Goal: Task Accomplishment & Management: Complete application form

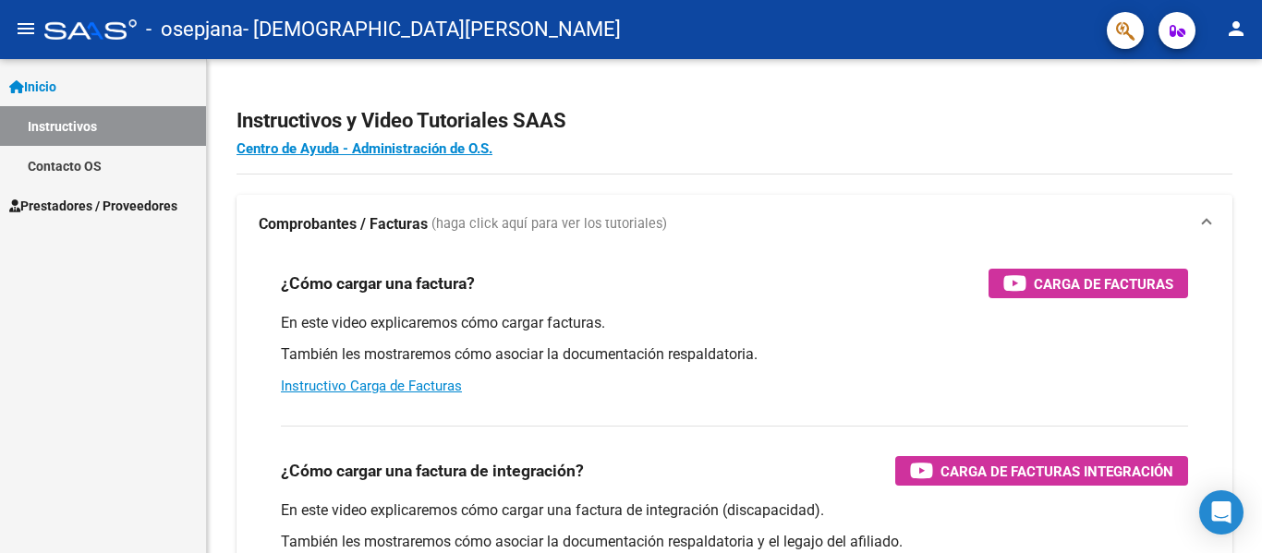
click at [1235, 30] on mat-icon "person" at bounding box center [1236, 29] width 22 height 22
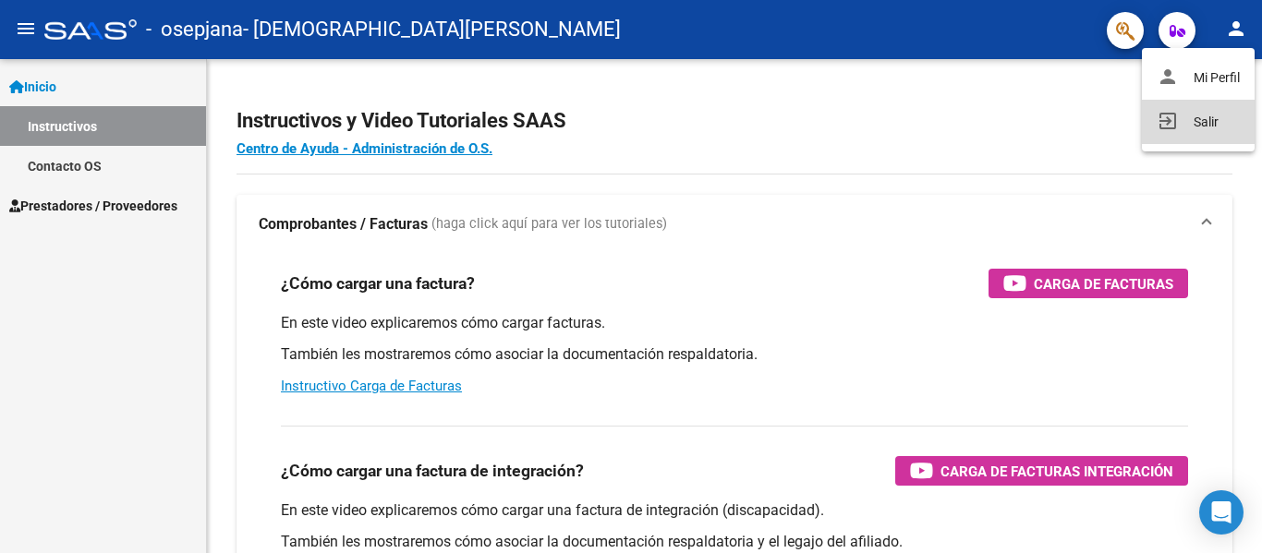
click at [1165, 127] on mat-icon "exit_to_app" at bounding box center [1168, 121] width 22 height 22
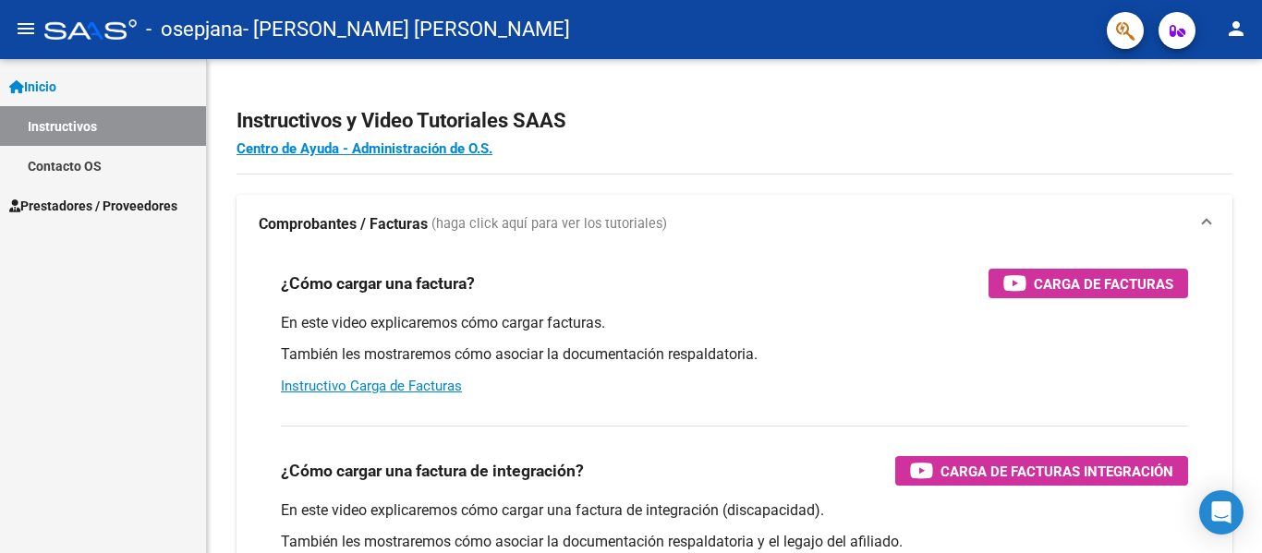
click at [86, 197] on span "Prestadores / Proveedores" at bounding box center [93, 206] width 168 height 20
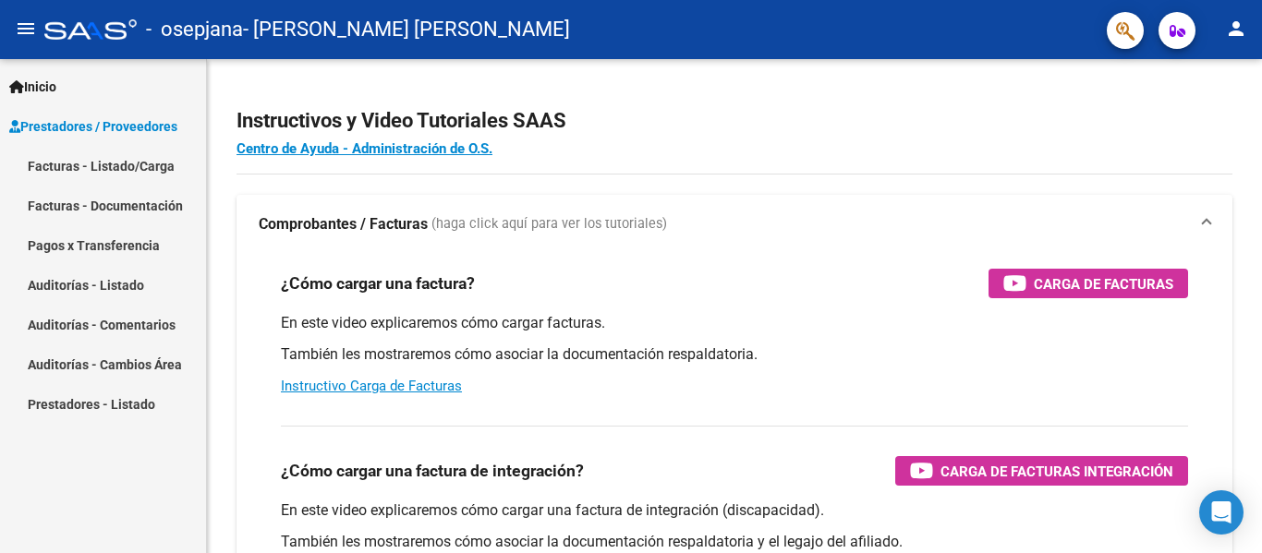
click at [100, 161] on link "Facturas - Listado/Carga" at bounding box center [103, 166] width 206 height 40
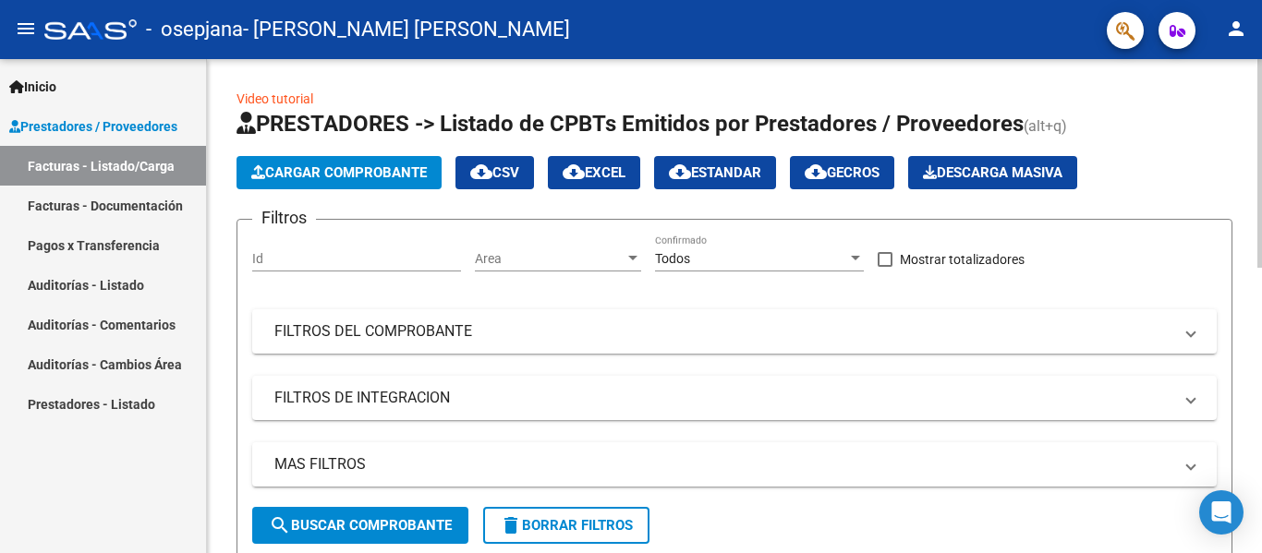
scroll to position [561, 0]
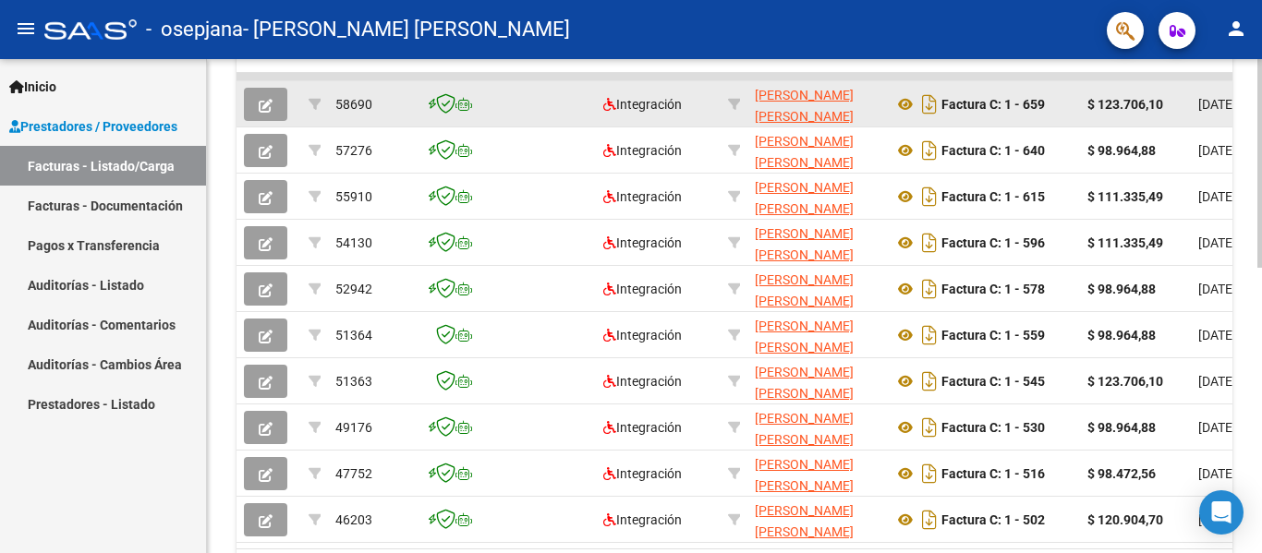
click at [274, 102] on button "button" at bounding box center [265, 104] width 43 height 33
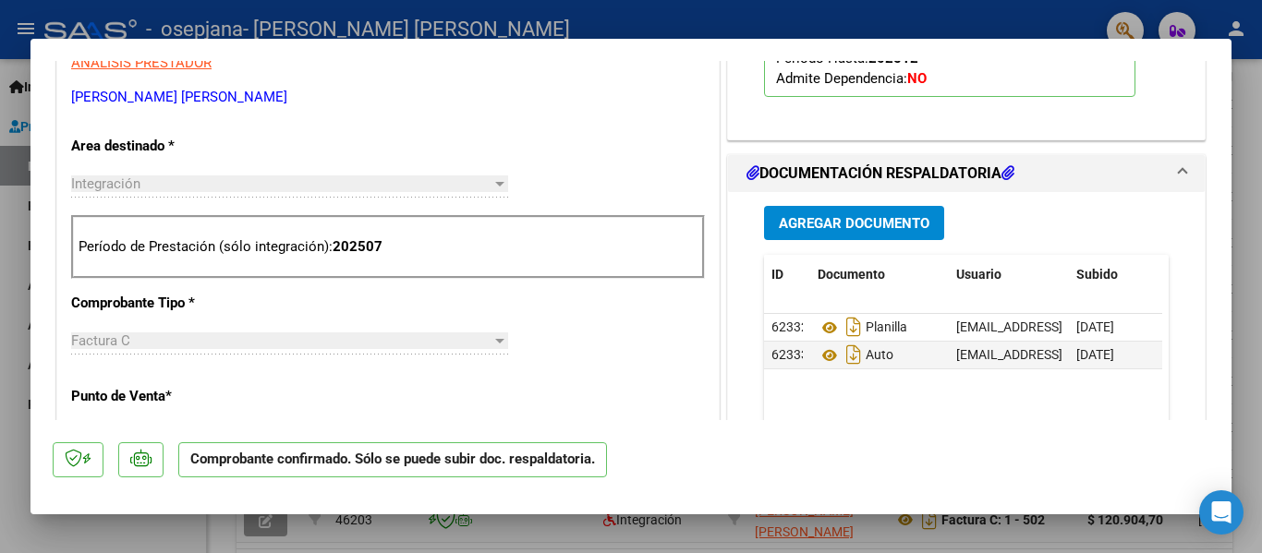
scroll to position [647, 0]
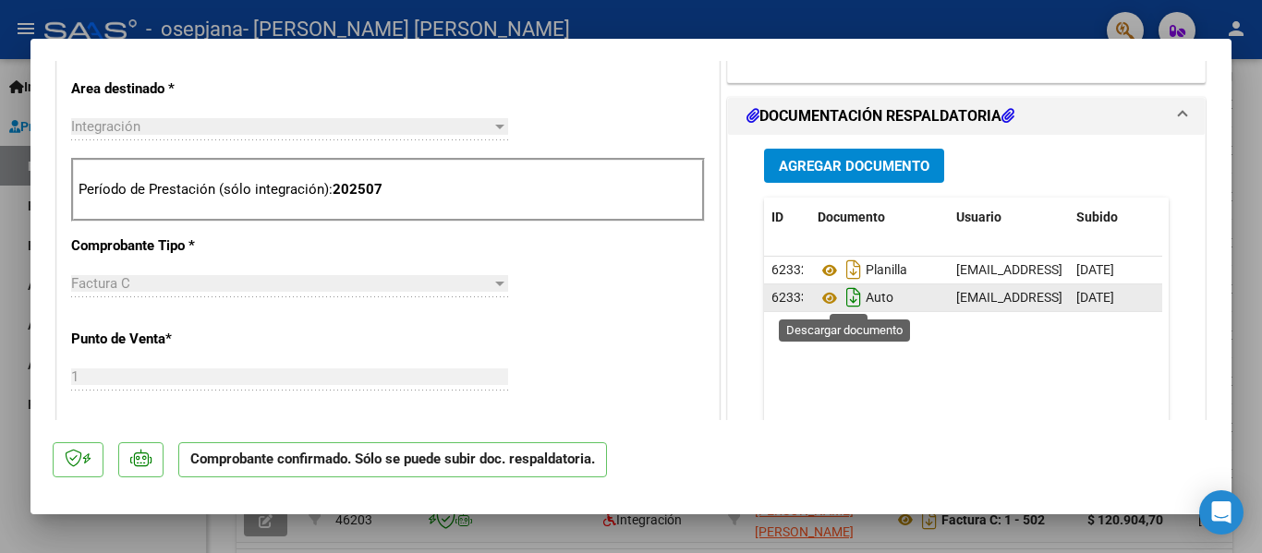
click at [849, 293] on icon "Descargar documento" at bounding box center [854, 298] width 24 height 30
drag, startPoint x: 0, startPoint y: 334, endPoint x: 50, endPoint y: 310, distance: 55.4
click at [0, 334] on div at bounding box center [631, 276] width 1262 height 553
type input "$ 0,00"
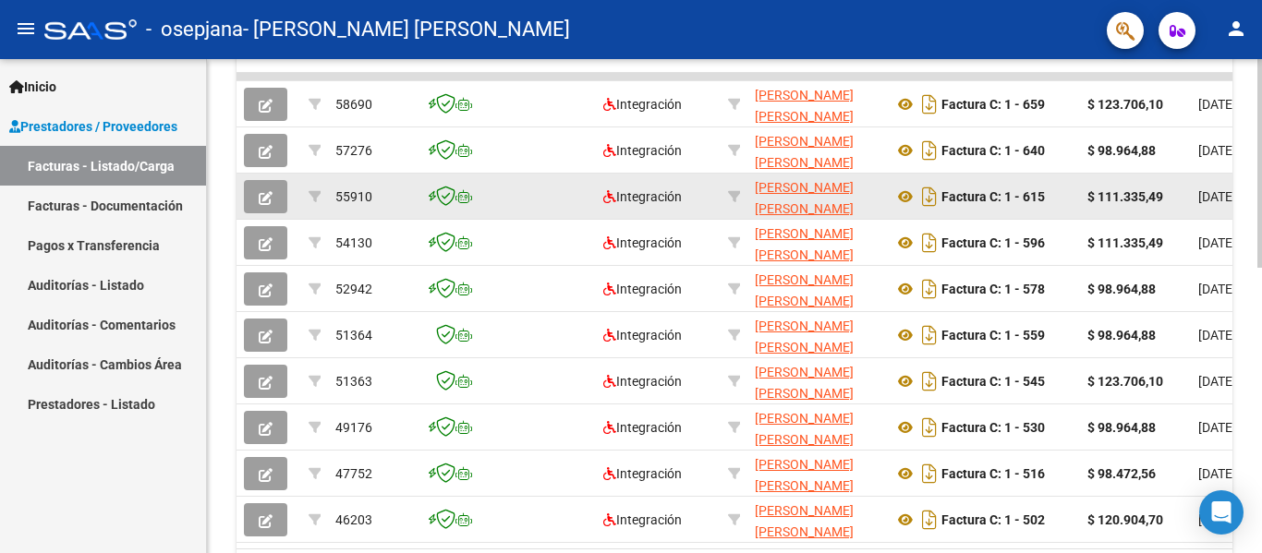
scroll to position [99, 0]
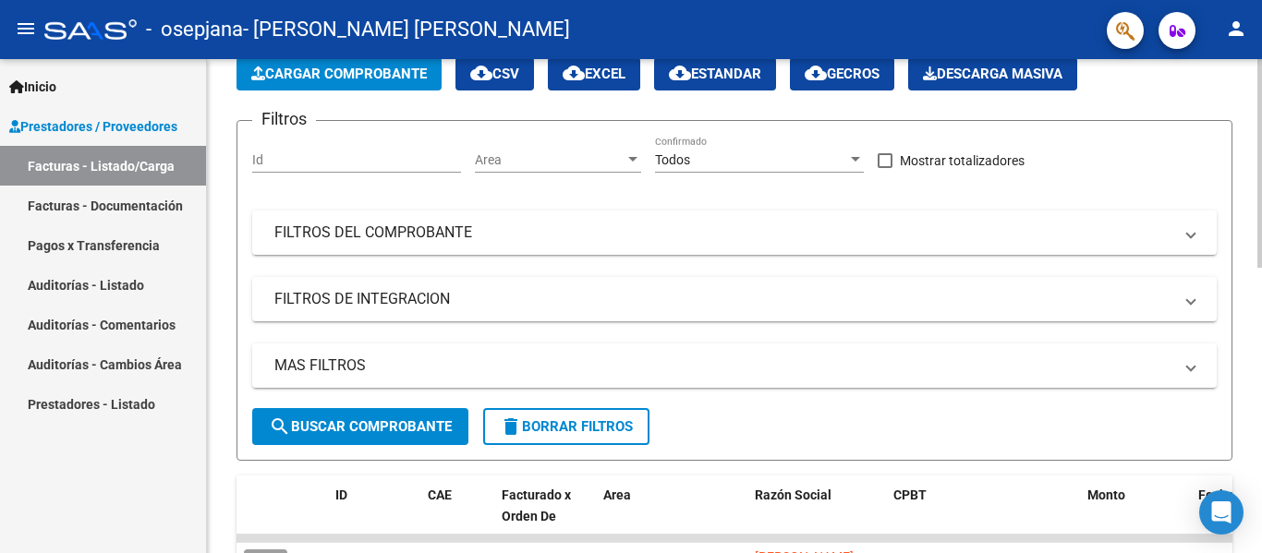
click at [365, 72] on span "Cargar Comprobante" at bounding box center [339, 74] width 176 height 17
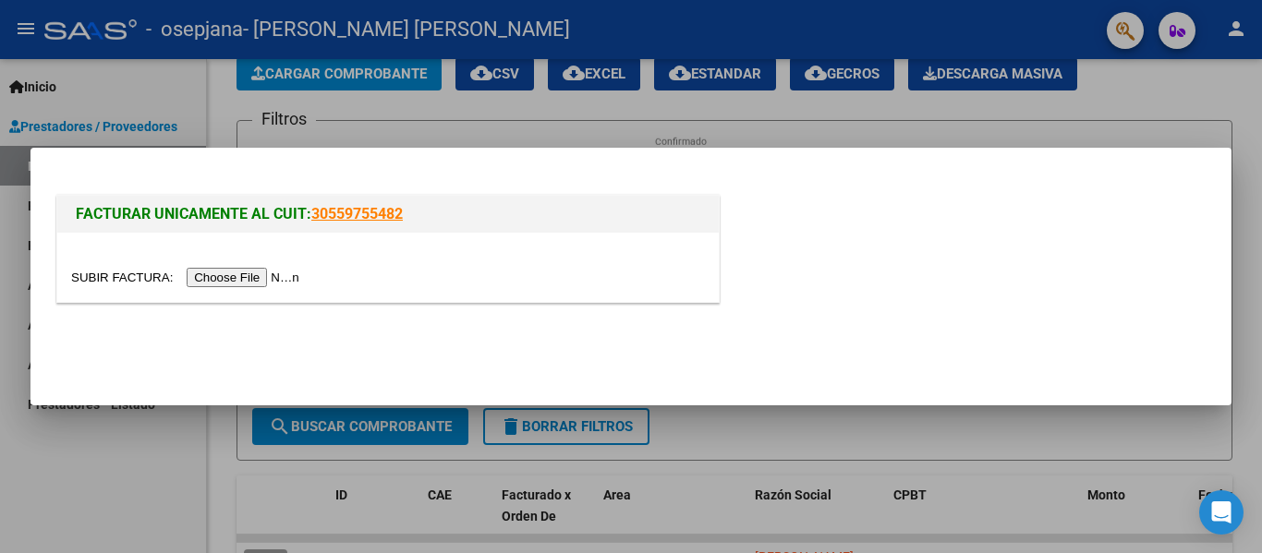
click at [289, 277] on input "file" at bounding box center [188, 277] width 234 height 19
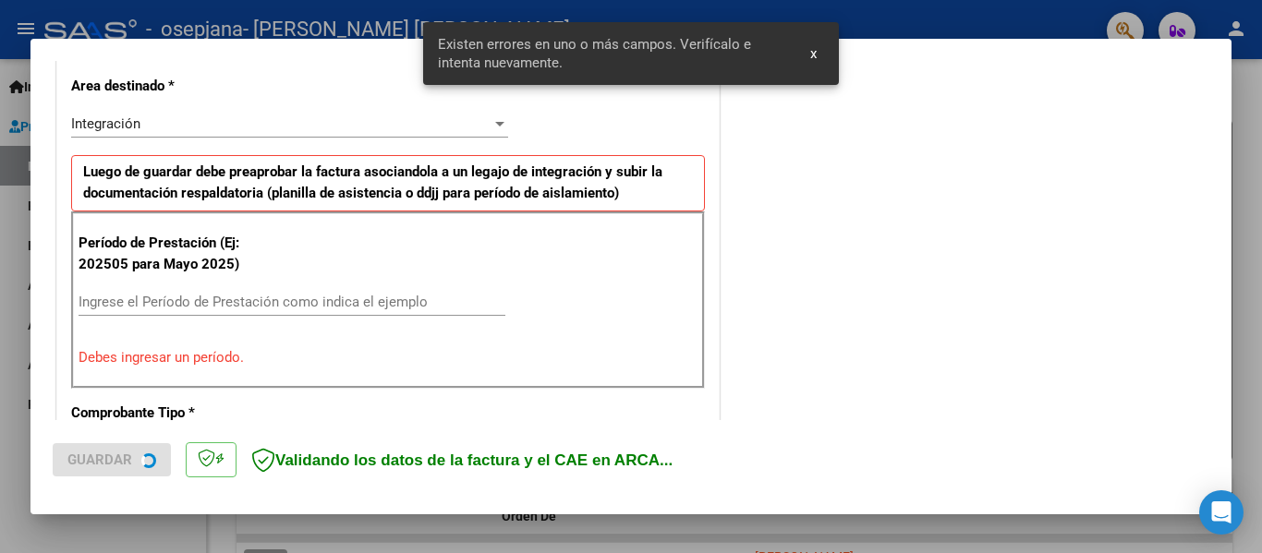
scroll to position [429, 0]
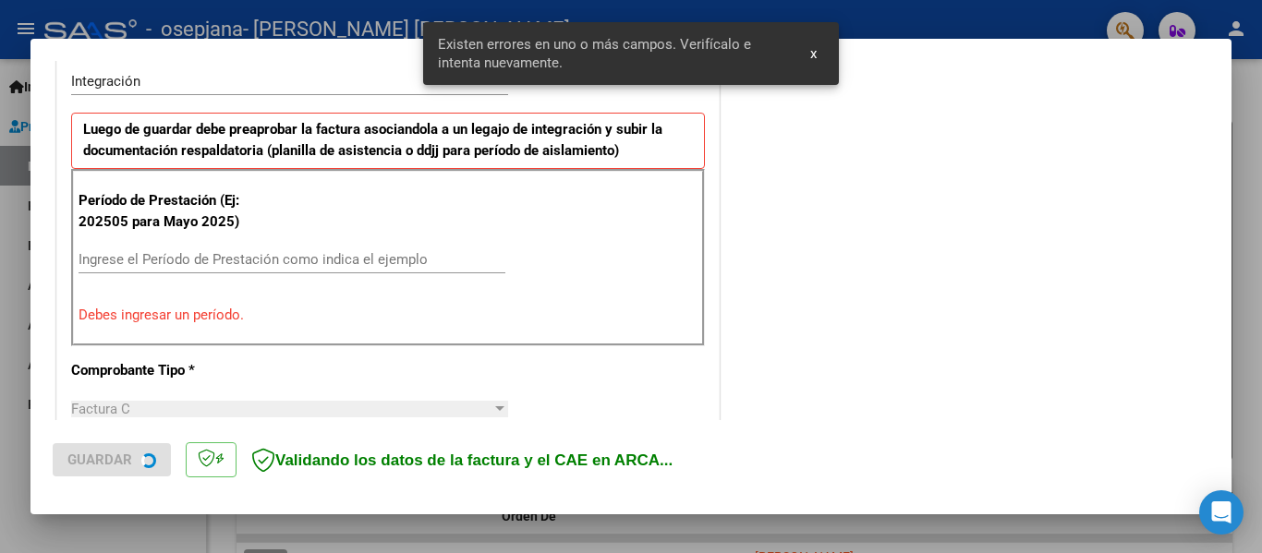
click at [291, 268] on input "Ingrese el Período de Prestación como indica el ejemplo" at bounding box center [292, 259] width 427 height 17
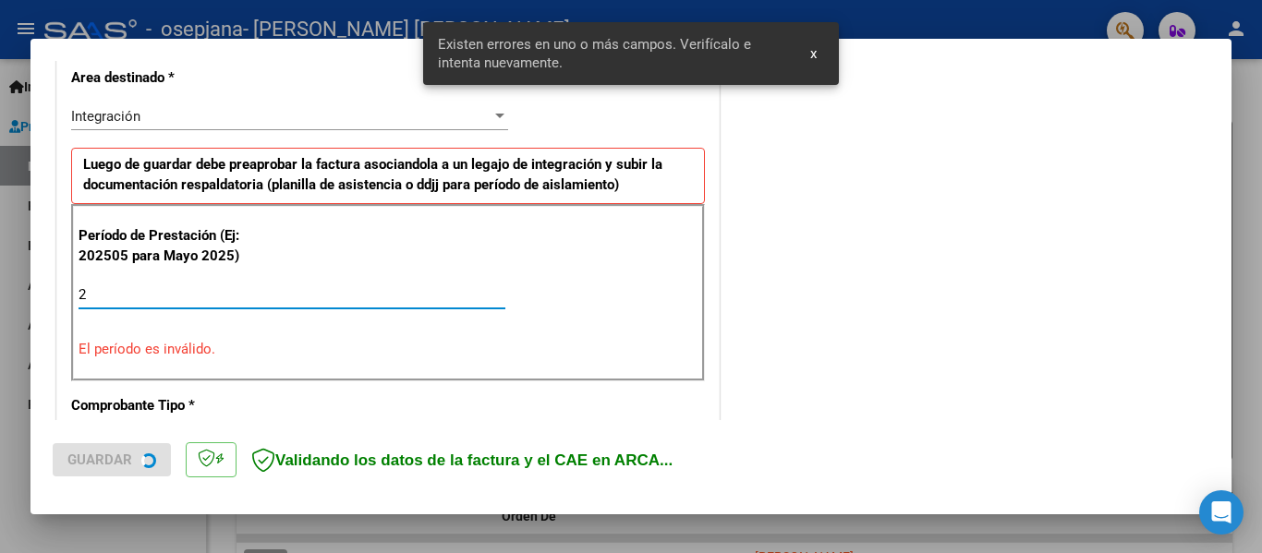
scroll to position [463, 0]
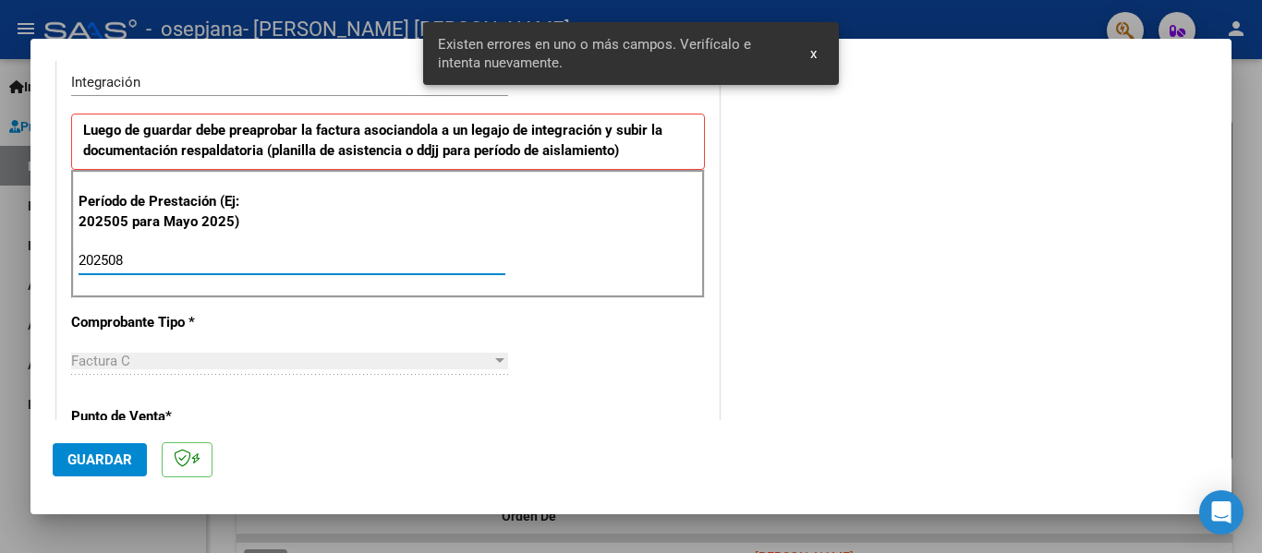
type input "202508"
click at [126, 459] on span "Guardar" at bounding box center [99, 460] width 65 height 17
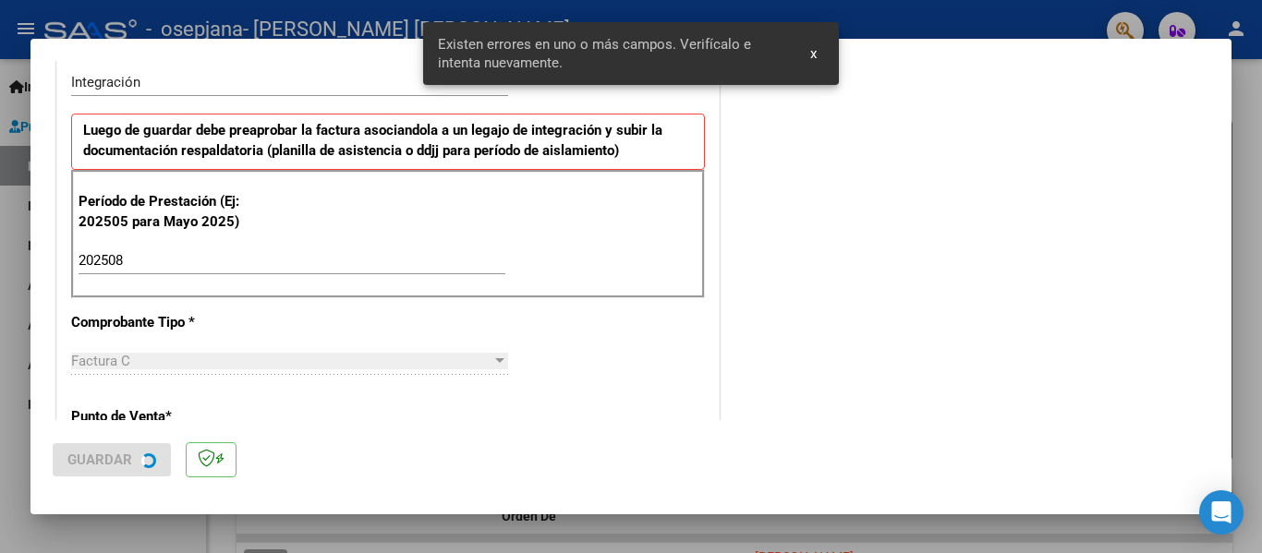
scroll to position [0, 0]
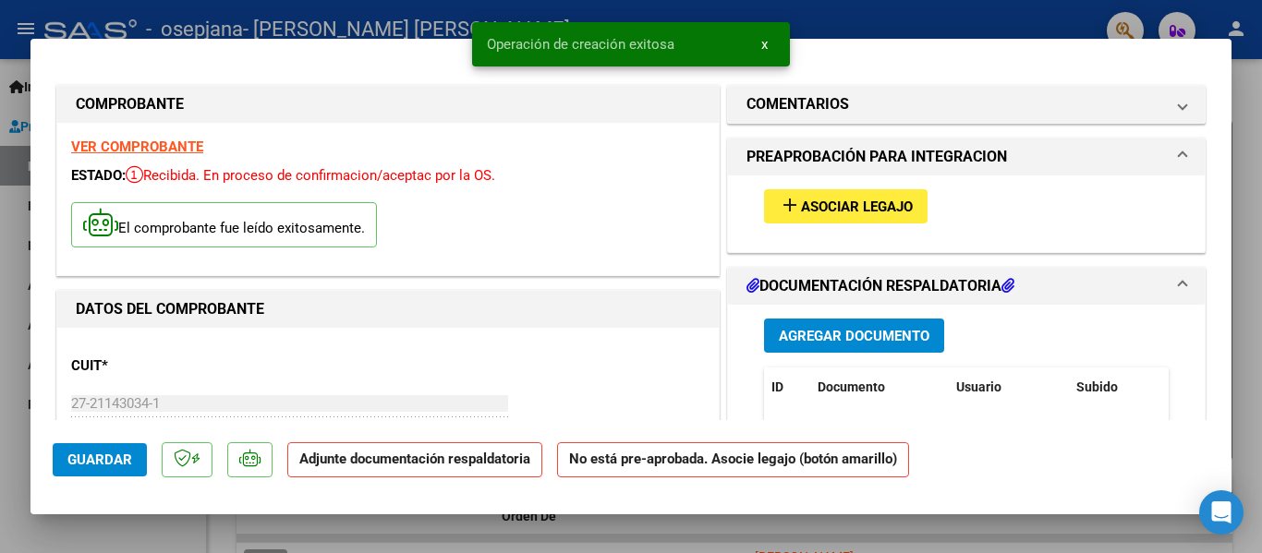
click at [876, 191] on button "add Asociar Legajo" at bounding box center [846, 206] width 164 height 34
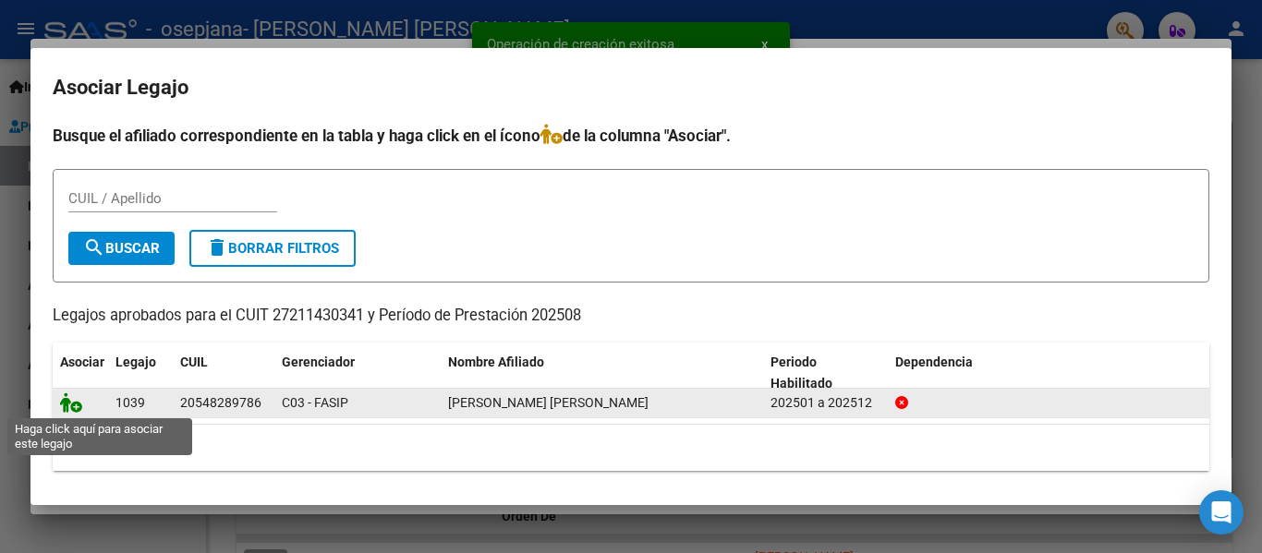
click at [72, 405] on icon at bounding box center [71, 403] width 22 height 20
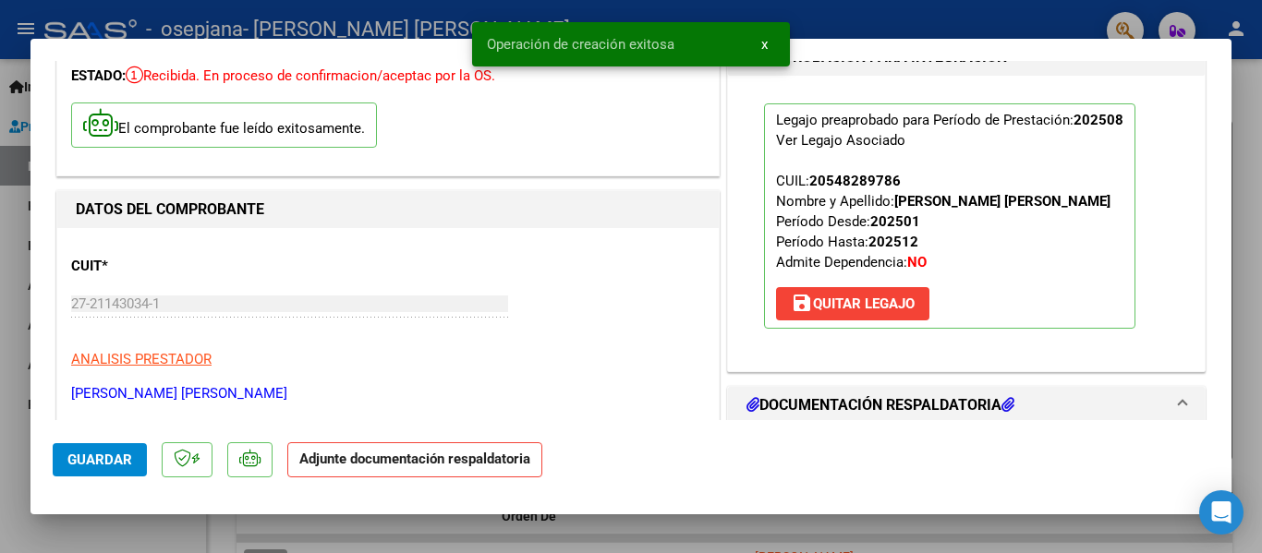
scroll to position [185, 0]
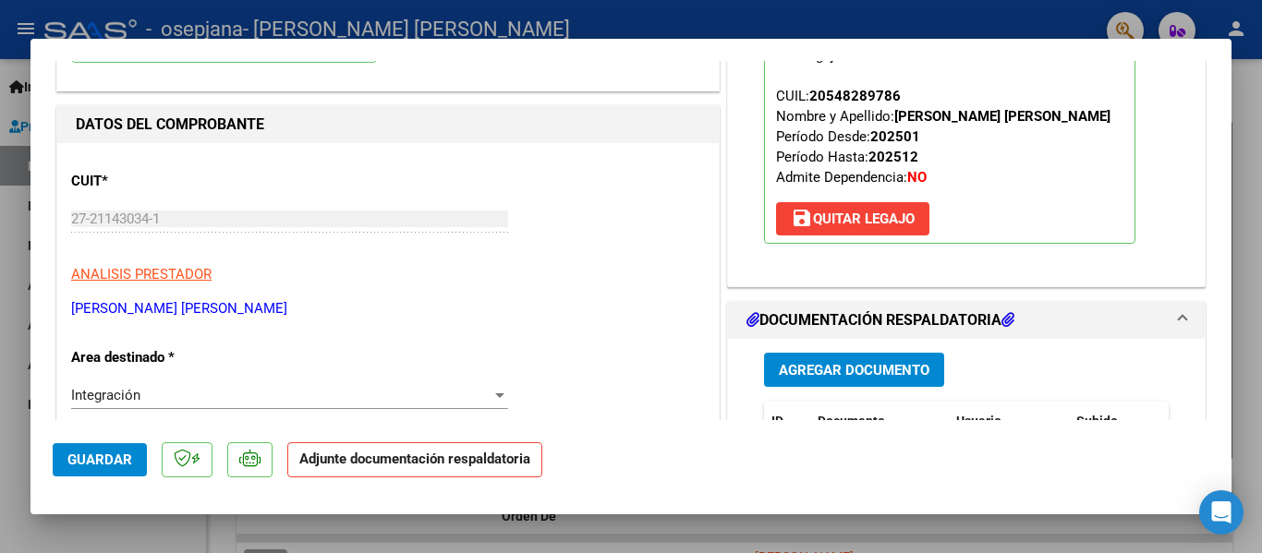
click at [812, 361] on span "Agregar Documento" at bounding box center [854, 369] width 151 height 17
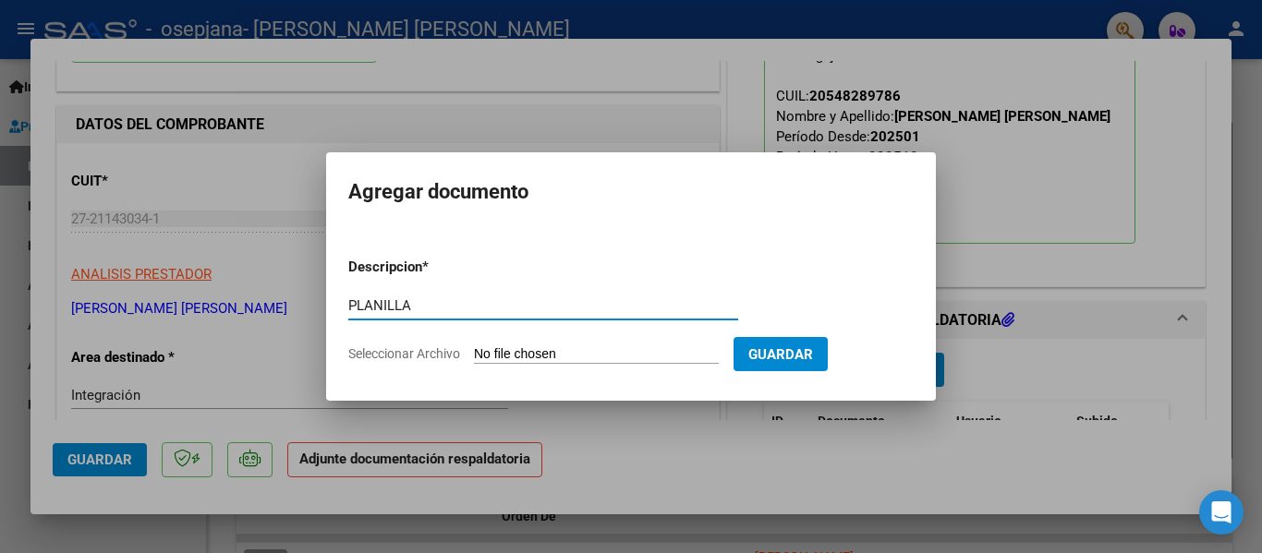
type input "PLANILLA"
click at [581, 355] on input "Seleccionar Archivo" at bounding box center [596, 355] width 245 height 18
type input "C:\fakepath\Page 7.jpg"
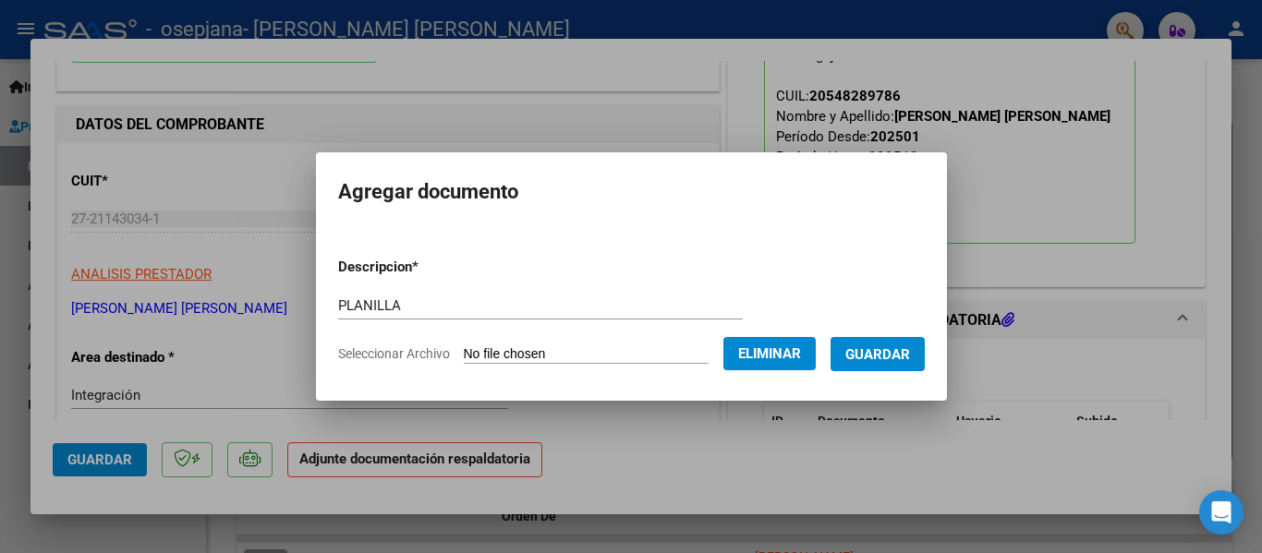
click at [894, 357] on span "Guardar" at bounding box center [877, 354] width 65 height 17
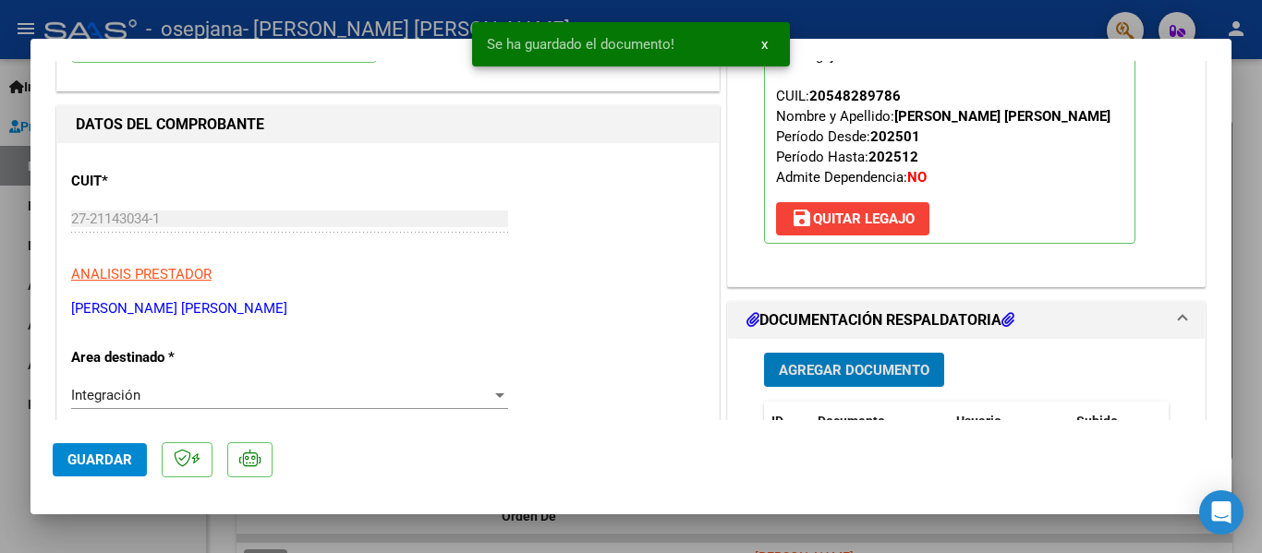
click at [855, 373] on span "Agregar Documento" at bounding box center [854, 370] width 151 height 17
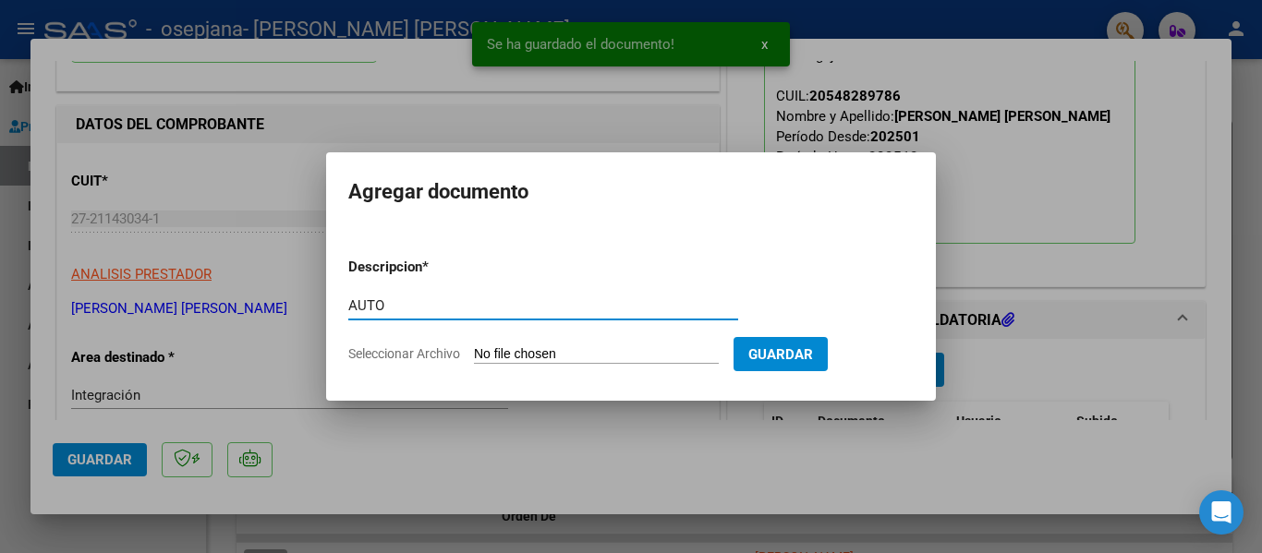
type input "AUTO"
click at [613, 346] on input "Seleccionar Archivo" at bounding box center [596, 355] width 245 height 18
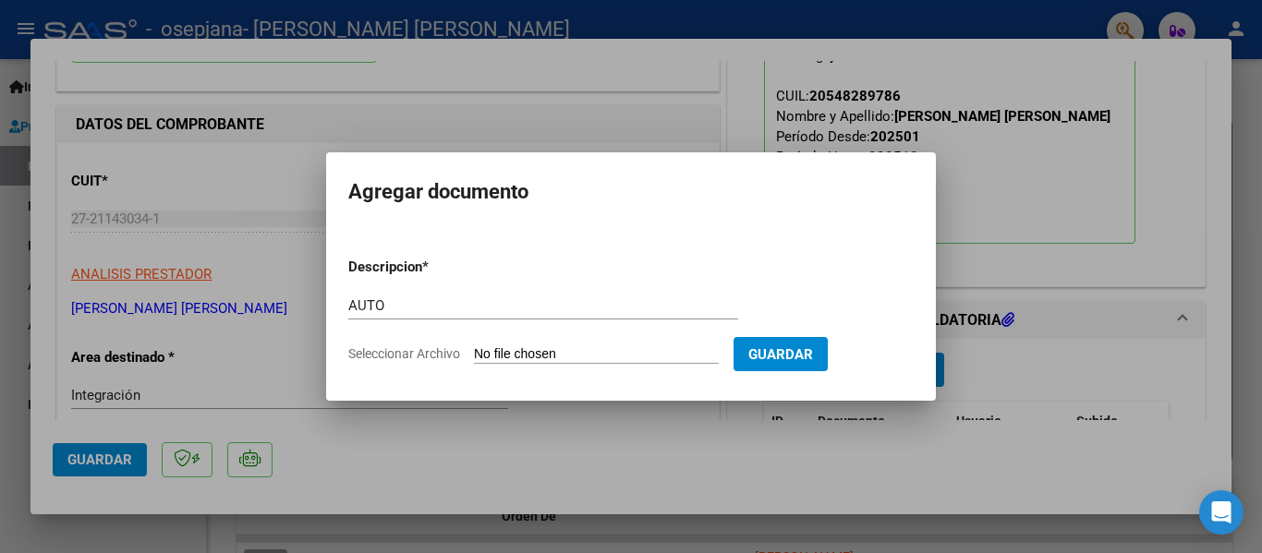
type input "C:\fakepath\27211430341-FACTURA_C-1-659-ANEXO-AUTO.png"
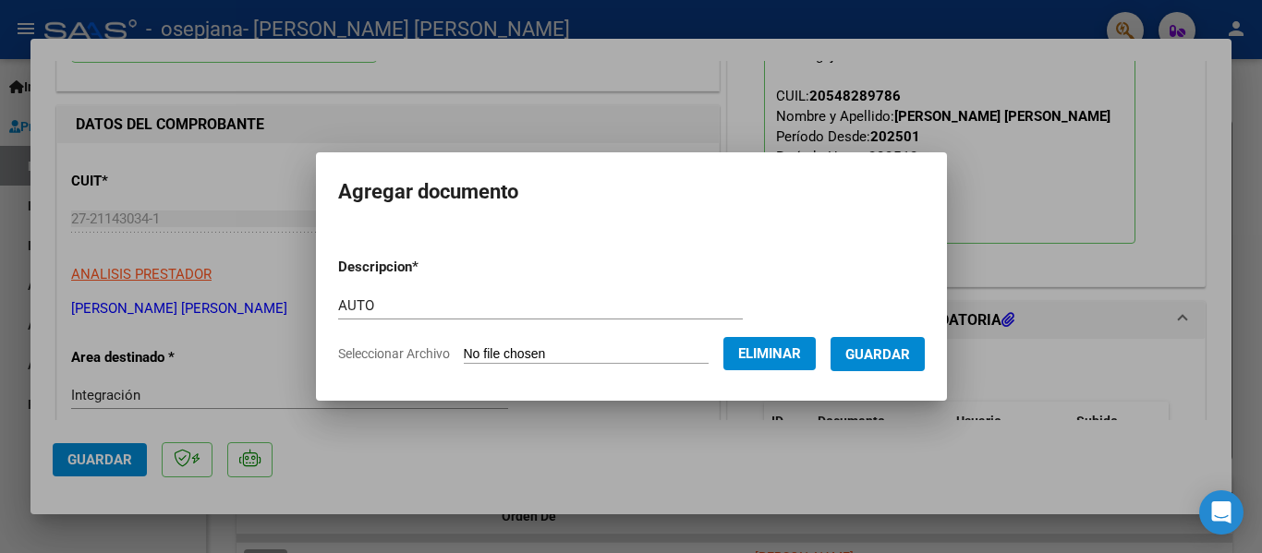
click at [910, 351] on span "Guardar" at bounding box center [877, 354] width 65 height 17
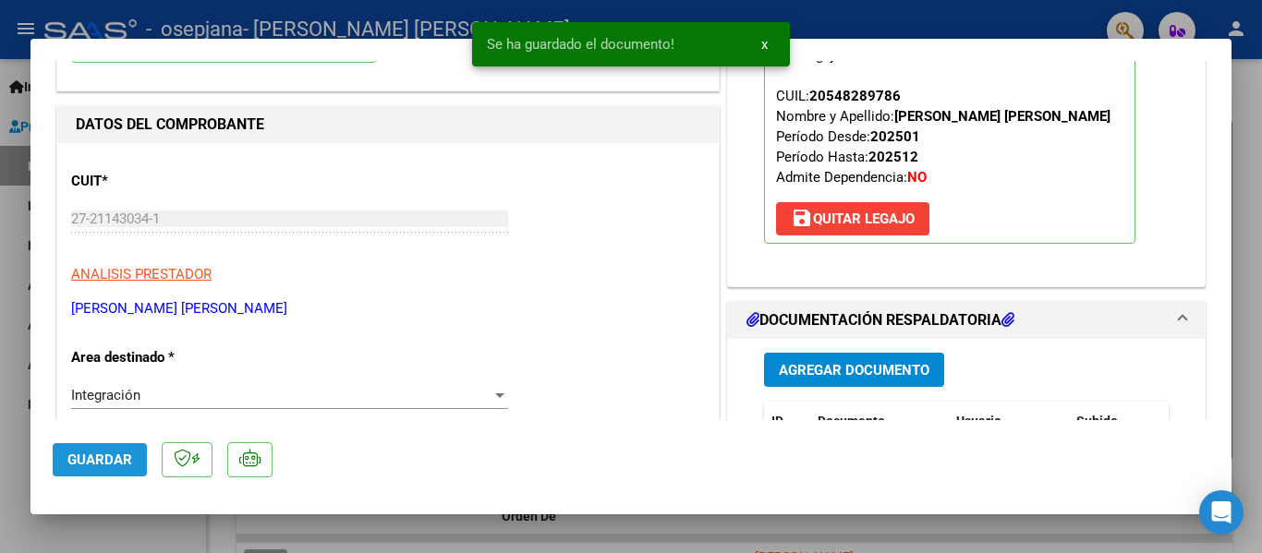
click at [114, 450] on button "Guardar" at bounding box center [100, 459] width 94 height 33
click at [24, 434] on div at bounding box center [631, 276] width 1262 height 553
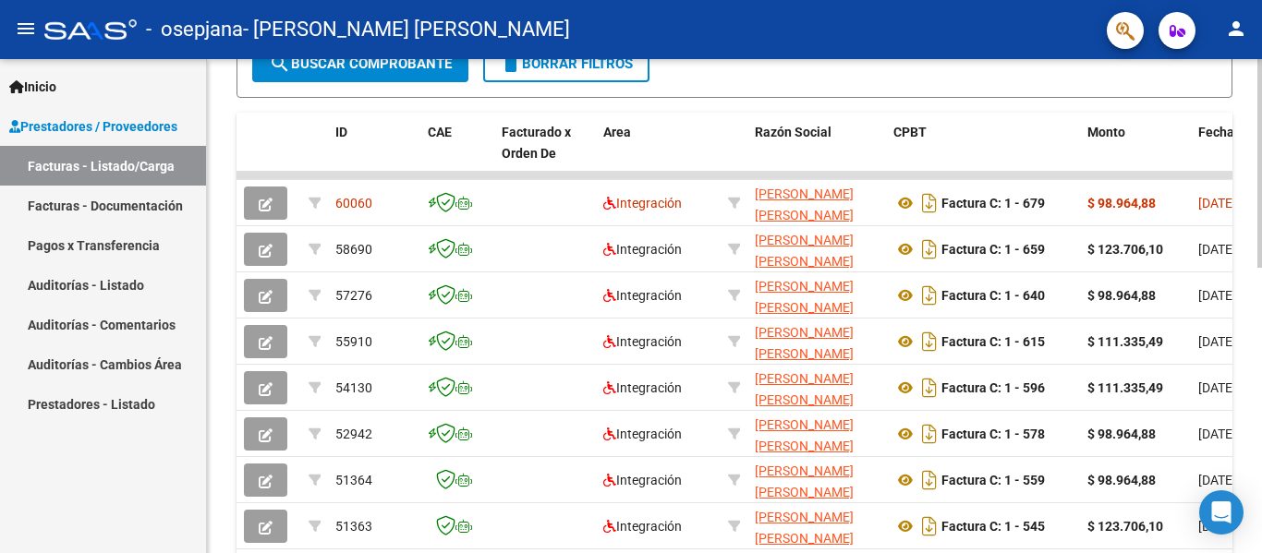
scroll to position [0, 0]
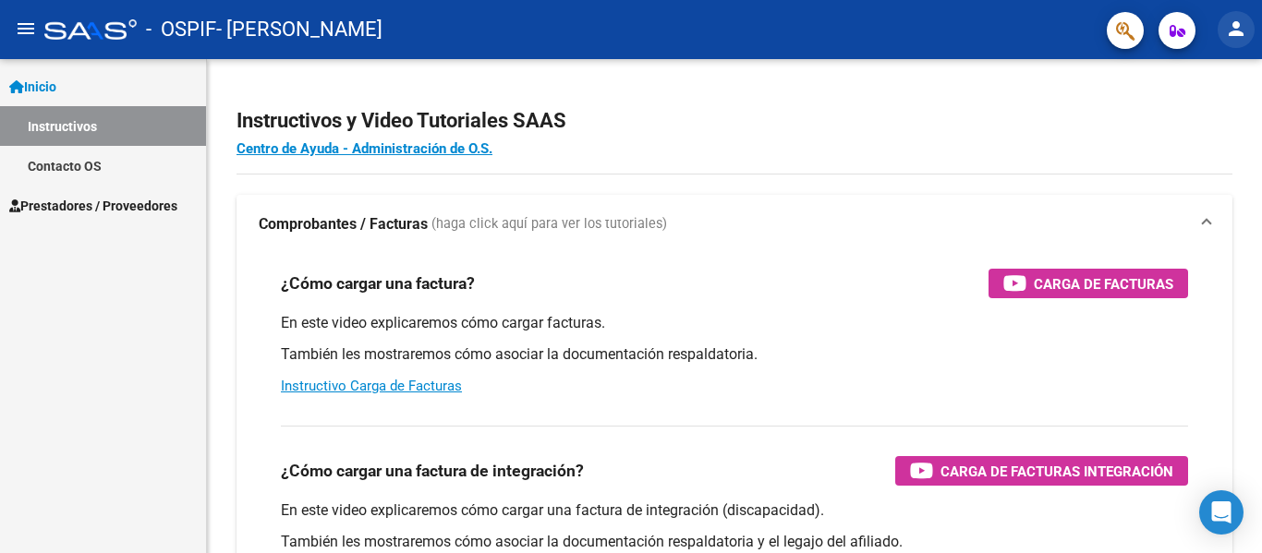
click at [1237, 32] on mat-icon "person" at bounding box center [1236, 29] width 22 height 22
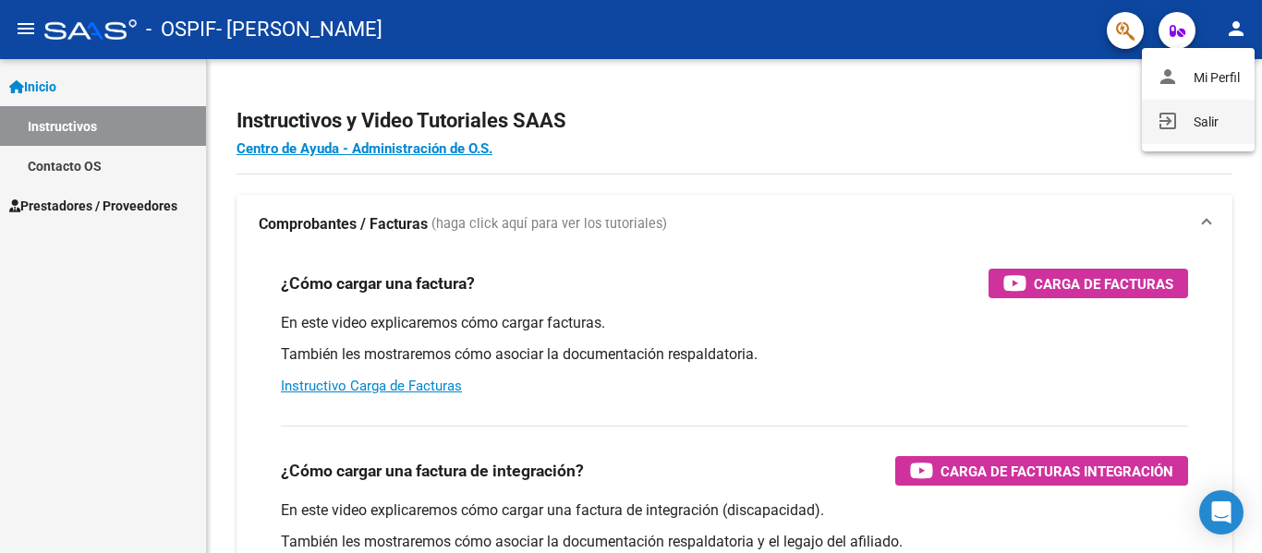
click at [1177, 127] on button "exit_to_app Salir" at bounding box center [1198, 122] width 113 height 44
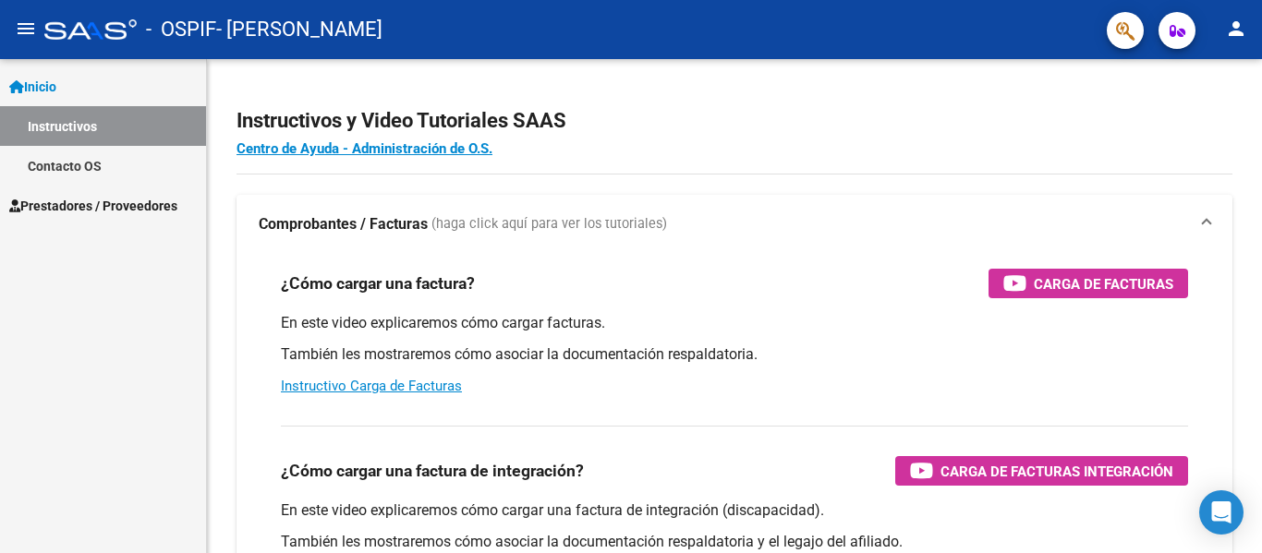
click at [177, 211] on span "Prestadores / Proveedores" at bounding box center [93, 206] width 168 height 20
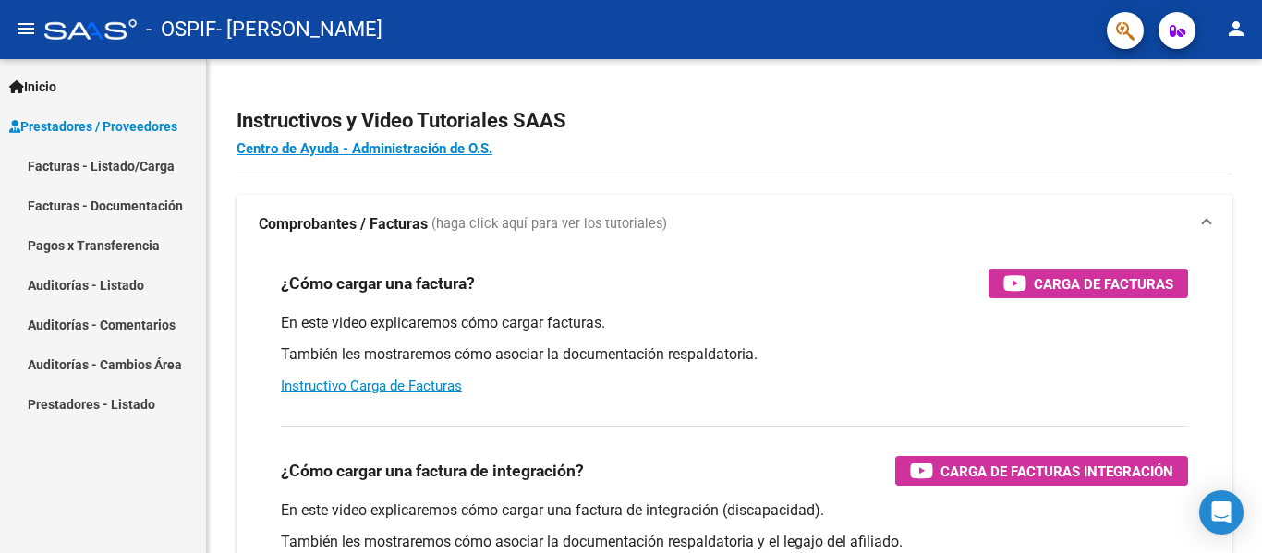
click at [157, 164] on link "Facturas - Listado/Carga" at bounding box center [103, 166] width 206 height 40
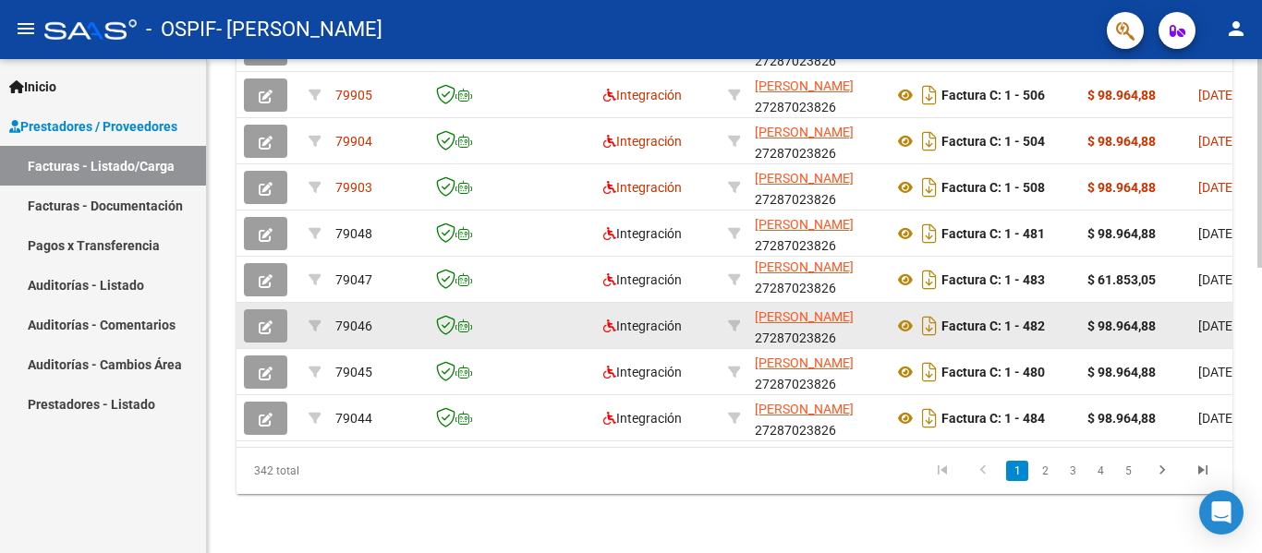
scroll to position [677, 0]
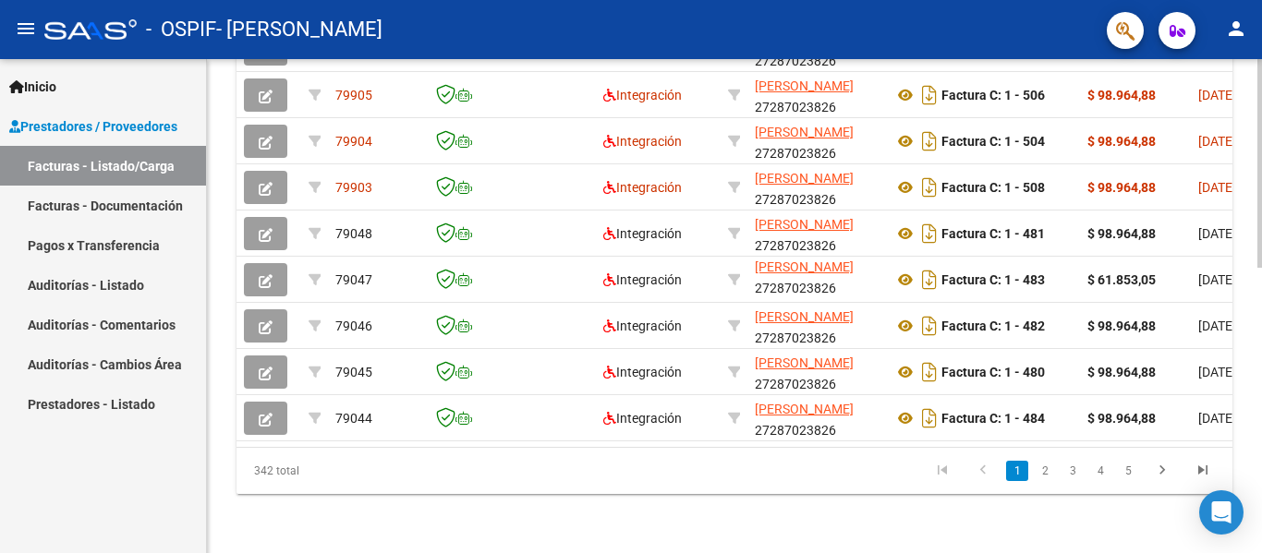
drag, startPoint x: 1036, startPoint y: 471, endPoint x: 1024, endPoint y: 468, distance: 13.2
click at [1036, 471] on link "2" at bounding box center [1045, 471] width 22 height 20
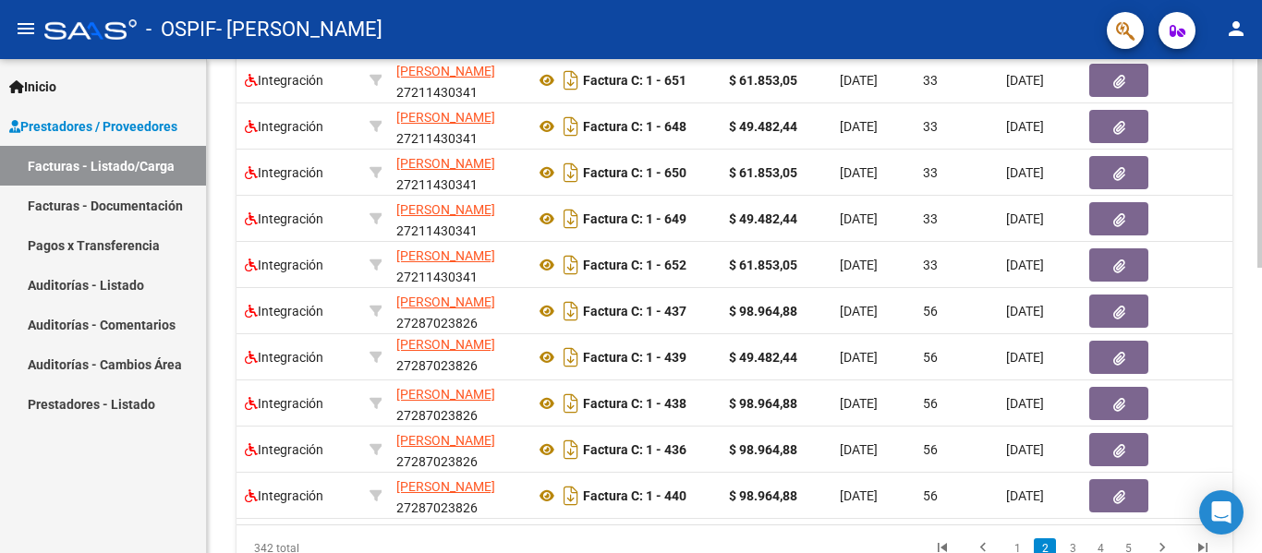
scroll to position [0, 0]
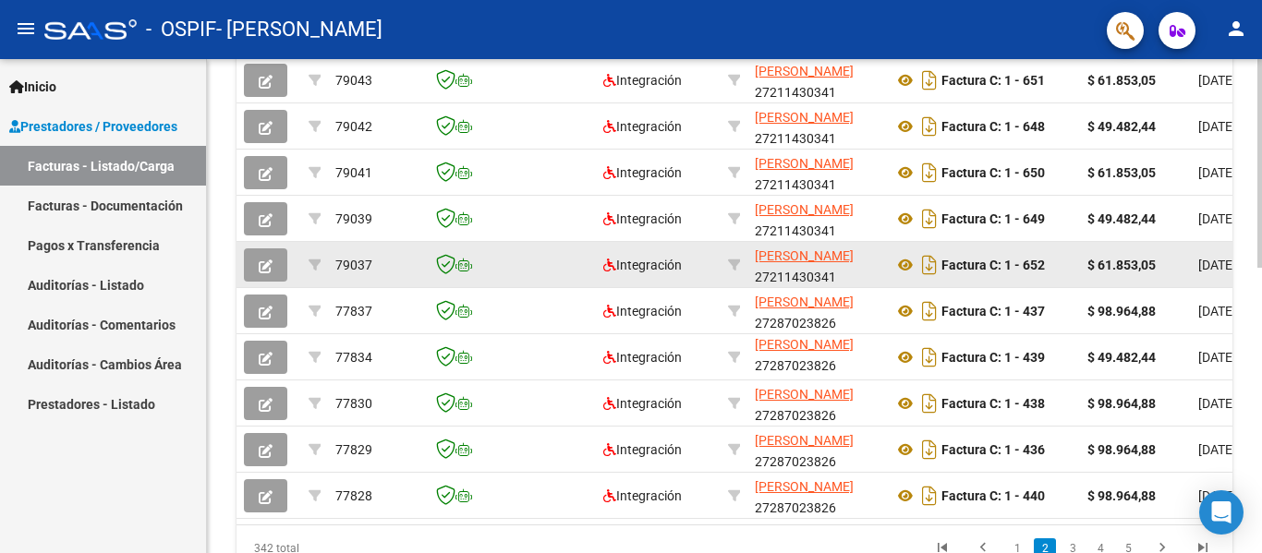
click at [259, 266] on icon "button" at bounding box center [266, 267] width 14 height 14
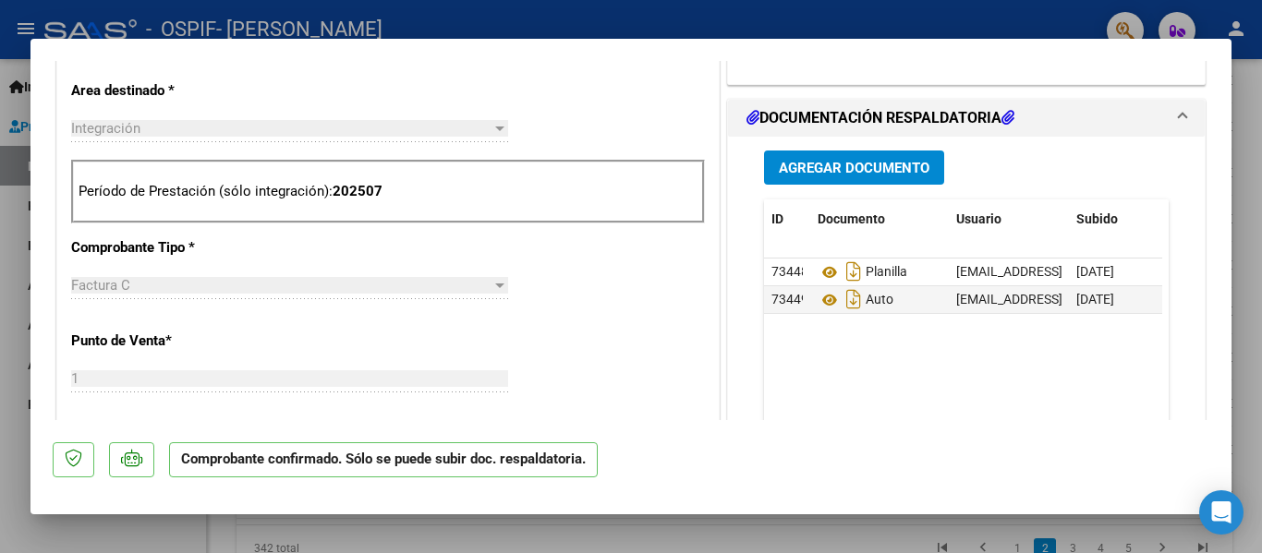
scroll to position [647, 0]
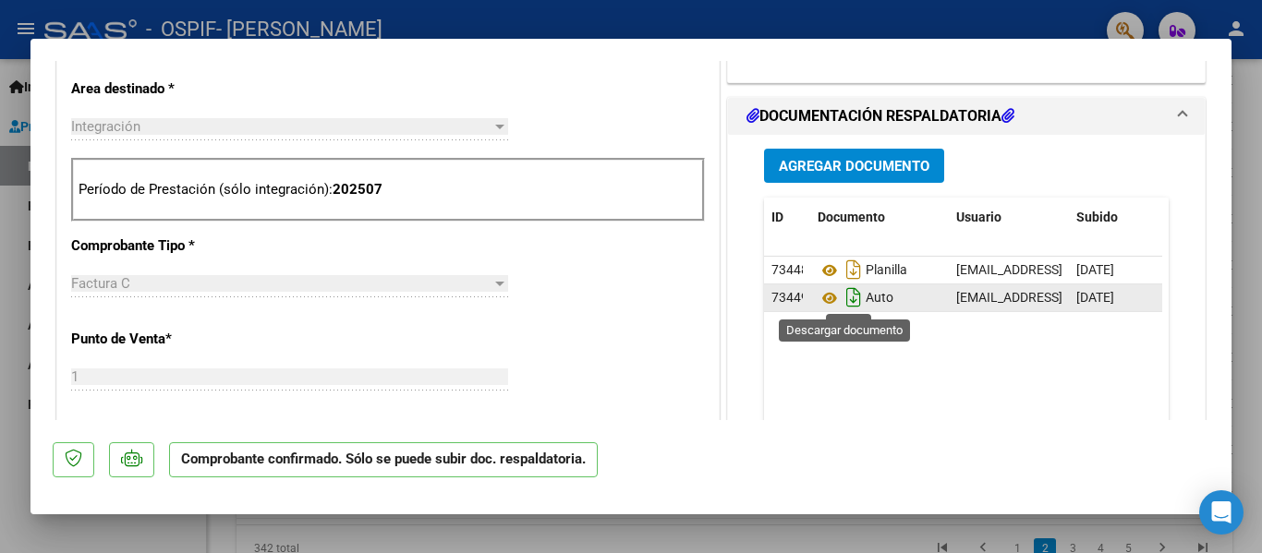
click at [846, 292] on icon "Descargar documento" at bounding box center [854, 298] width 24 height 30
click at [0, 343] on div at bounding box center [631, 276] width 1262 height 553
type input "$ 0,00"
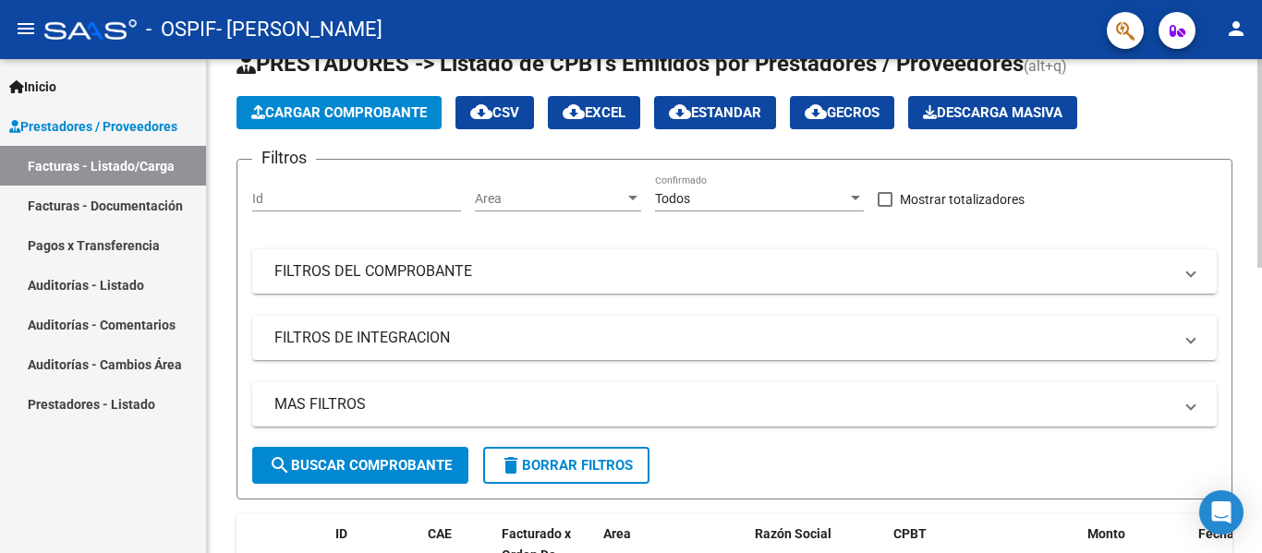
scroll to position [0, 0]
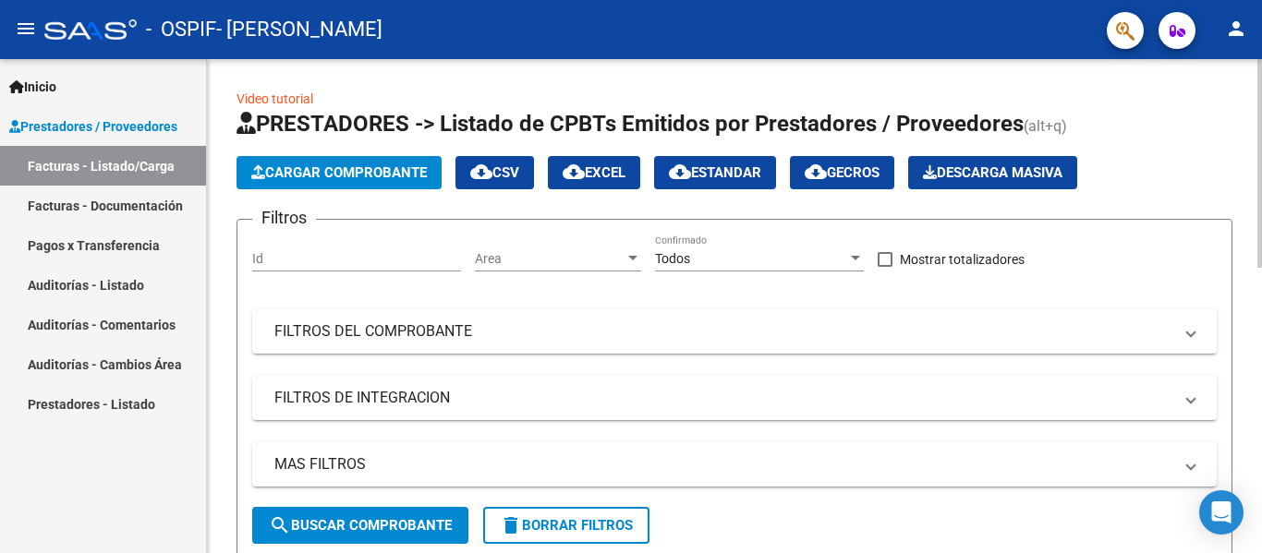
click at [328, 170] on span "Cargar Comprobante" at bounding box center [339, 172] width 176 height 17
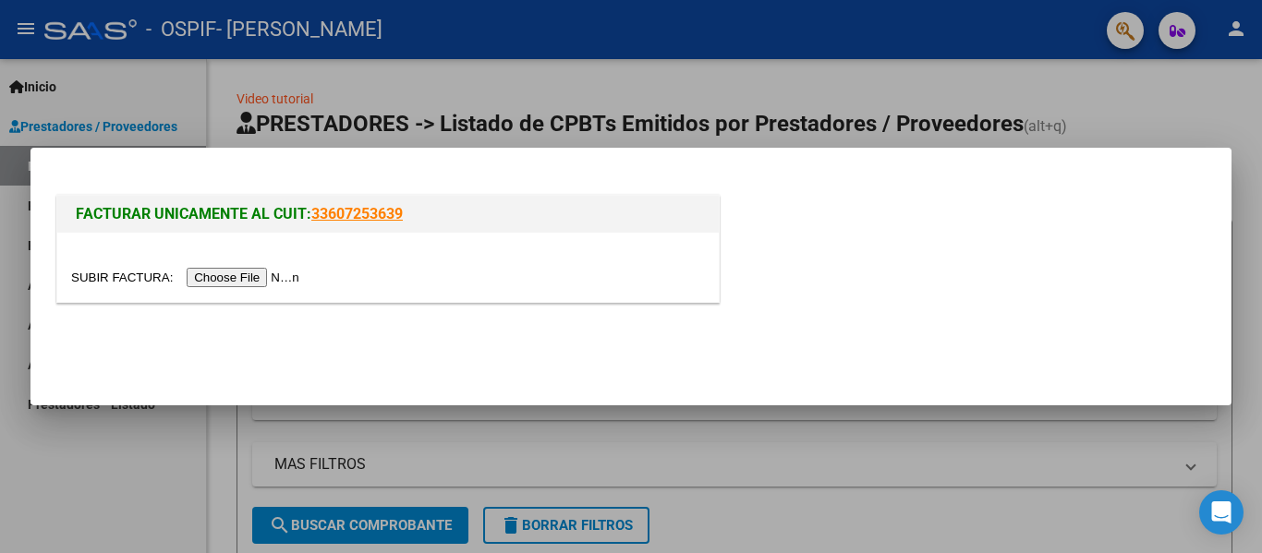
click at [291, 276] on input "file" at bounding box center [188, 277] width 234 height 19
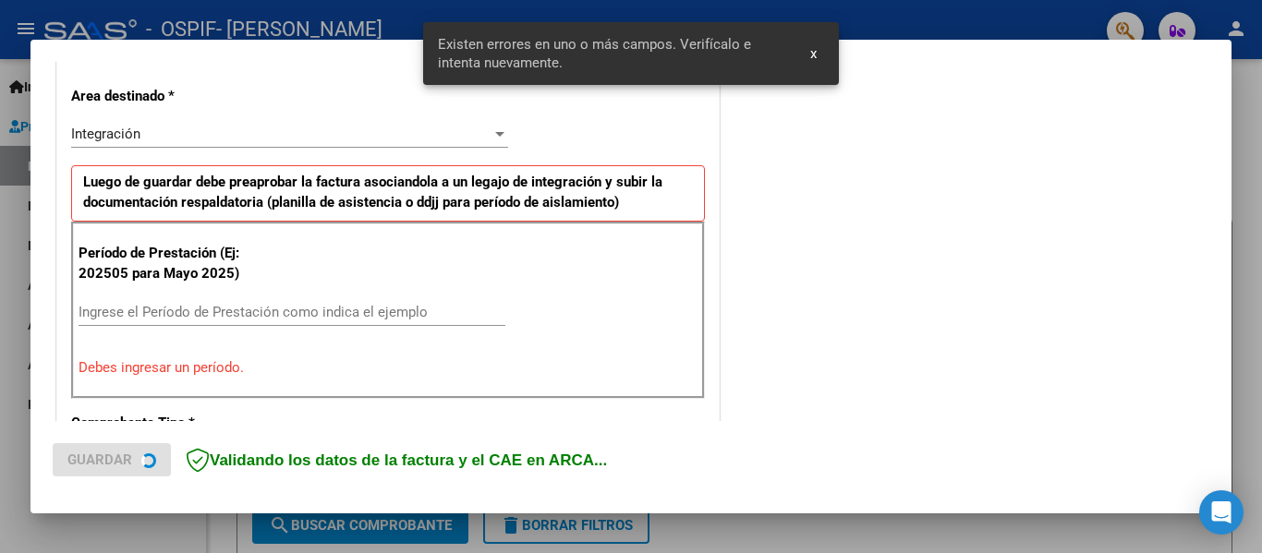
scroll to position [429, 0]
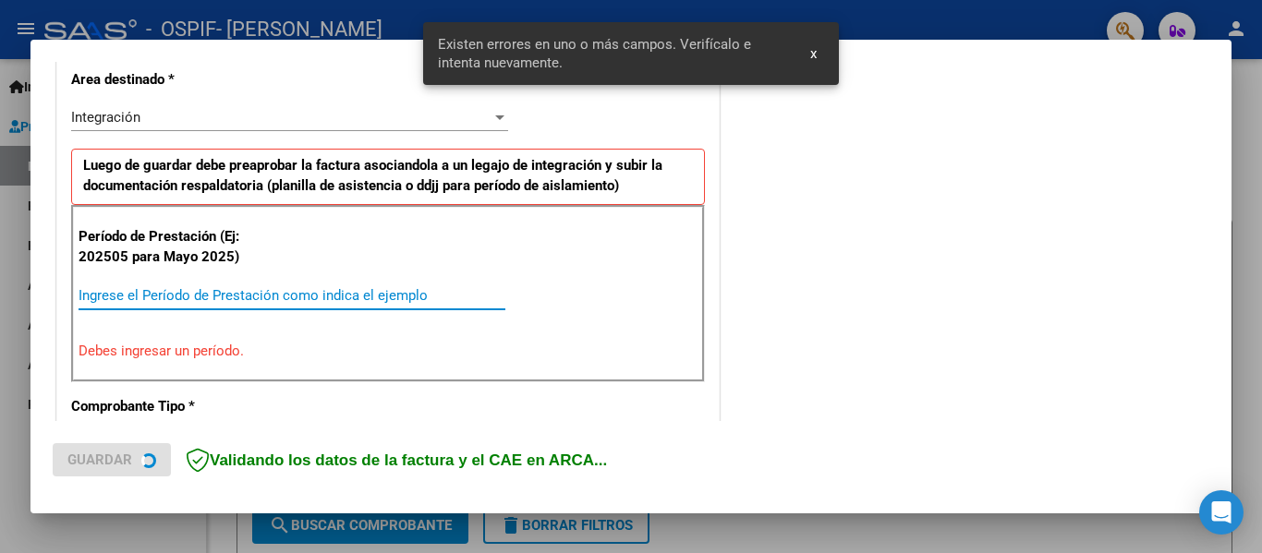
click at [406, 291] on input "Ingrese el Período de Prestación como indica el ejemplo" at bounding box center [292, 295] width 427 height 17
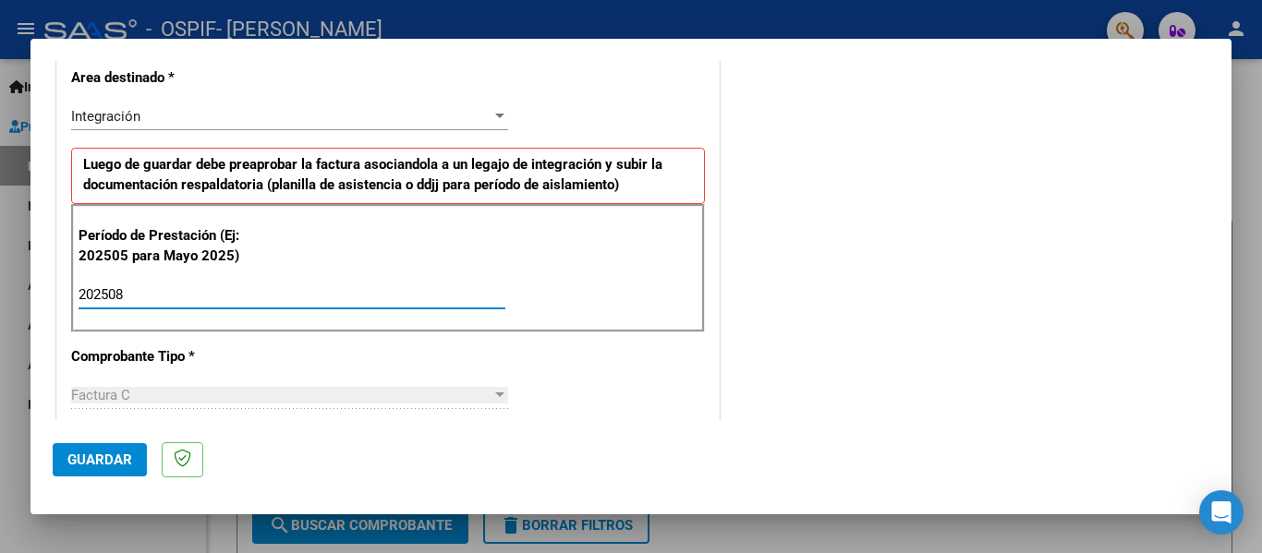
type input "202508"
click at [122, 450] on button "Guardar" at bounding box center [100, 459] width 94 height 33
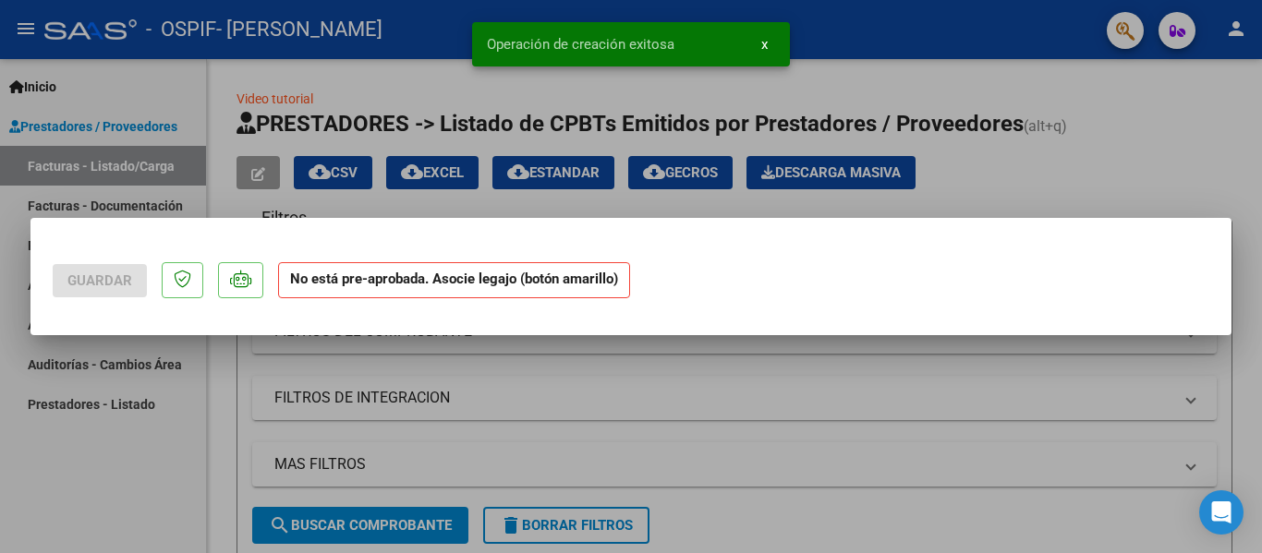
scroll to position [0, 0]
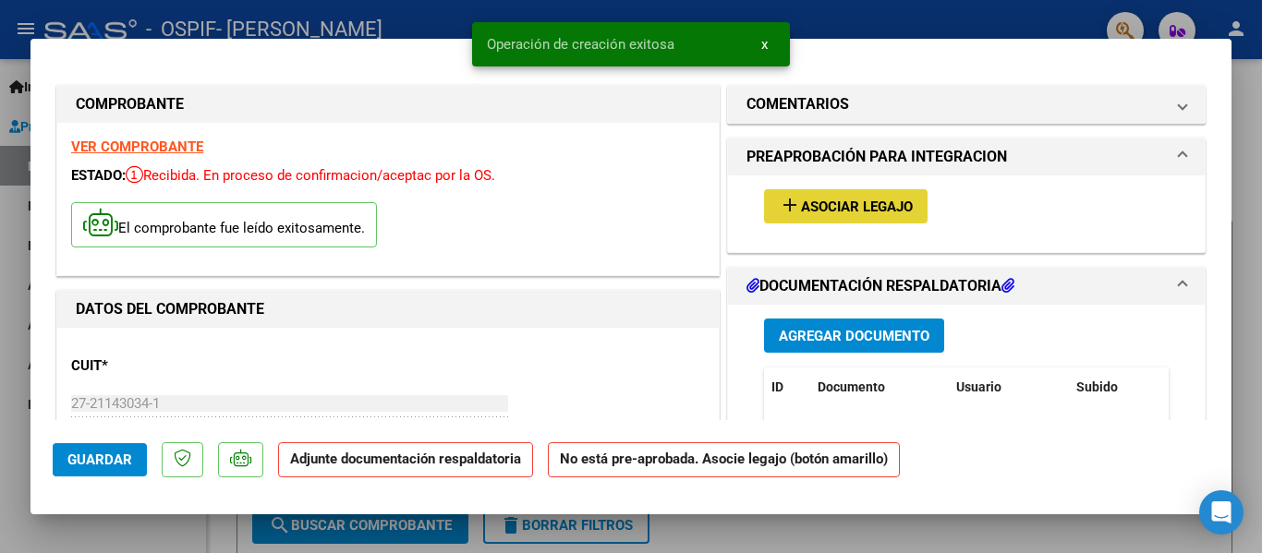
click at [875, 220] on button "add Asociar Legajo" at bounding box center [846, 206] width 164 height 34
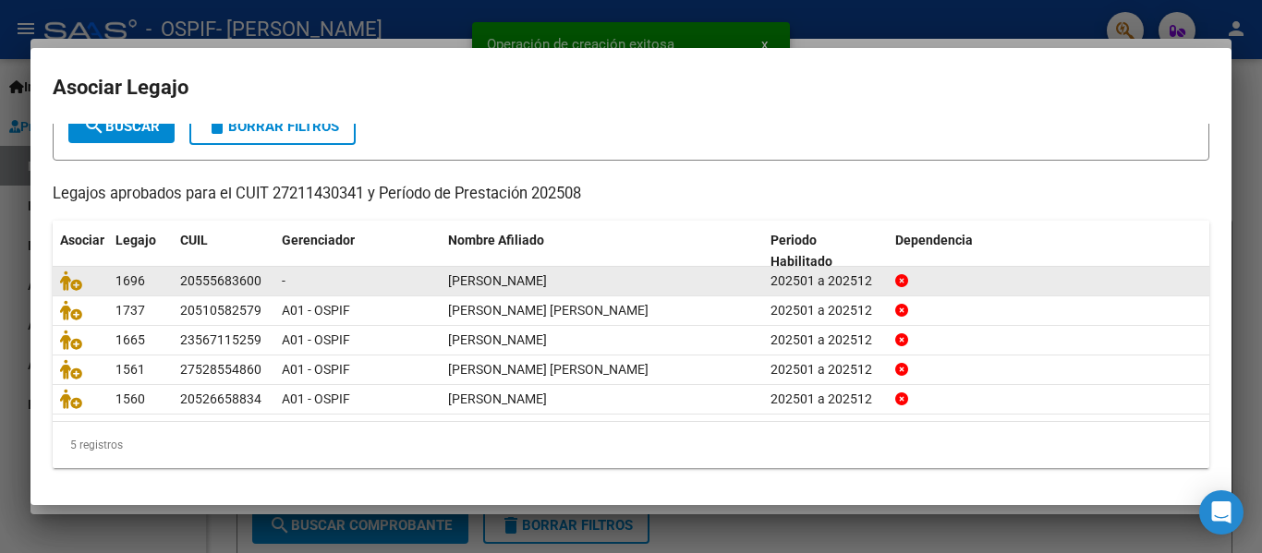
scroll to position [127, 0]
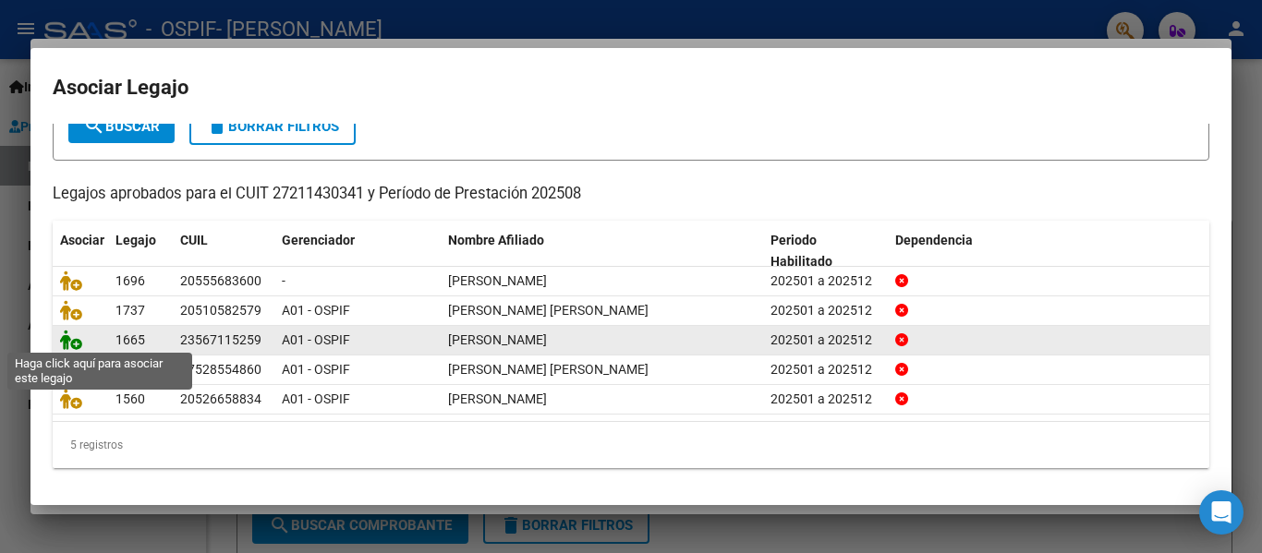
click at [64, 335] on icon at bounding box center [71, 340] width 22 height 20
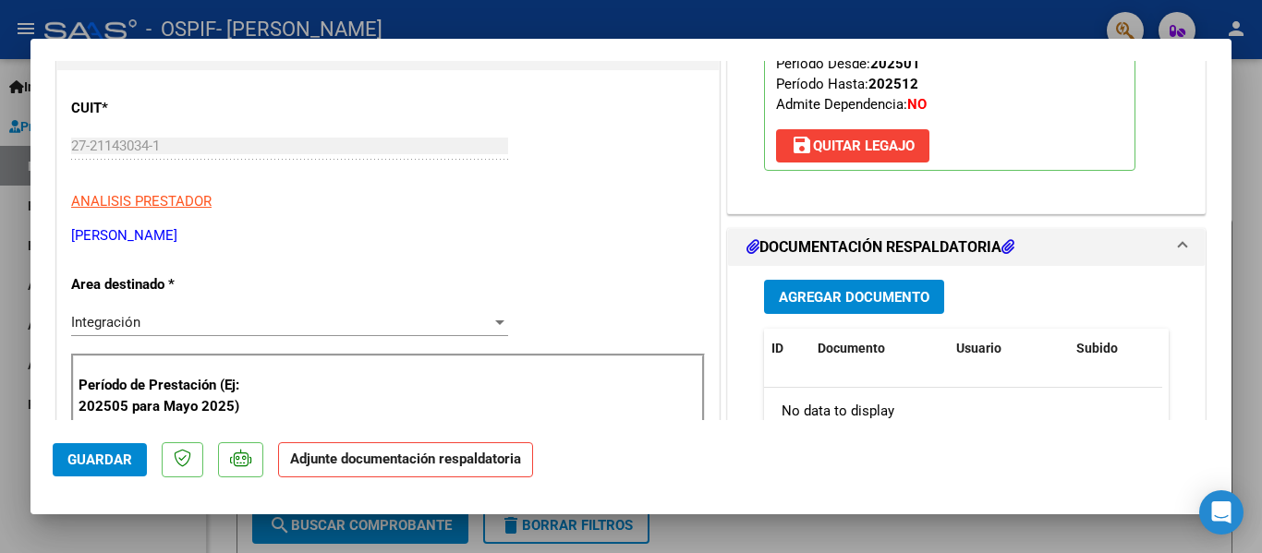
scroll to position [277, 0]
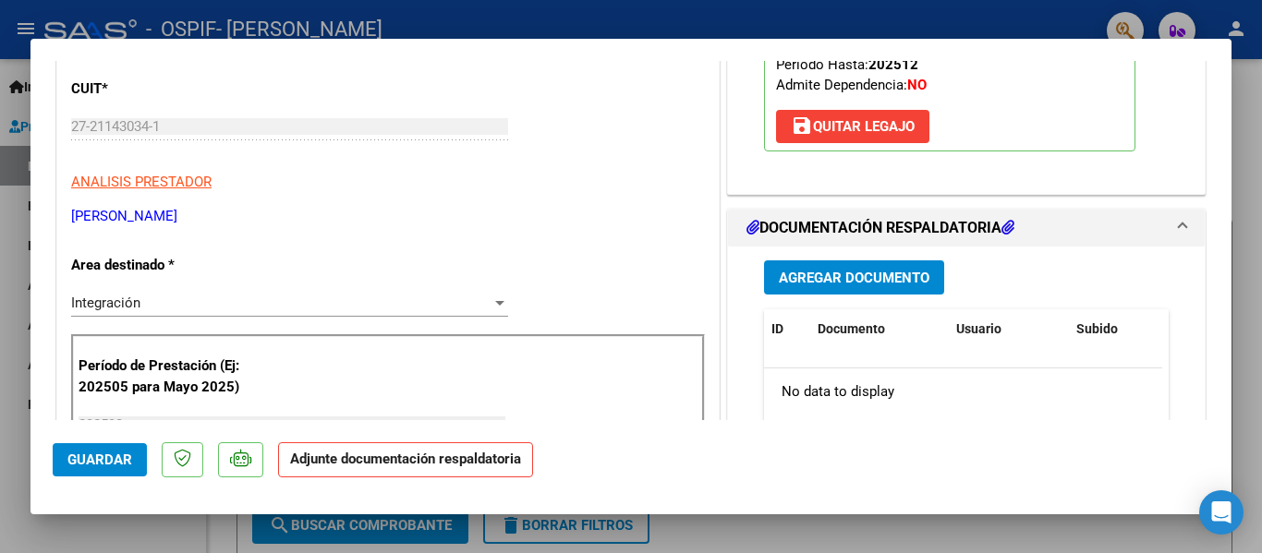
click at [853, 276] on span "Agregar Documento" at bounding box center [854, 278] width 151 height 17
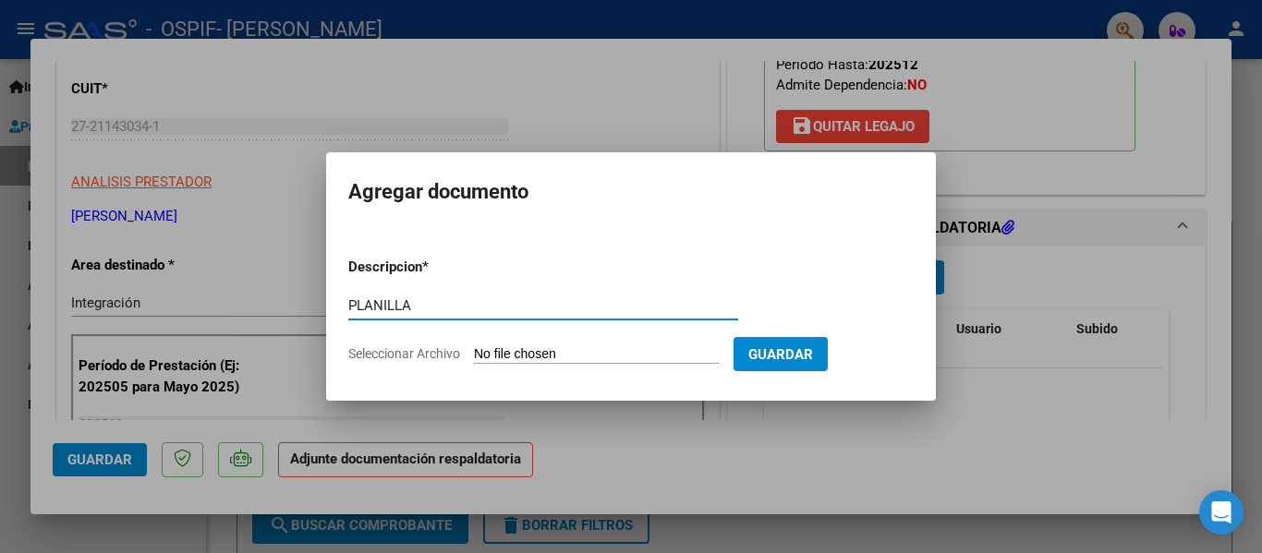
type input "PLANILLA"
click at [604, 355] on input "Seleccionar Archivo" at bounding box center [596, 355] width 245 height 18
type input "C:\fakepath\Page 3.jpg"
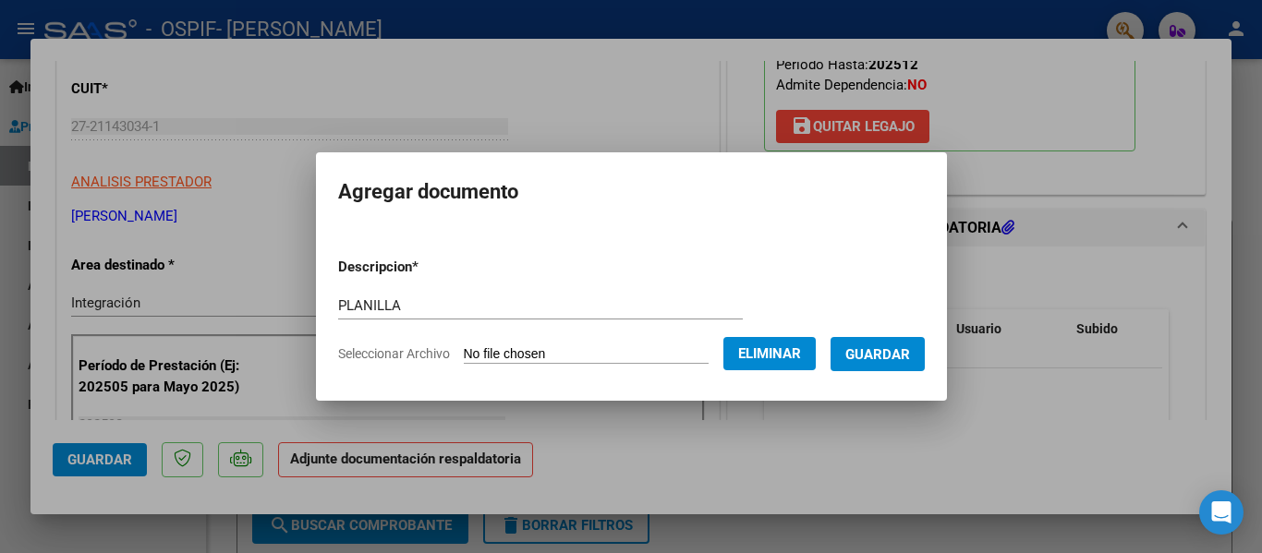
click at [890, 362] on span "Guardar" at bounding box center [877, 354] width 65 height 17
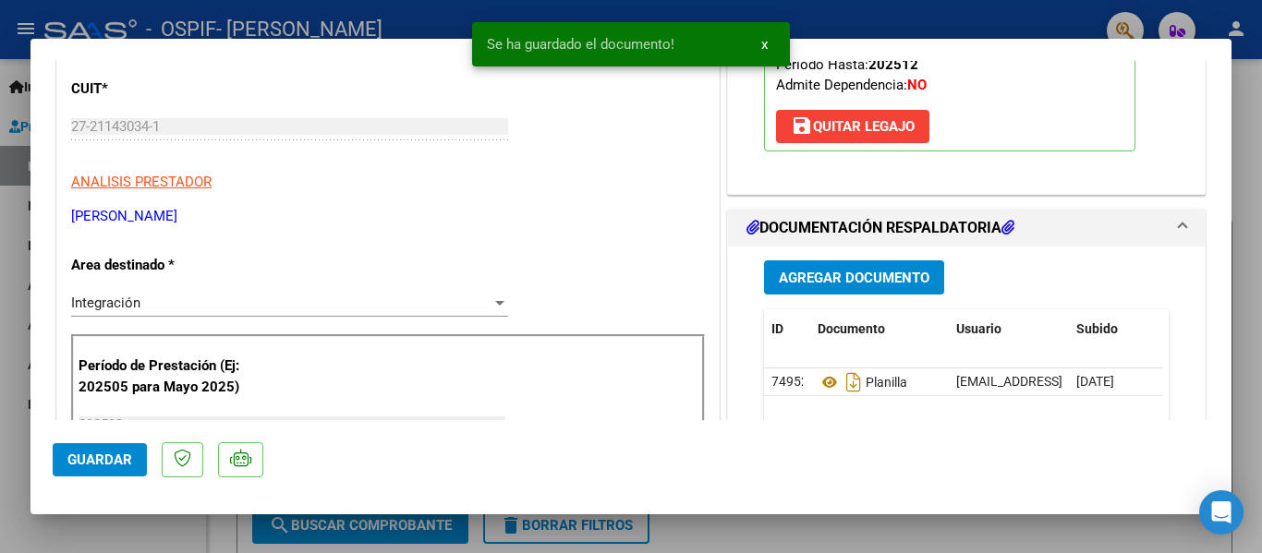
click at [767, 350] on datatable-header "ID Documento Usuario Subido Acción" at bounding box center [963, 338] width 398 height 59
click at [824, 289] on button "Agregar Documento" at bounding box center [854, 278] width 180 height 34
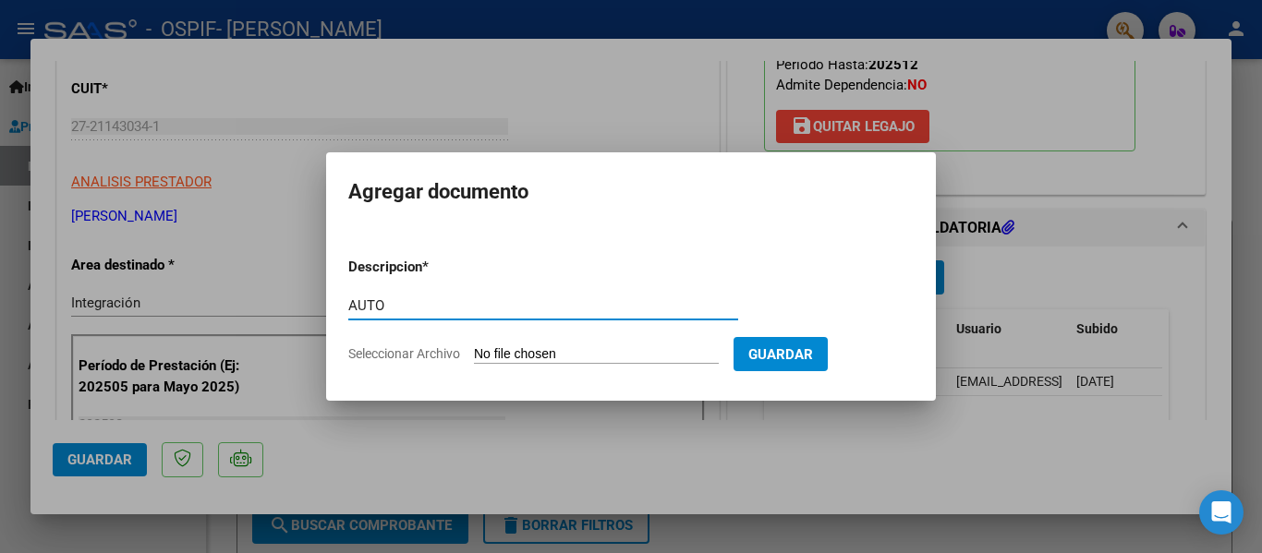
type input "AUTO"
click at [585, 353] on input "Seleccionar Archivo" at bounding box center [596, 355] width 245 height 18
type input "C:\fakepath\27211430341-FACTURA_C-1-652-ANEXO-AUTO.png"
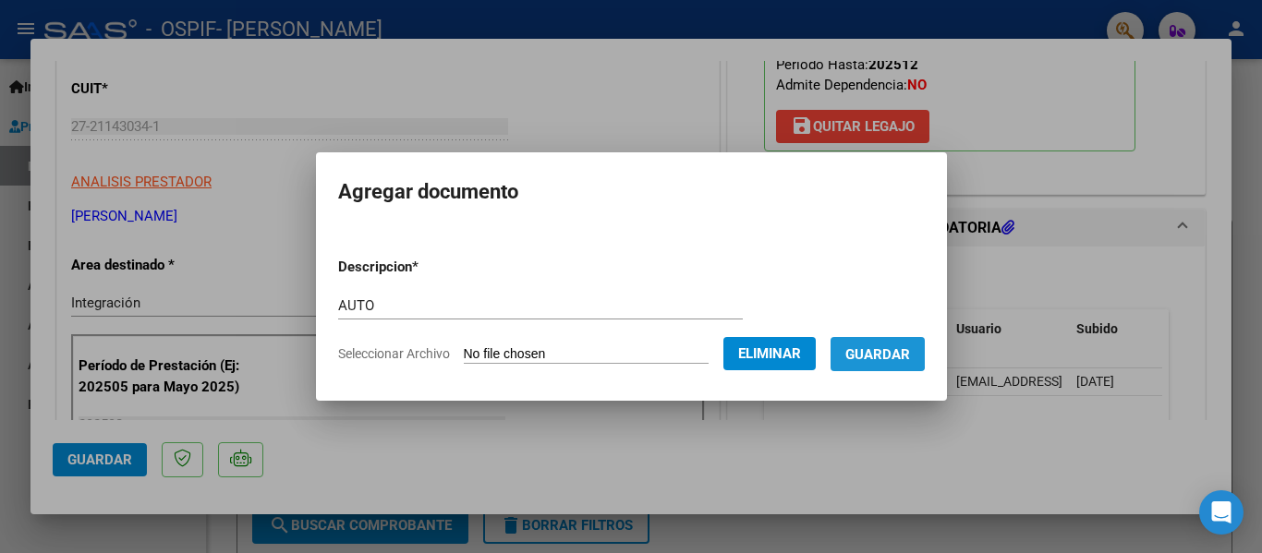
click at [894, 349] on span "Guardar" at bounding box center [877, 354] width 65 height 17
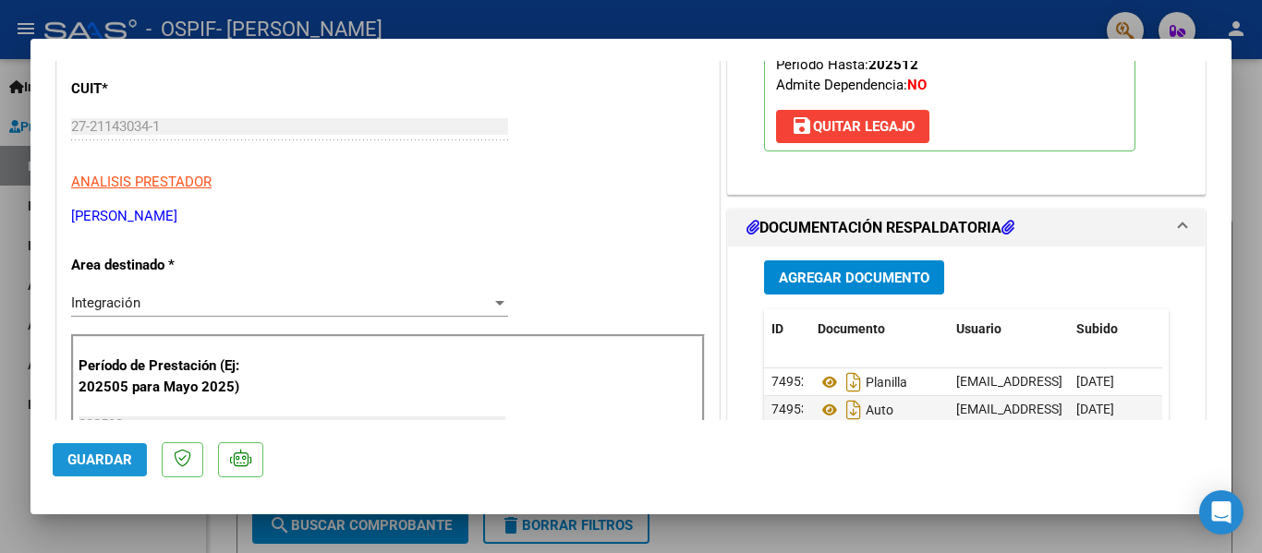
click at [104, 457] on span "Guardar" at bounding box center [99, 460] width 65 height 17
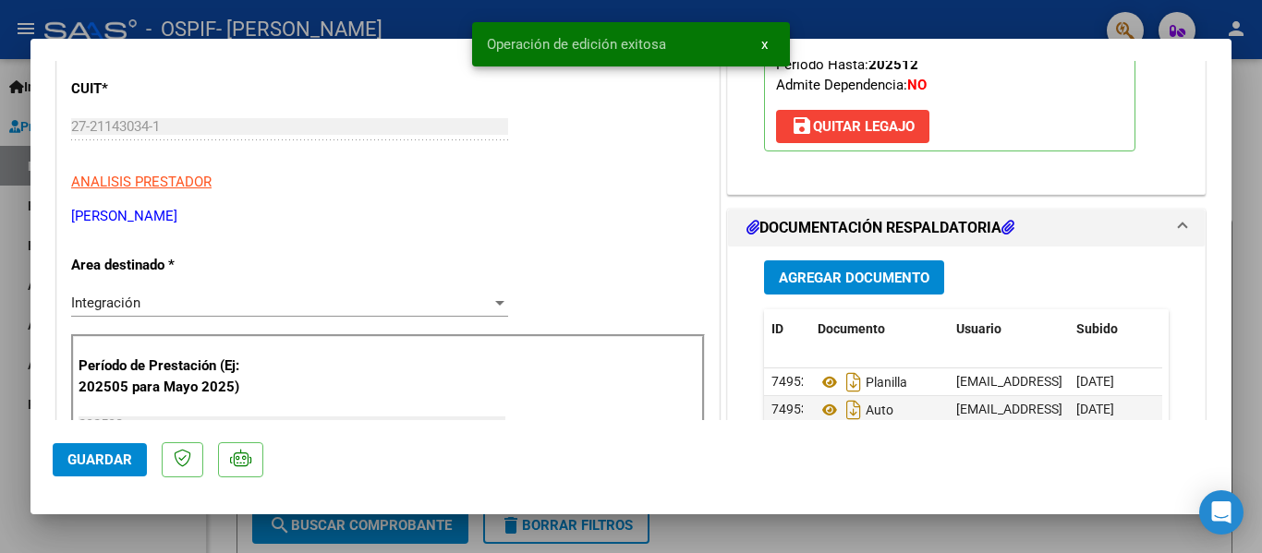
click at [0, 384] on div at bounding box center [631, 276] width 1262 height 553
type input "$ 0,00"
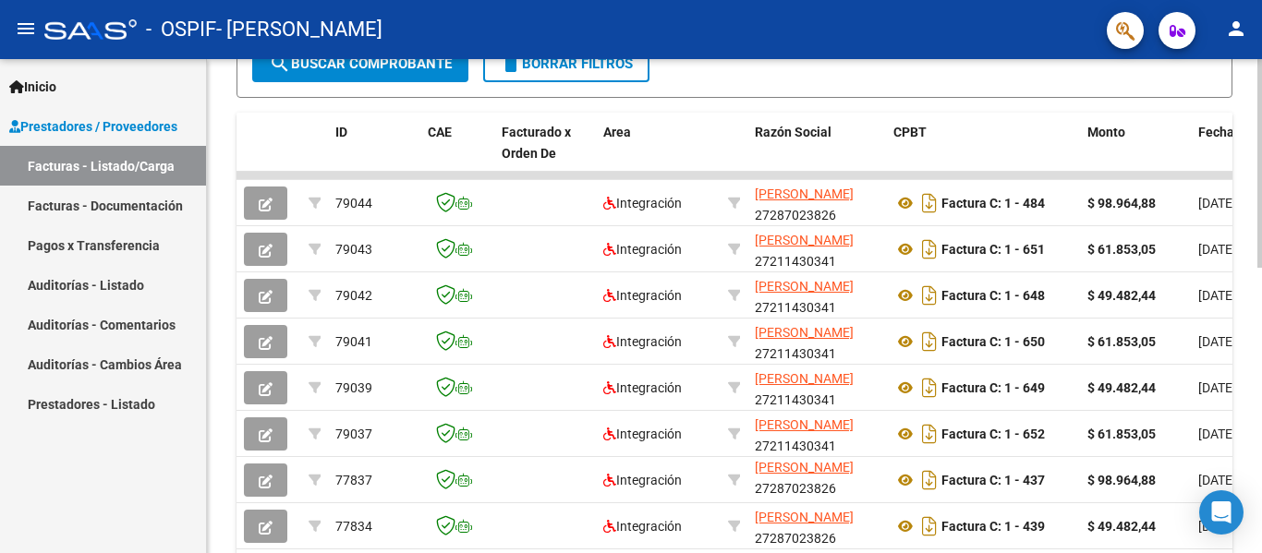
scroll to position [554, 0]
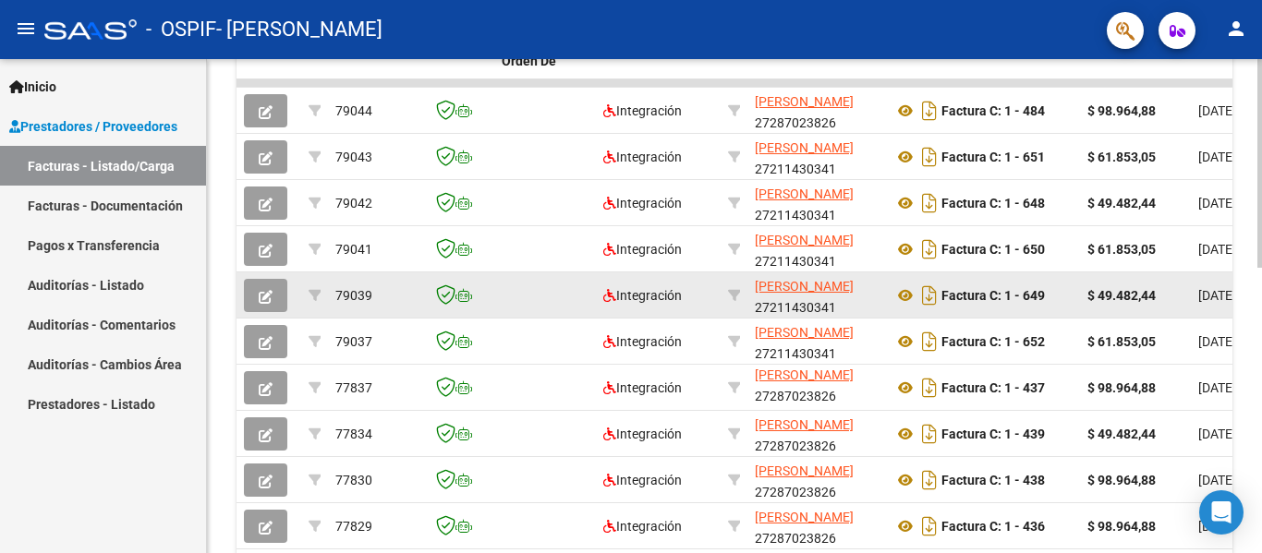
click at [267, 300] on icon "button" at bounding box center [266, 297] width 14 height 14
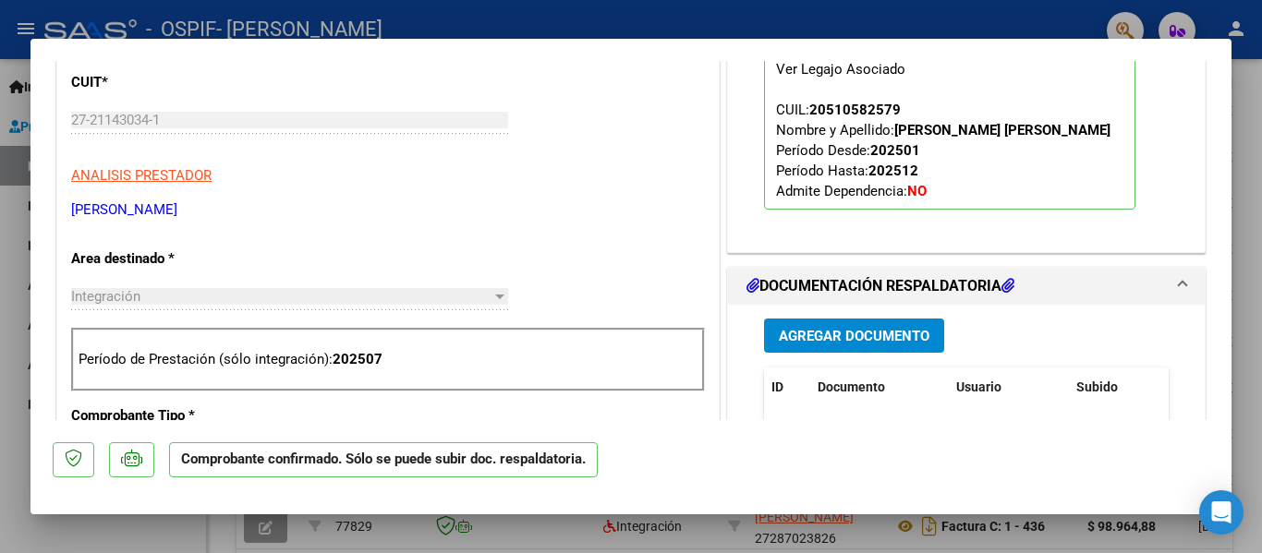
scroll to position [647, 0]
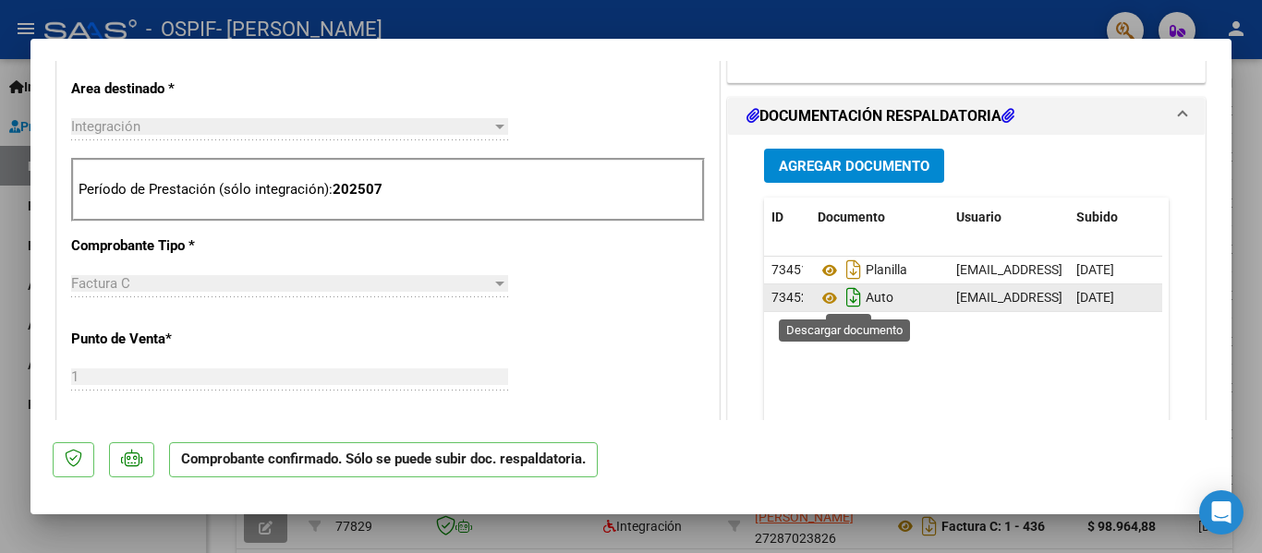
click at [848, 293] on icon "Descargar documento" at bounding box center [854, 298] width 24 height 30
click at [0, 365] on div at bounding box center [631, 276] width 1262 height 553
type input "$ 0,00"
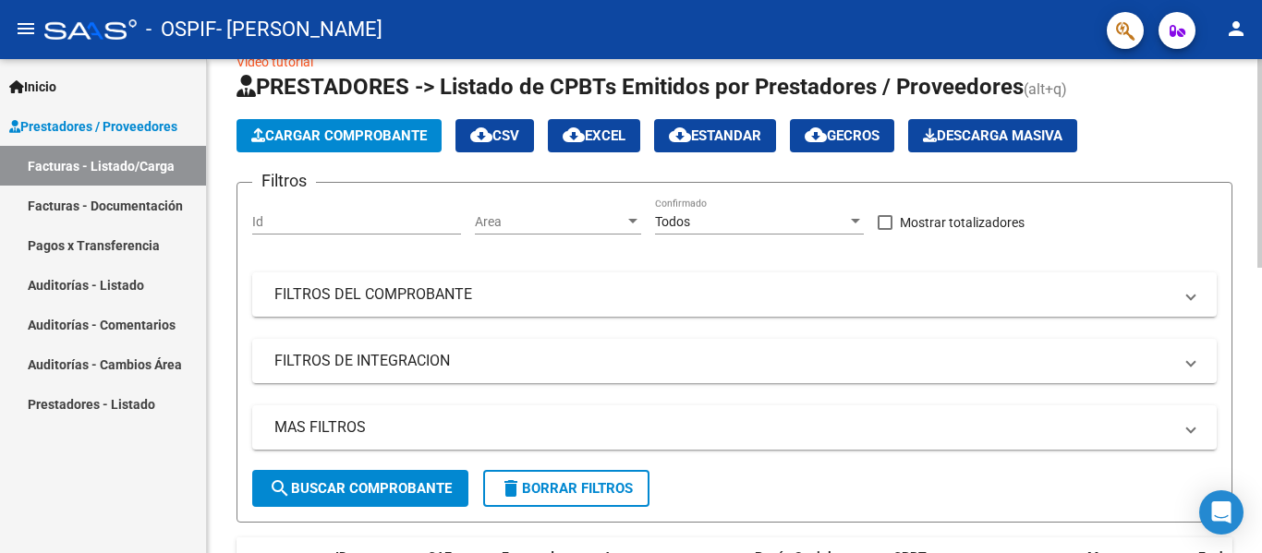
scroll to position [0, 0]
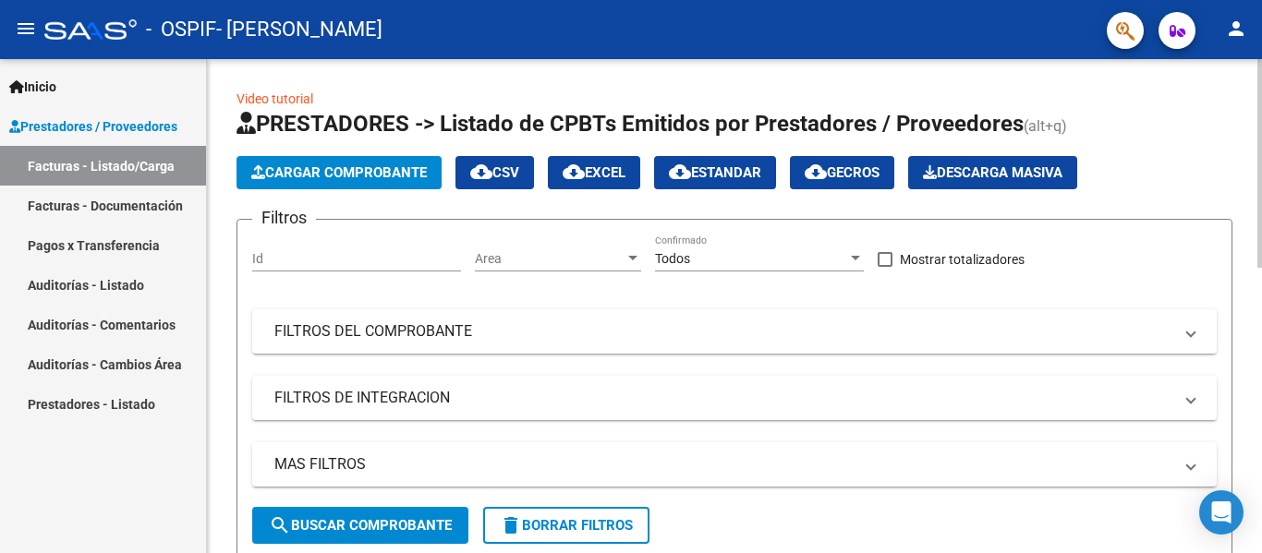
click at [360, 200] on app-list-header "PRESTADORES -> Listado de CPBTs Emitidos por Prestadores / Proveedores (alt+q) …" at bounding box center [734, 334] width 996 height 451
click at [364, 180] on span "Cargar Comprobante" at bounding box center [339, 172] width 176 height 17
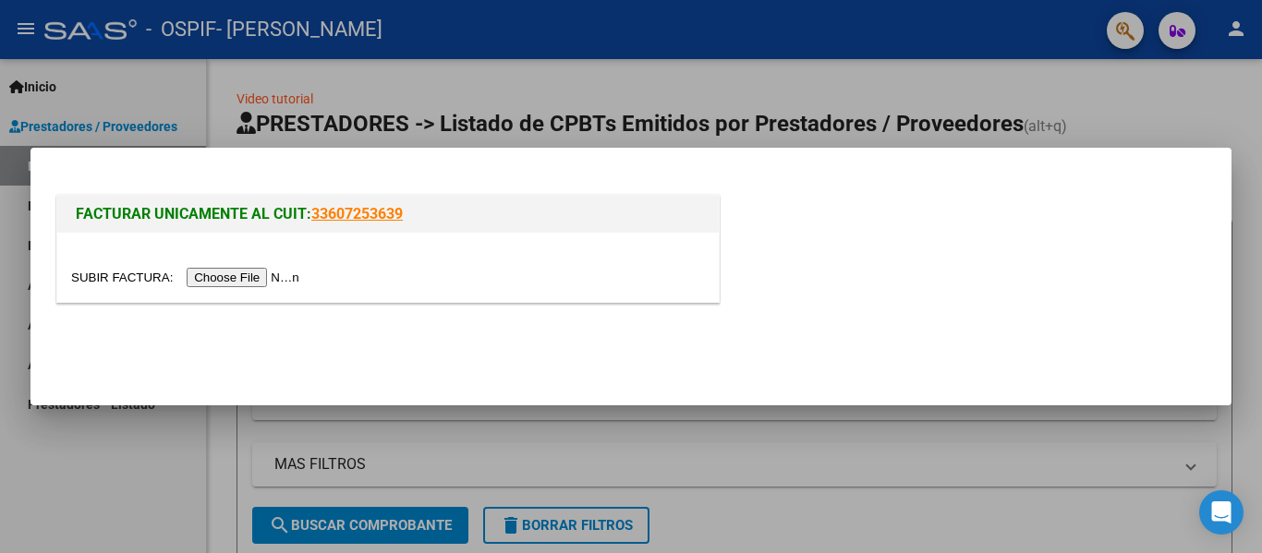
click at [303, 278] on input "file" at bounding box center [188, 277] width 234 height 19
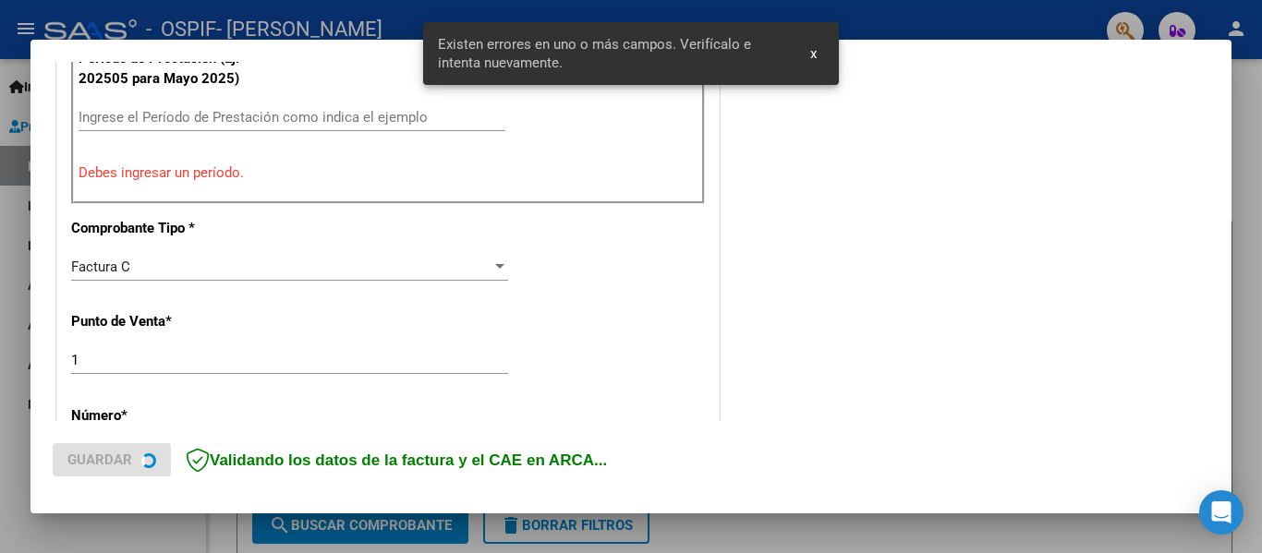
scroll to position [613, 0]
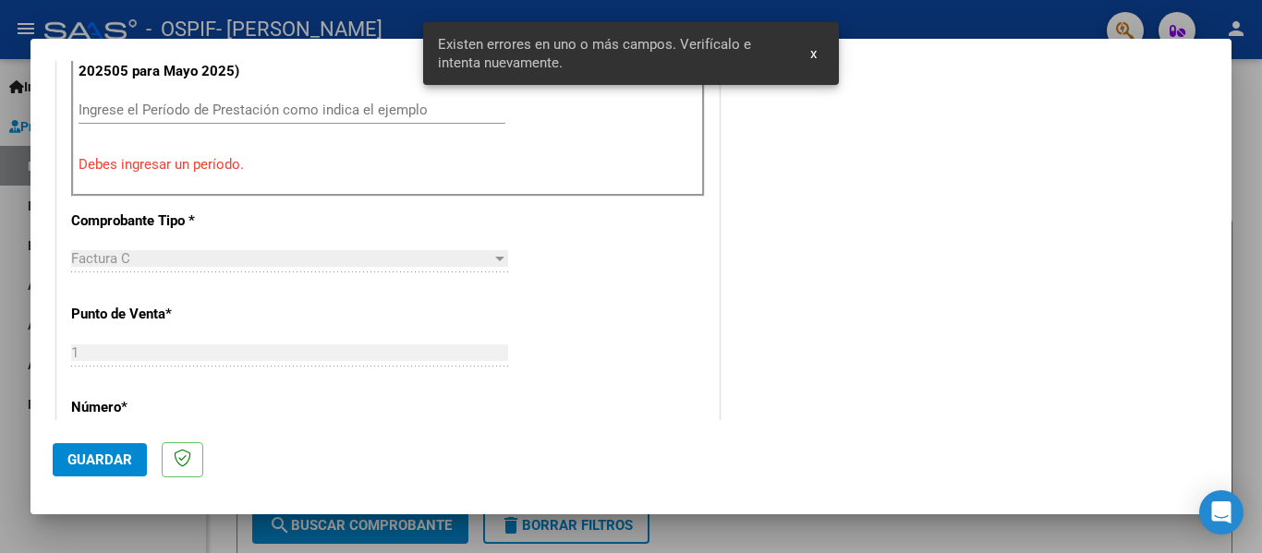
click at [382, 117] on input "Ingrese el Período de Prestación como indica el ejemplo" at bounding box center [292, 110] width 427 height 17
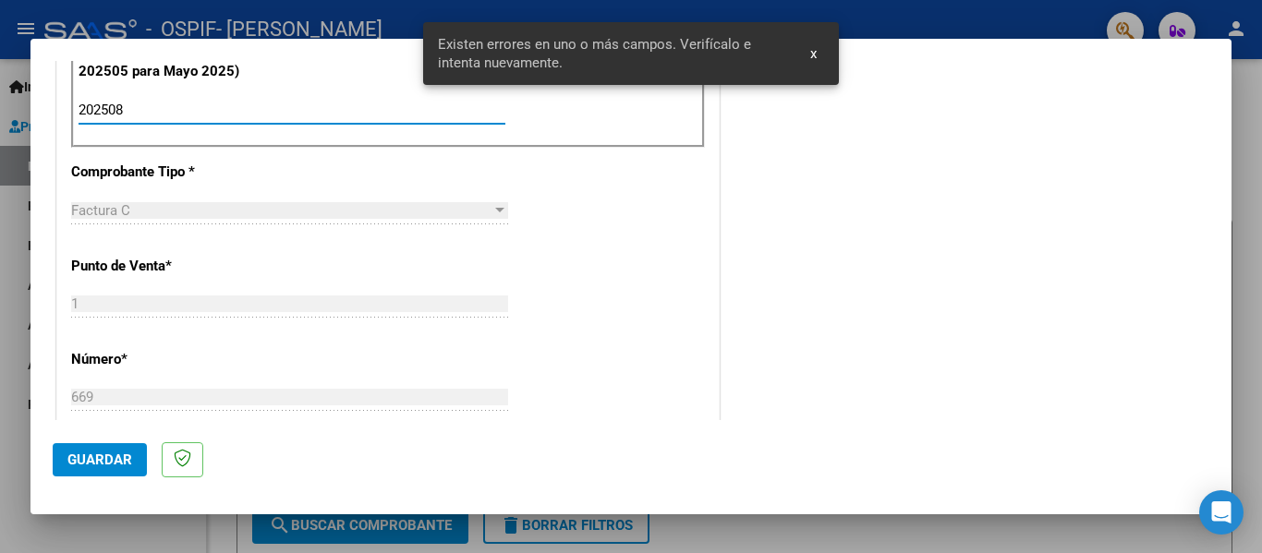
type input "202508"
click at [125, 455] on span "Guardar" at bounding box center [99, 460] width 65 height 17
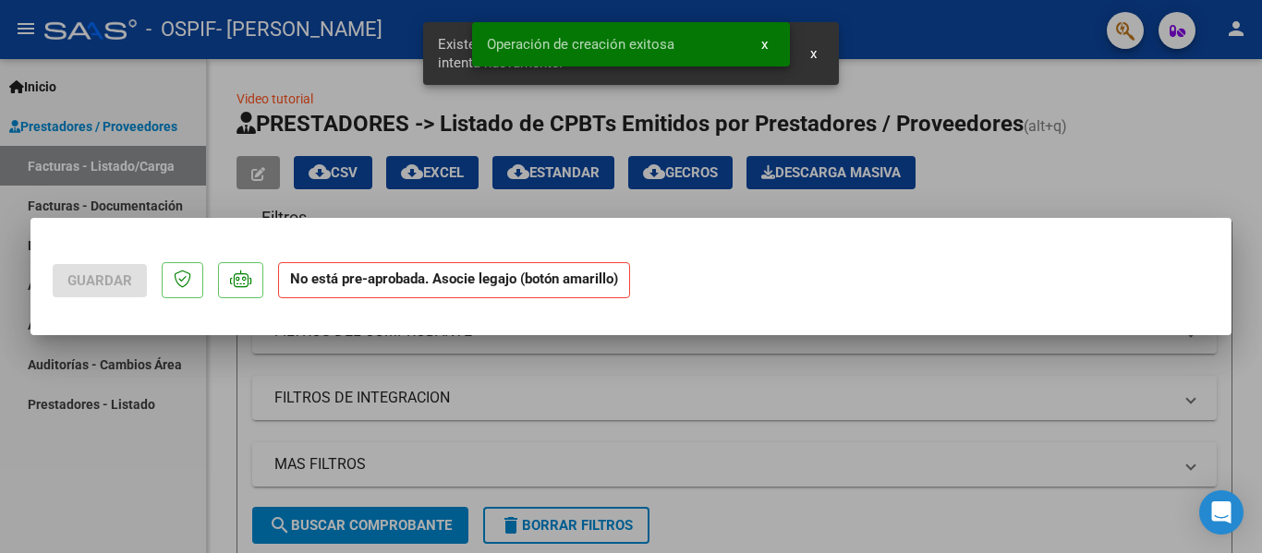
scroll to position [0, 0]
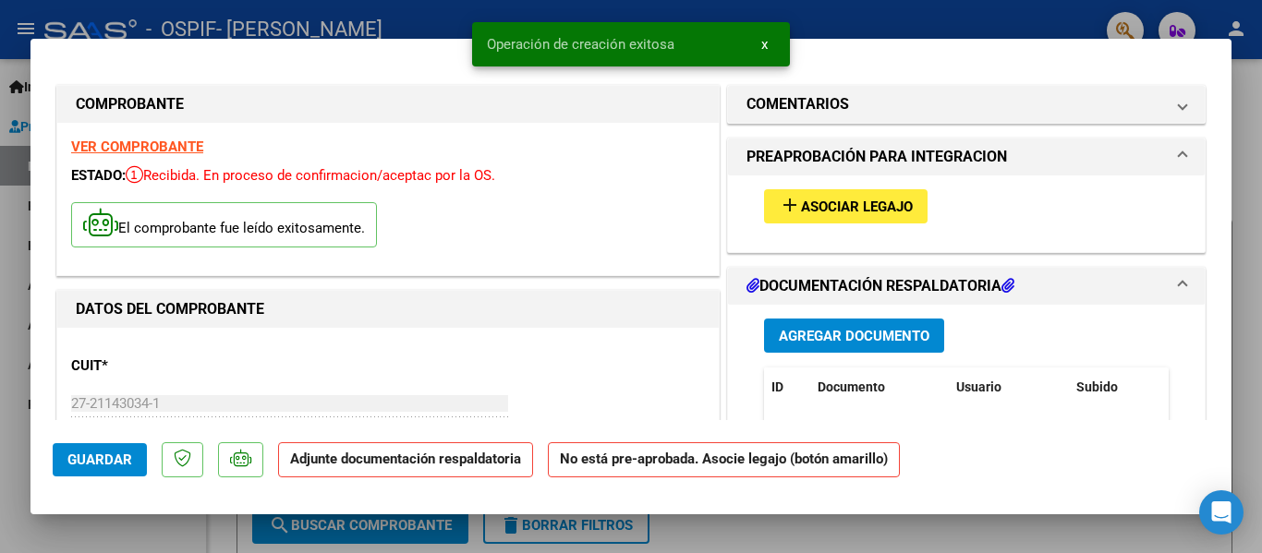
click at [804, 203] on span "Asociar Legajo" at bounding box center [857, 207] width 112 height 17
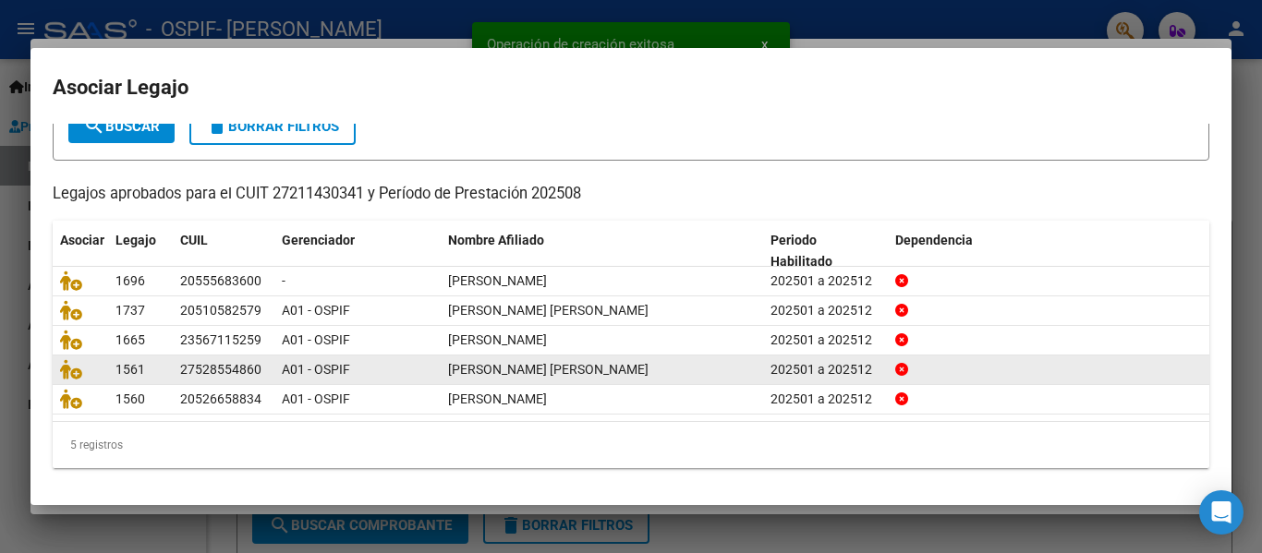
scroll to position [127, 0]
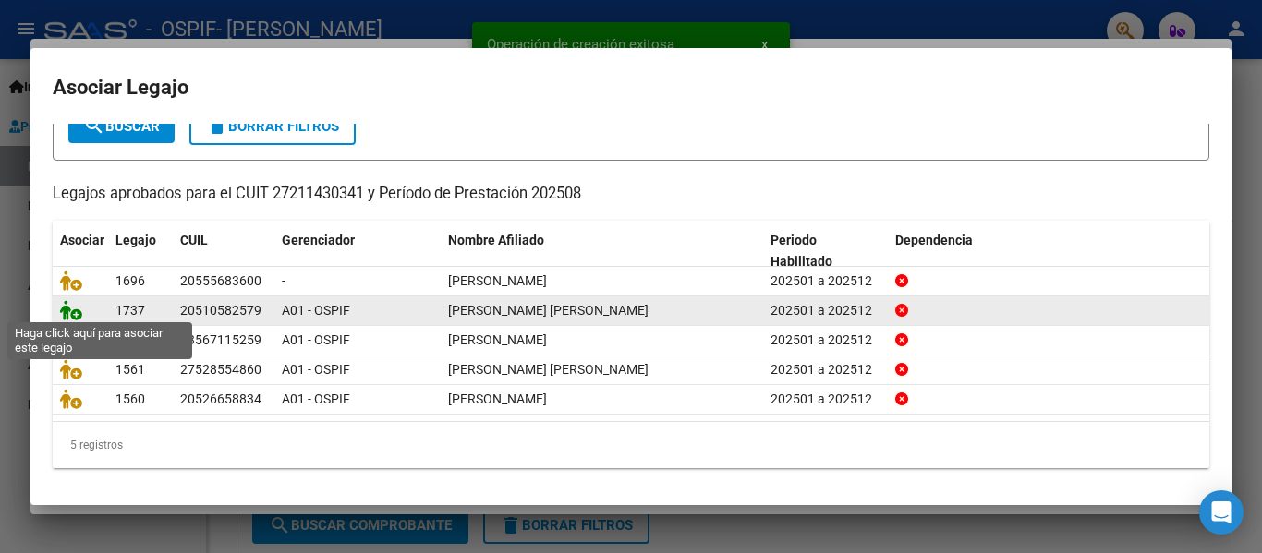
click at [74, 310] on icon at bounding box center [71, 310] width 22 height 20
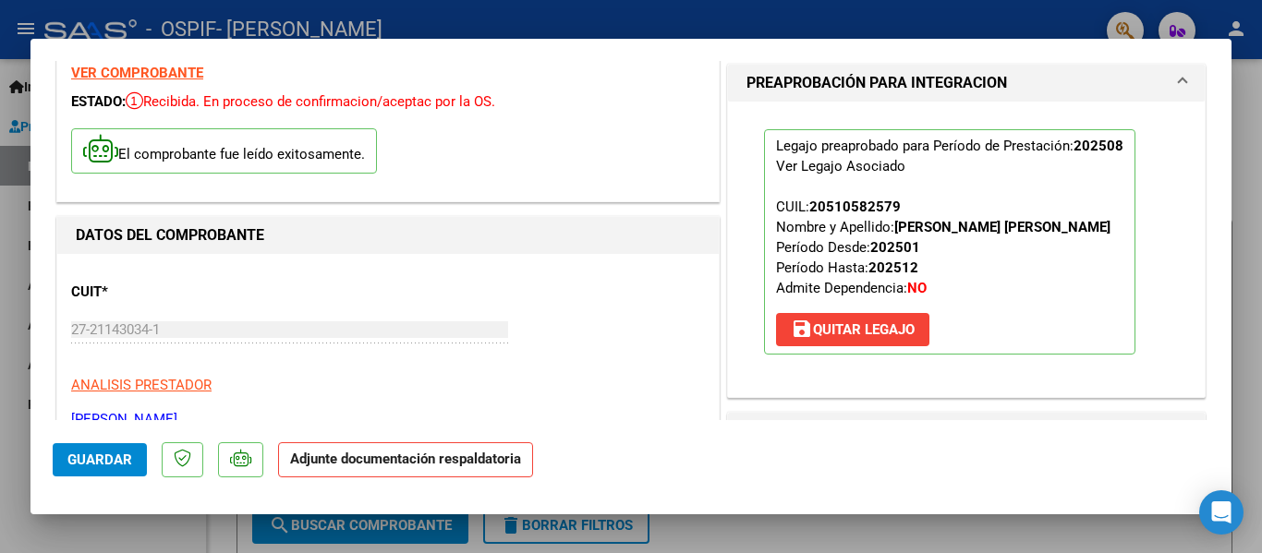
scroll to position [185, 0]
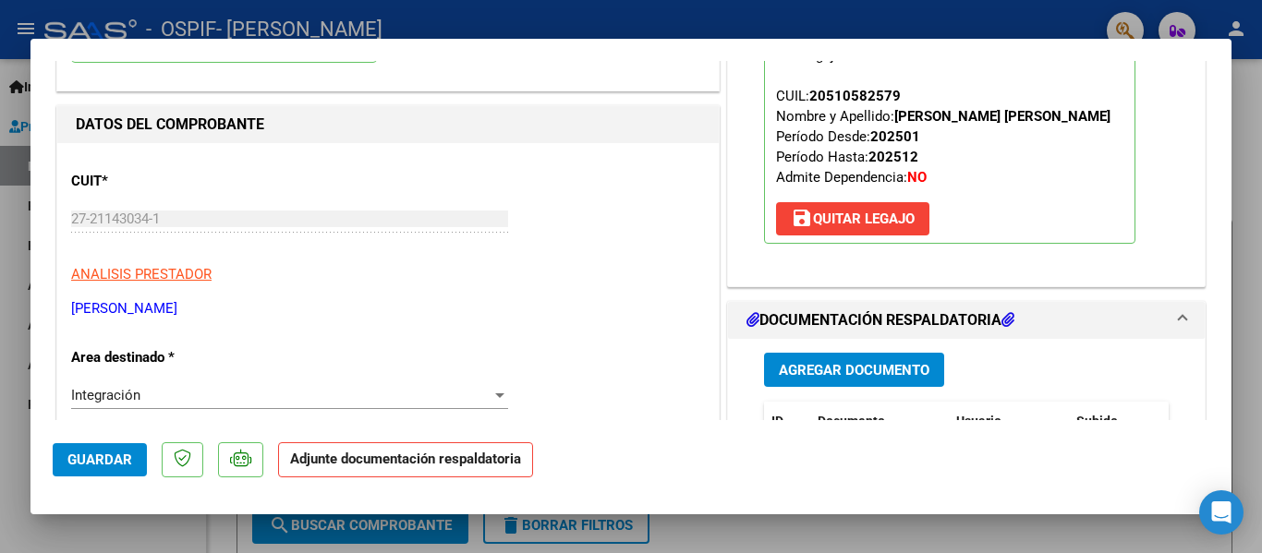
click at [817, 359] on button "Agregar Documento" at bounding box center [854, 370] width 180 height 34
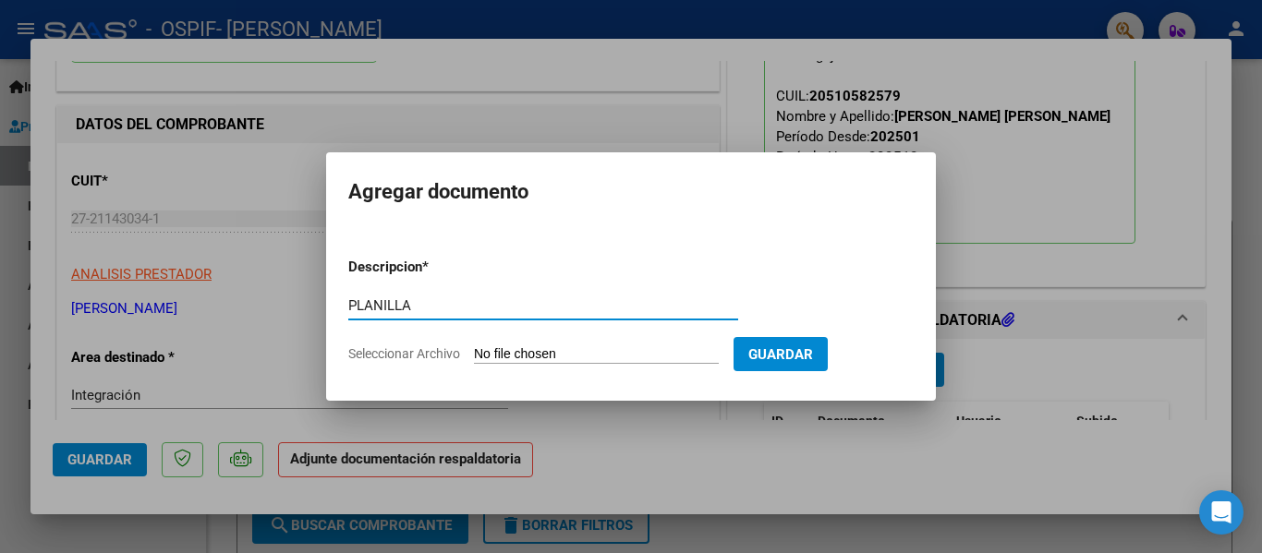
type input "PLANILLA"
click at [633, 352] on input "Seleccionar Archivo" at bounding box center [596, 355] width 245 height 18
type input "C:\fakepath\Page 4.jpg"
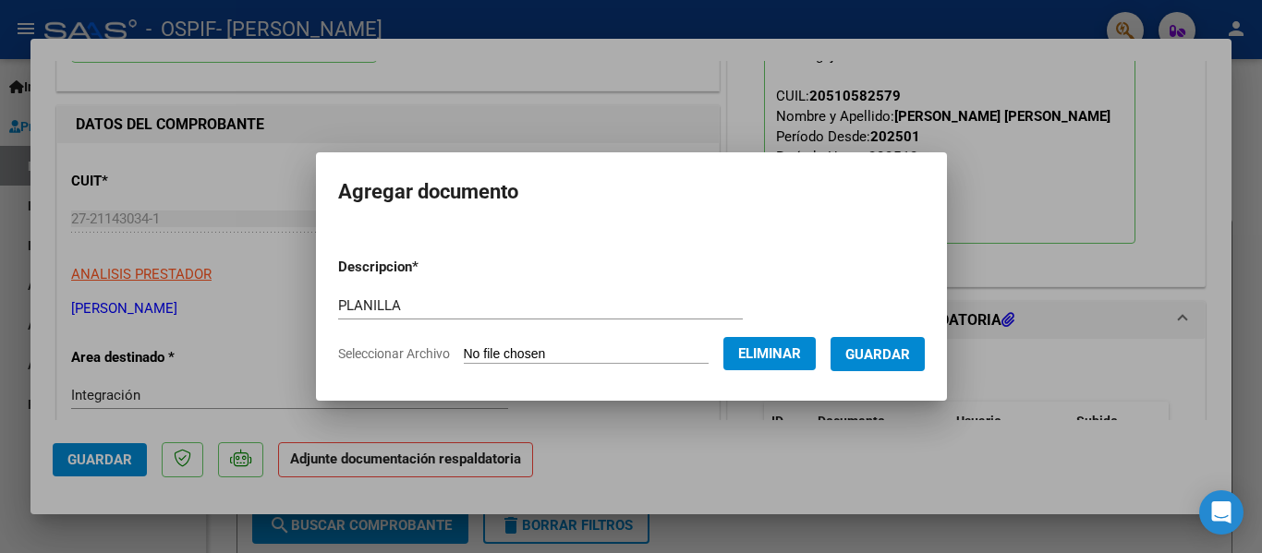
click at [910, 348] on span "Guardar" at bounding box center [877, 354] width 65 height 17
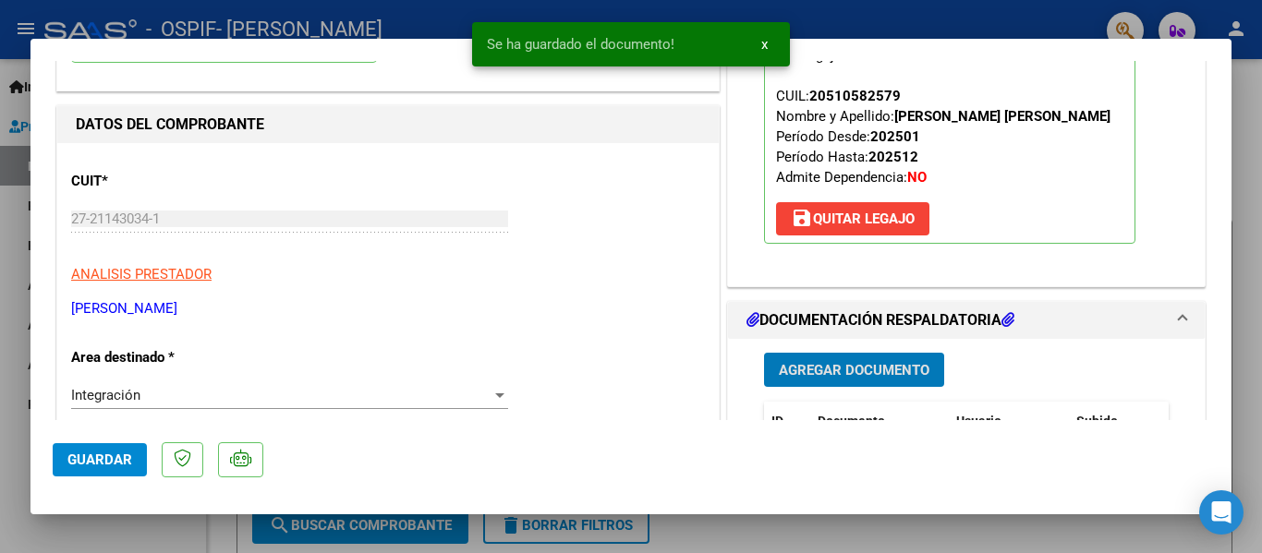
click at [852, 379] on span "Agregar Documento" at bounding box center [854, 370] width 151 height 17
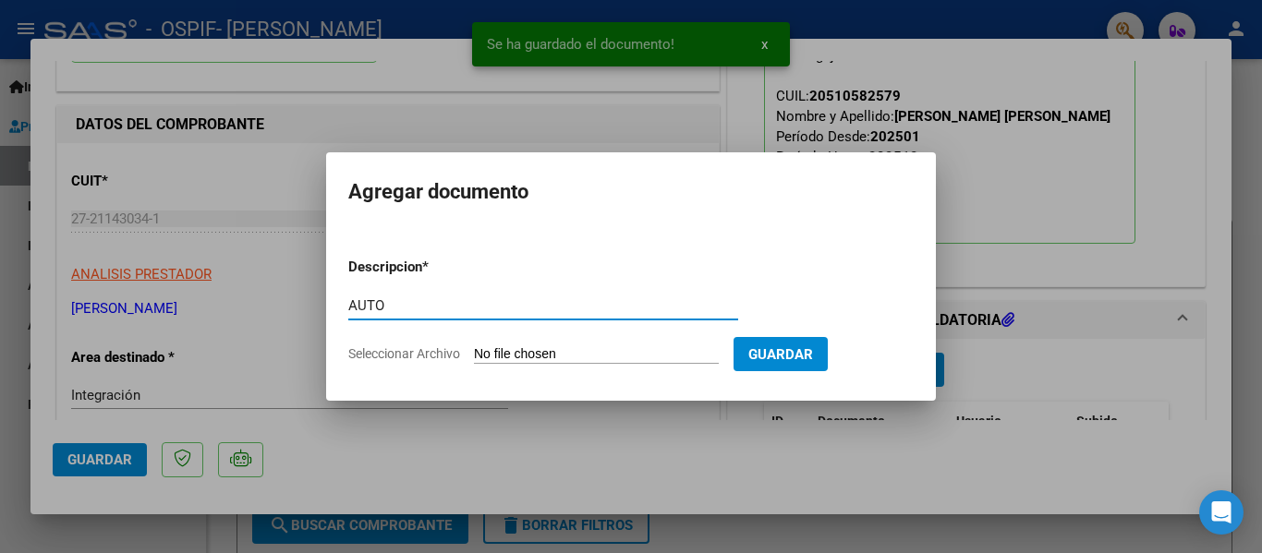
type input "AUTO"
click at [613, 354] on input "Seleccionar Archivo" at bounding box center [596, 355] width 245 height 18
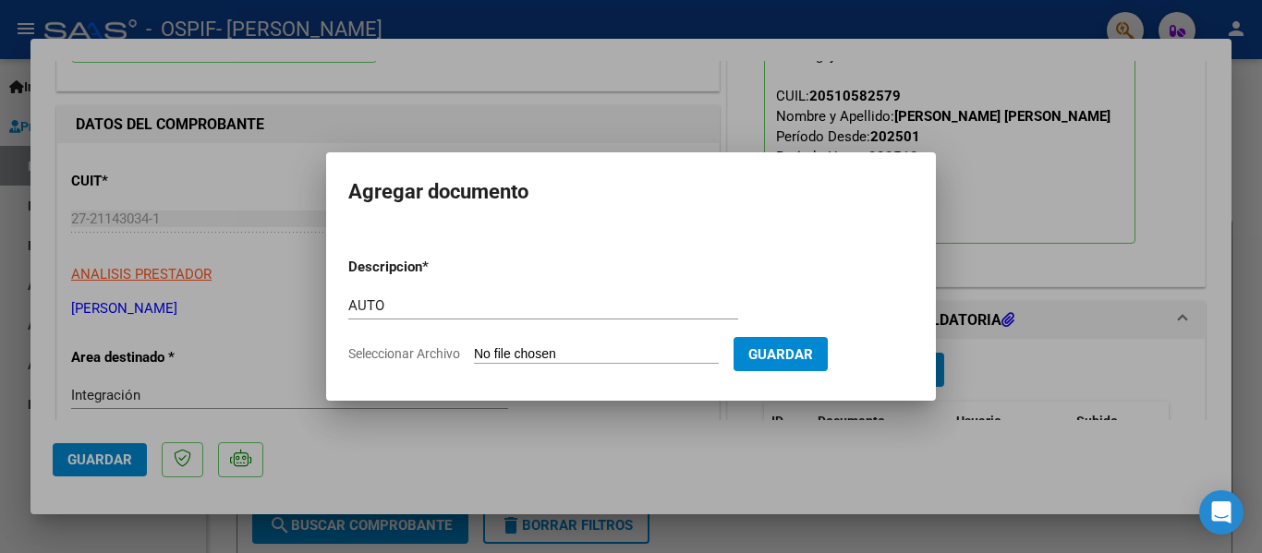
type input "C:\fakepath\27211430341-FACTURA_C-1-649-ANEXO-AUTO.png"
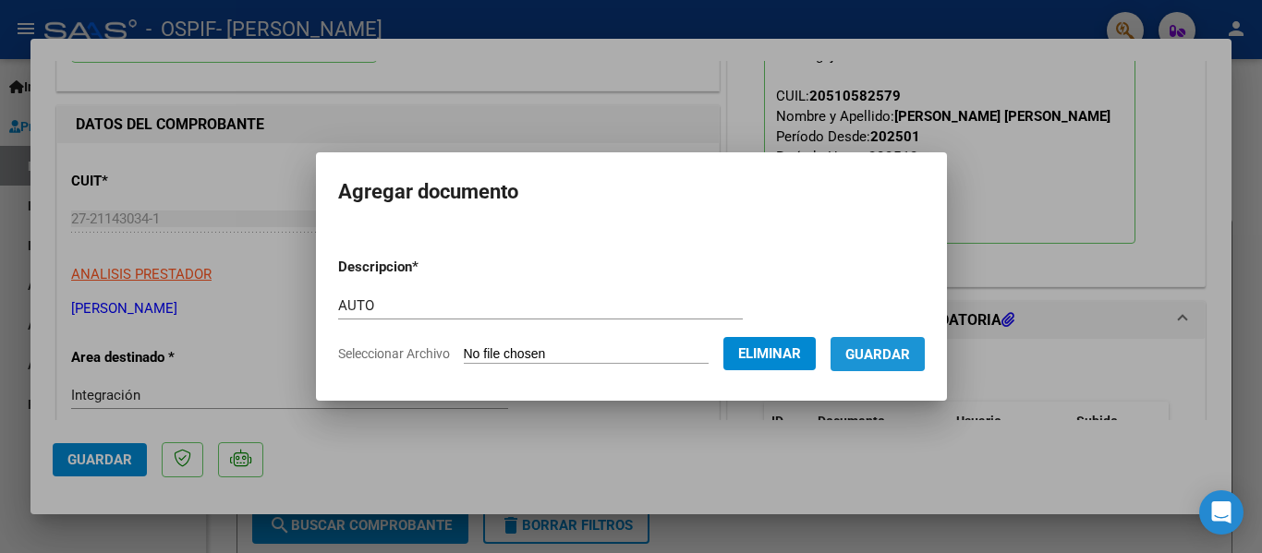
click at [872, 346] on span "Guardar" at bounding box center [877, 354] width 65 height 17
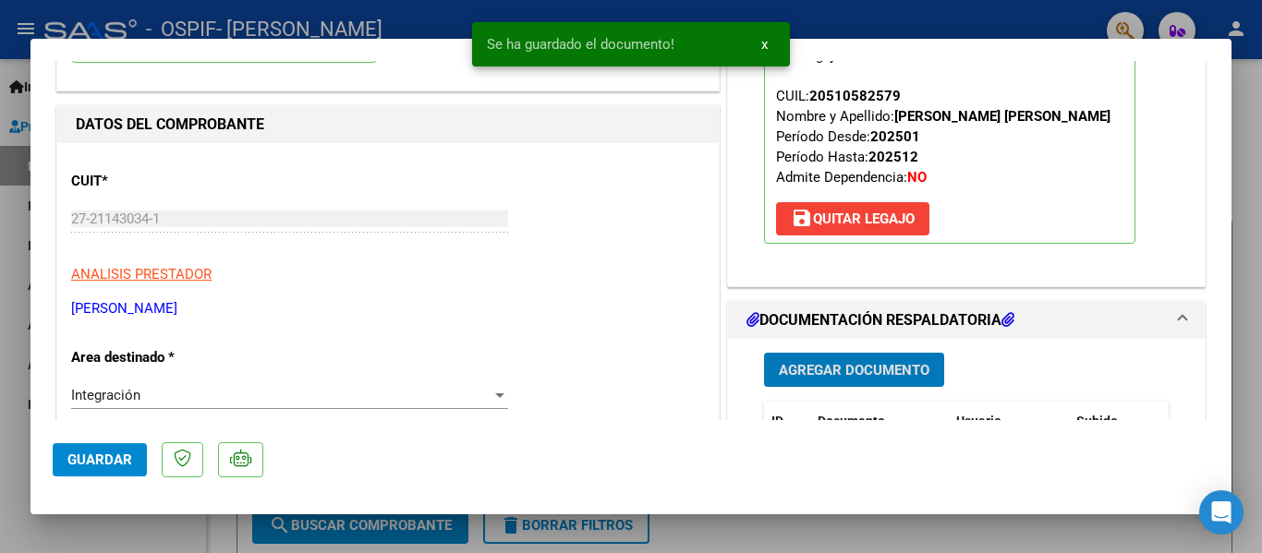
click at [100, 461] on span "Guardar" at bounding box center [99, 460] width 65 height 17
click at [0, 443] on div at bounding box center [631, 276] width 1262 height 553
type input "$ 0,00"
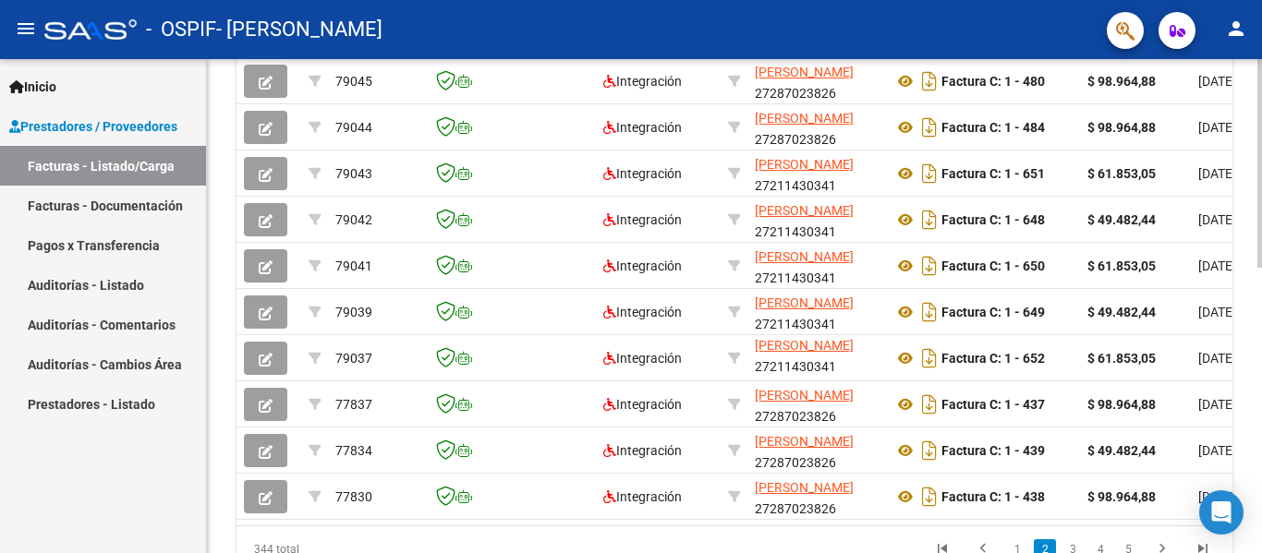
scroll to position [554, 0]
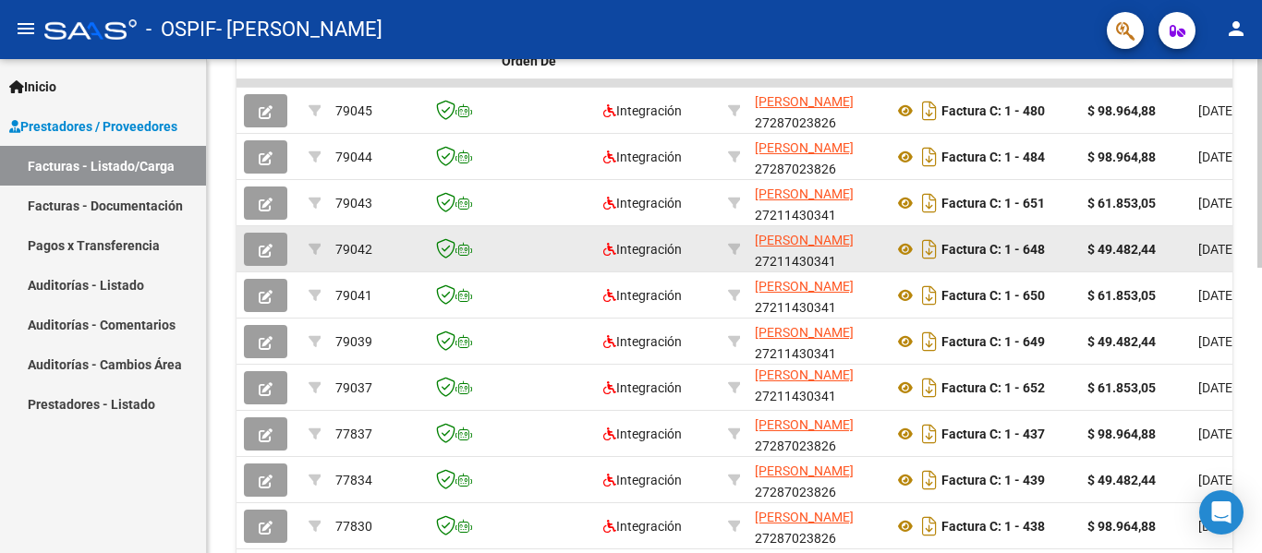
click at [248, 250] on button "button" at bounding box center [265, 249] width 43 height 33
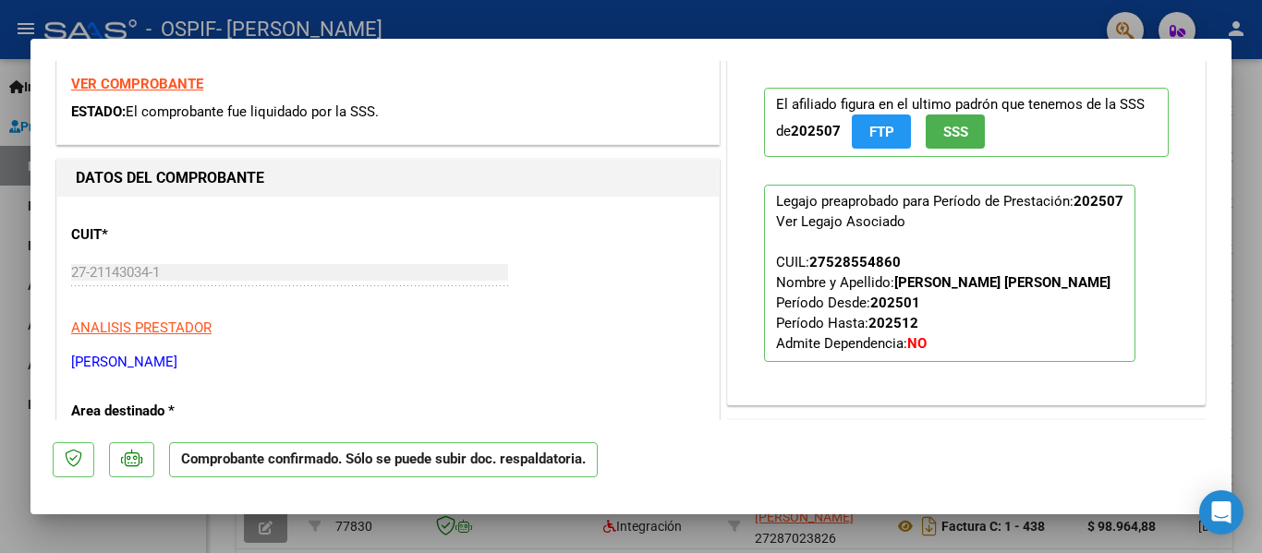
scroll to position [370, 0]
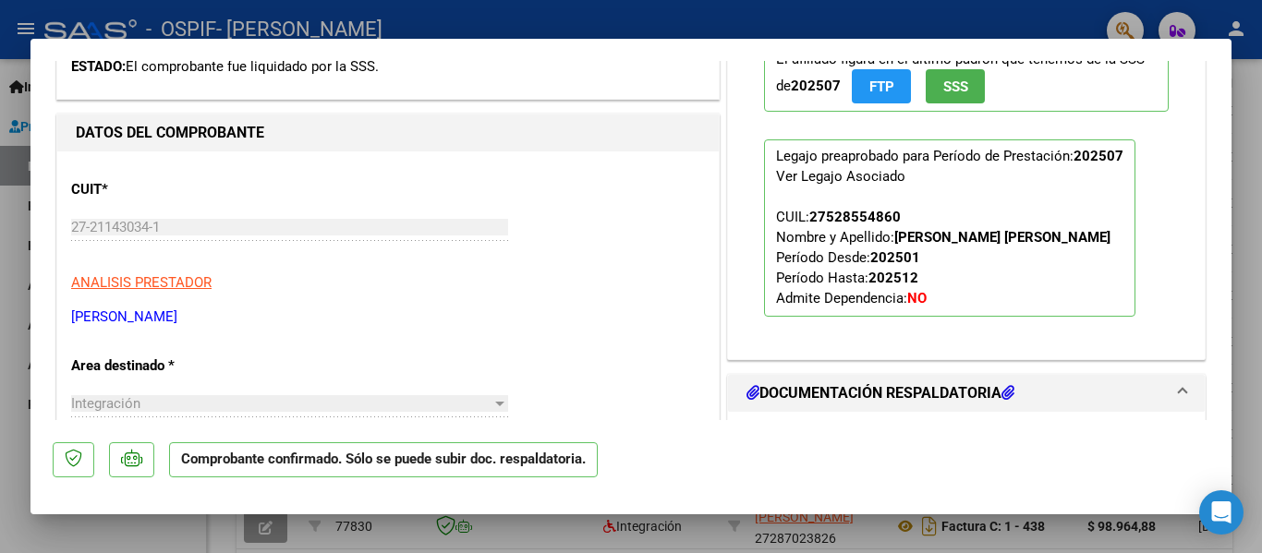
click at [0, 386] on div at bounding box center [631, 276] width 1262 height 553
type input "$ 0,00"
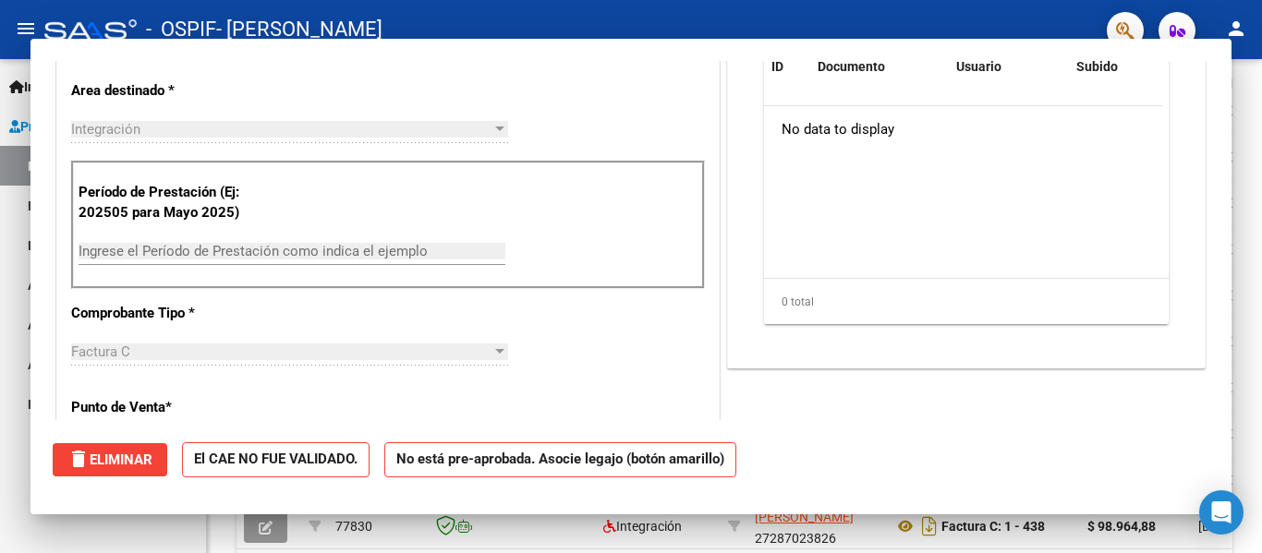
scroll to position [108, 0]
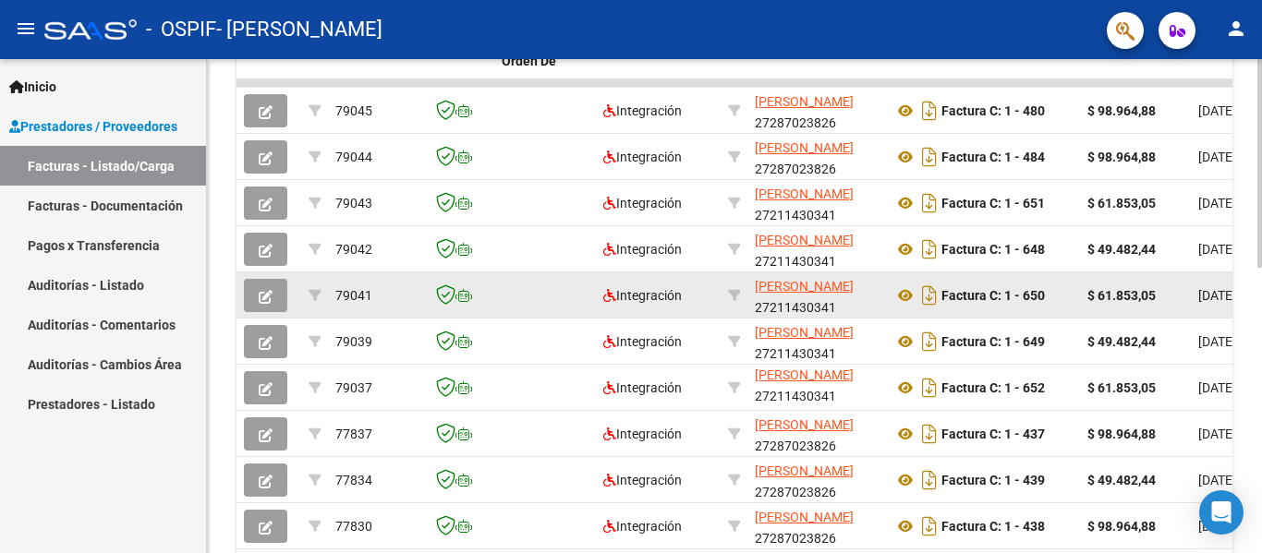
click at [260, 303] on icon "button" at bounding box center [266, 297] width 14 height 14
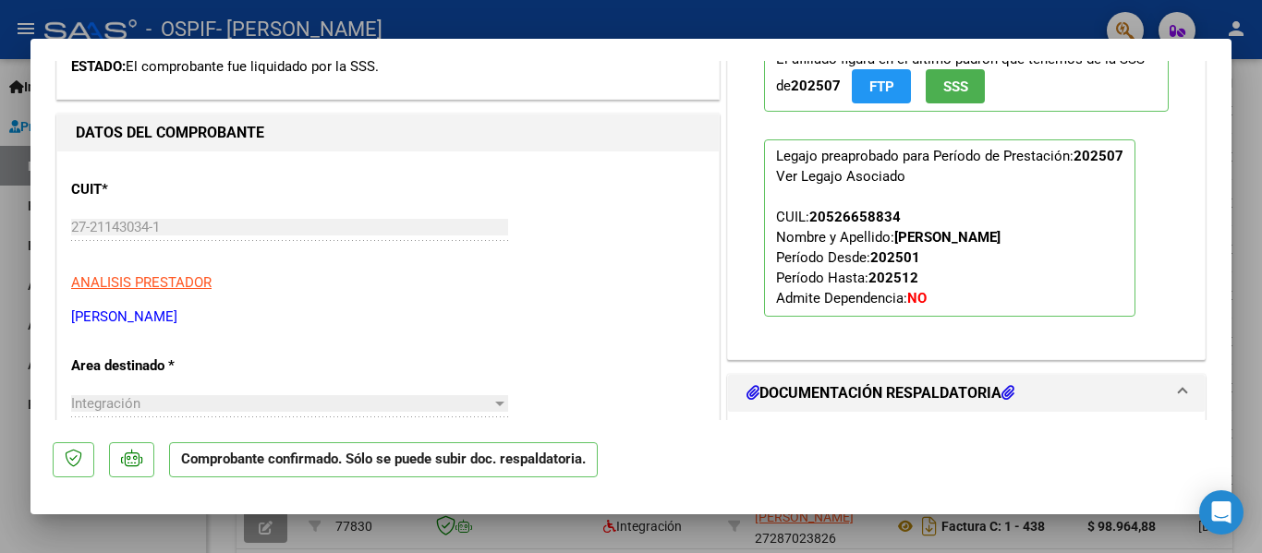
scroll to position [647, 0]
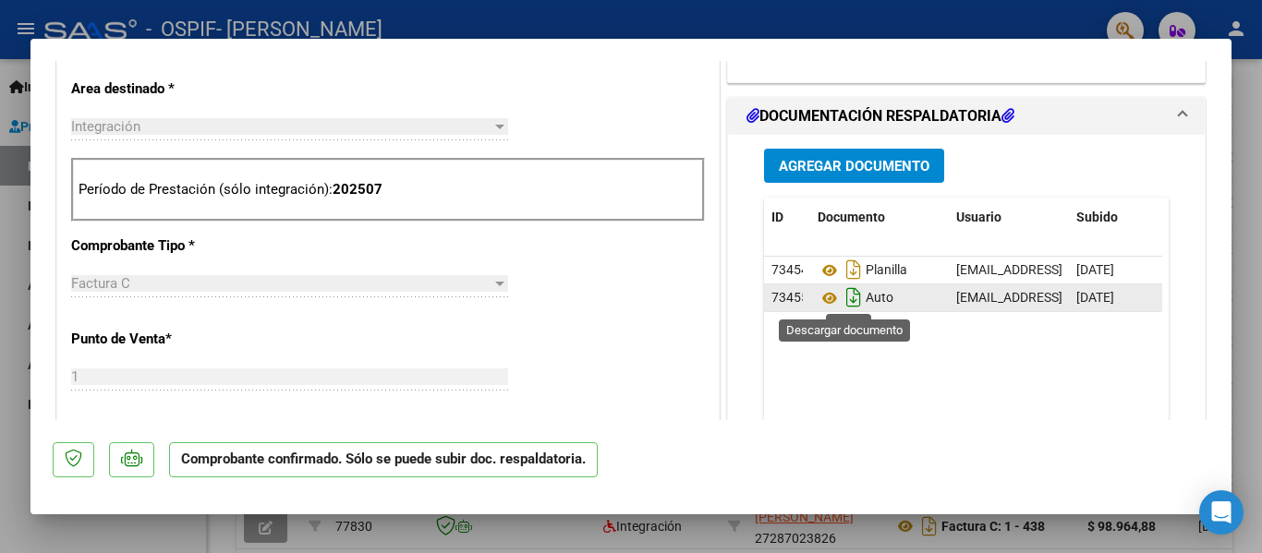
click at [849, 300] on icon "Descargar documento" at bounding box center [854, 298] width 24 height 30
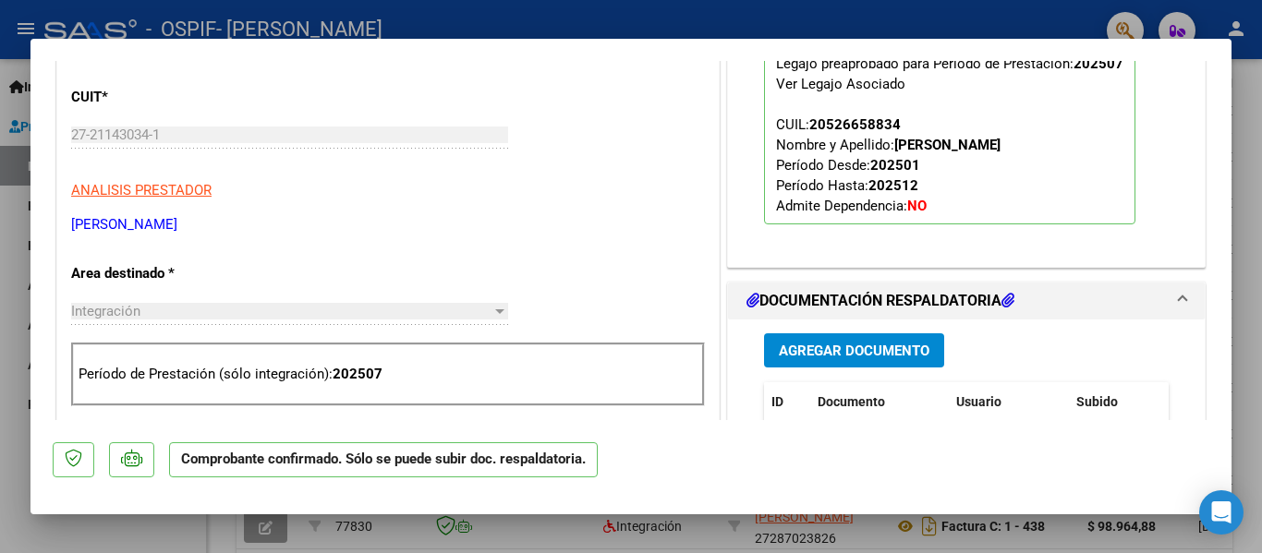
scroll to position [554, 0]
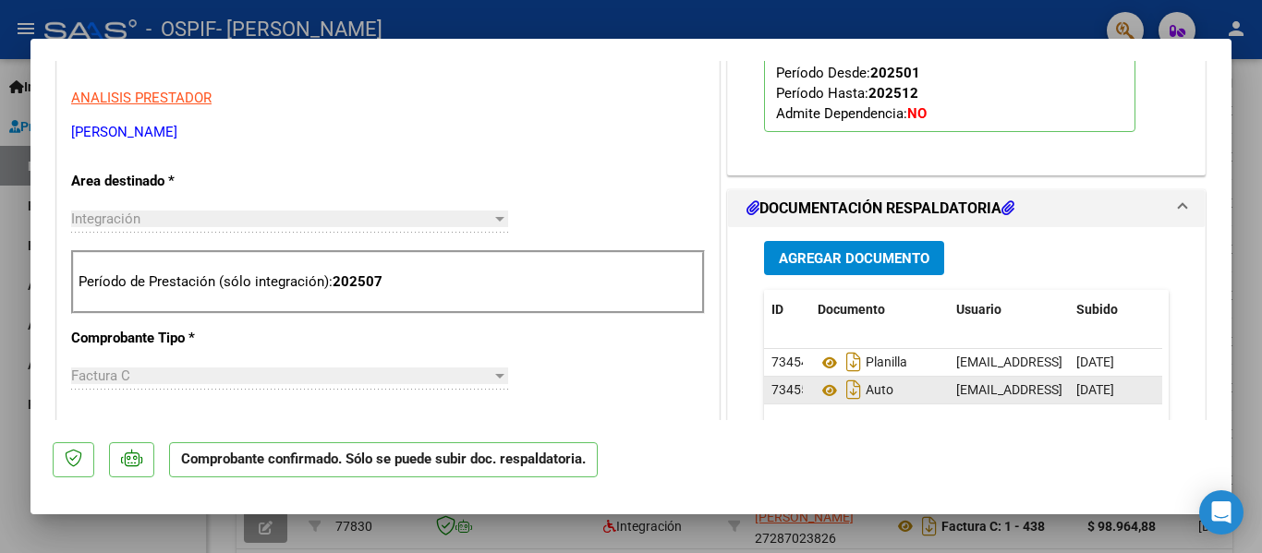
click at [0, 227] on div at bounding box center [631, 276] width 1262 height 553
type input "$ 0,00"
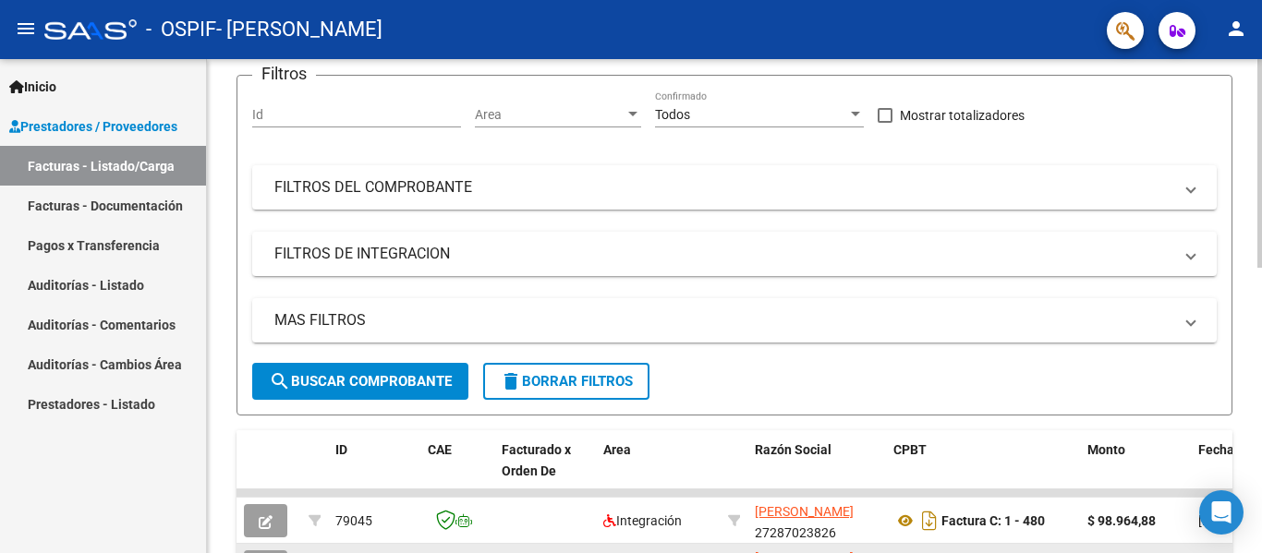
scroll to position [92, 0]
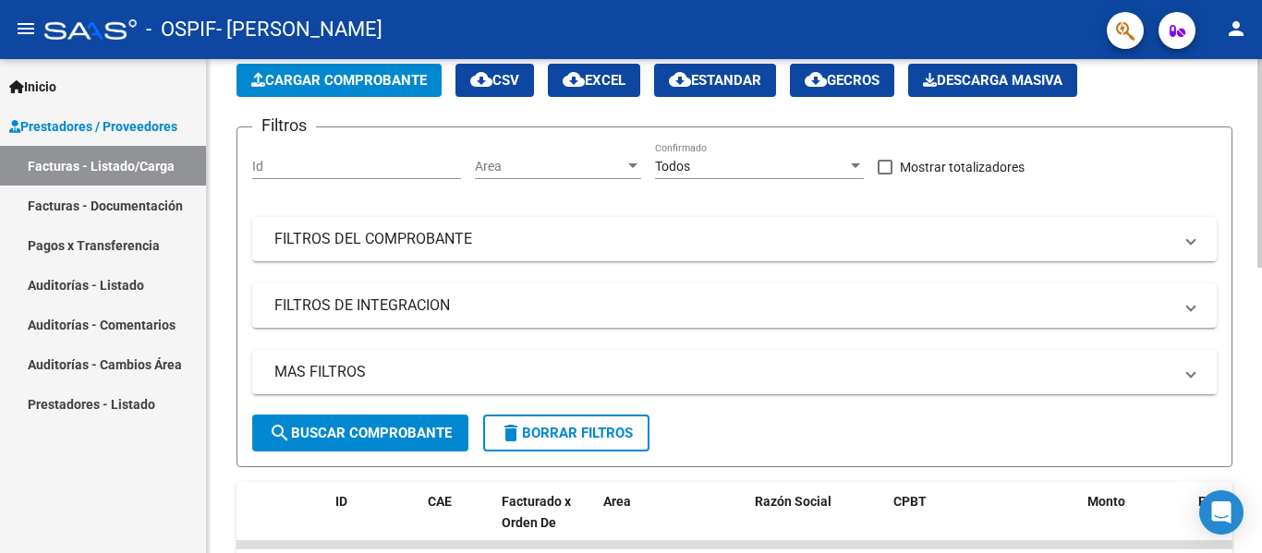
click at [418, 98] on app-list-header "PRESTADORES -> Listado de CPBTs Emitidos por Prestadores / Proveedores (alt+q) …" at bounding box center [734, 242] width 996 height 451
click at [421, 90] on button "Cargar Comprobante" at bounding box center [338, 80] width 205 height 33
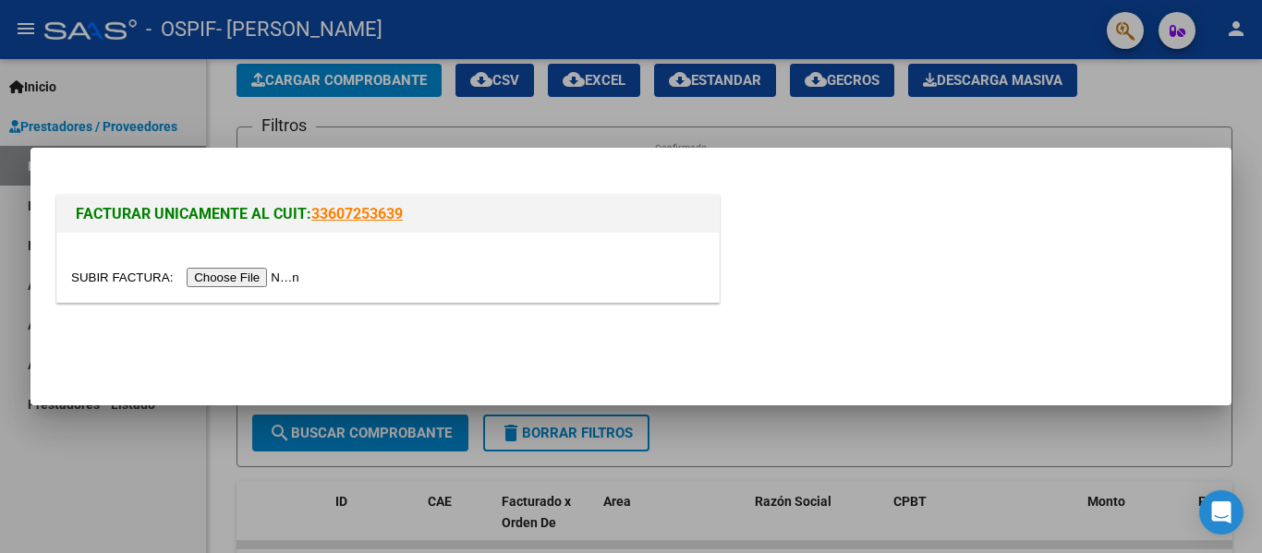
click at [293, 265] on div at bounding box center [387, 267] width 661 height 69
click at [290, 270] on input "file" at bounding box center [188, 277] width 234 height 19
click at [233, 479] on div at bounding box center [631, 276] width 1262 height 553
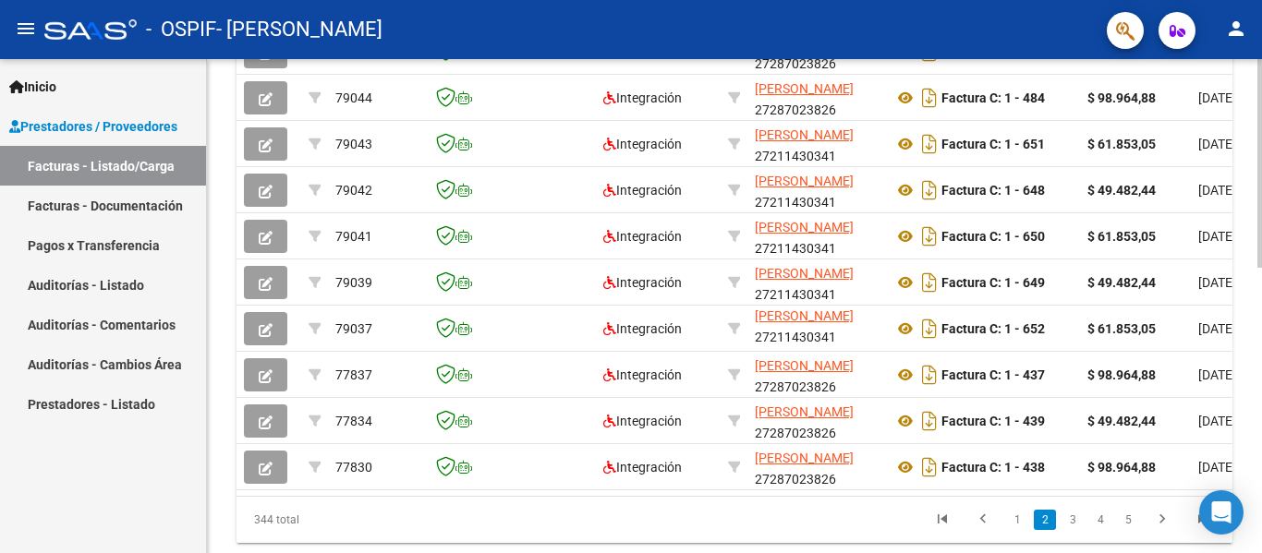
scroll to position [677, 0]
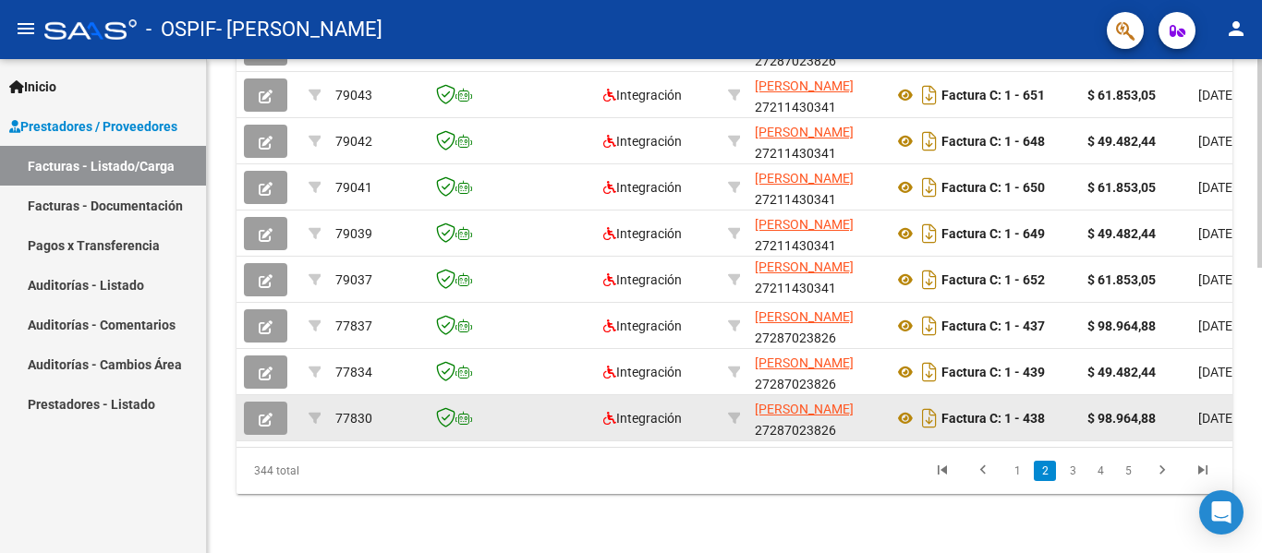
drag, startPoint x: 1015, startPoint y: 474, endPoint x: 898, endPoint y: 426, distance: 126.8
click at [1013, 474] on link "1" at bounding box center [1017, 471] width 22 height 20
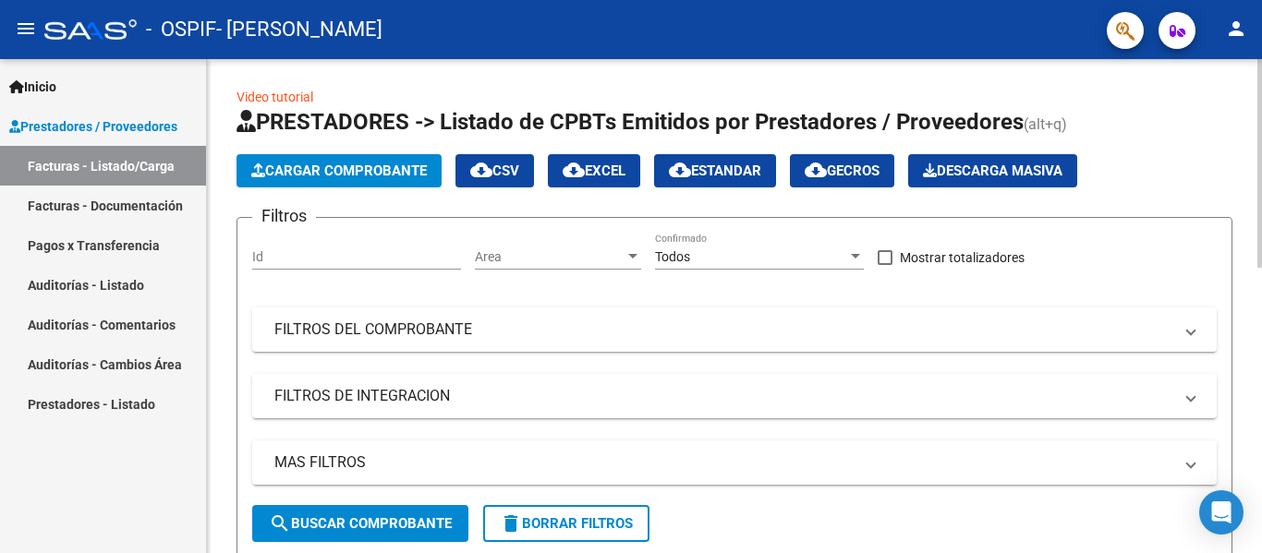
scroll to position [0, 0]
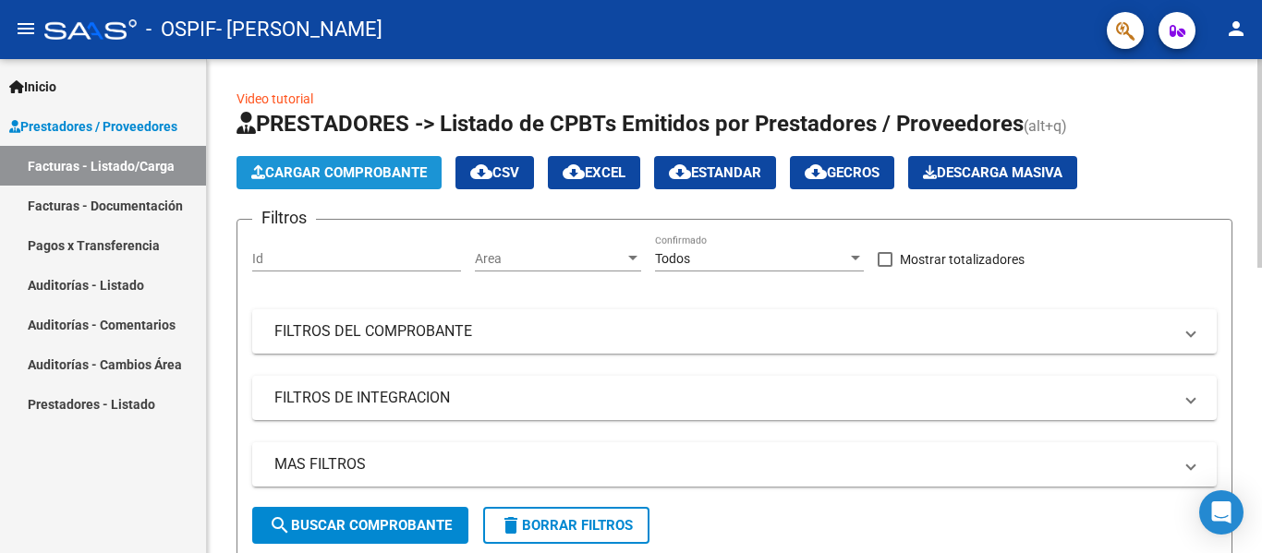
click at [392, 163] on button "Cargar Comprobante" at bounding box center [338, 172] width 205 height 33
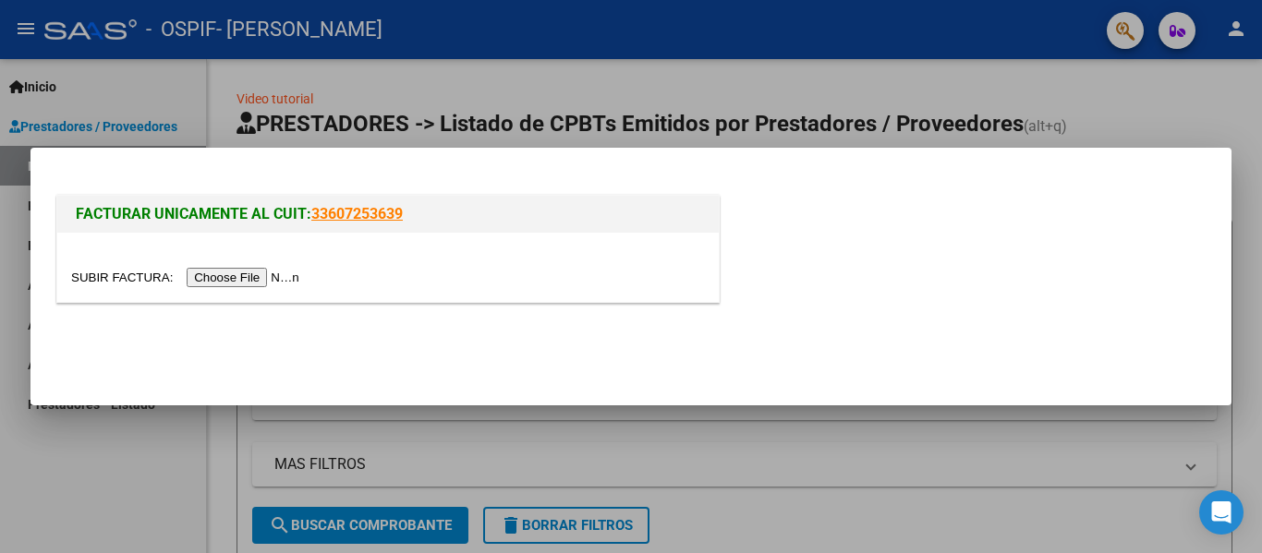
click at [286, 277] on input "file" at bounding box center [188, 277] width 234 height 19
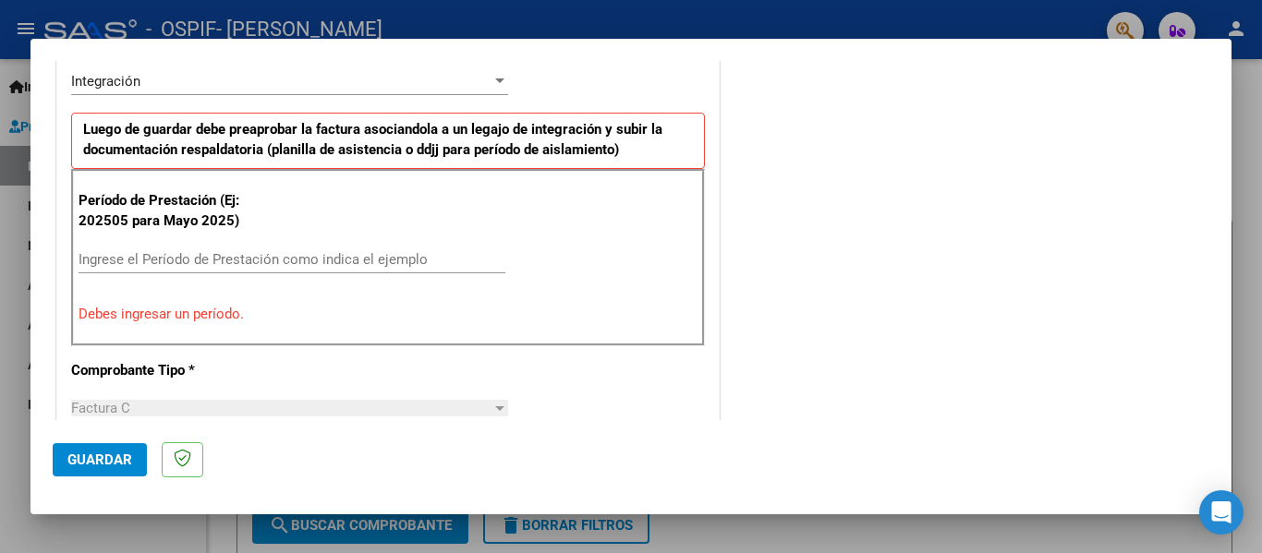
scroll to position [556, 0]
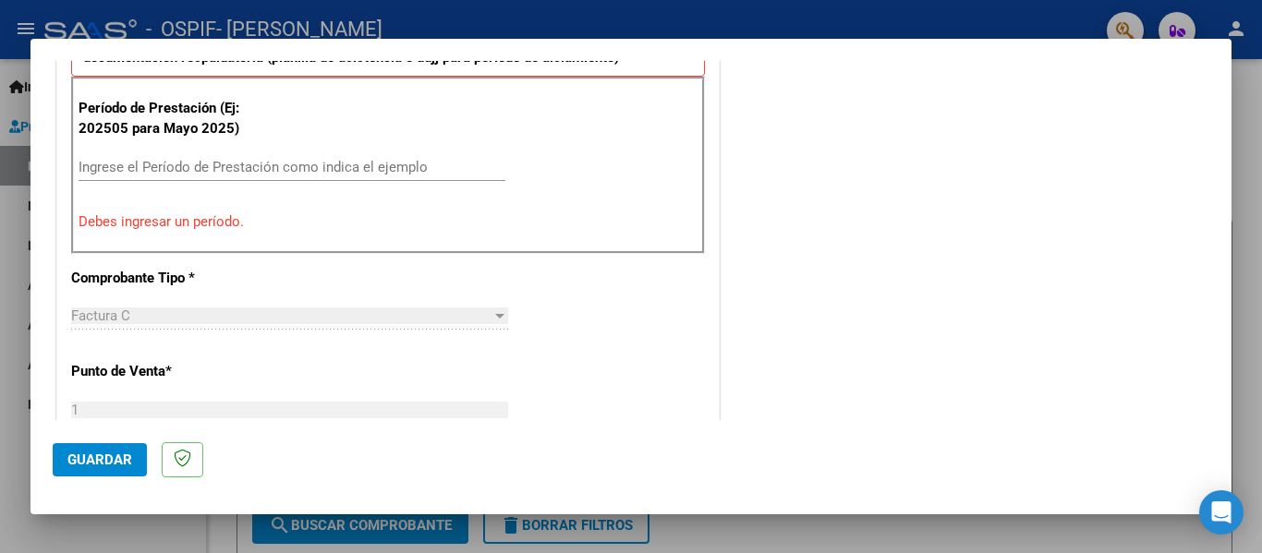
click at [382, 176] on div "Ingrese el Período de Prestación como indica el ejemplo" at bounding box center [292, 167] width 427 height 28
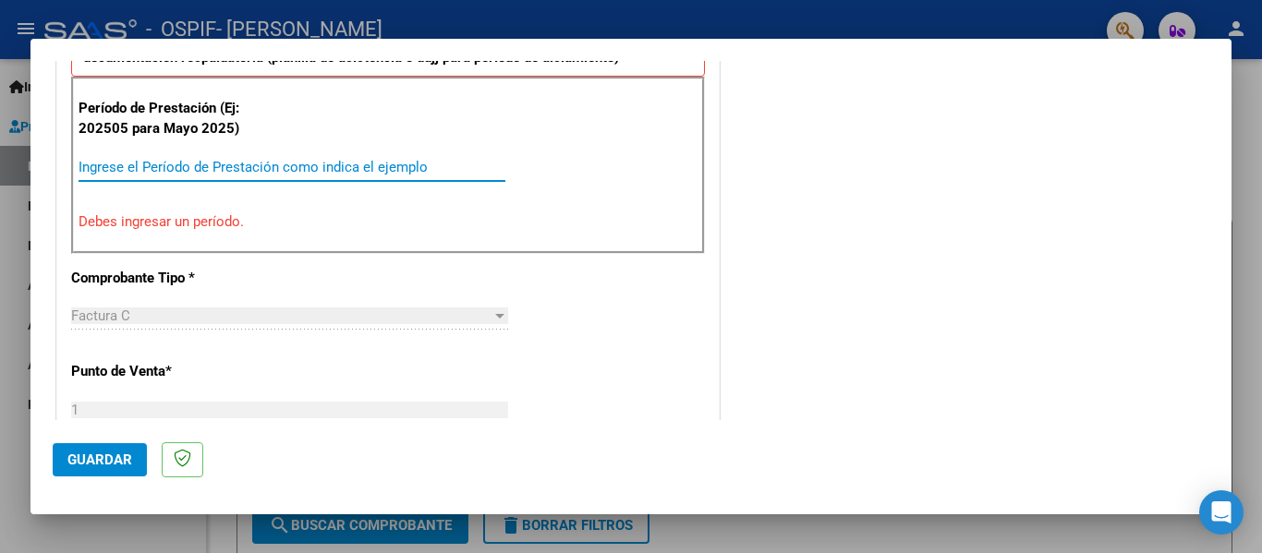
click at [384, 167] on input "Ingrese el Período de Prestación como indica el ejemplo" at bounding box center [292, 167] width 427 height 17
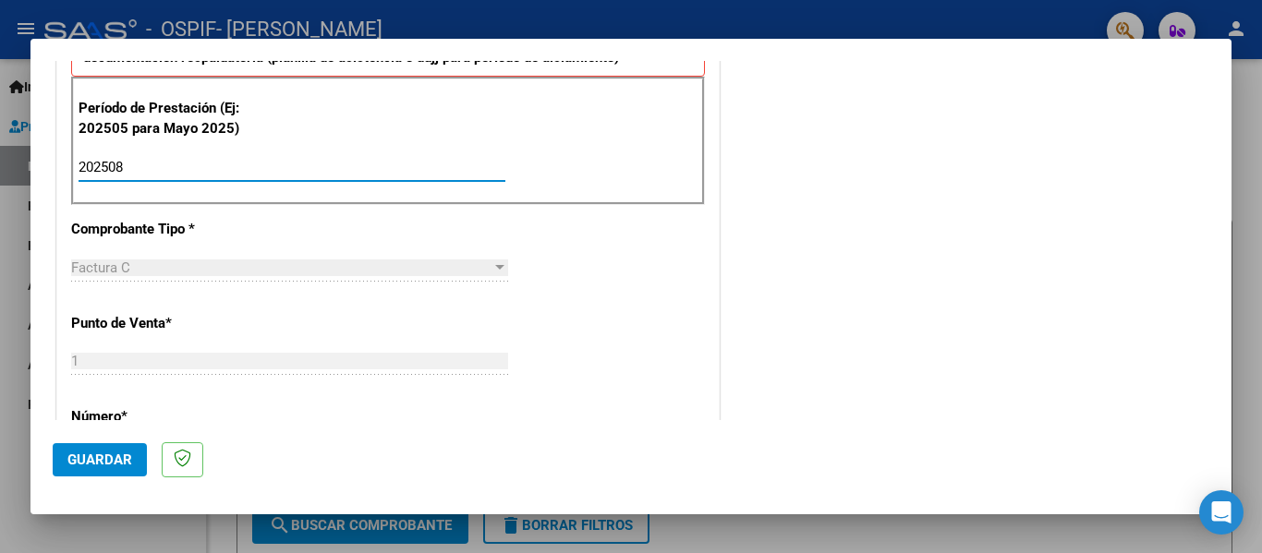
type input "202508"
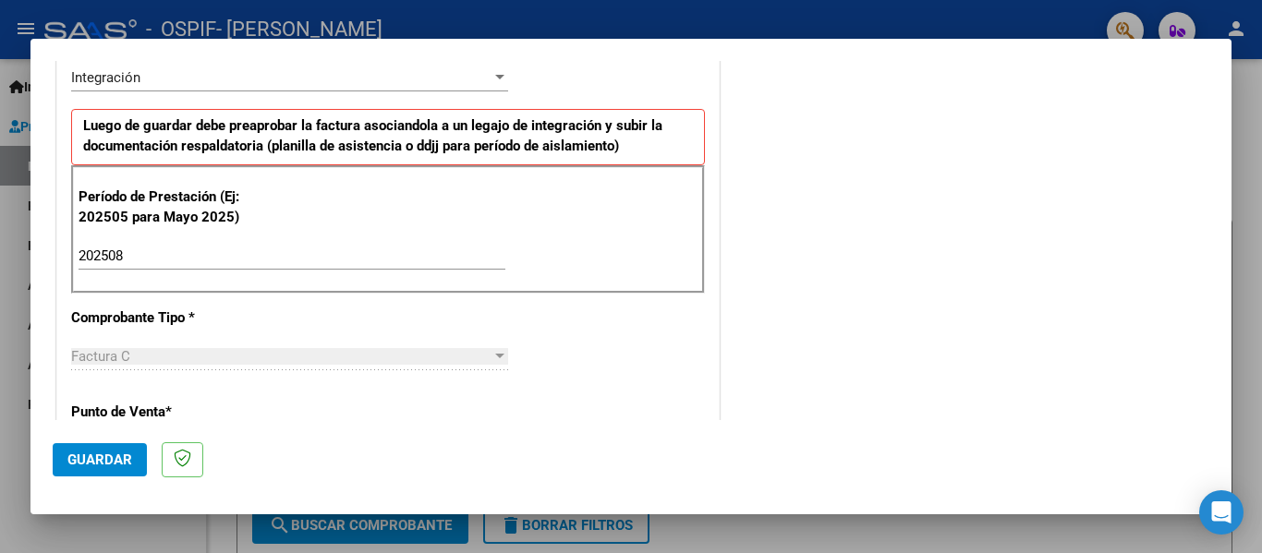
scroll to position [464, 0]
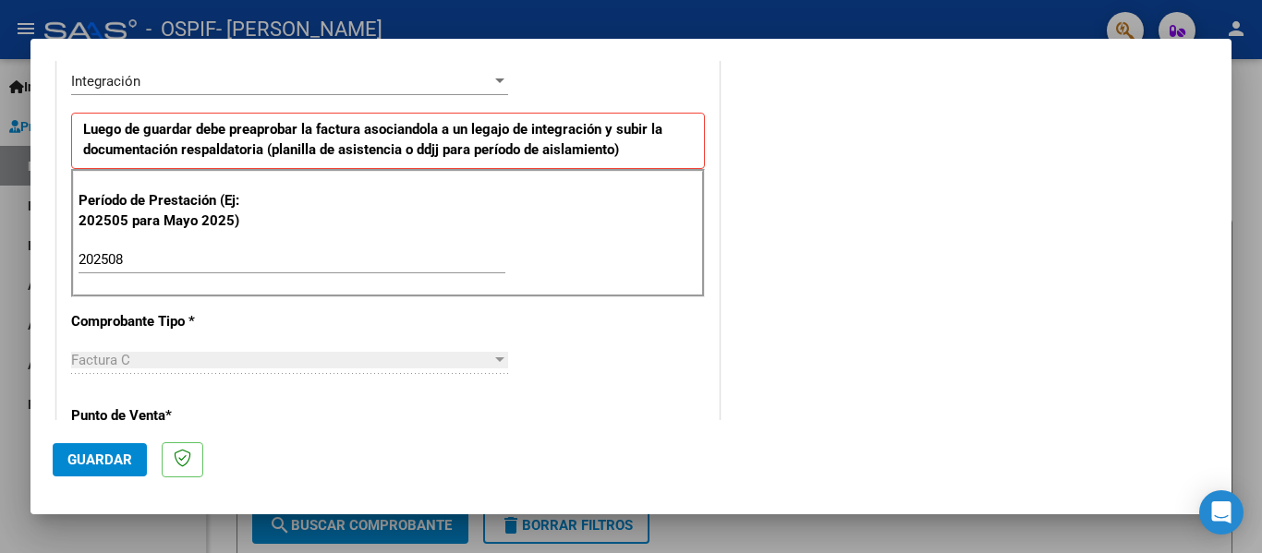
drag, startPoint x: 109, startPoint y: 454, endPoint x: 120, endPoint y: 446, distance: 13.3
click at [109, 455] on span "Guardar" at bounding box center [99, 460] width 65 height 17
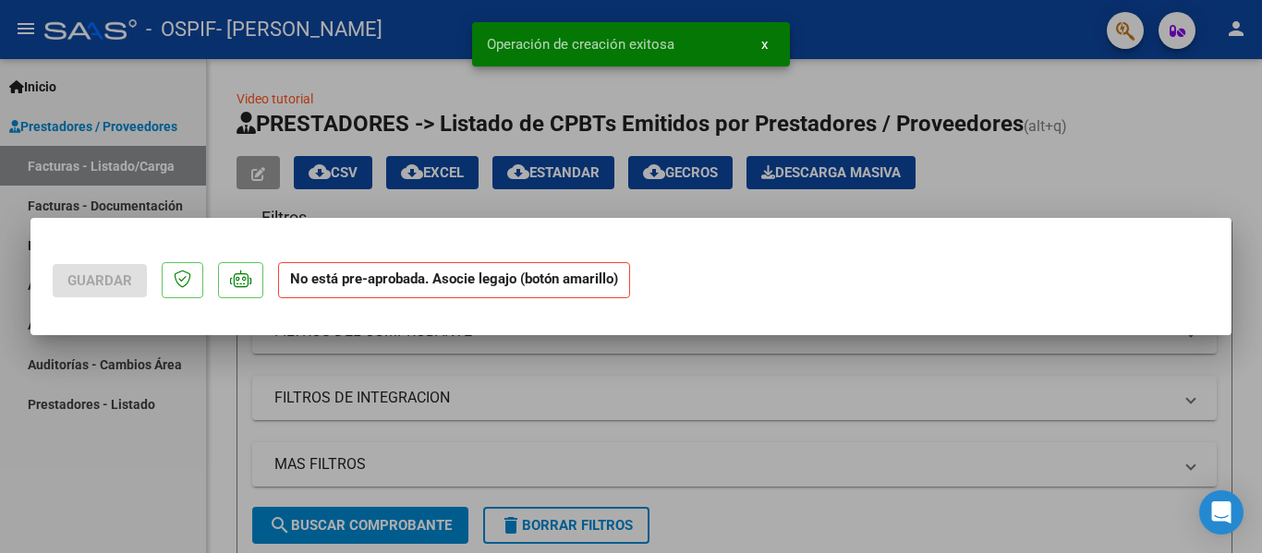
scroll to position [0, 0]
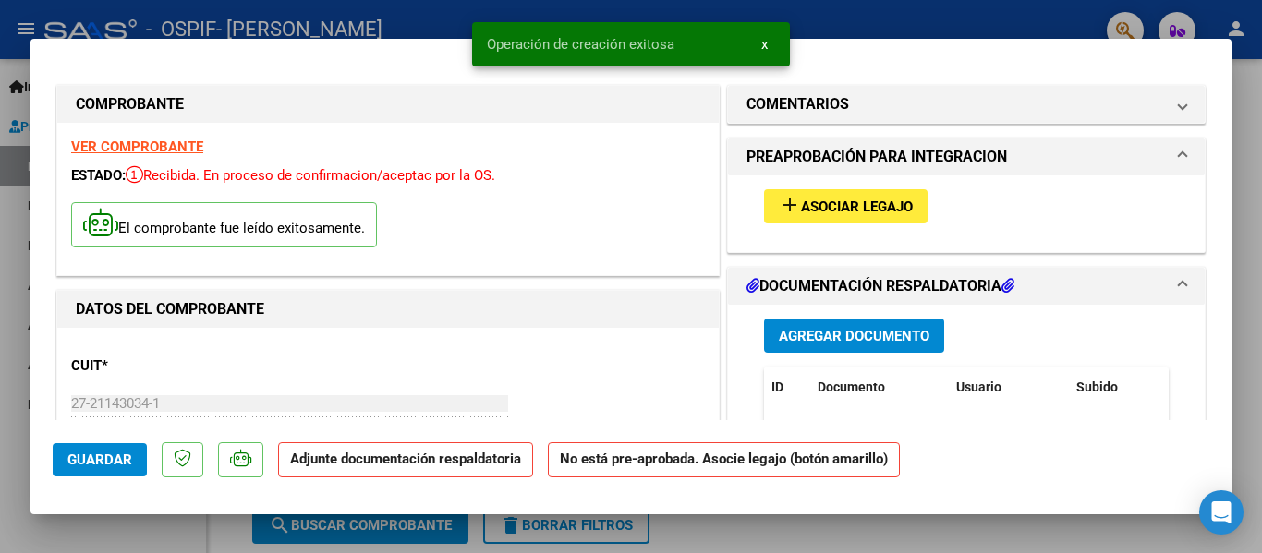
click at [842, 181] on div "add Asociar Legajo" at bounding box center [966, 207] width 432 height 62
click at [838, 200] on span "Asociar Legajo" at bounding box center [857, 207] width 112 height 17
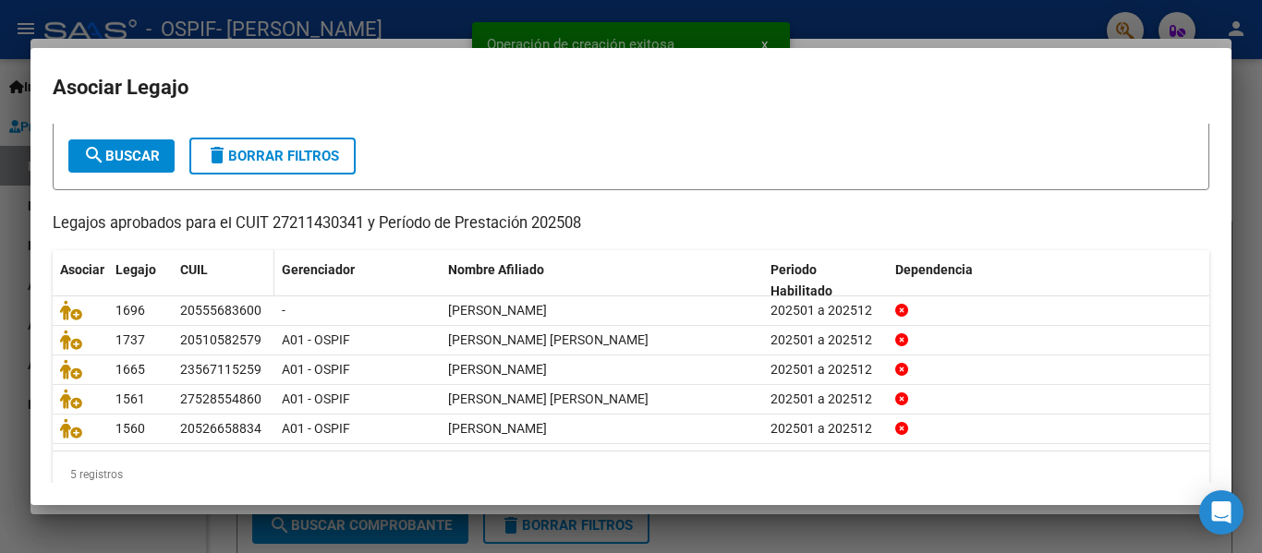
scroll to position [127, 0]
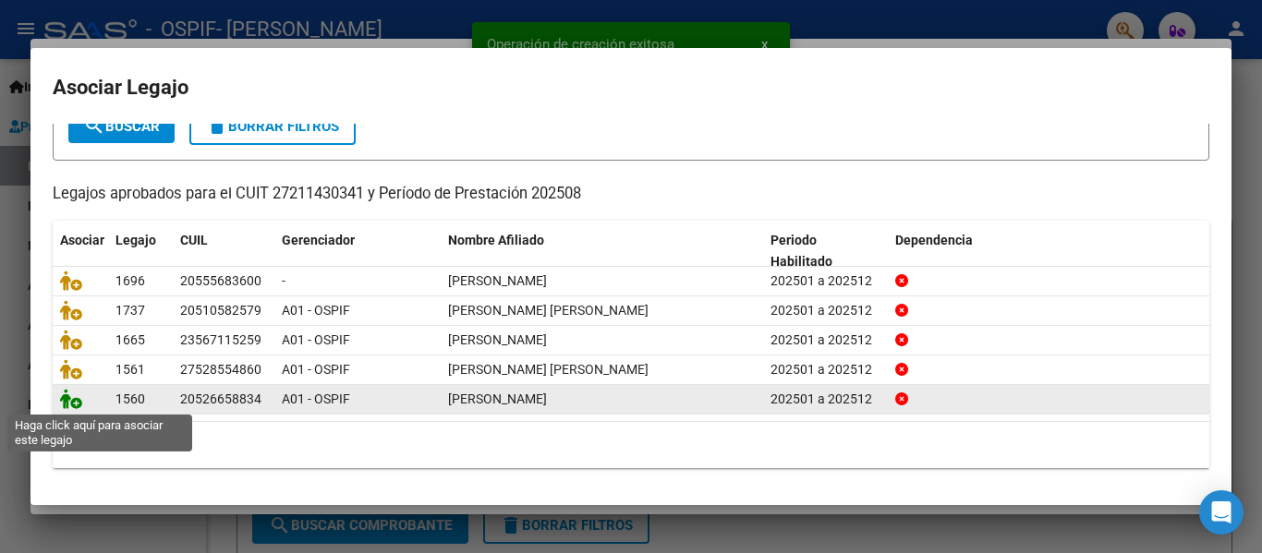
click at [75, 399] on icon at bounding box center [71, 399] width 22 height 20
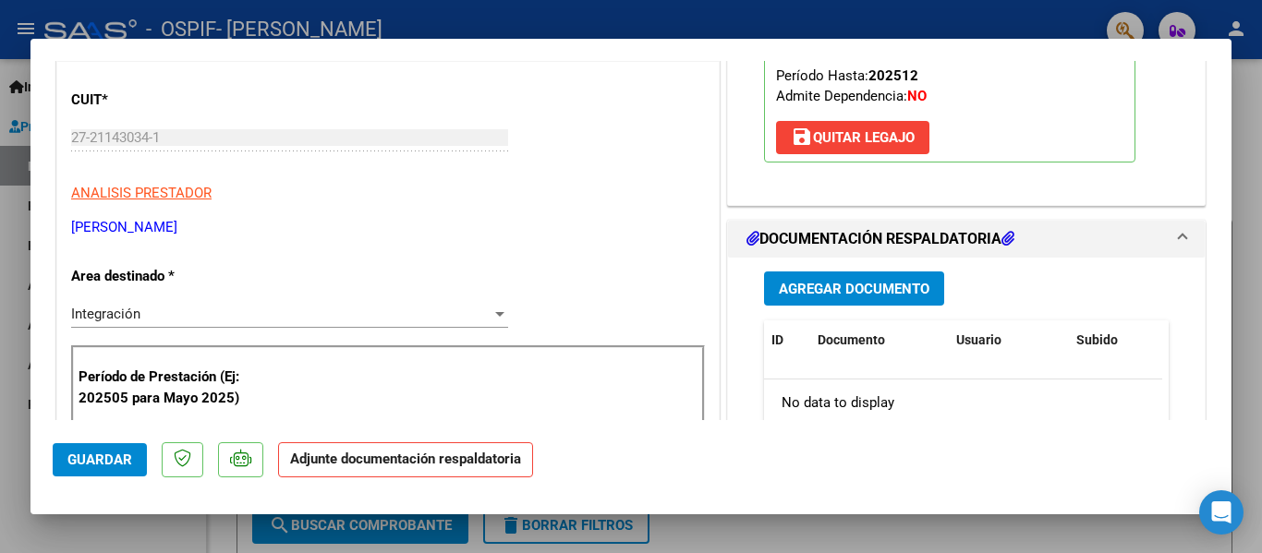
scroll to position [277, 0]
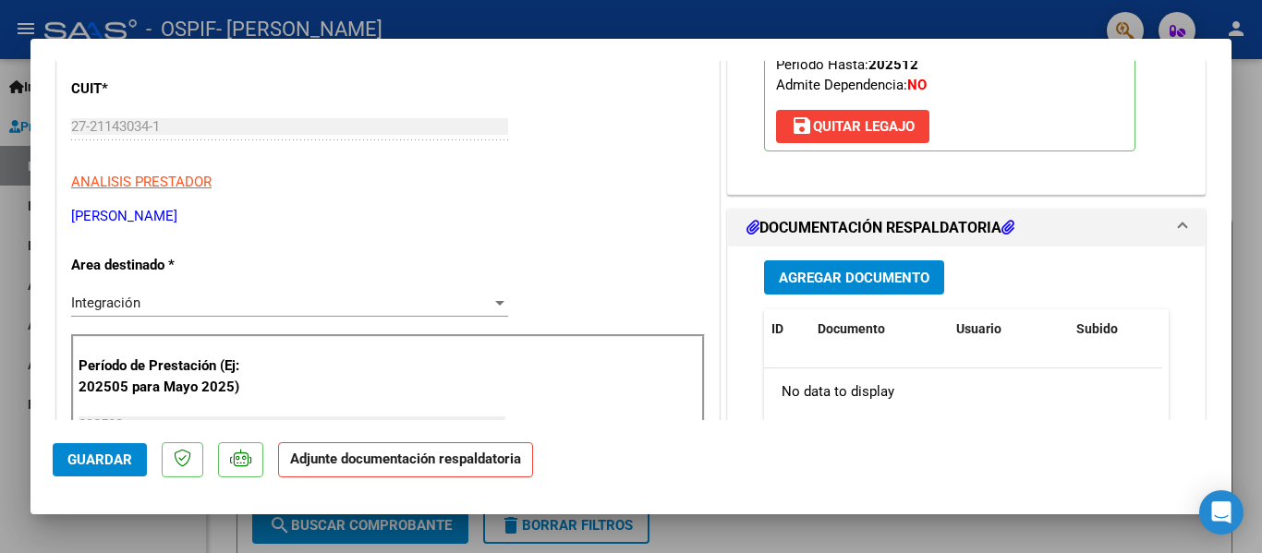
click at [854, 267] on button "Agregar Documento" at bounding box center [854, 278] width 180 height 34
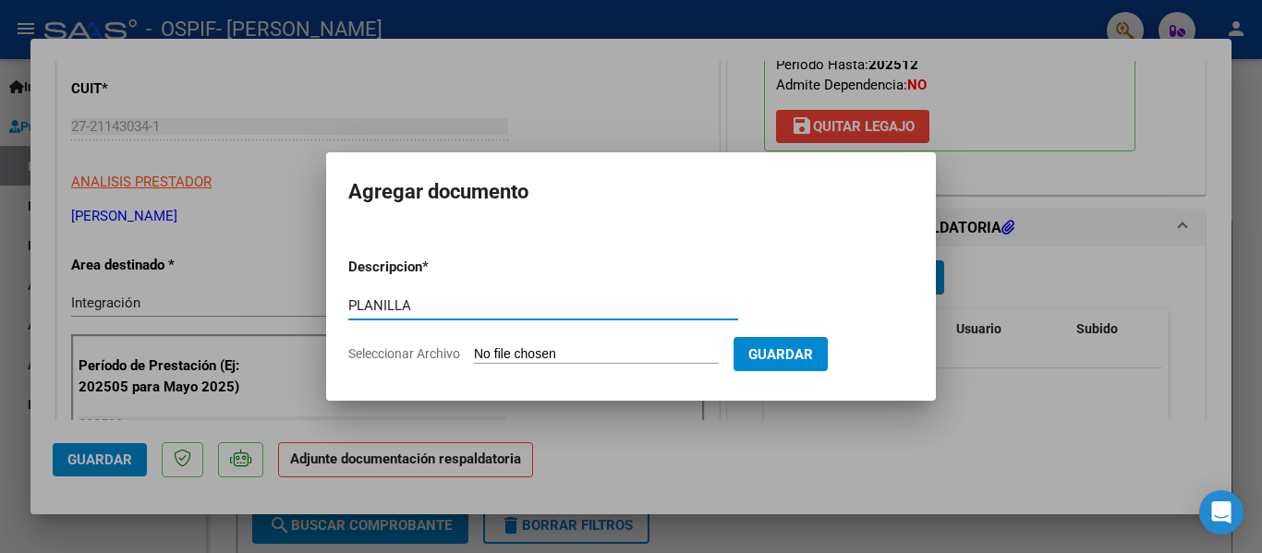
type input "PLANILLA"
click at [588, 351] on input "Seleccionar Archivo" at bounding box center [596, 355] width 245 height 18
type input "C:\fakepath\Page 0.jpg"
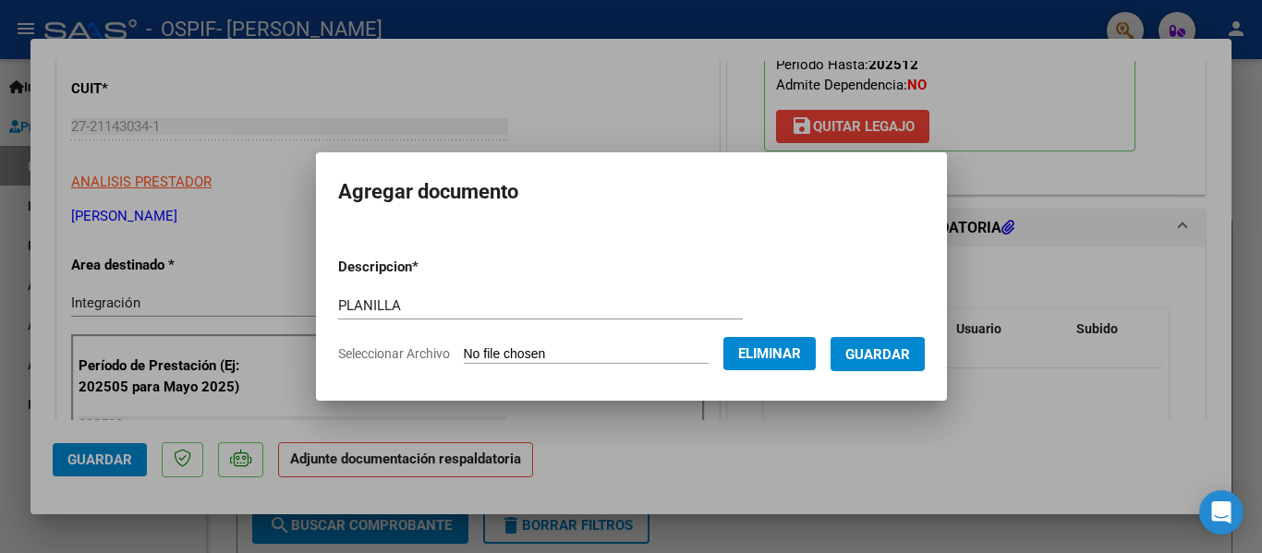
click at [896, 367] on button "Guardar" at bounding box center [877, 354] width 94 height 34
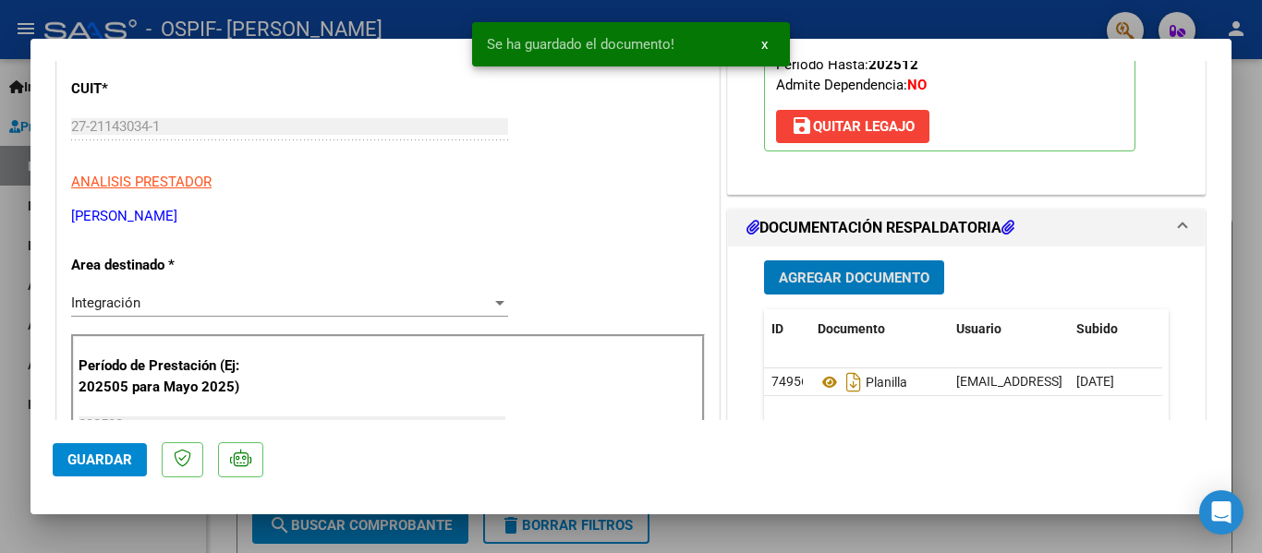
click at [739, 379] on div "Agregar Documento ID Documento Usuario Subido Acción 74956 Planilla merakiatenc…" at bounding box center [966, 438] width 477 height 383
click at [829, 272] on span "Agregar Documento" at bounding box center [854, 278] width 151 height 17
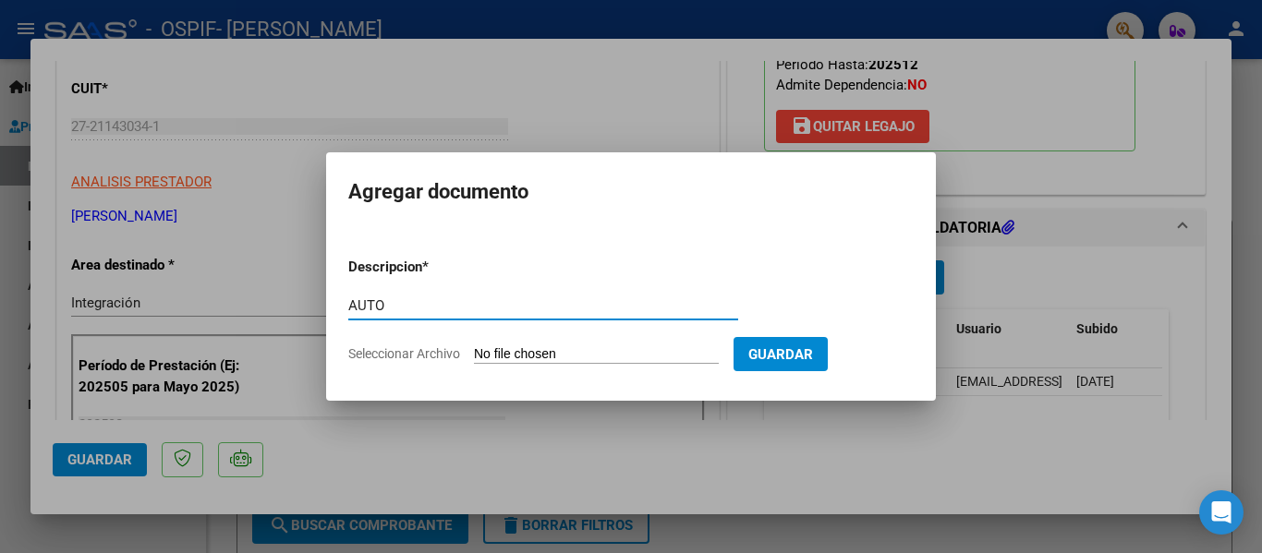
type input "AUTO"
click at [626, 354] on input "Seleccionar Archivo" at bounding box center [596, 355] width 245 height 18
type input "C:\fakepath\27211430341-FACTURA_C-1-650-ANEXO-AUTO.png"
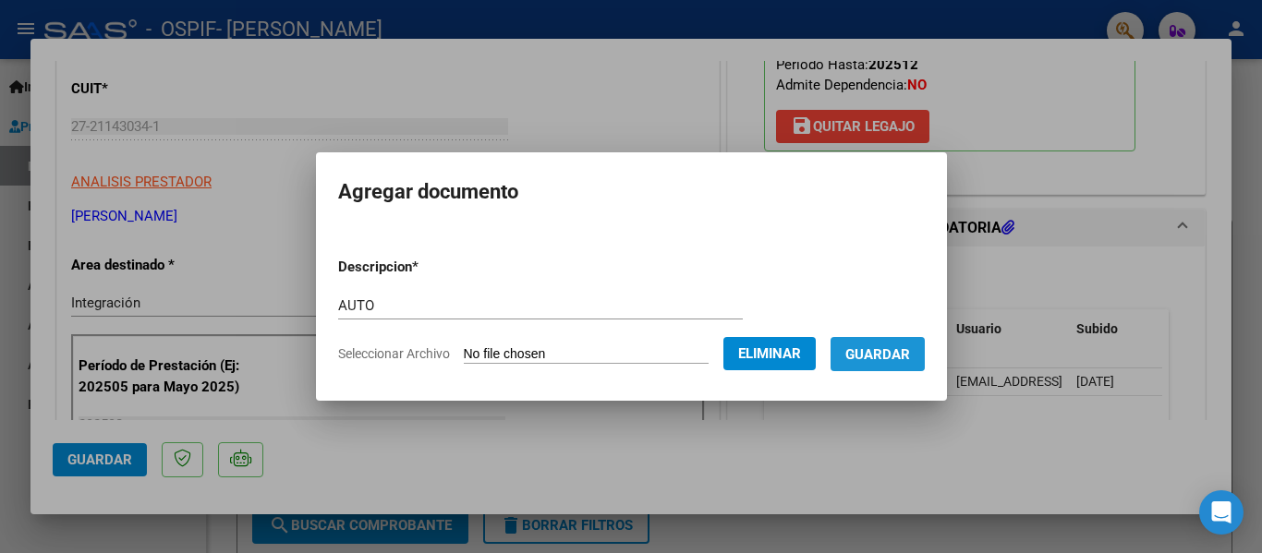
click at [884, 344] on button "Guardar" at bounding box center [877, 354] width 94 height 34
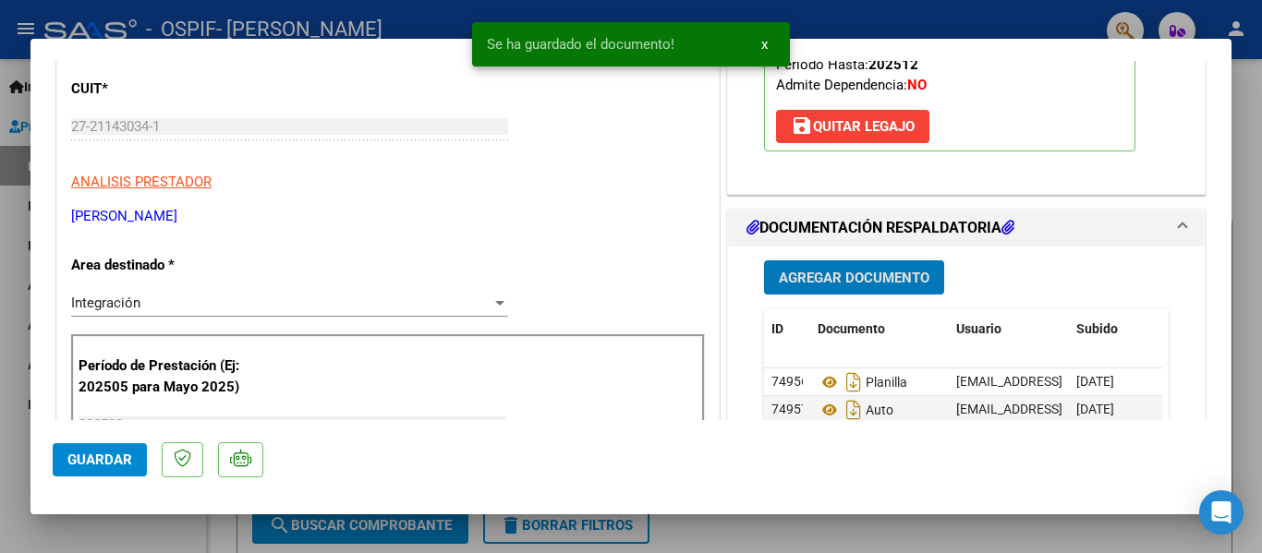
click at [91, 455] on span "Guardar" at bounding box center [99, 460] width 65 height 17
click at [0, 442] on div at bounding box center [631, 276] width 1262 height 553
type input "$ 0,00"
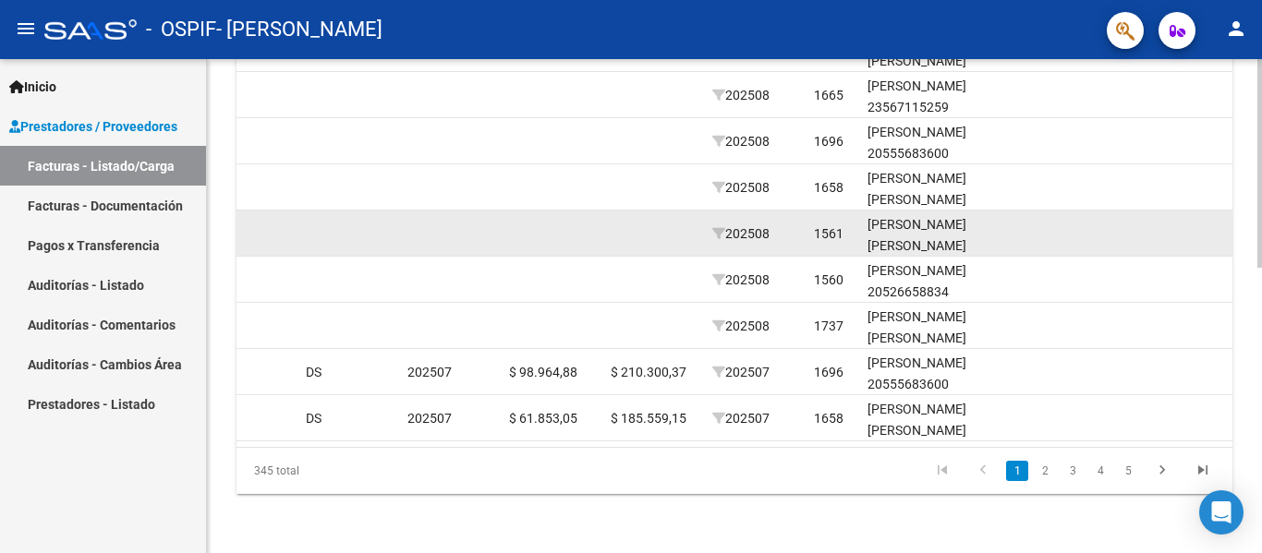
scroll to position [677, 0]
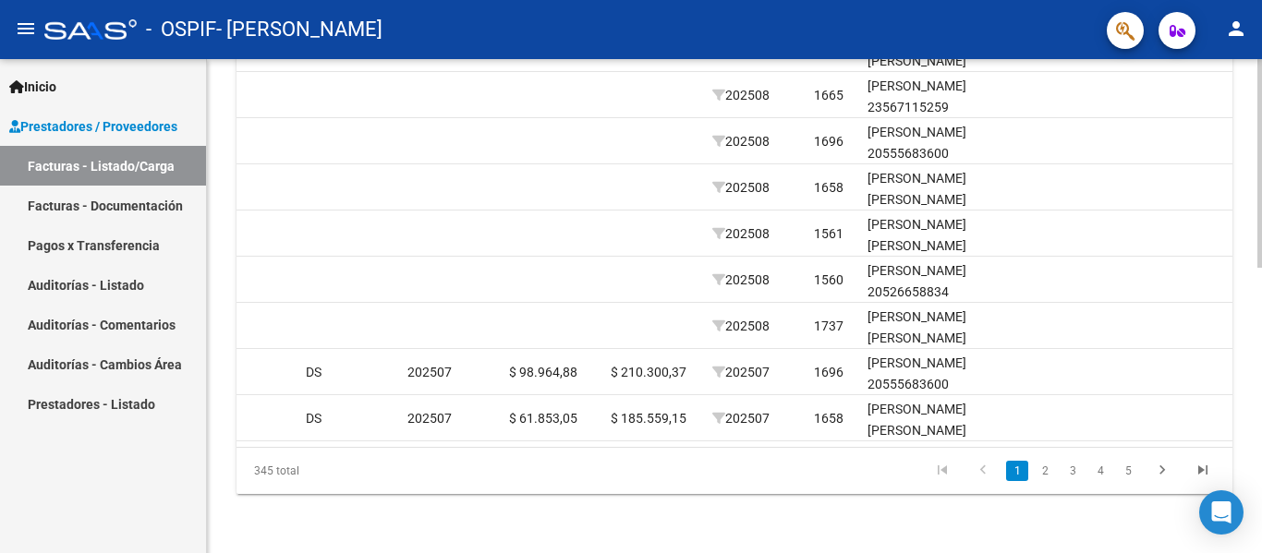
click at [1048, 469] on link "2" at bounding box center [1045, 471] width 22 height 20
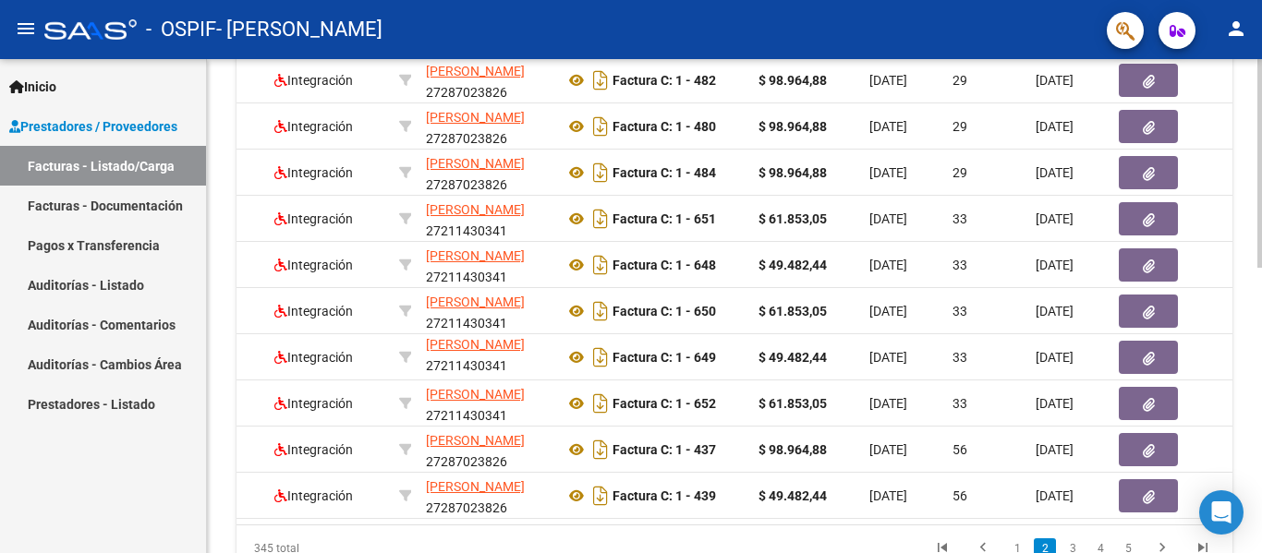
scroll to position [0, 0]
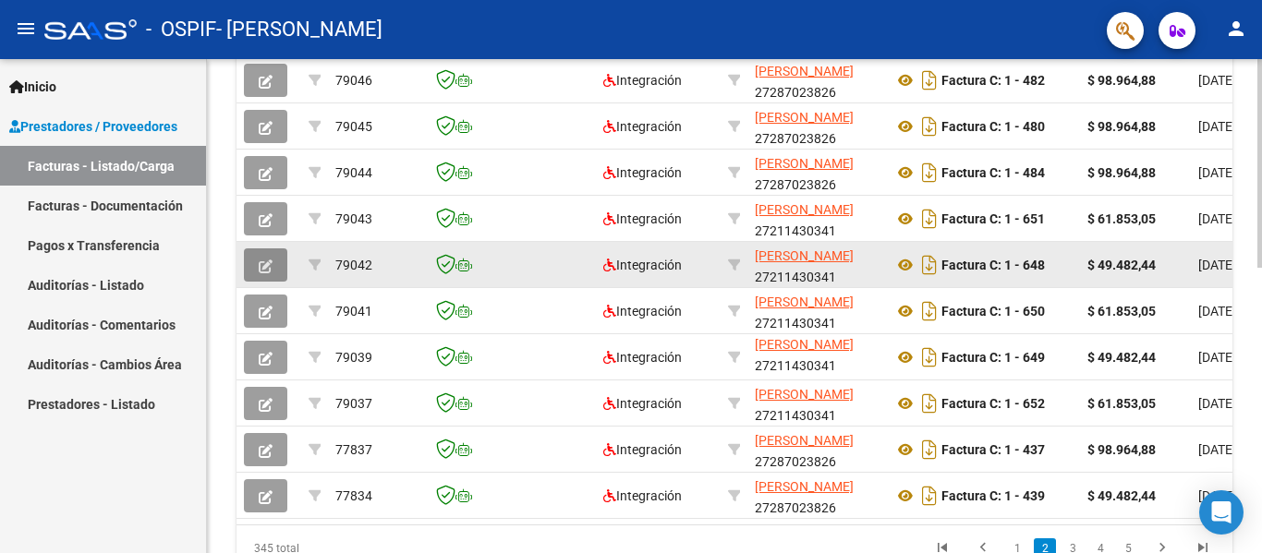
click at [264, 277] on button "button" at bounding box center [265, 264] width 43 height 33
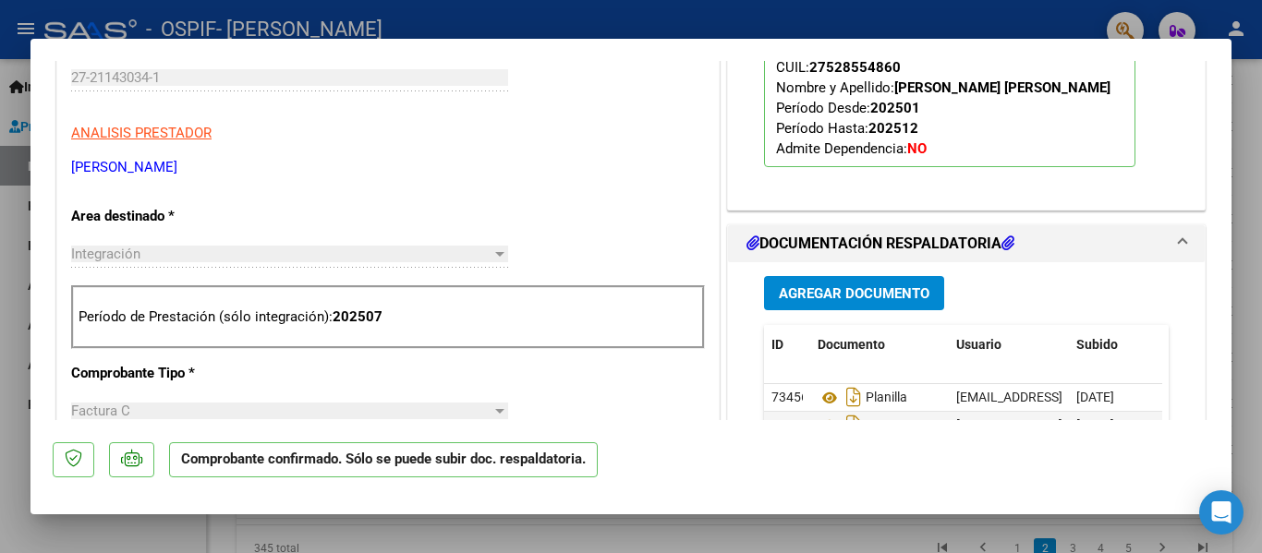
scroll to position [554, 0]
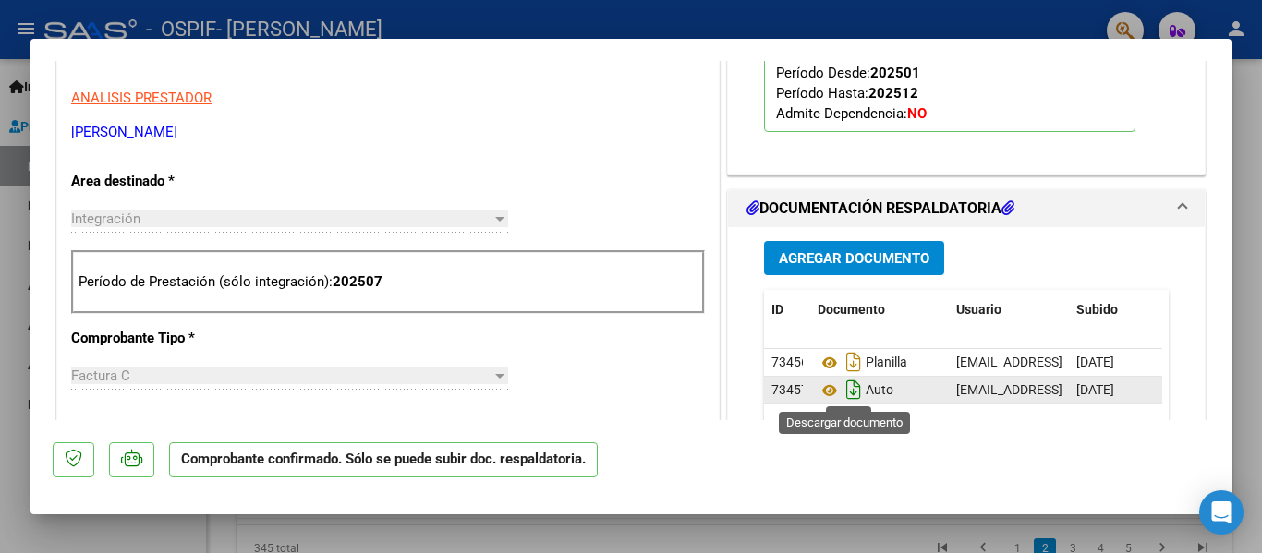
click at [842, 394] on icon "Descargar documento" at bounding box center [854, 390] width 24 height 30
click at [0, 329] on div at bounding box center [631, 276] width 1262 height 553
type input "$ 0,00"
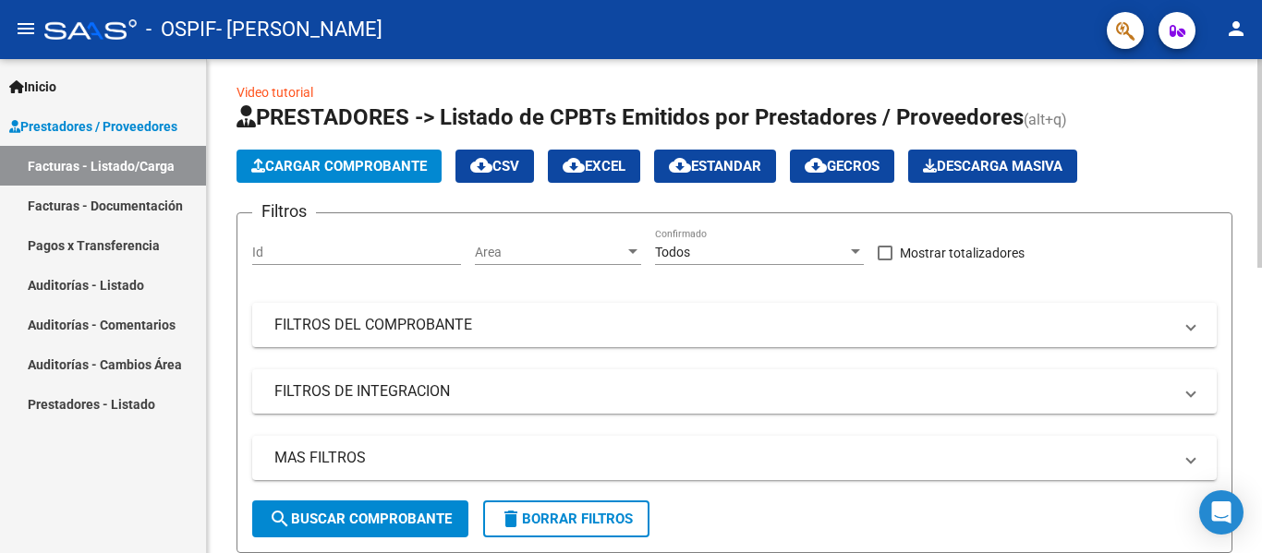
scroll to position [0, 0]
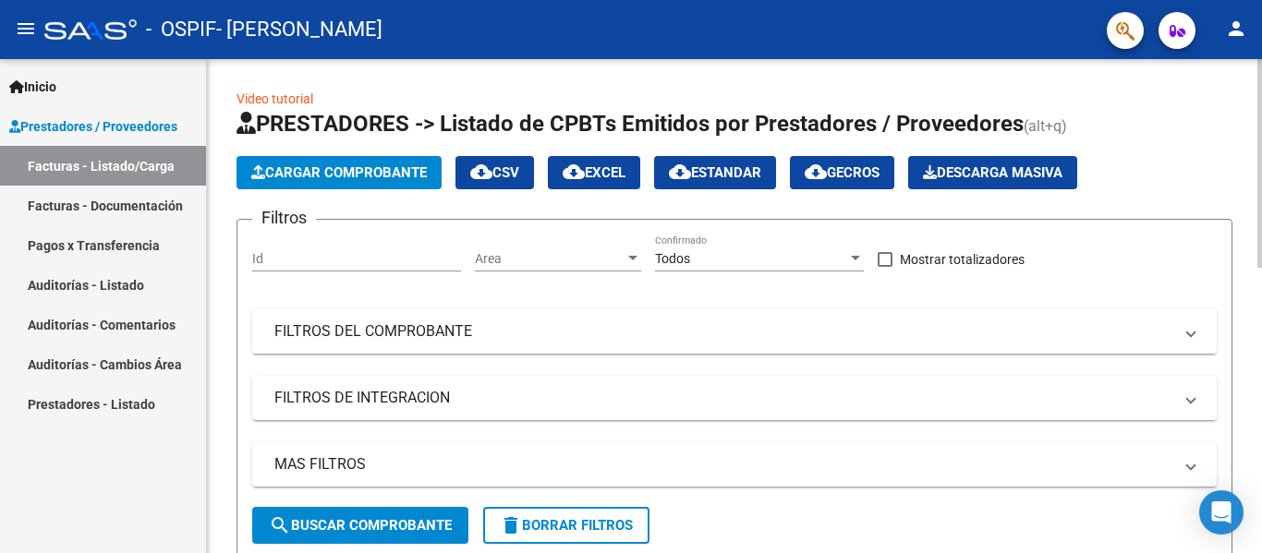
click at [407, 175] on span "Cargar Comprobante" at bounding box center [339, 172] width 176 height 17
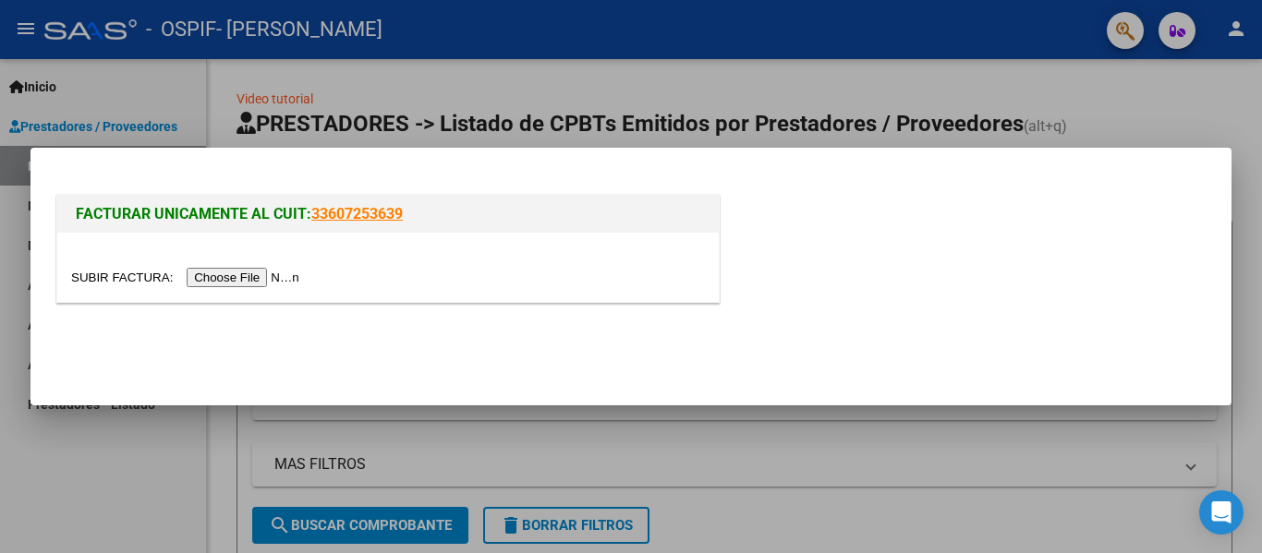
click at [274, 285] on input "file" at bounding box center [188, 277] width 234 height 19
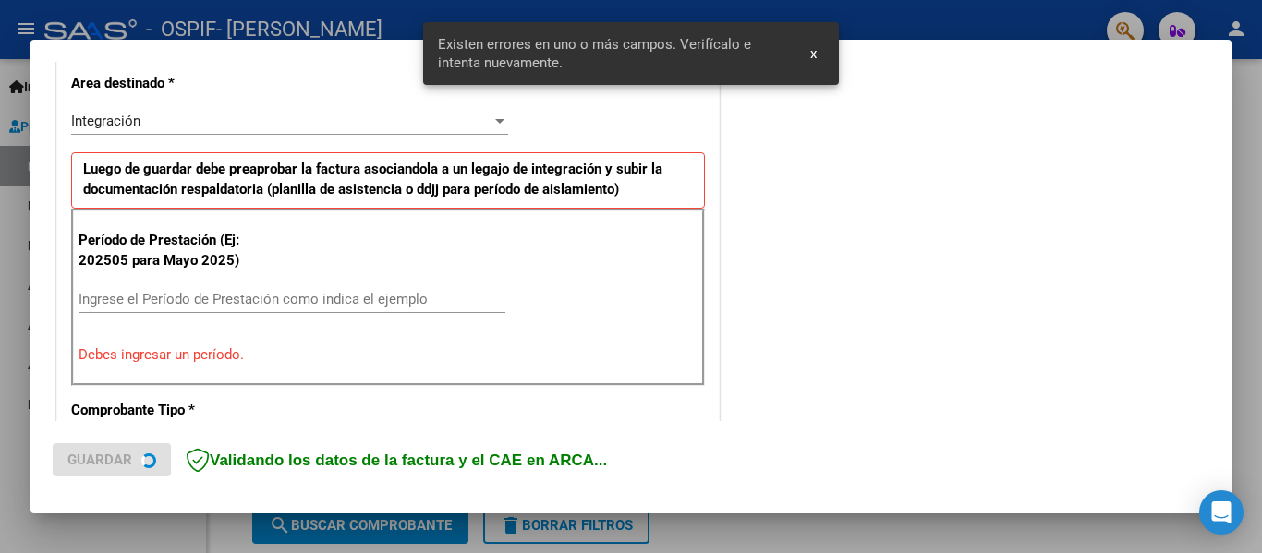
scroll to position [429, 0]
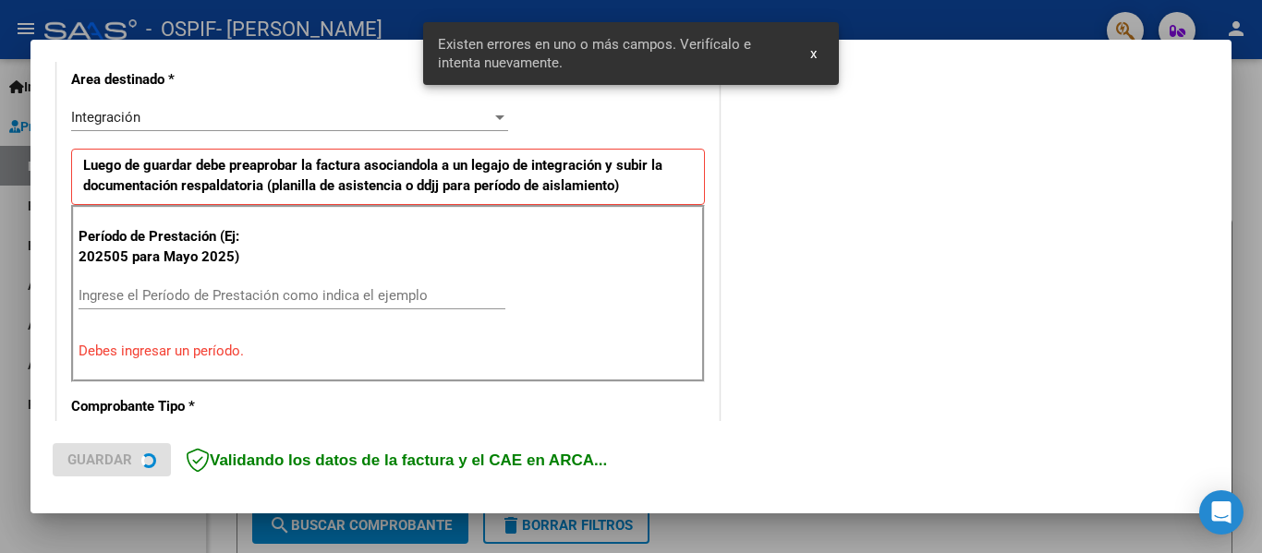
click at [394, 301] on input "Ingrese el Período de Prestación como indica el ejemplo" at bounding box center [292, 295] width 427 height 17
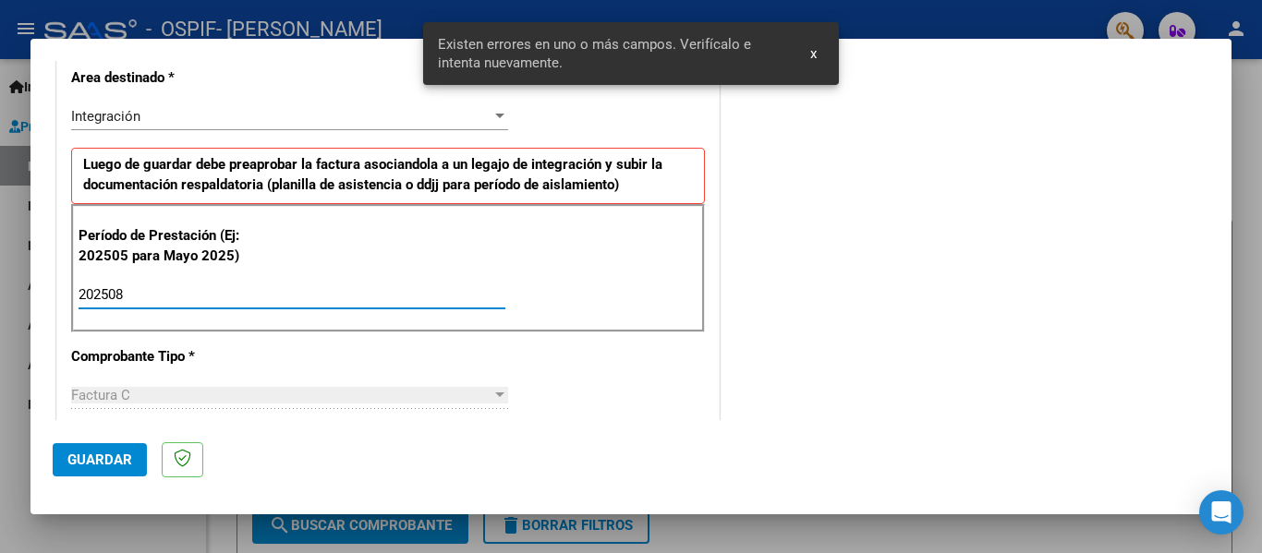
type input "202508"
click at [125, 460] on span "Guardar" at bounding box center [99, 460] width 65 height 17
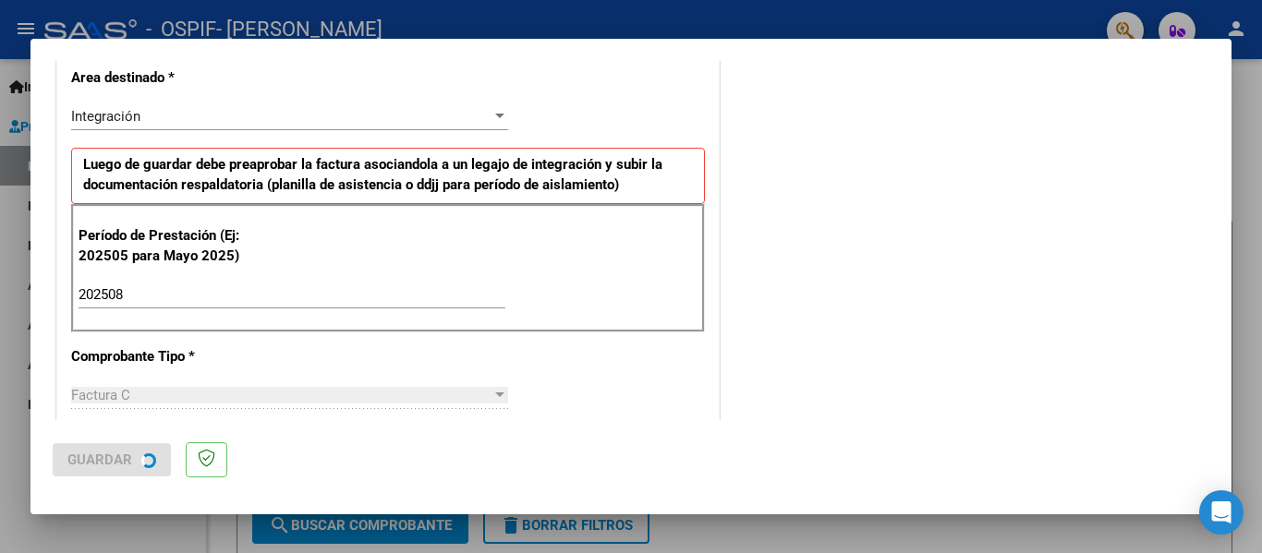
scroll to position [0, 0]
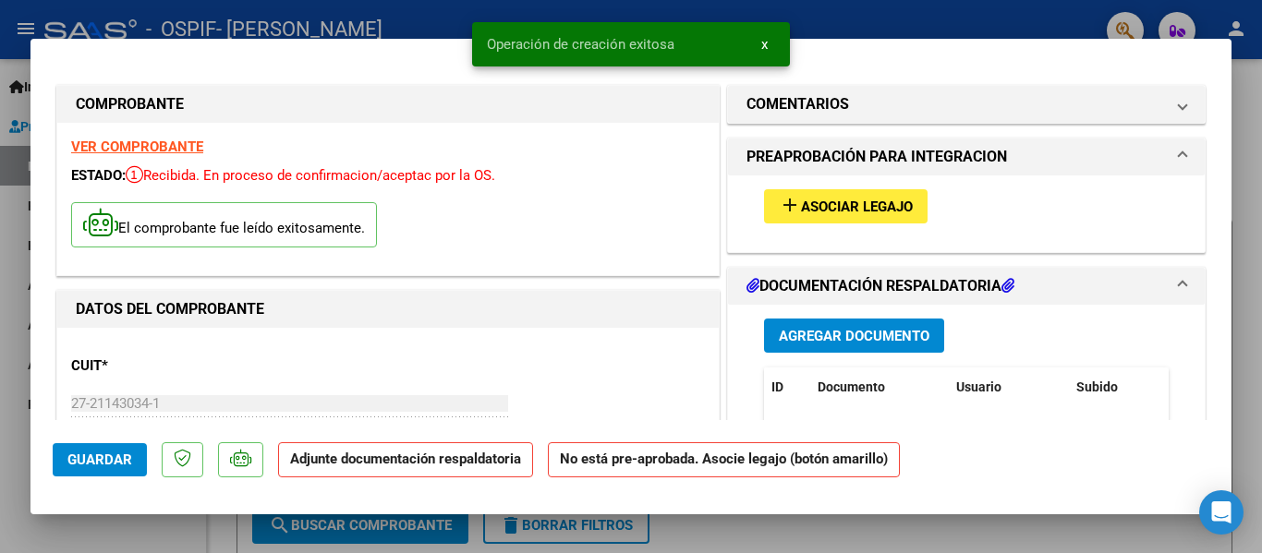
click at [833, 212] on span "Asociar Legajo" at bounding box center [857, 207] width 112 height 17
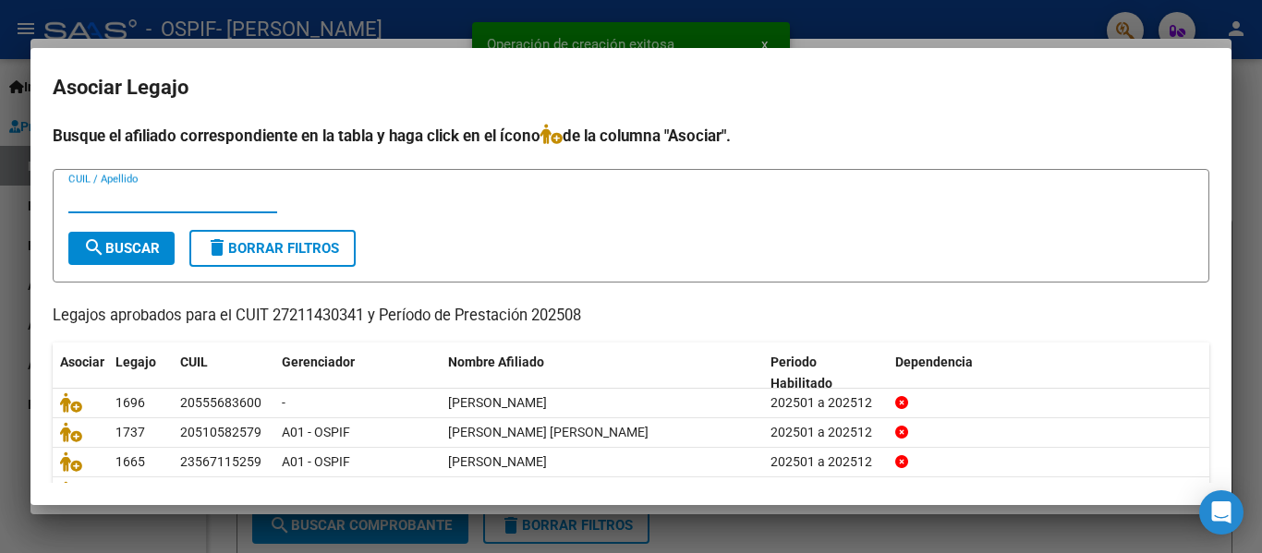
scroll to position [92, 0]
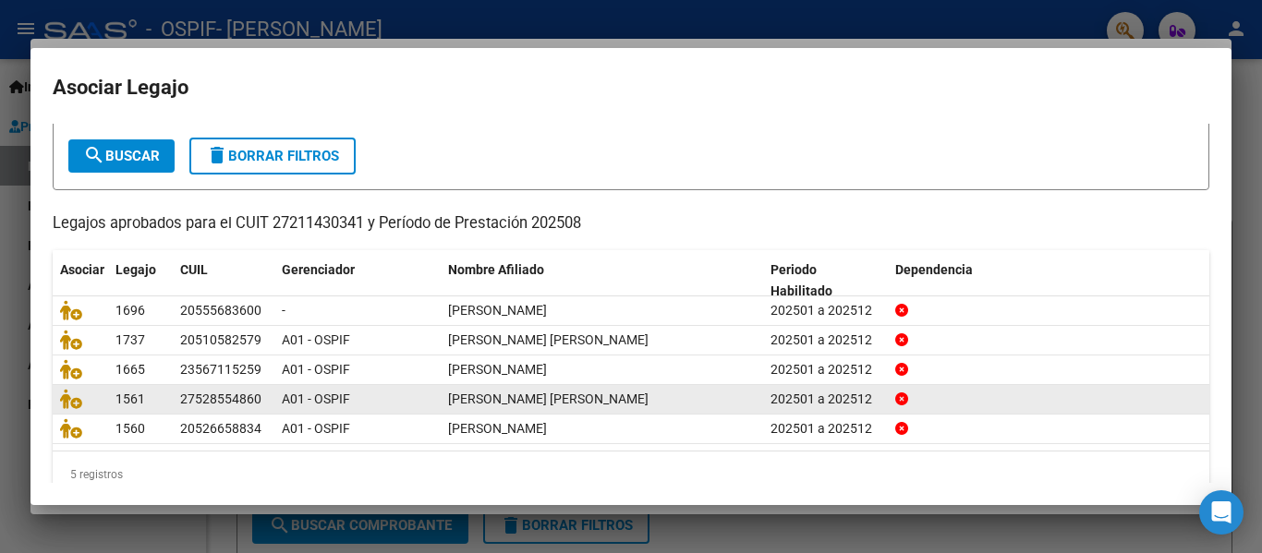
click at [65, 391] on datatable-body-cell at bounding box center [80, 399] width 55 height 29
click at [67, 400] on icon at bounding box center [71, 399] width 22 height 20
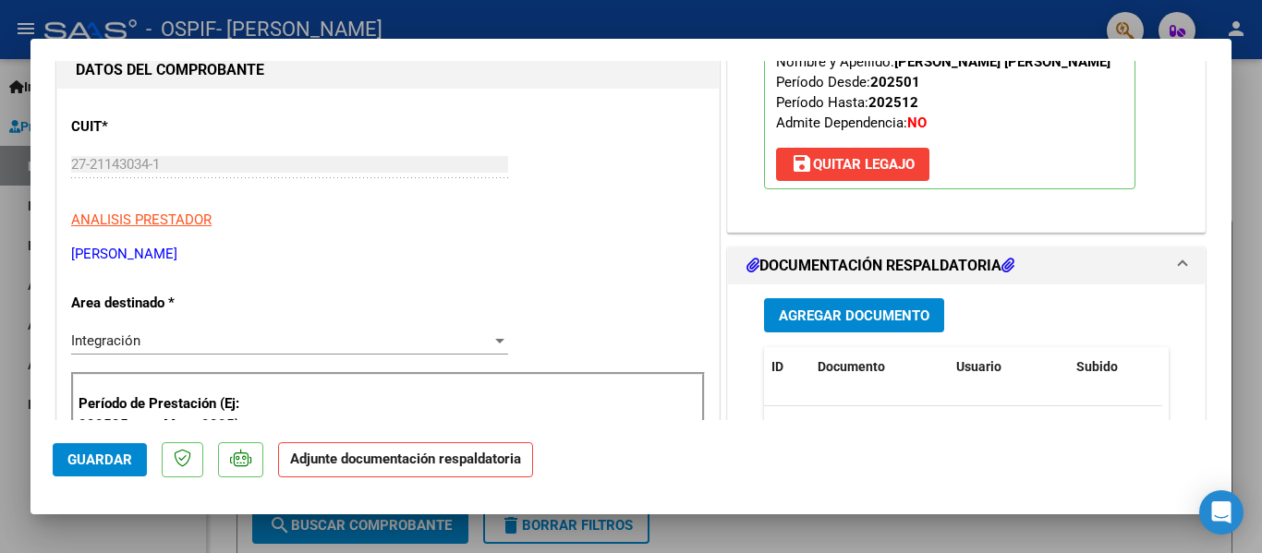
scroll to position [370, 0]
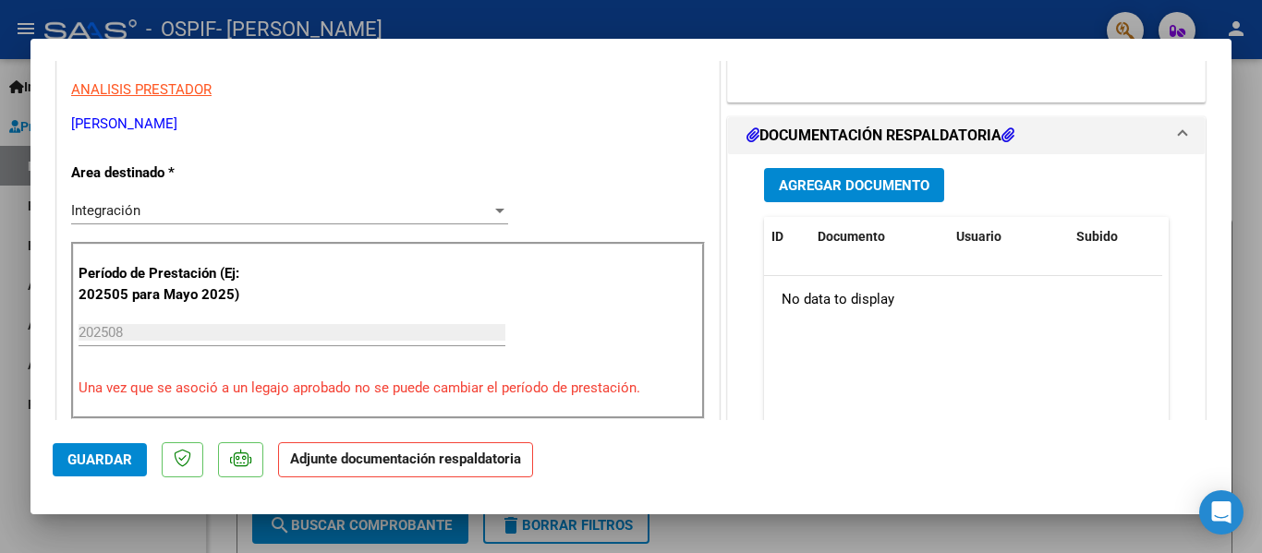
click at [852, 188] on span "Agregar Documento" at bounding box center [854, 185] width 151 height 17
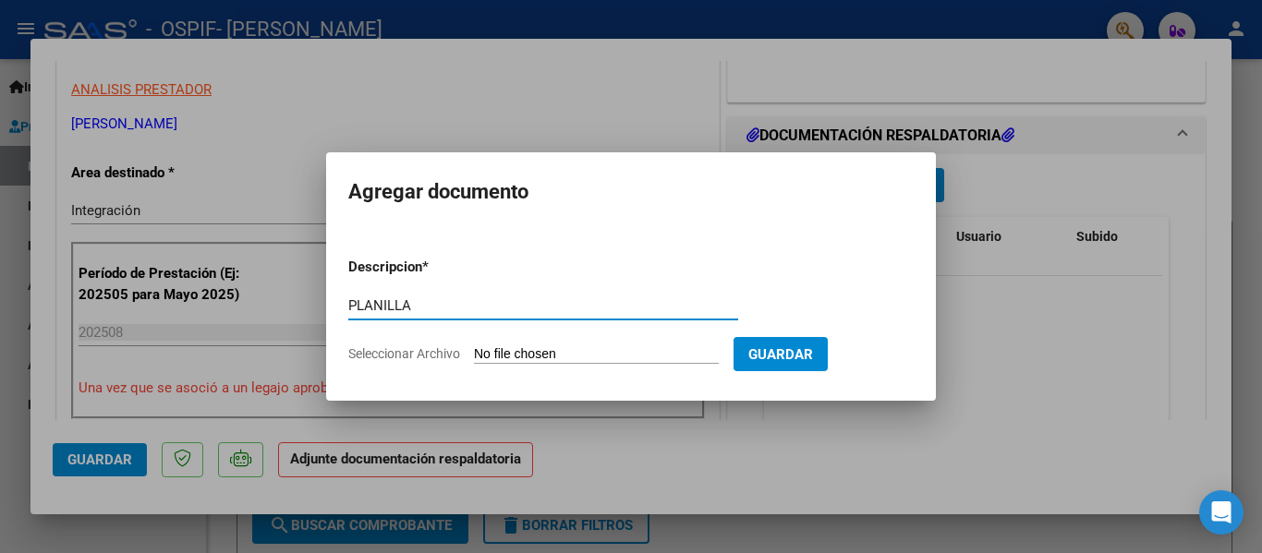
type input "PLANILLA"
click at [561, 355] on input "Seleccionar Archivo" at bounding box center [596, 355] width 245 height 18
type input "C:\fakepath\Page 5.jpg"
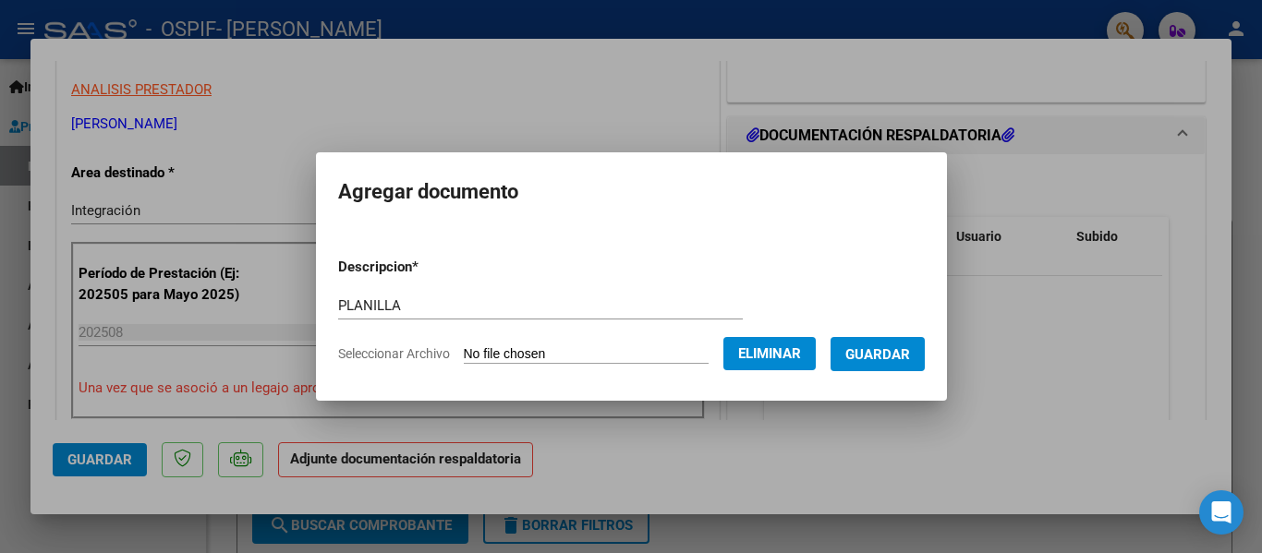
click at [895, 351] on span "Guardar" at bounding box center [877, 354] width 65 height 17
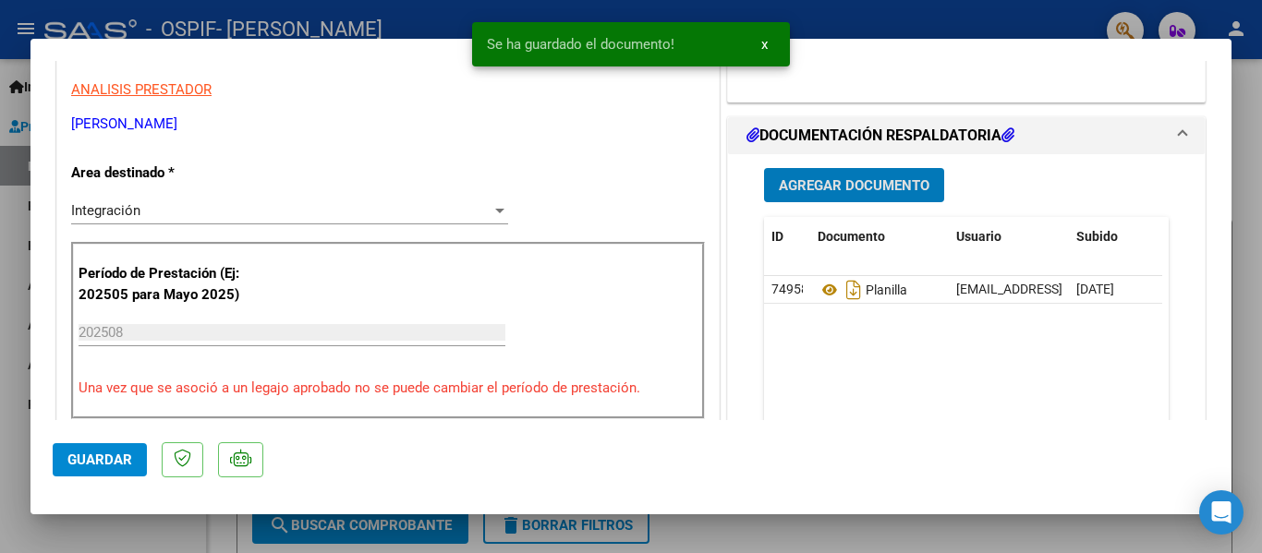
click at [872, 346] on datatable-body "74958 Planilla merakiatencionintegral@gmail.com - VERONICA EDITH NICOLI 10/09/2…" at bounding box center [963, 362] width 398 height 172
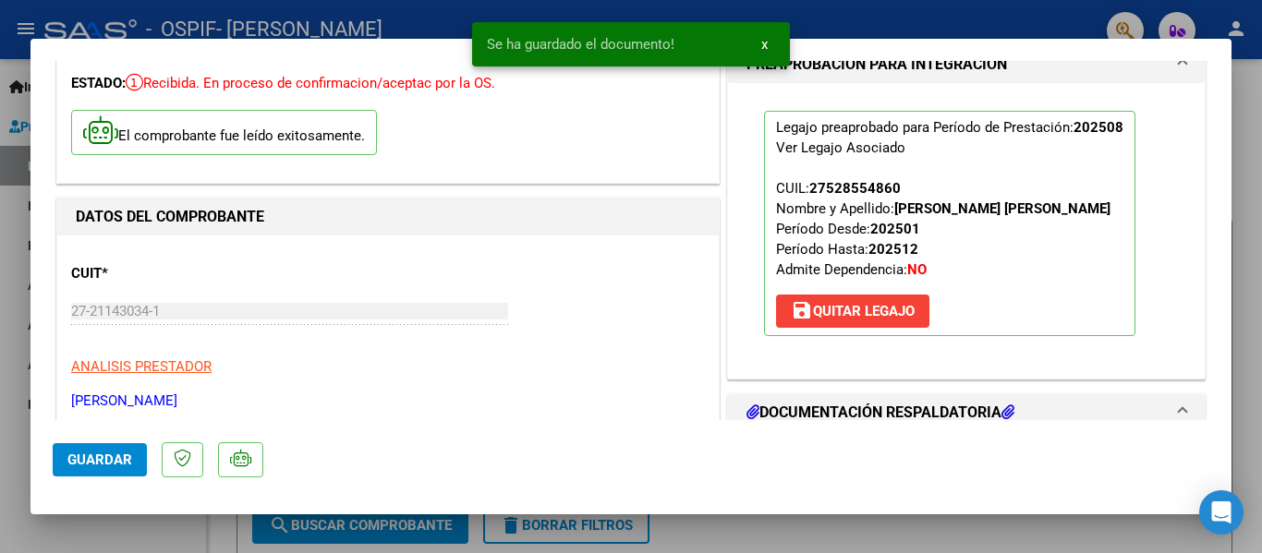
scroll to position [185, 0]
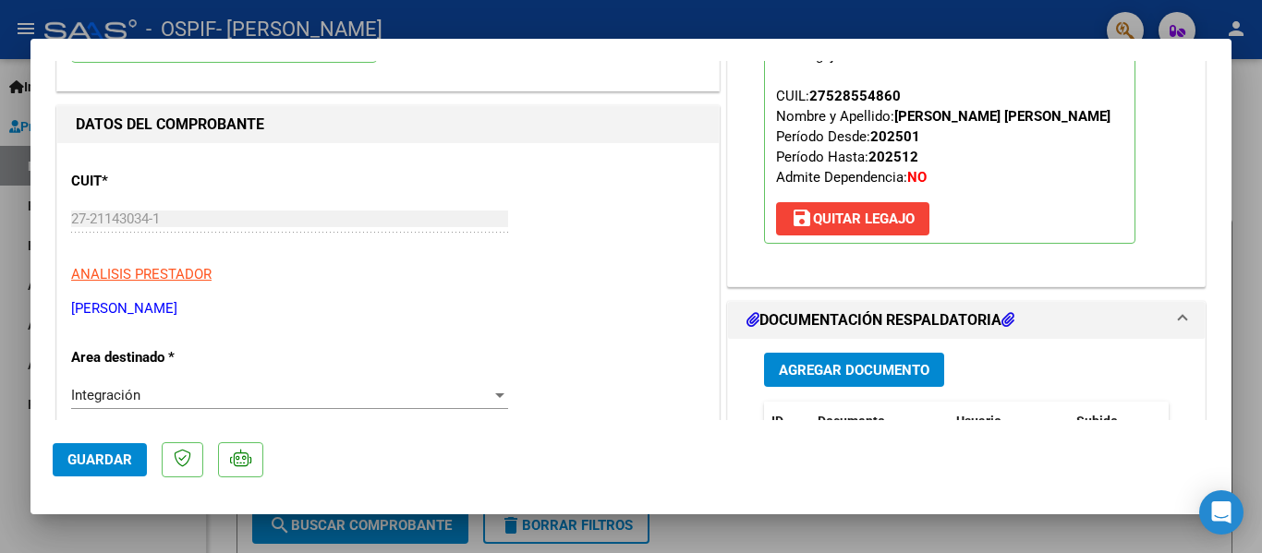
click at [875, 356] on button "Agregar Documento" at bounding box center [854, 370] width 180 height 34
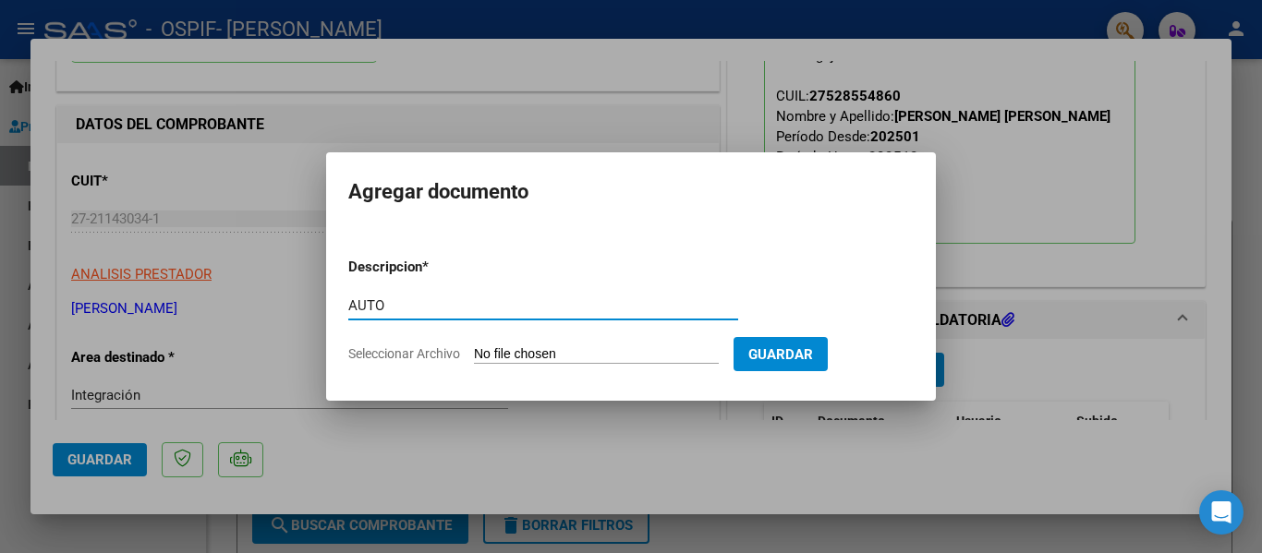
type input "AUTO"
click at [578, 361] on input "Seleccionar Archivo" at bounding box center [596, 355] width 245 height 18
type input "C:\fakepath\27211430341-FACTURA_C-1-648-ANEXO-AUTO.png"
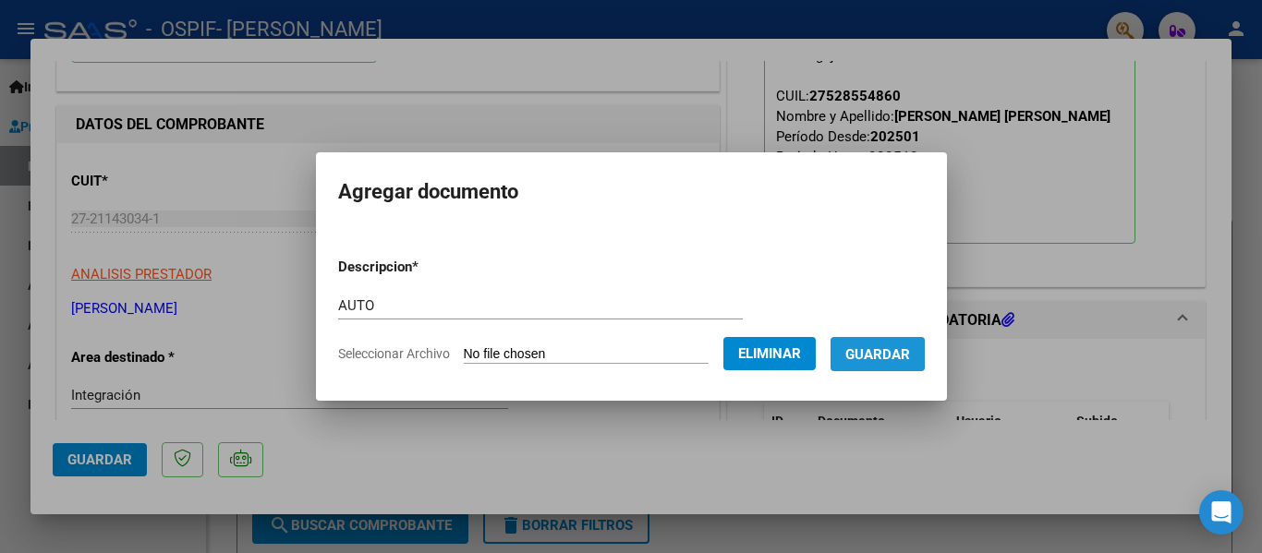
click at [866, 353] on span "Guardar" at bounding box center [877, 354] width 65 height 17
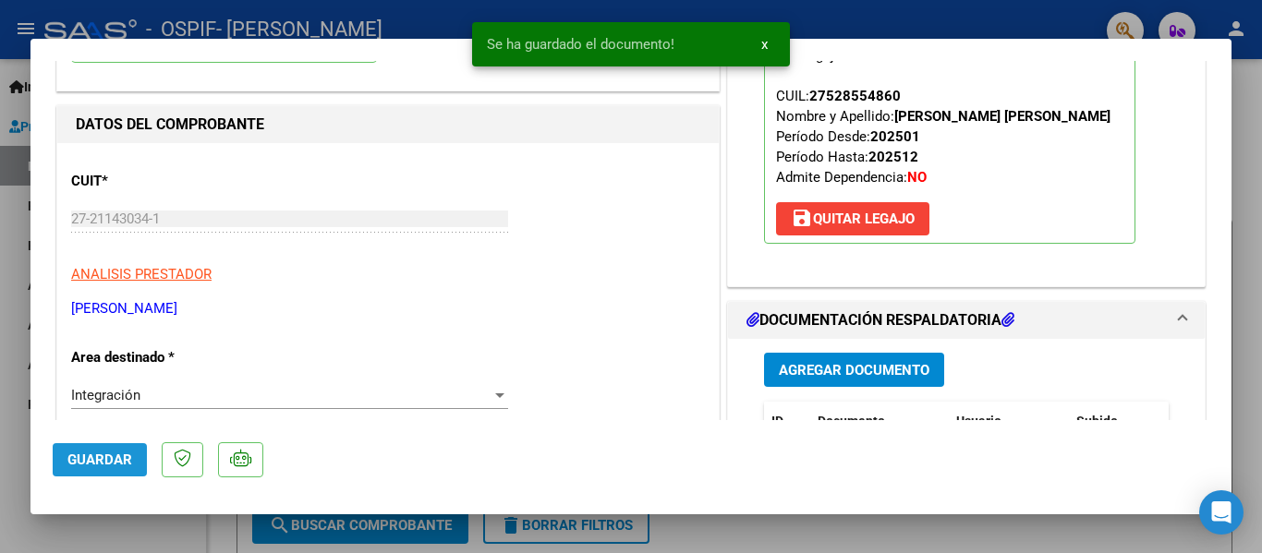
click at [120, 456] on span "Guardar" at bounding box center [99, 460] width 65 height 17
click at [0, 459] on div at bounding box center [631, 276] width 1262 height 553
type input "$ 0,00"
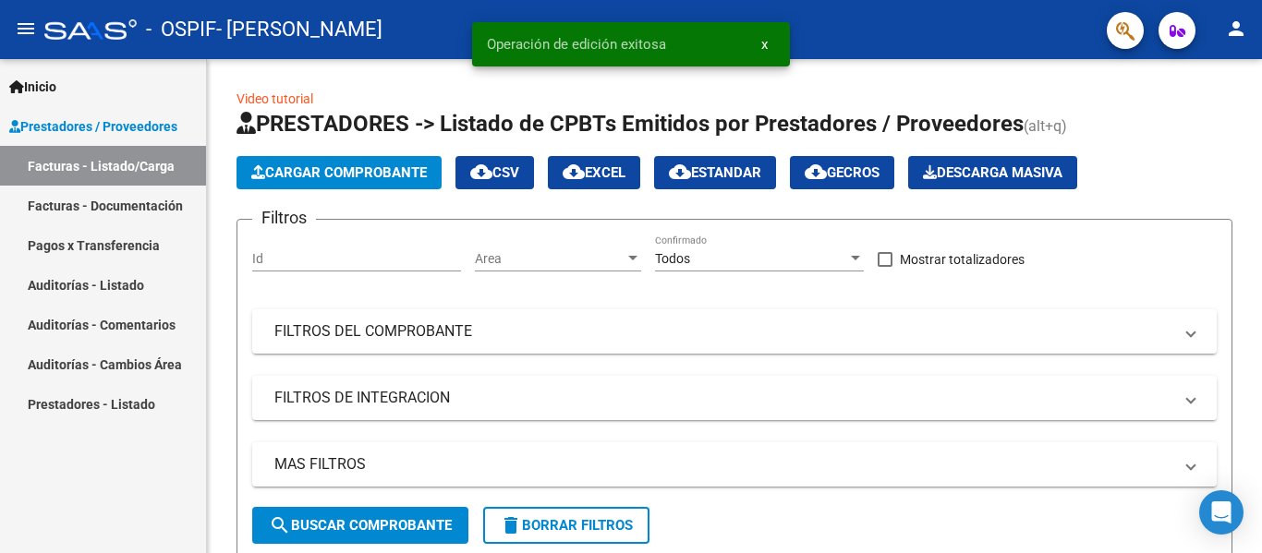
click at [165, 457] on div "Inicio Instructivos Contacto OS Prestadores / Proveedores Facturas - Listado/Ca…" at bounding box center [103, 306] width 206 height 494
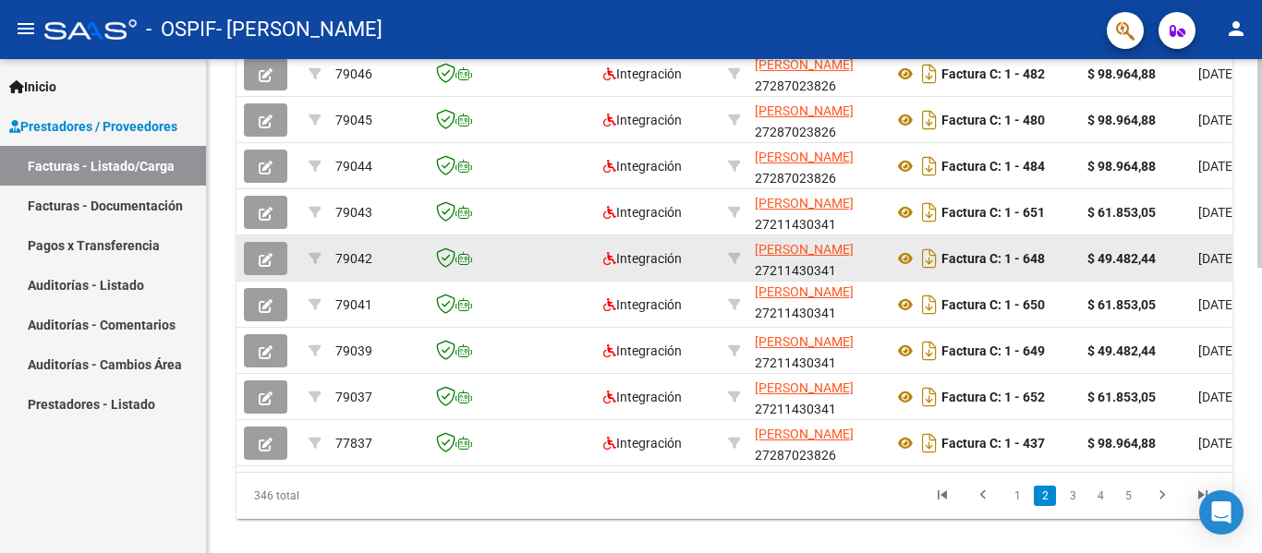
scroll to position [585, 0]
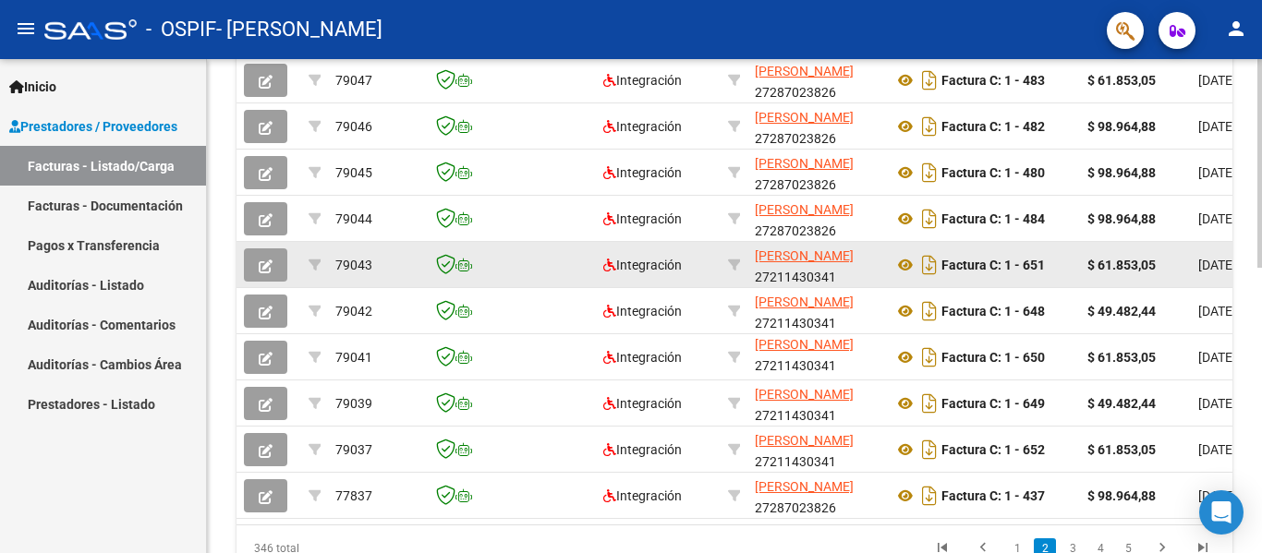
click at [253, 271] on button "button" at bounding box center [265, 264] width 43 height 33
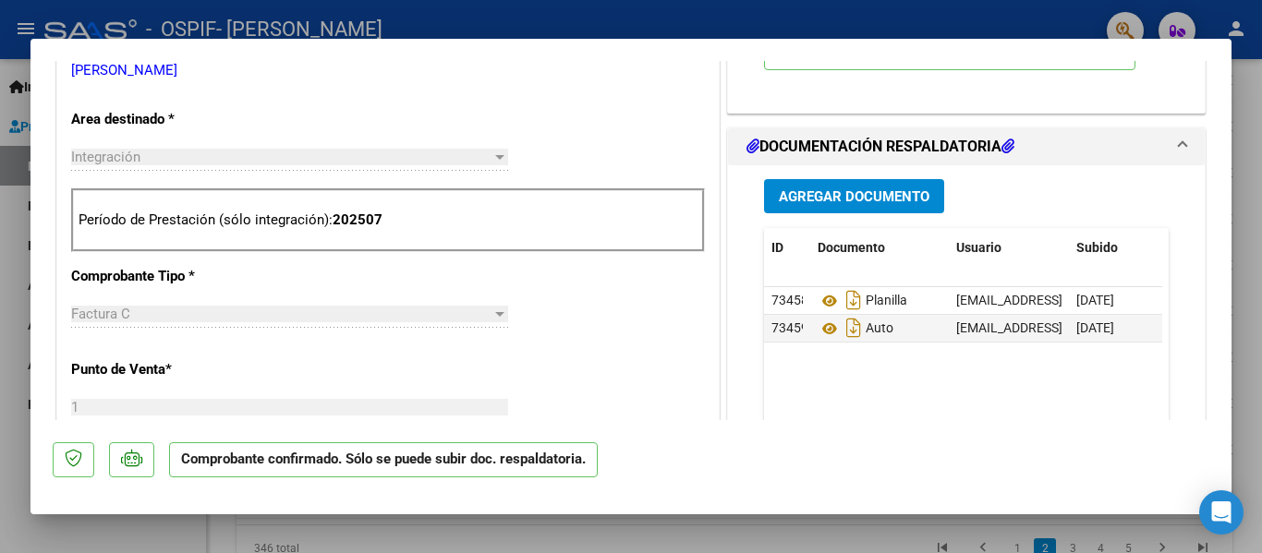
scroll to position [739, 0]
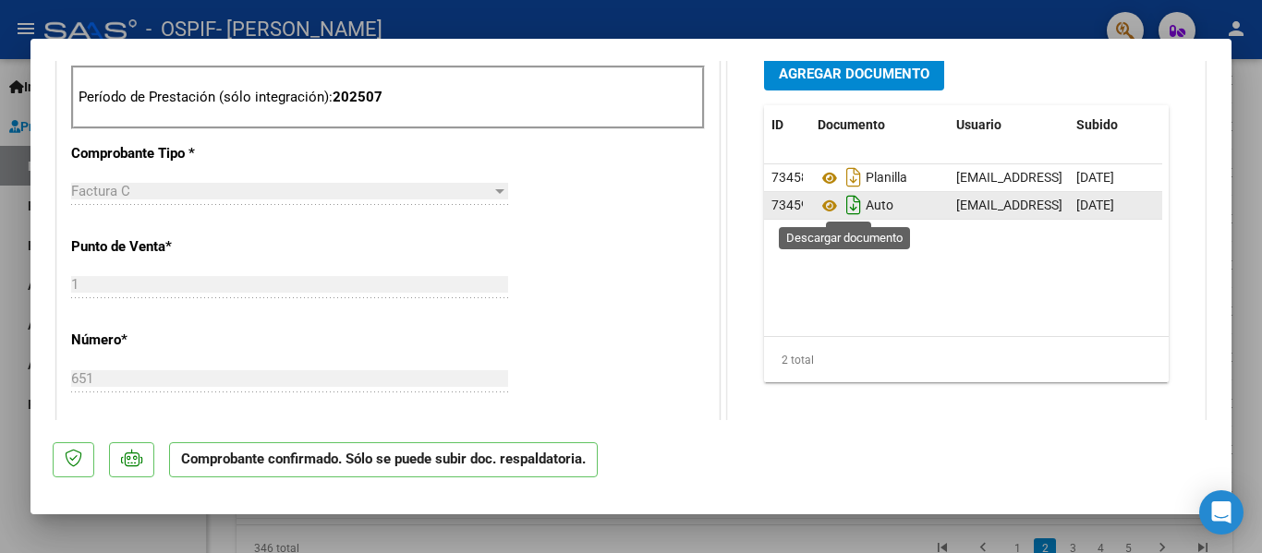
click at [842, 206] on icon "Descargar documento" at bounding box center [854, 205] width 24 height 30
click at [0, 332] on div at bounding box center [631, 276] width 1262 height 553
type input "$ 0,00"
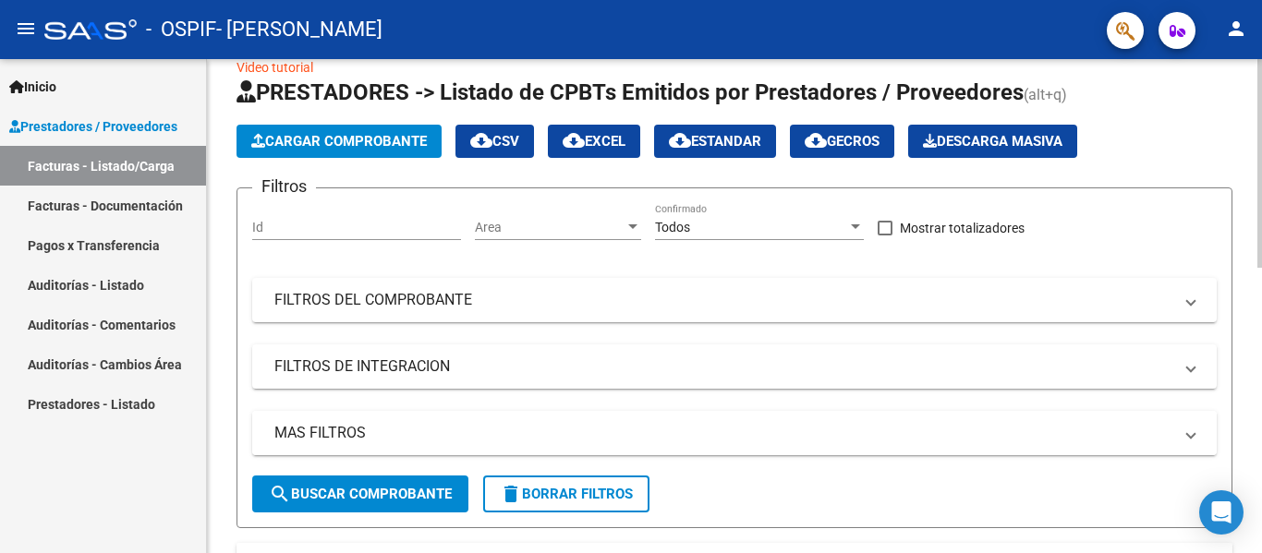
scroll to position [0, 0]
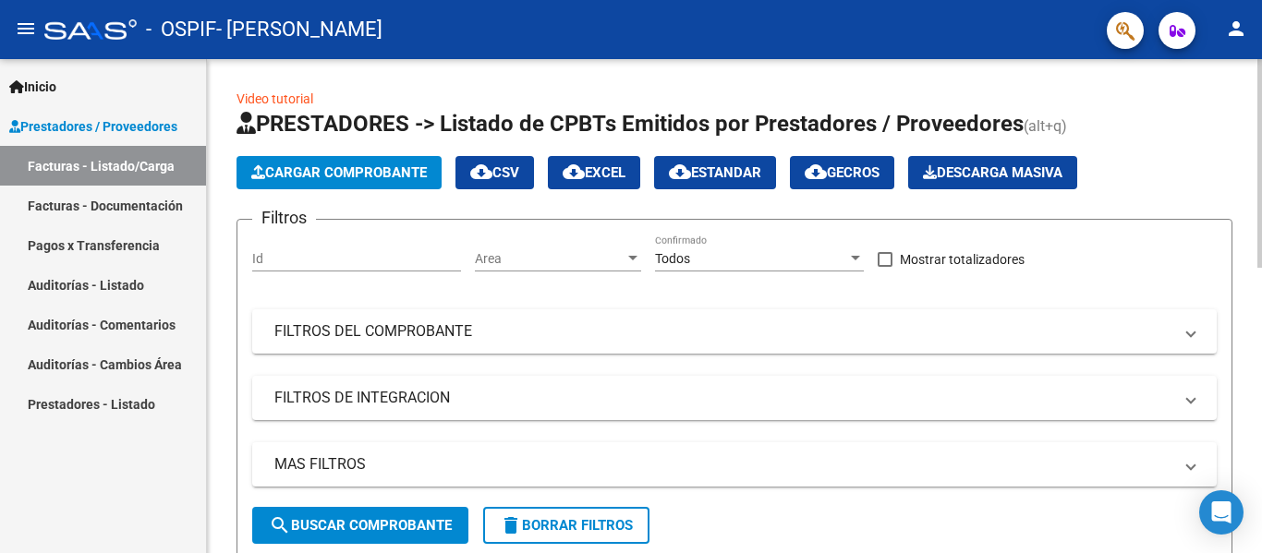
click at [359, 187] on button "Cargar Comprobante" at bounding box center [338, 172] width 205 height 33
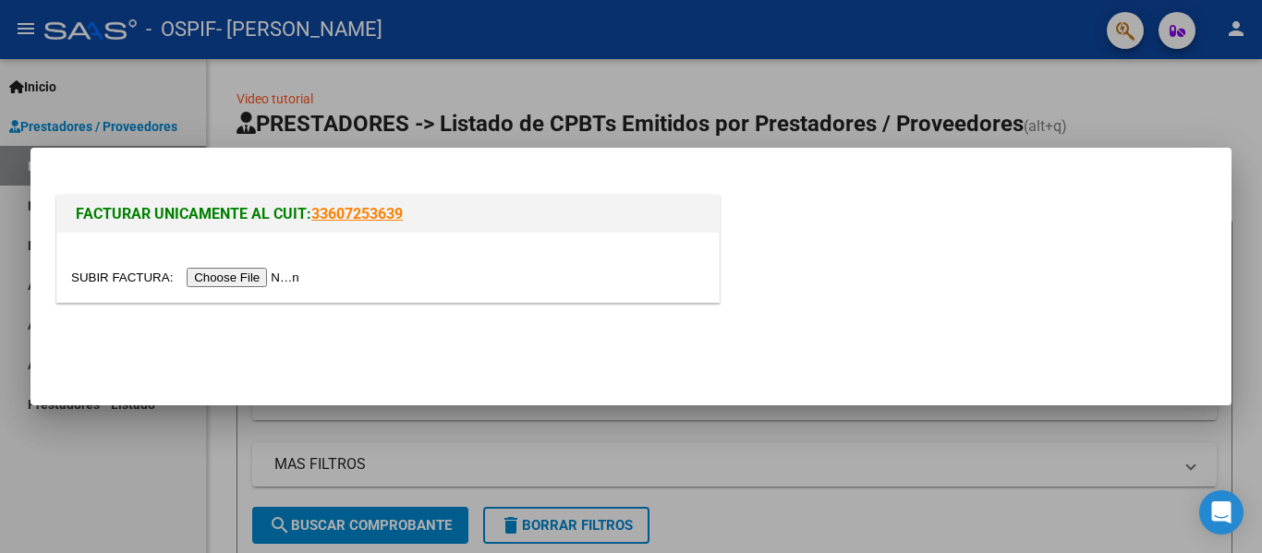
click at [289, 285] on input "file" at bounding box center [188, 277] width 234 height 19
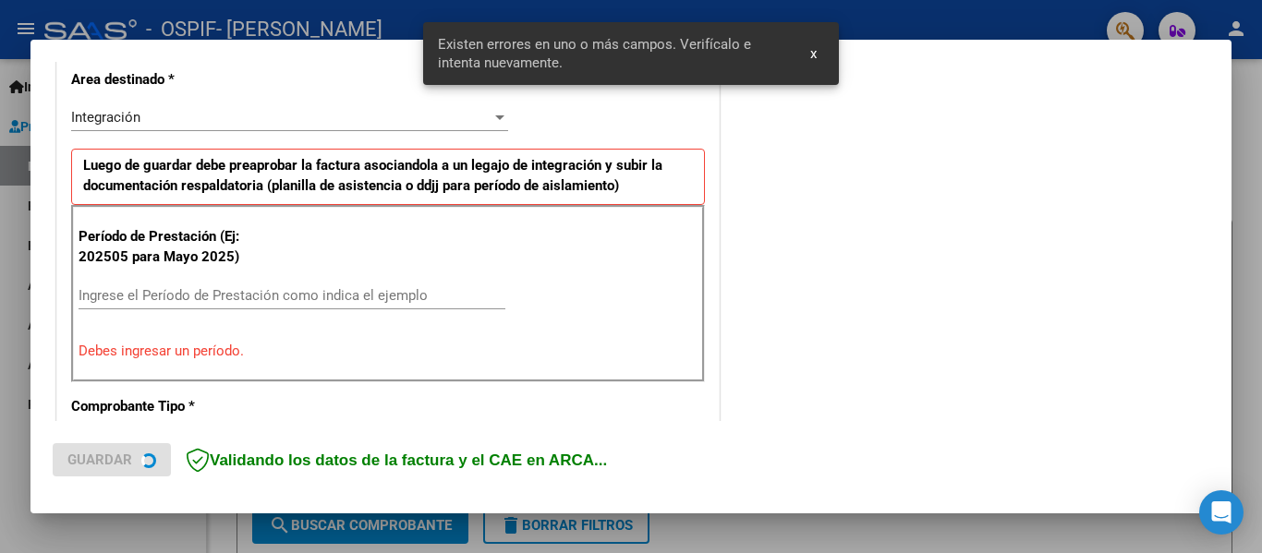
scroll to position [516, 0]
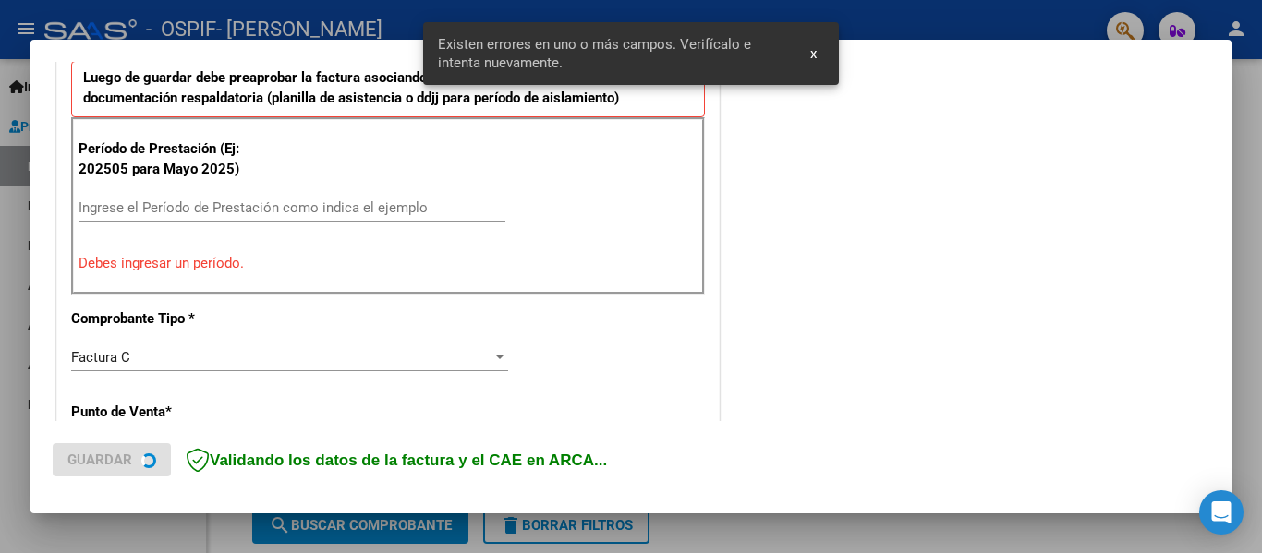
click at [333, 219] on div "Ingrese el Período de Prestación como indica el ejemplo" at bounding box center [292, 208] width 427 height 28
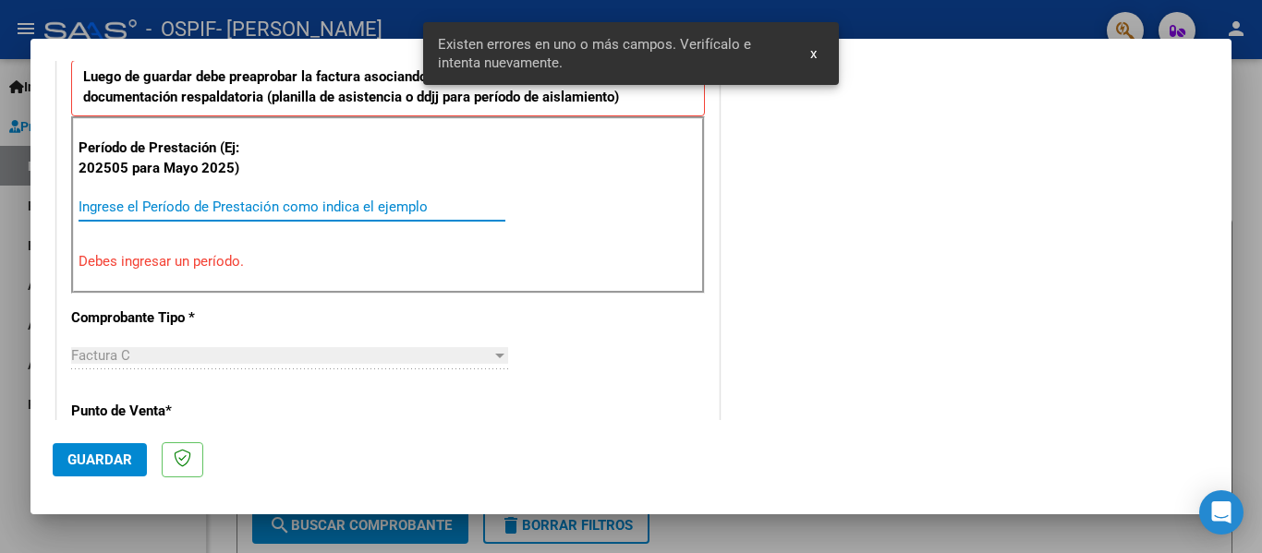
click at [333, 208] on input "Ingrese el Período de Prestación como indica el ejemplo" at bounding box center [292, 207] width 427 height 17
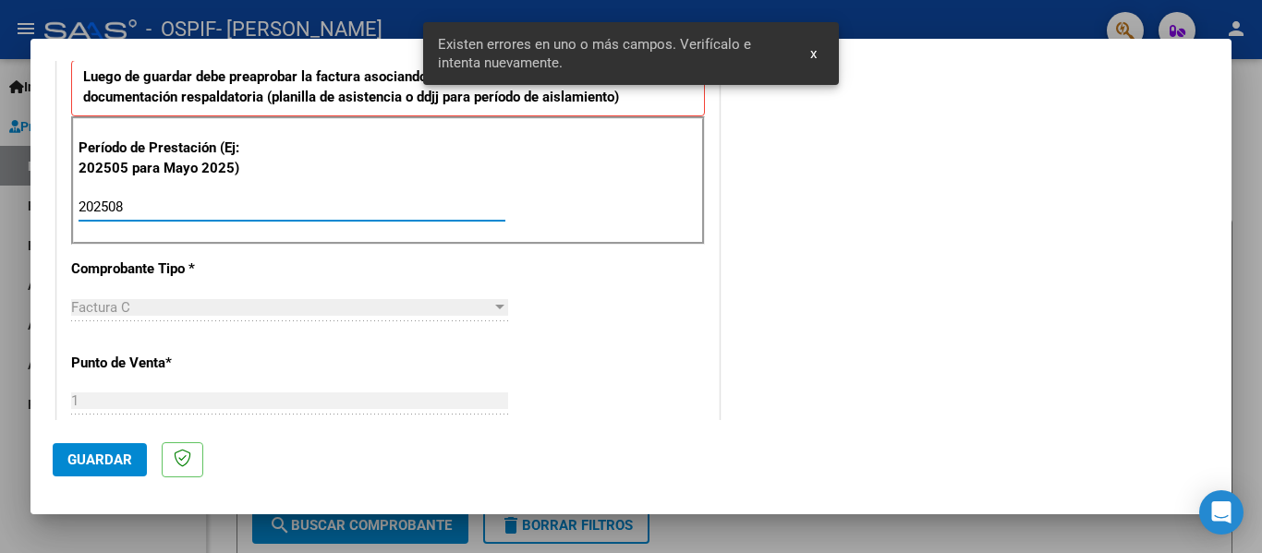
type input "202508"
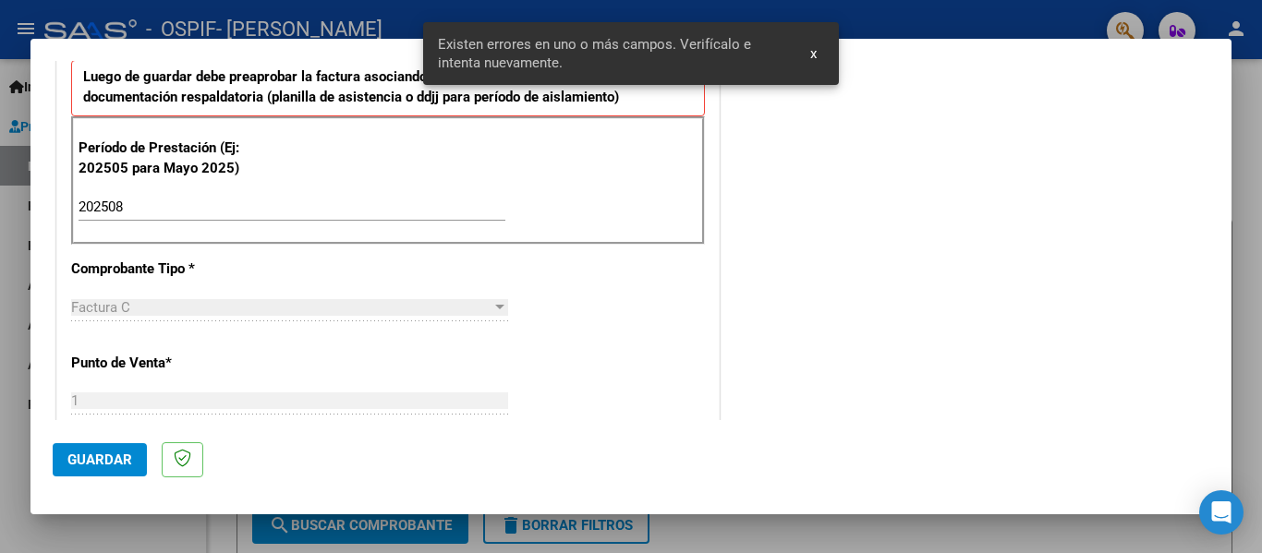
click at [125, 432] on mat-dialog-actions "Guardar" at bounding box center [631, 456] width 1157 height 73
click at [113, 462] on span "Guardar" at bounding box center [99, 460] width 65 height 17
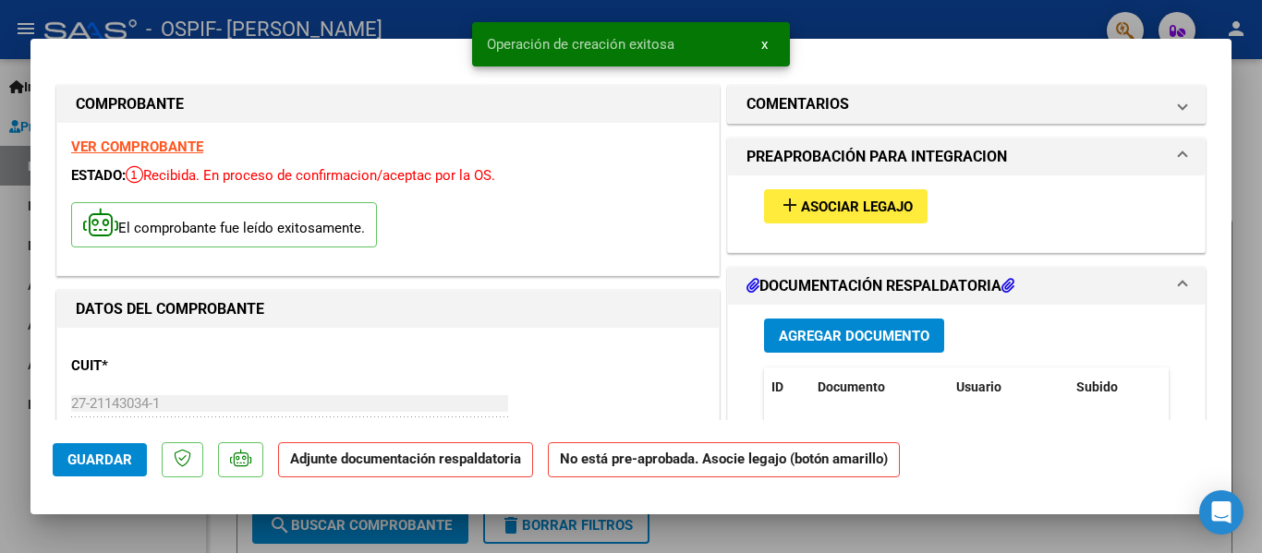
click at [801, 205] on span "Asociar Legajo" at bounding box center [857, 207] width 112 height 17
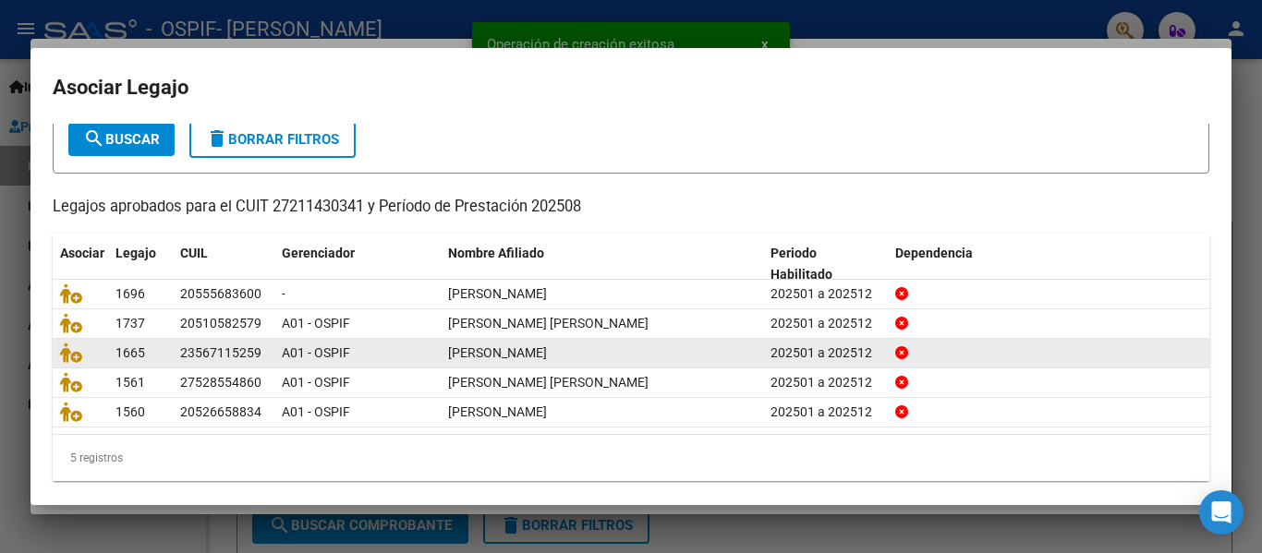
scroll to position [127, 0]
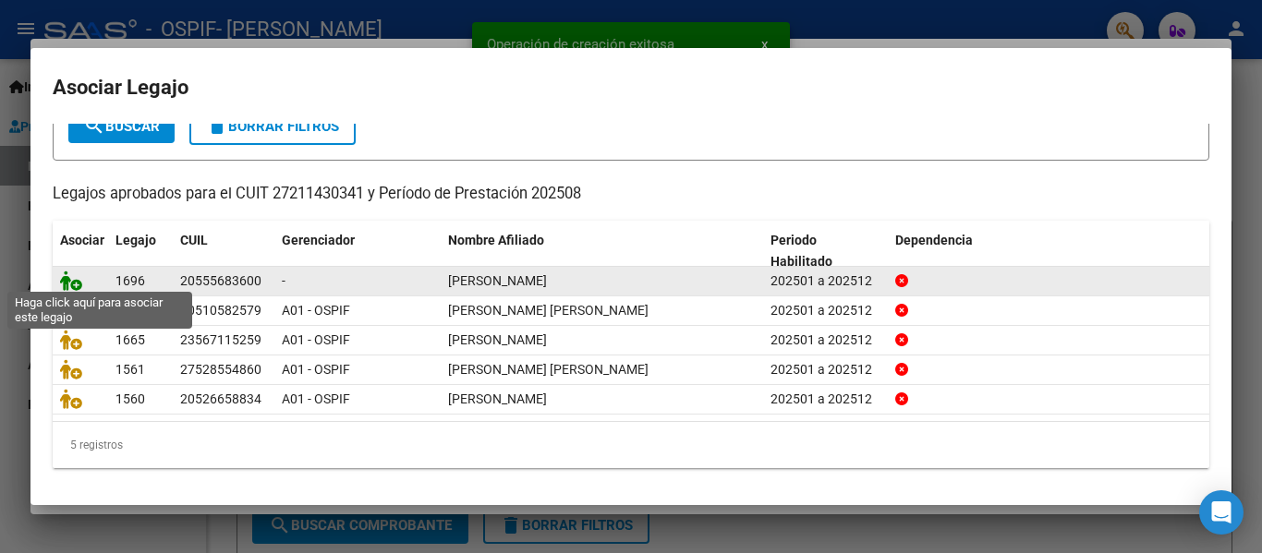
click at [65, 274] on icon at bounding box center [71, 281] width 22 height 20
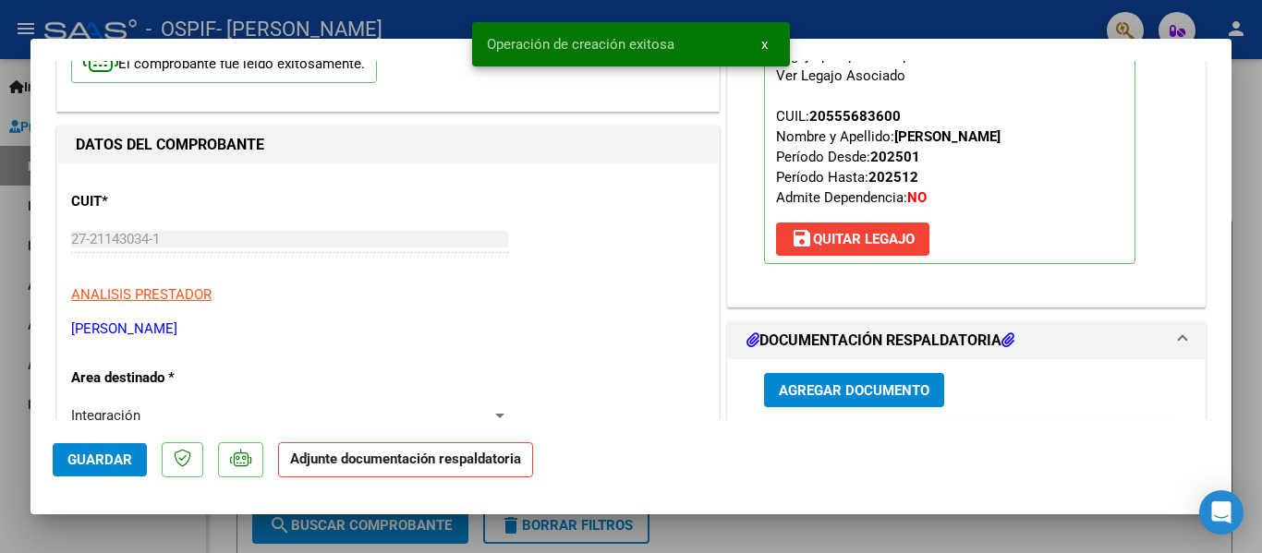
scroll to position [185, 0]
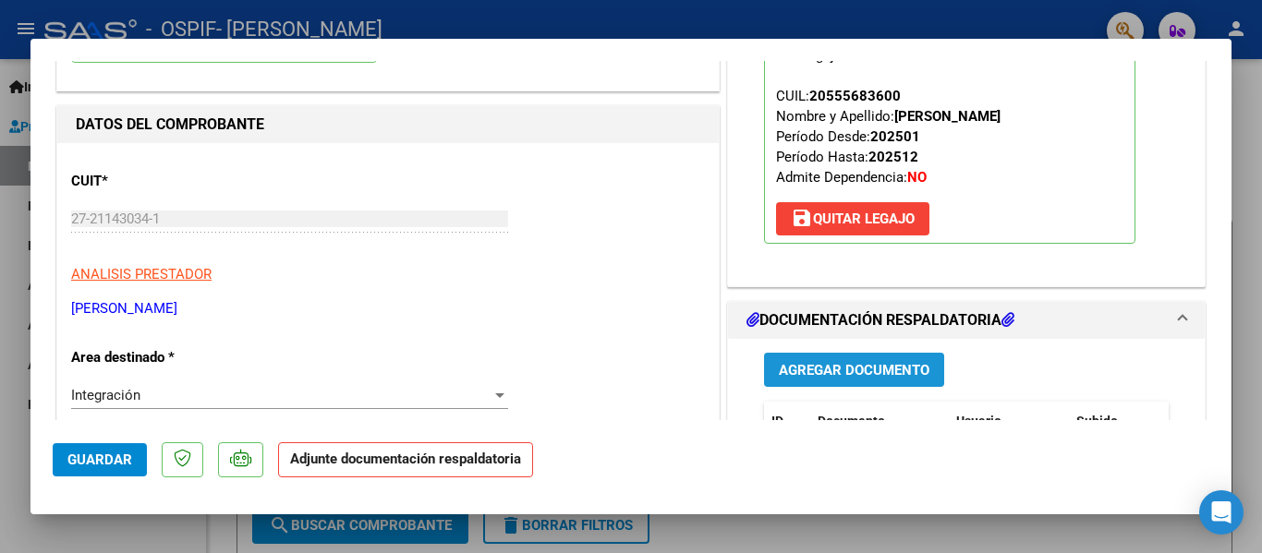
click at [883, 363] on span "Agregar Documento" at bounding box center [854, 370] width 151 height 17
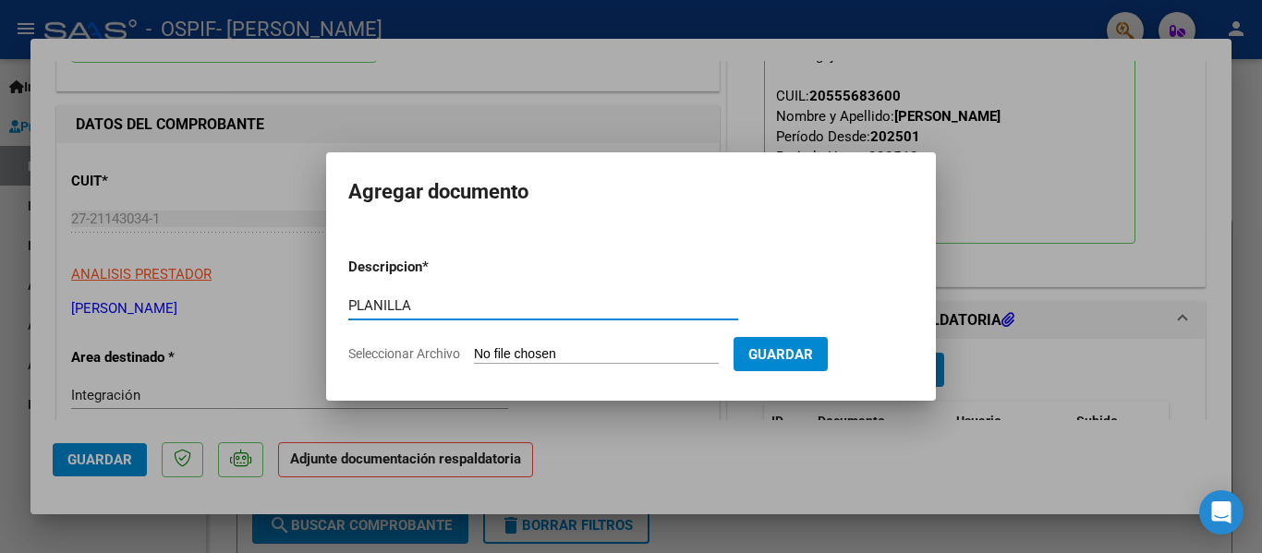
type input "PLANILLA"
click at [639, 355] on input "Seleccionar Archivo" at bounding box center [596, 355] width 245 height 18
type input "C:\fakepath\Page 2.jpg"
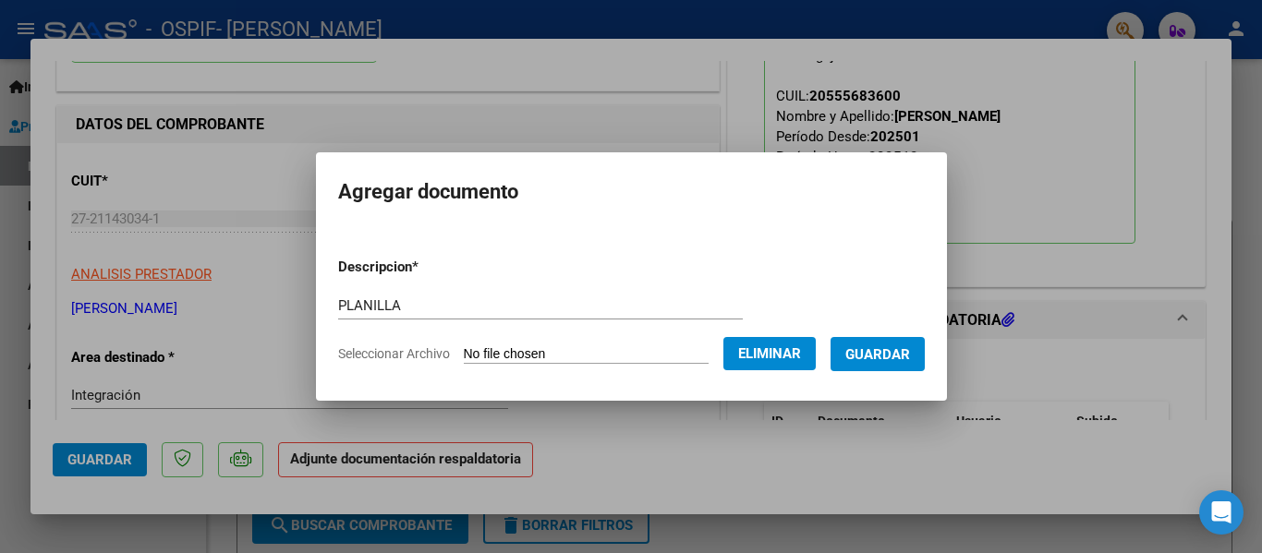
click at [903, 358] on span "Guardar" at bounding box center [877, 354] width 65 height 17
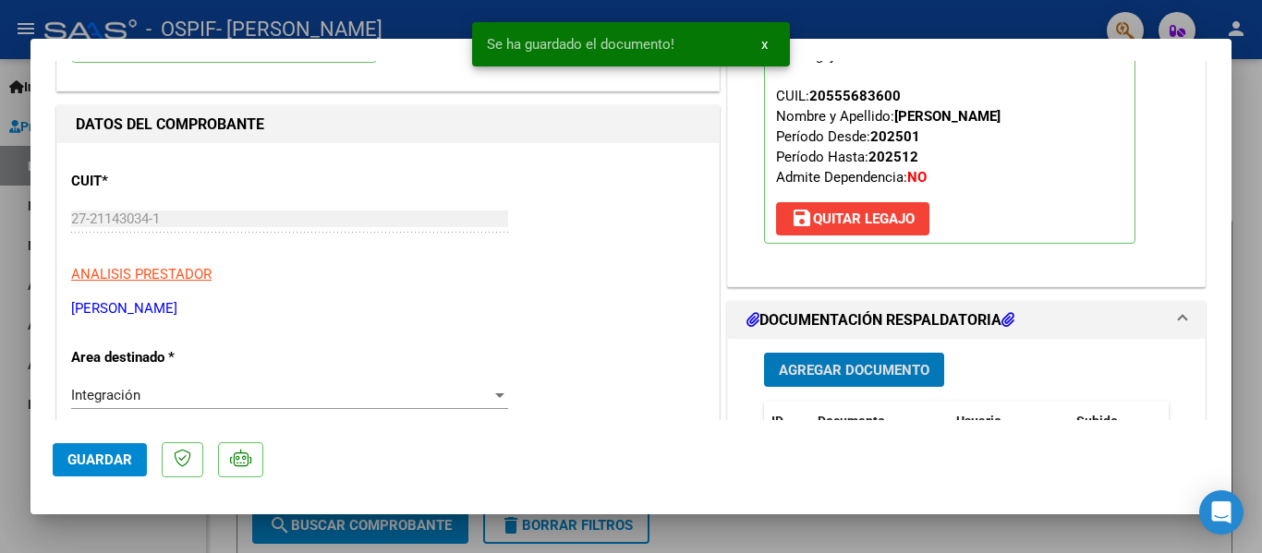
click at [877, 375] on span "Agregar Documento" at bounding box center [854, 370] width 151 height 17
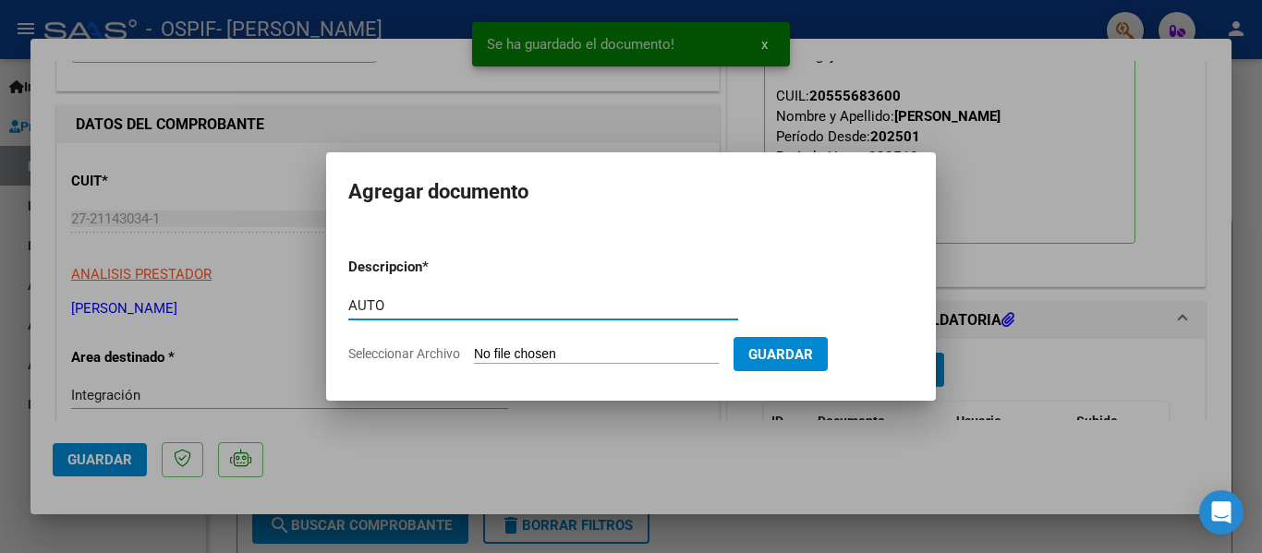
type input "AUTO"
click at [640, 349] on input "Seleccionar Archivo" at bounding box center [596, 355] width 245 height 18
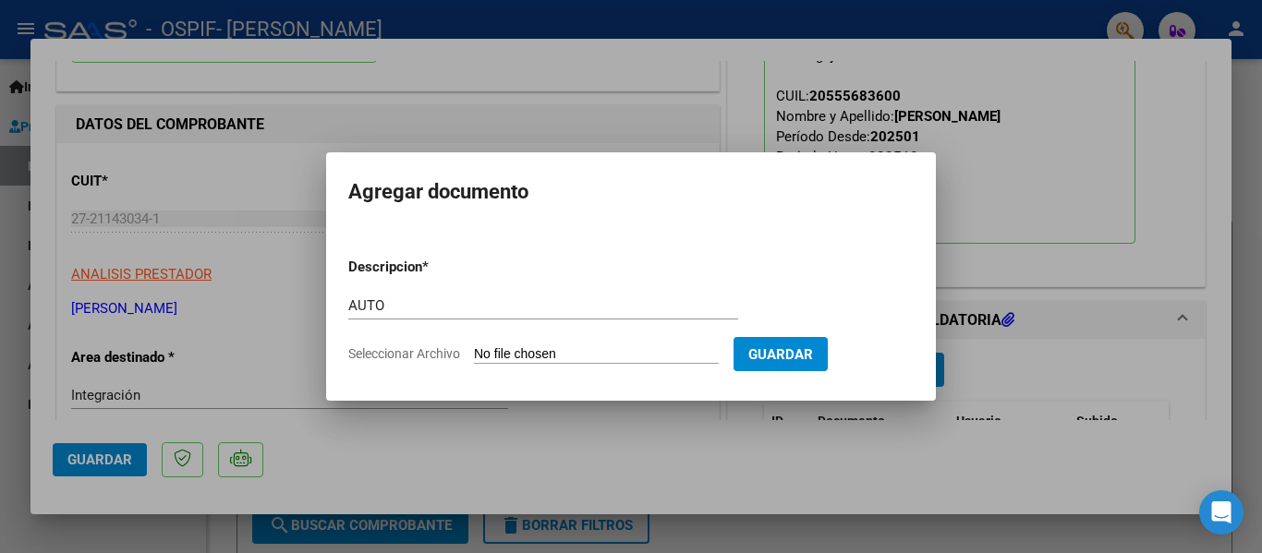
type input "C:\fakepath\27211430341-FACTURA_C-1-651-ANEXO-AUTO.png"
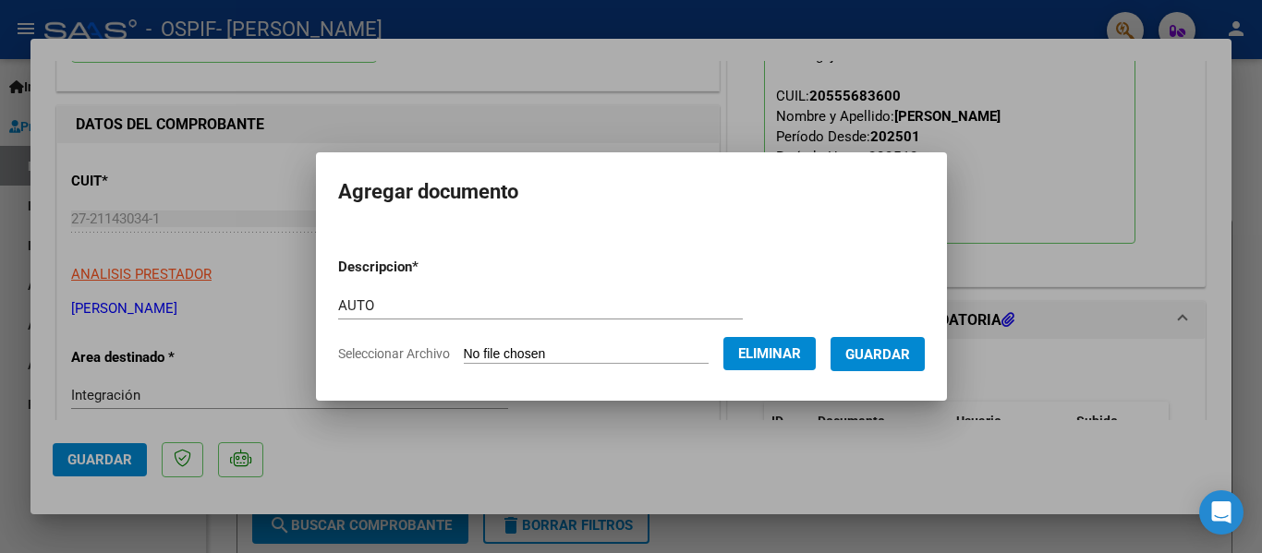
click at [894, 354] on span "Guardar" at bounding box center [877, 354] width 65 height 17
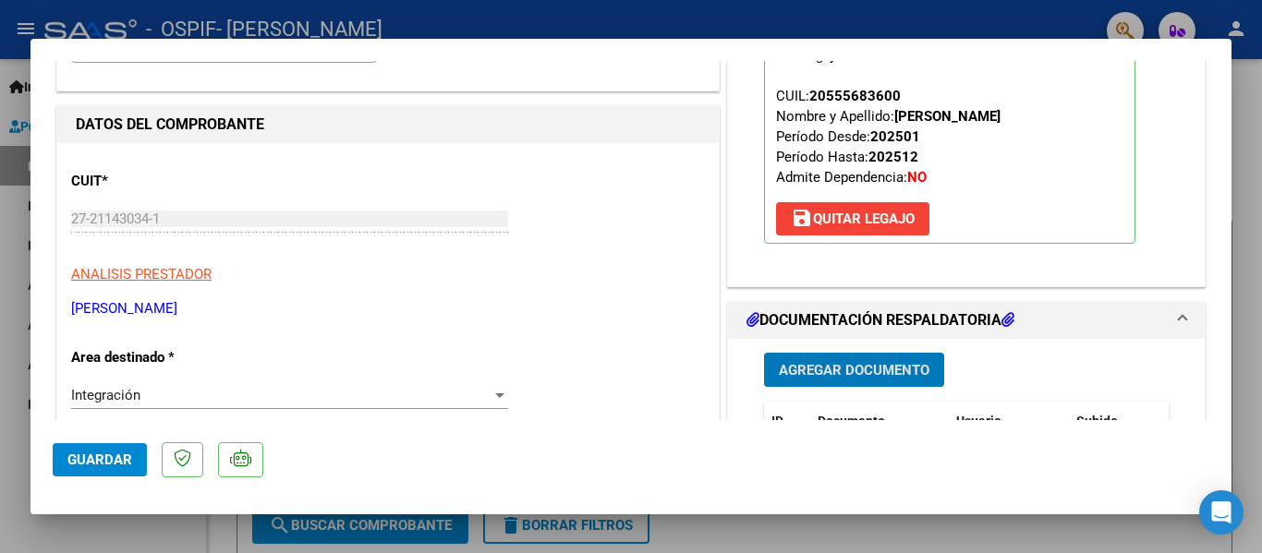
click at [122, 449] on button "Guardar" at bounding box center [100, 459] width 94 height 33
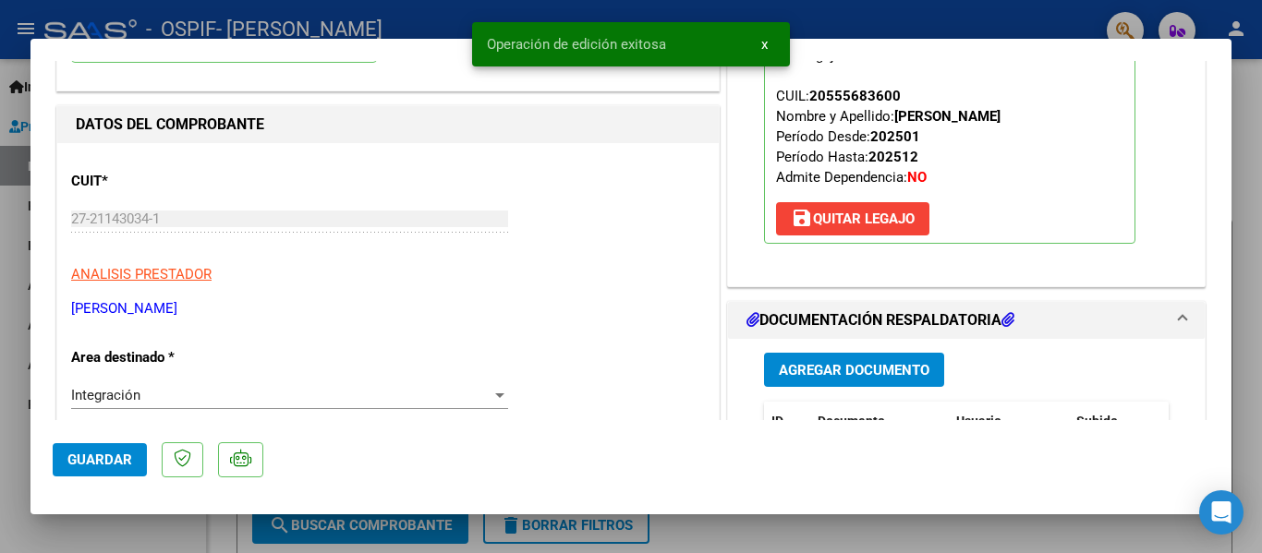
click at [0, 460] on div at bounding box center [631, 276] width 1262 height 553
type input "$ 0,00"
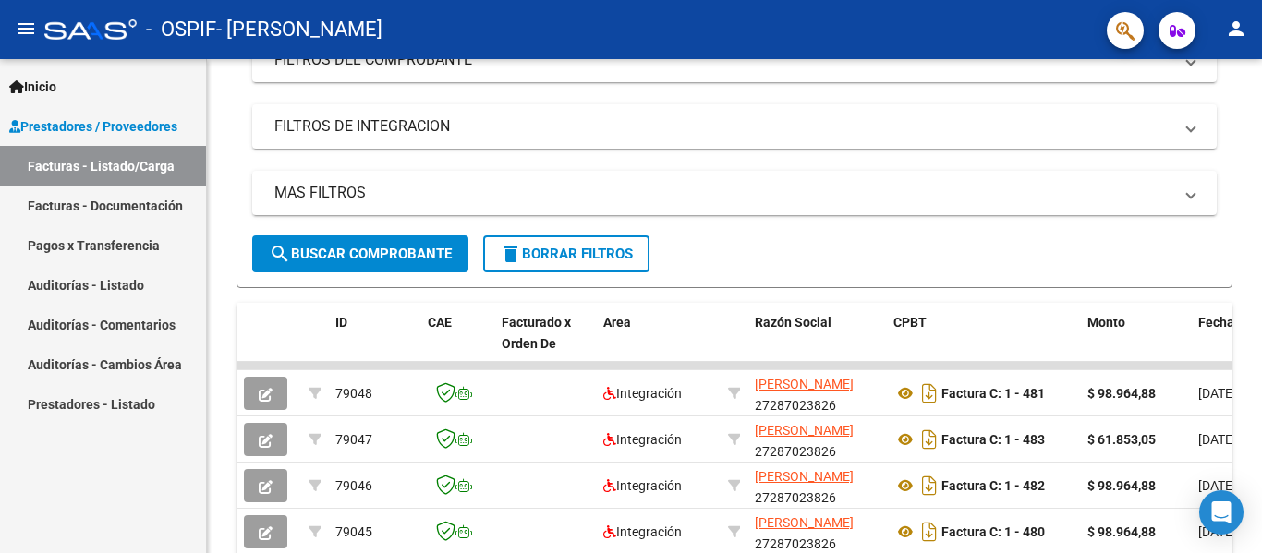
scroll to position [92, 0]
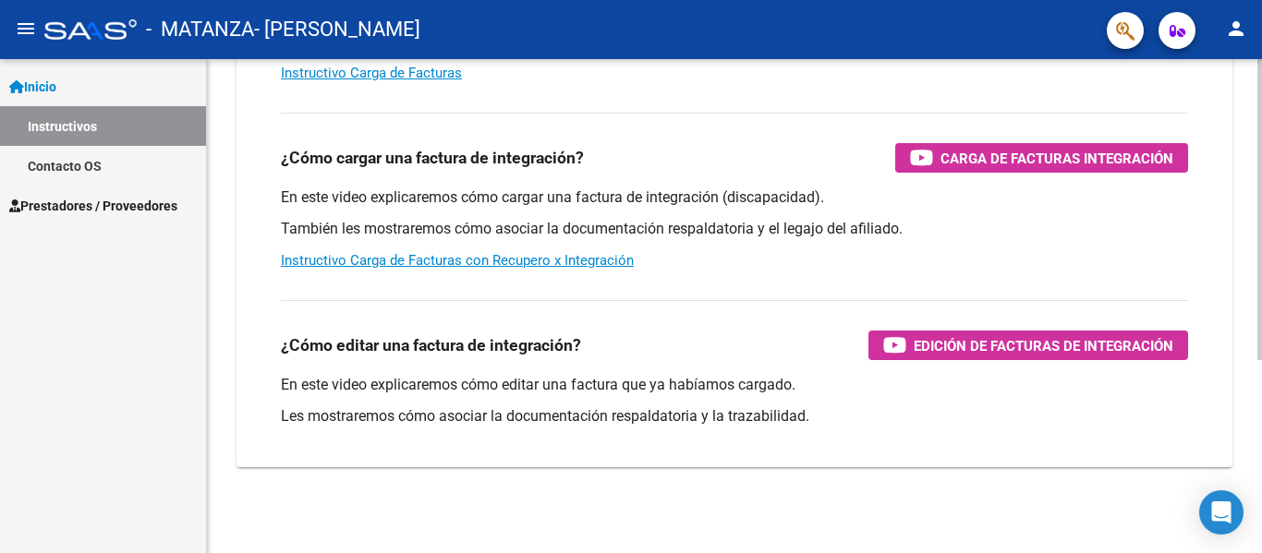
scroll to position [316, 0]
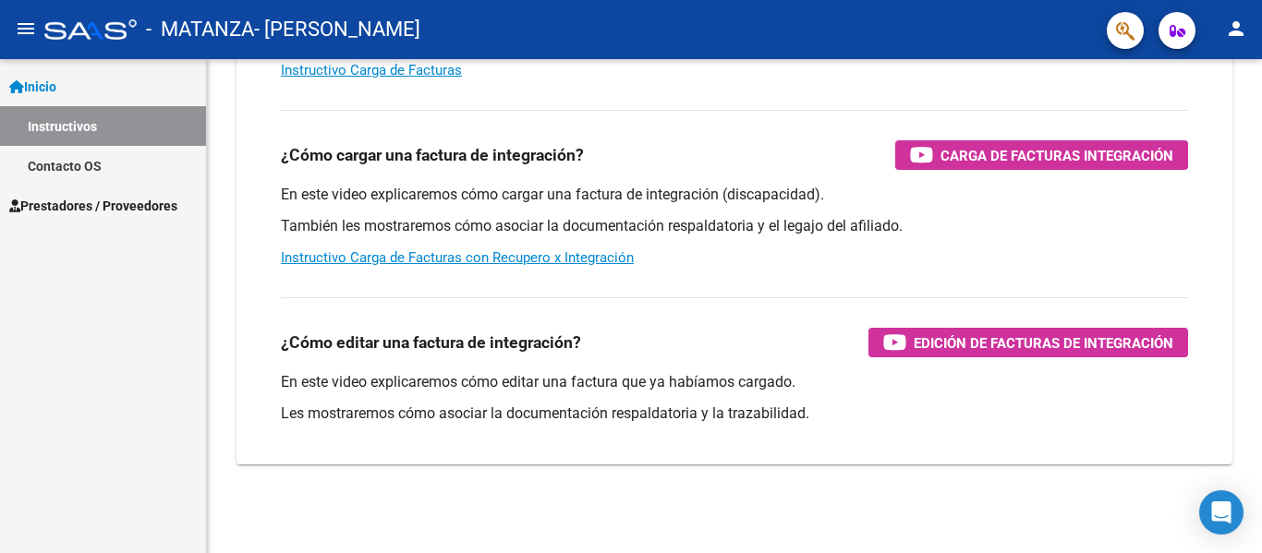
click at [125, 208] on span "Prestadores / Proveedores" at bounding box center [93, 206] width 168 height 20
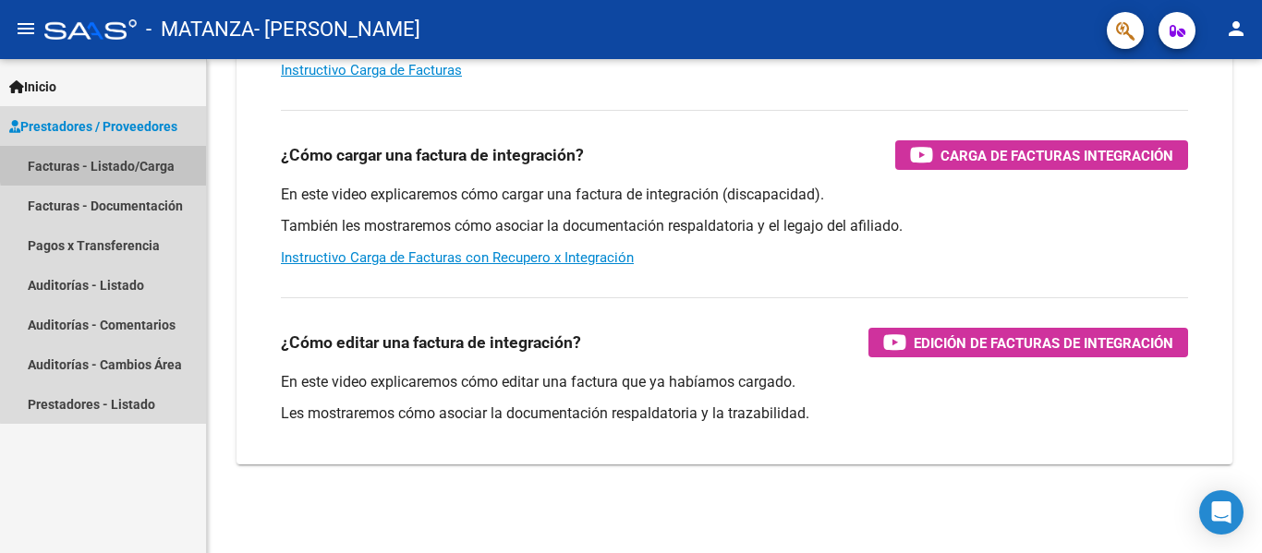
click at [151, 160] on link "Facturas - Listado/Carga" at bounding box center [103, 166] width 206 height 40
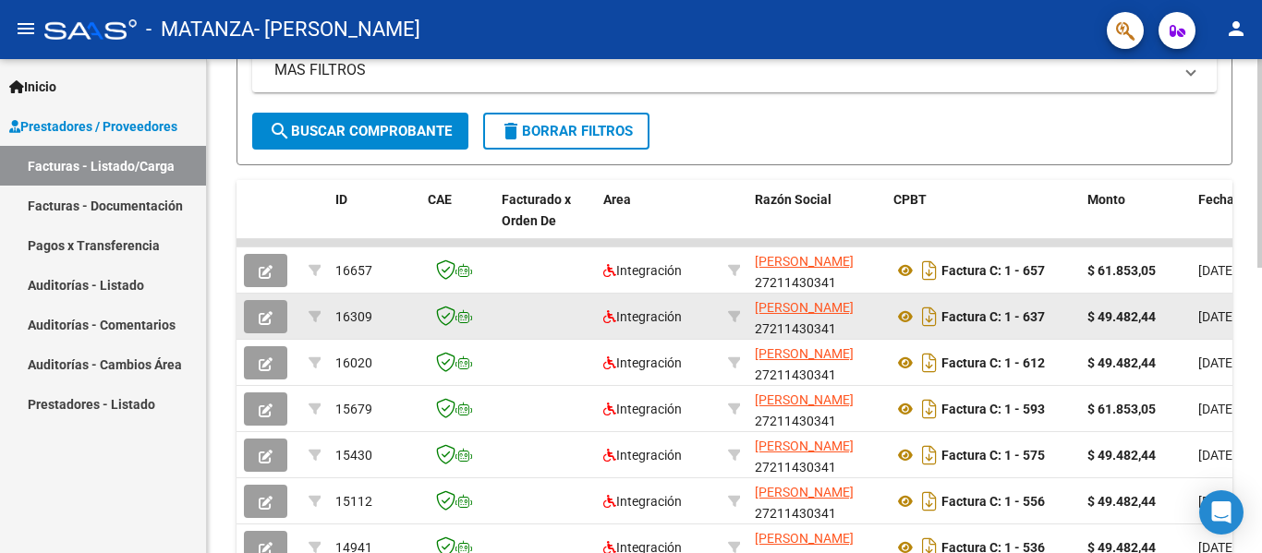
scroll to position [376, 0]
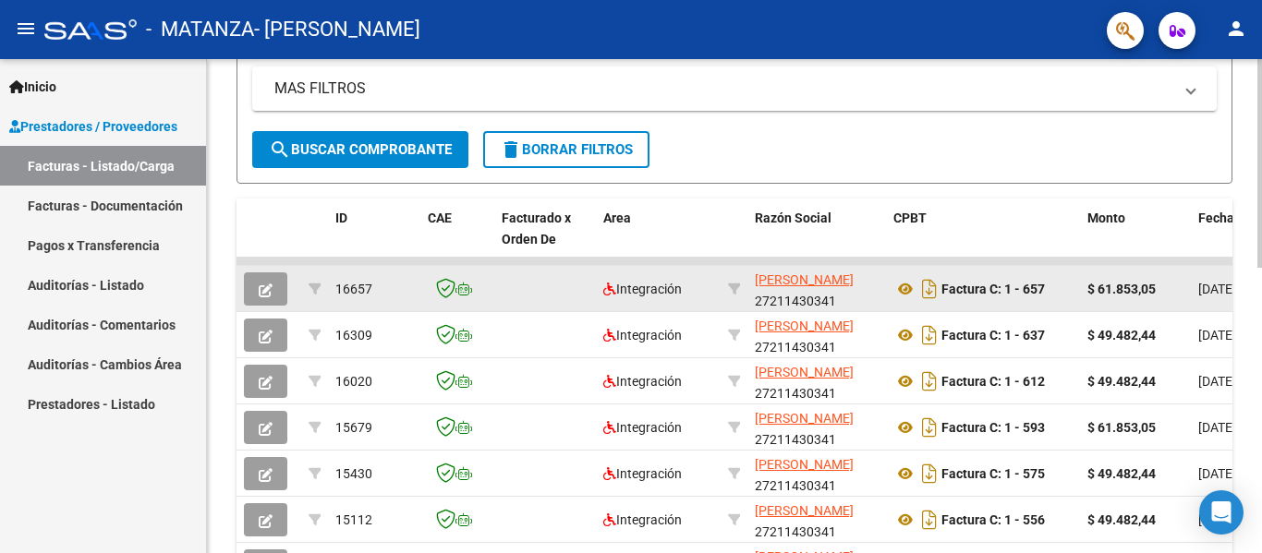
click at [269, 291] on icon "button" at bounding box center [266, 291] width 14 height 14
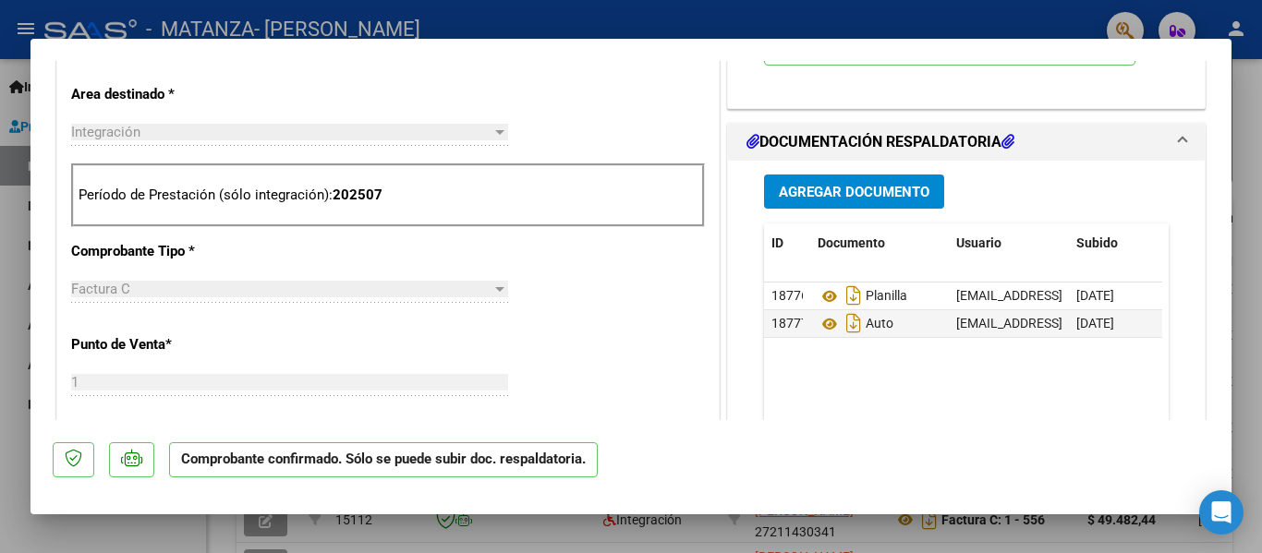
scroll to position [647, 0]
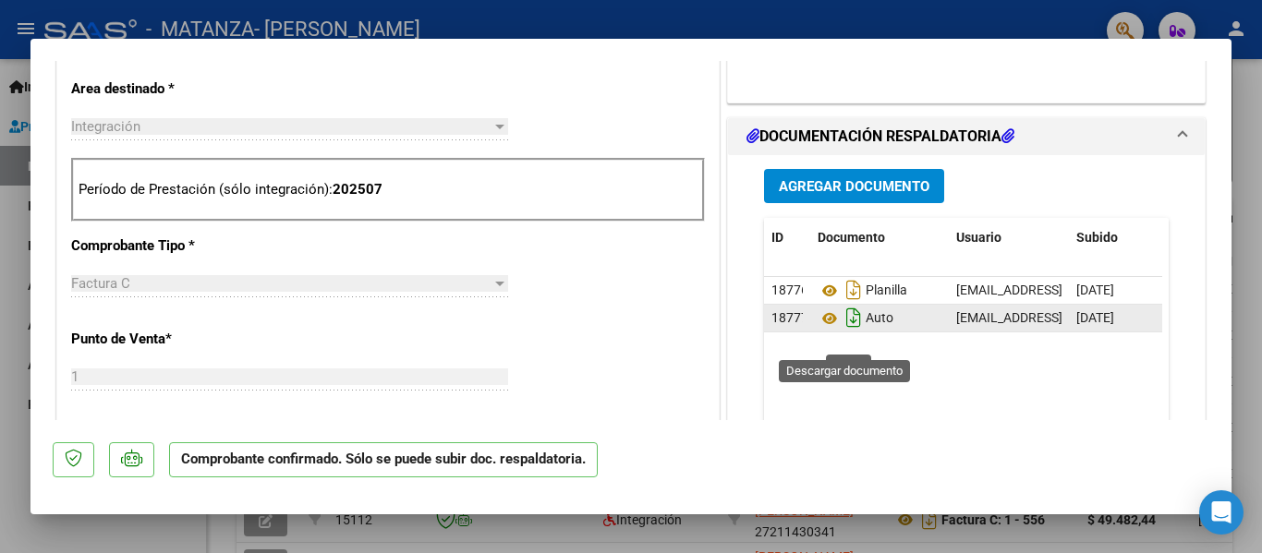
click at [842, 333] on icon "Descargar documento" at bounding box center [854, 318] width 24 height 30
click at [18, 433] on div at bounding box center [631, 276] width 1262 height 553
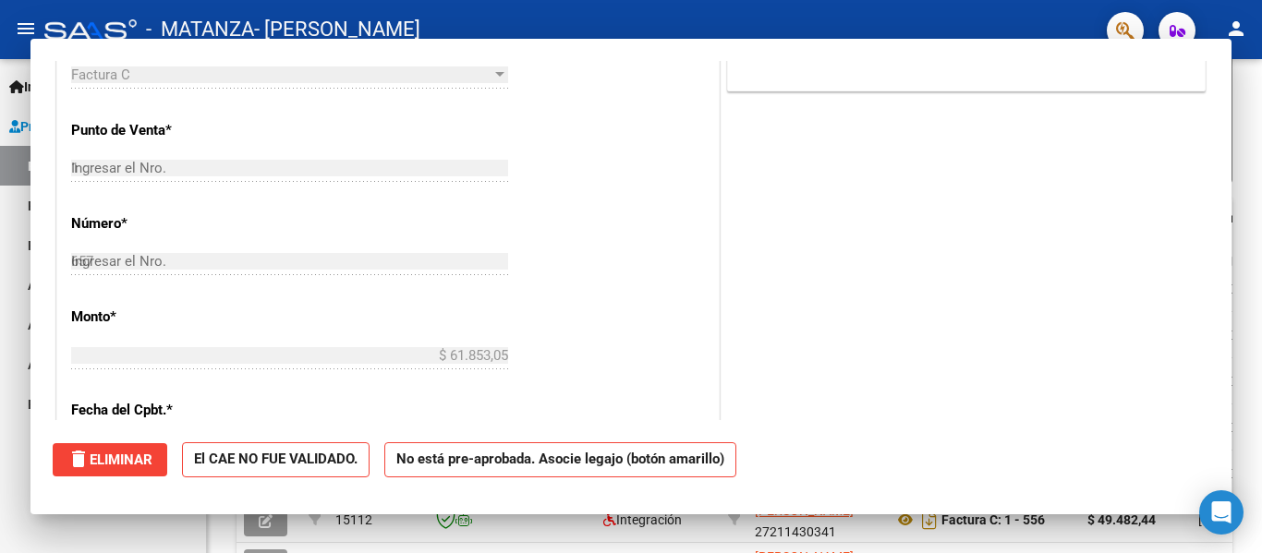
type input "$ 0,00"
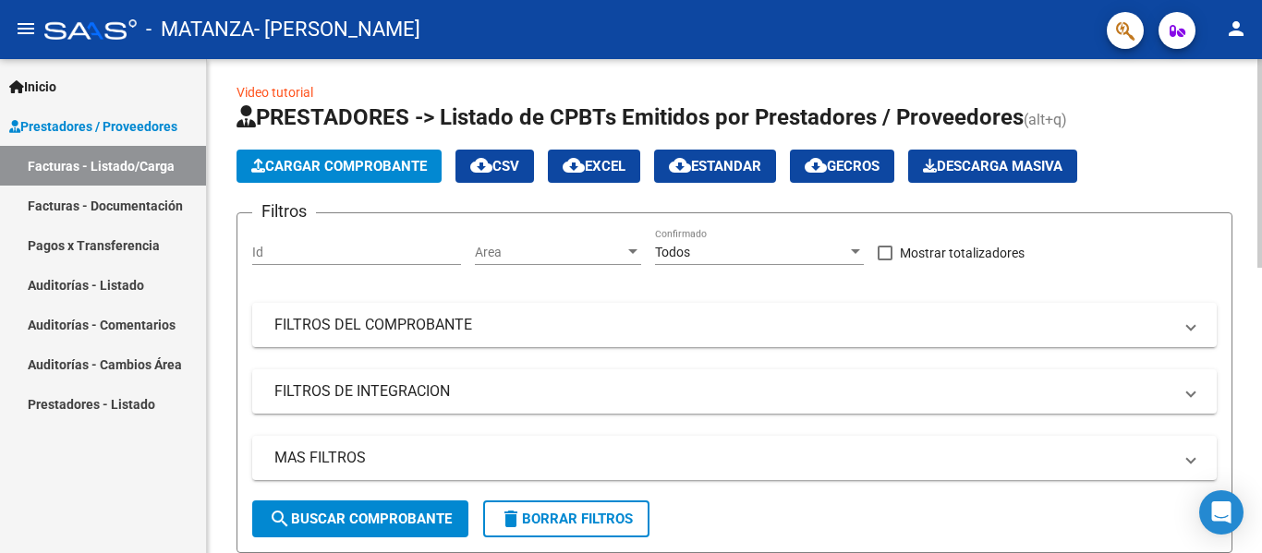
scroll to position [0, 0]
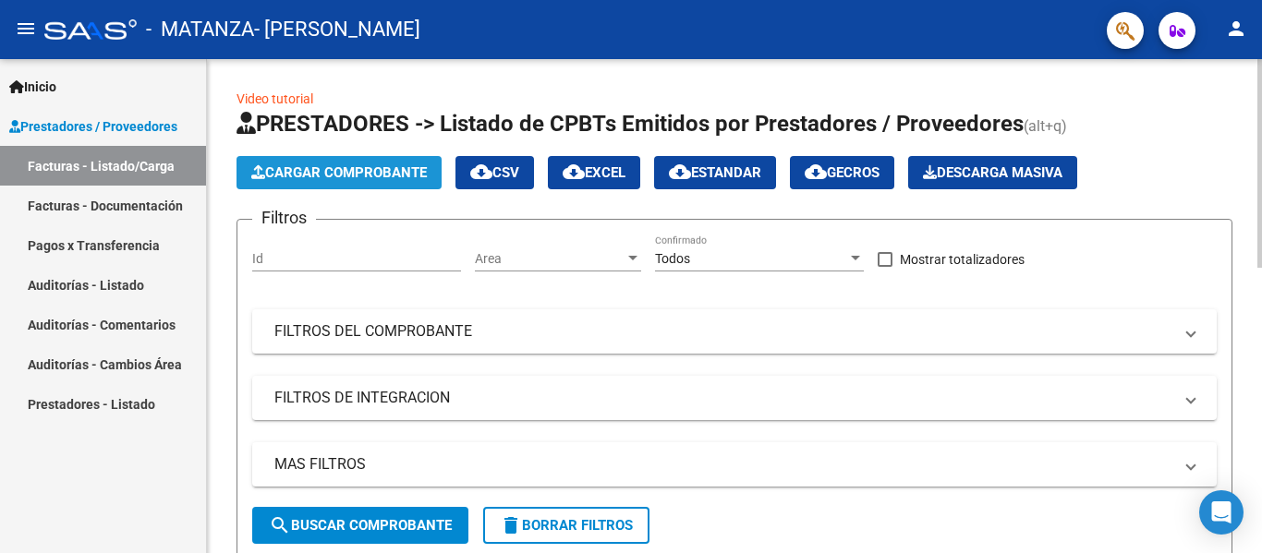
click at [394, 176] on span "Cargar Comprobante" at bounding box center [339, 172] width 176 height 17
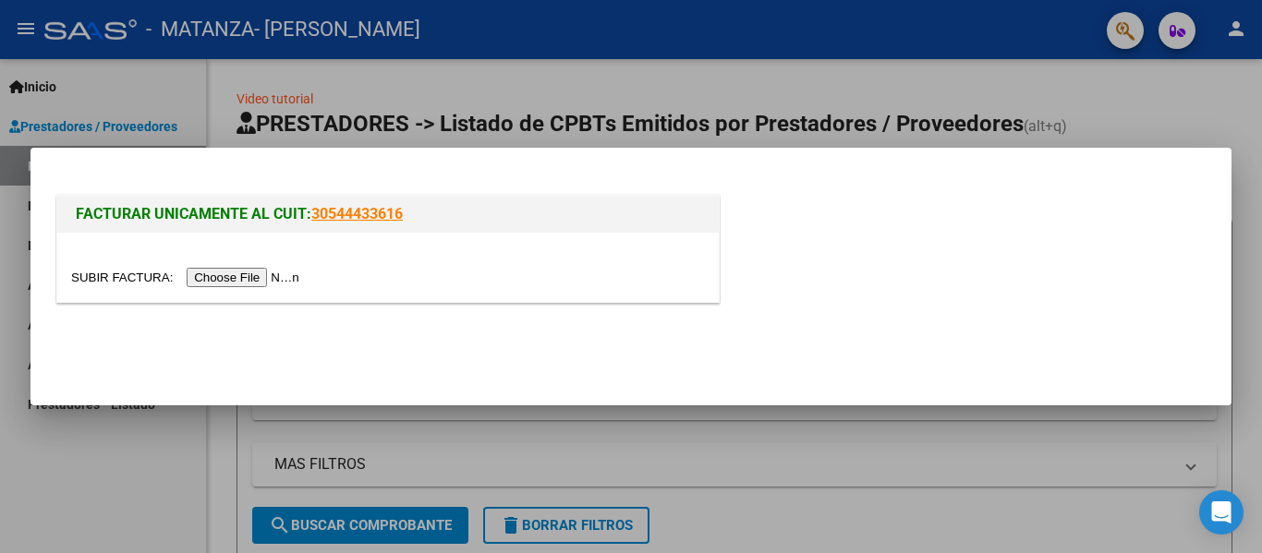
click at [266, 285] on input "file" at bounding box center [188, 277] width 234 height 19
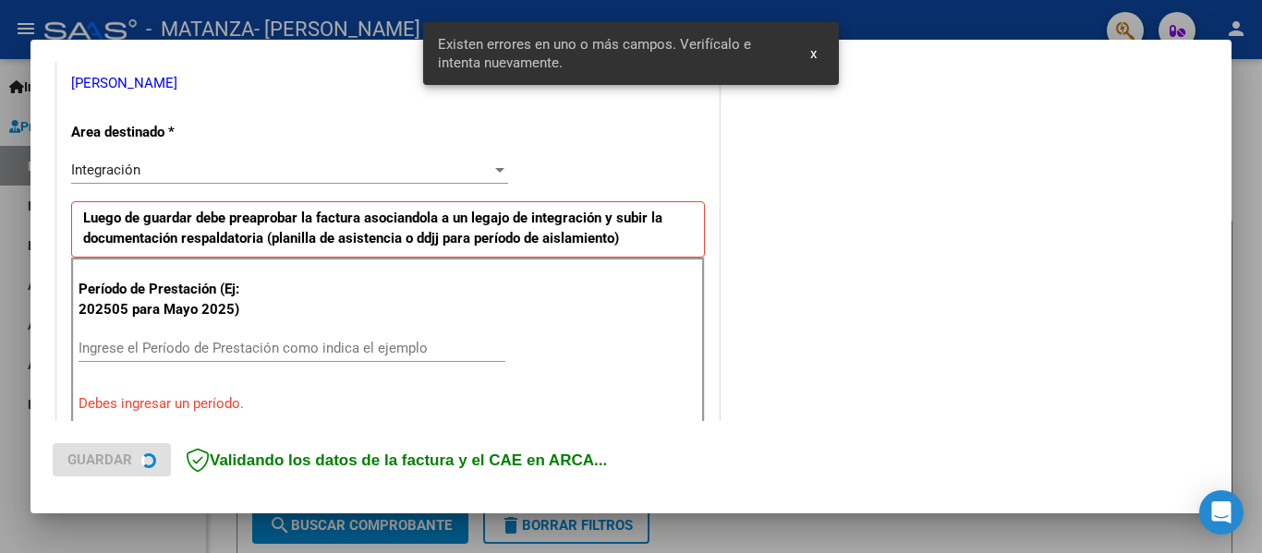
scroll to position [464, 0]
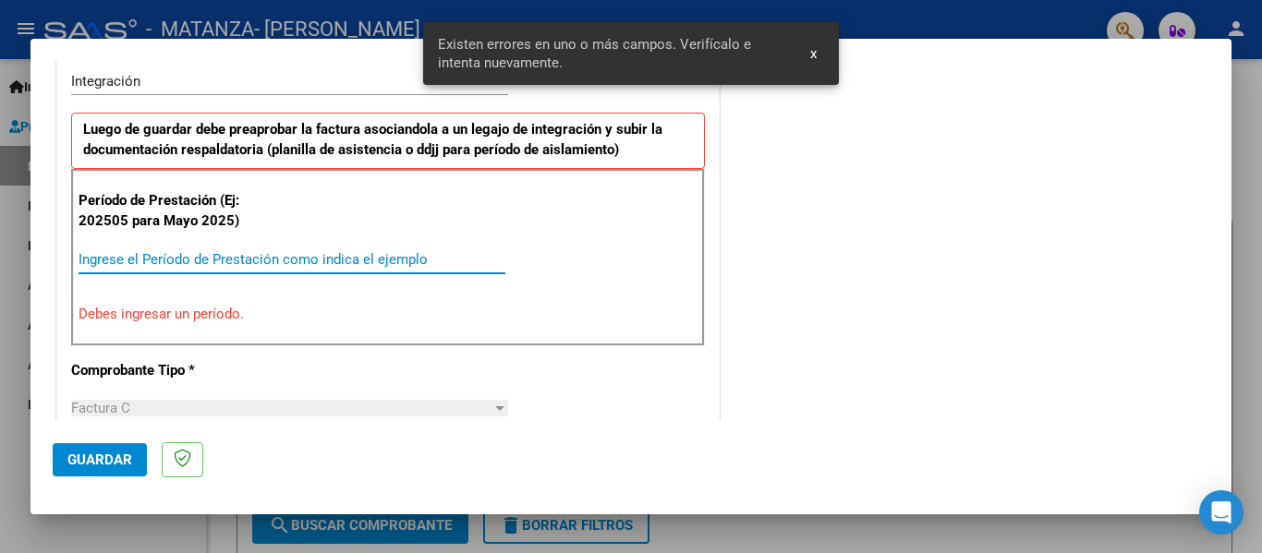
click at [347, 263] on input "Ingrese el Período de Prestación como indica el ejemplo" at bounding box center [292, 259] width 427 height 17
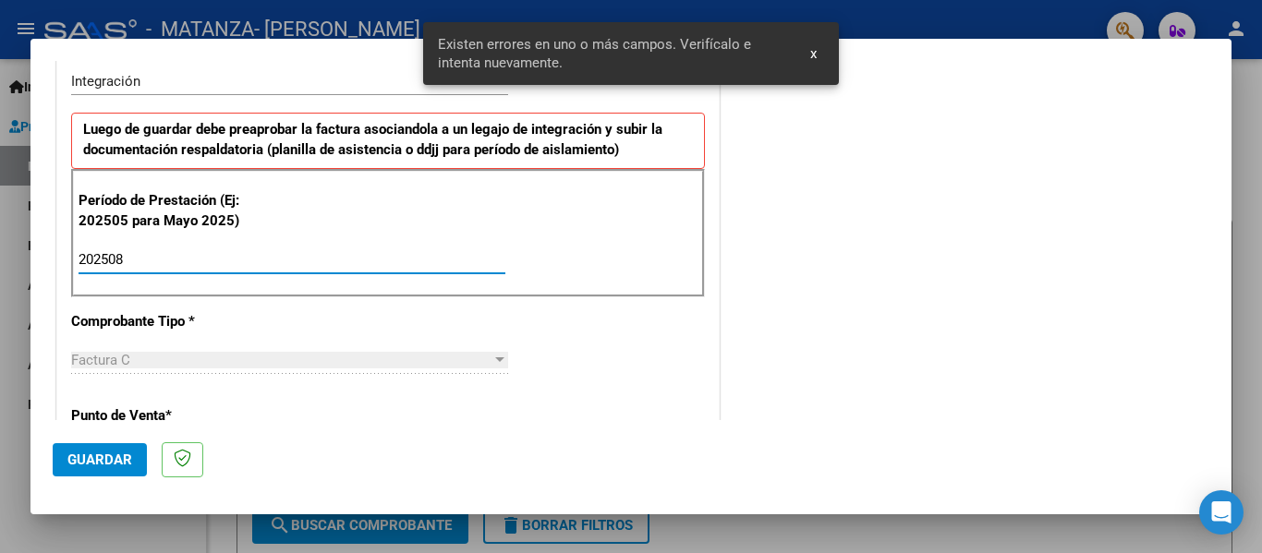
type input "202508"
click at [108, 456] on span "Guardar" at bounding box center [99, 460] width 65 height 17
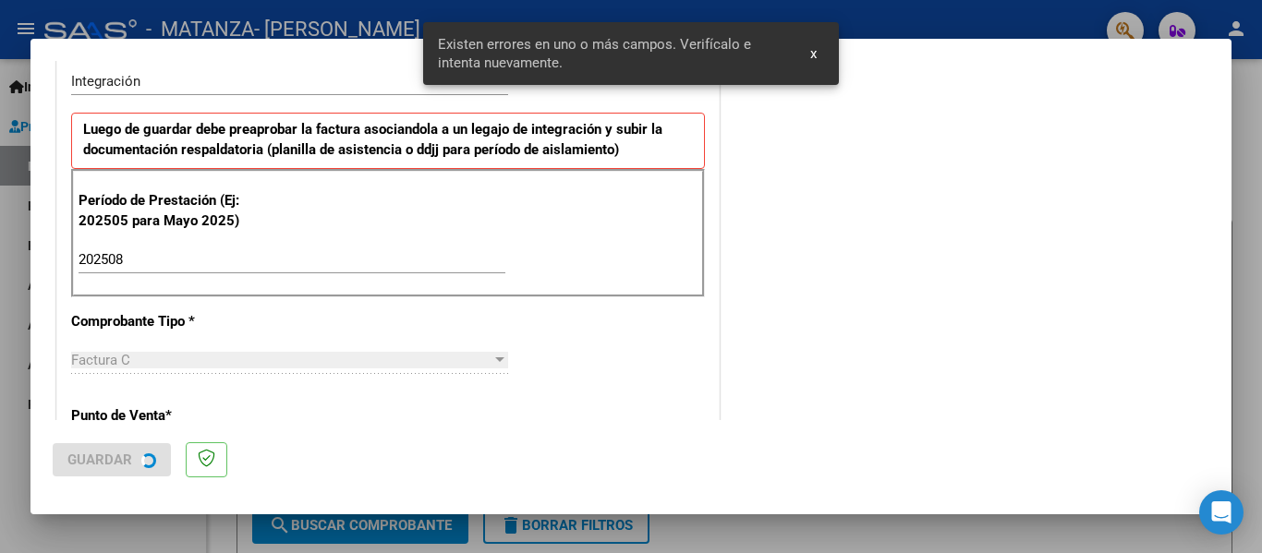
scroll to position [0, 0]
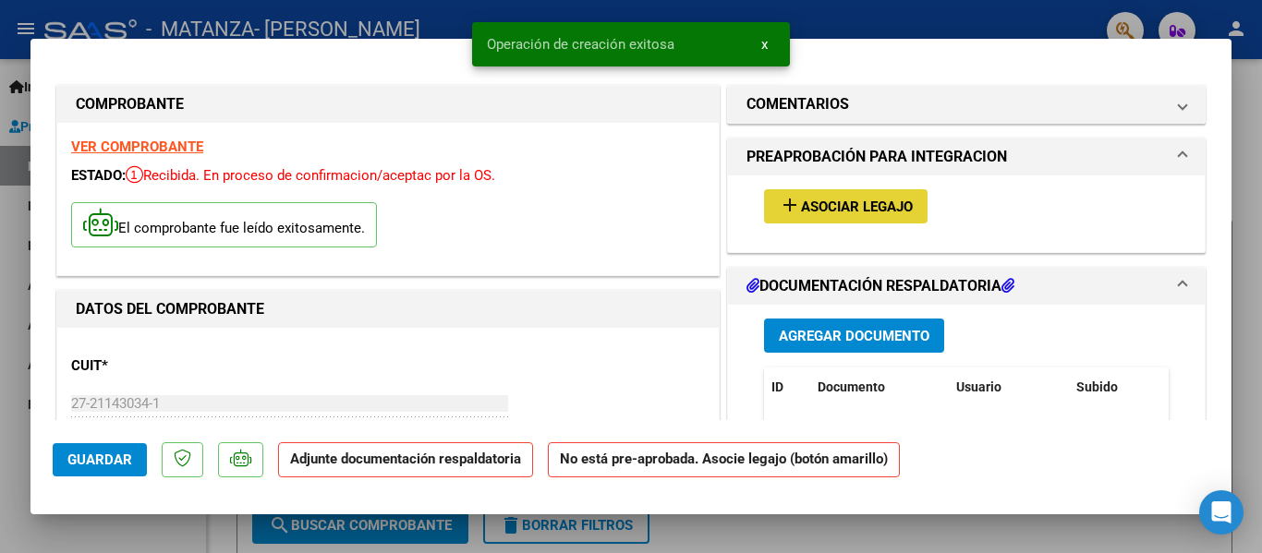
click at [799, 216] on button "add Asociar Legajo" at bounding box center [846, 206] width 164 height 34
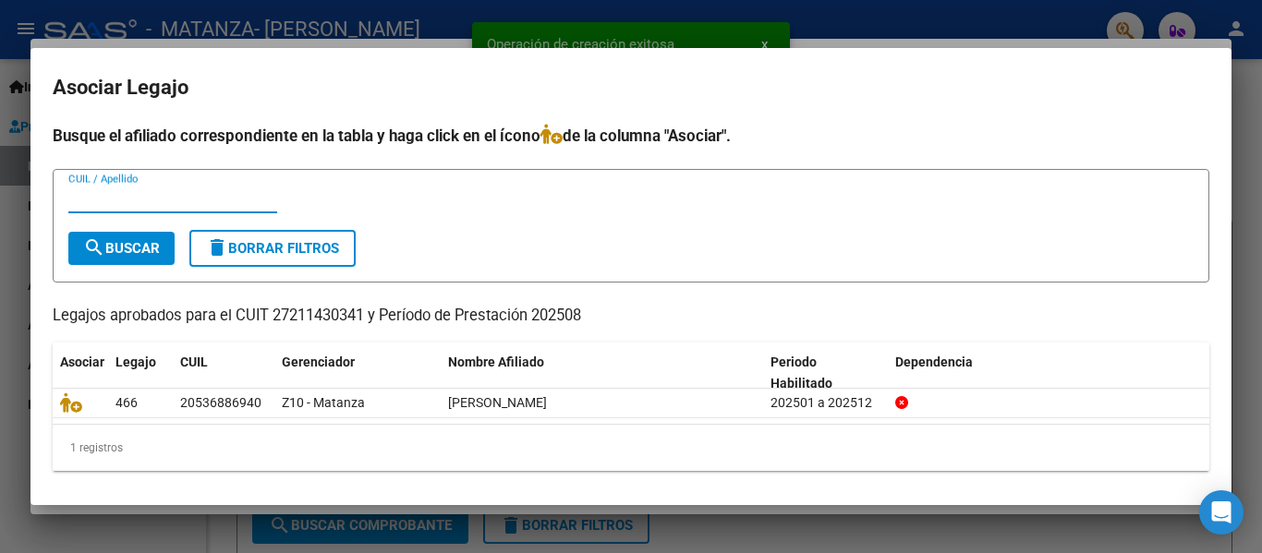
scroll to position [4, 0]
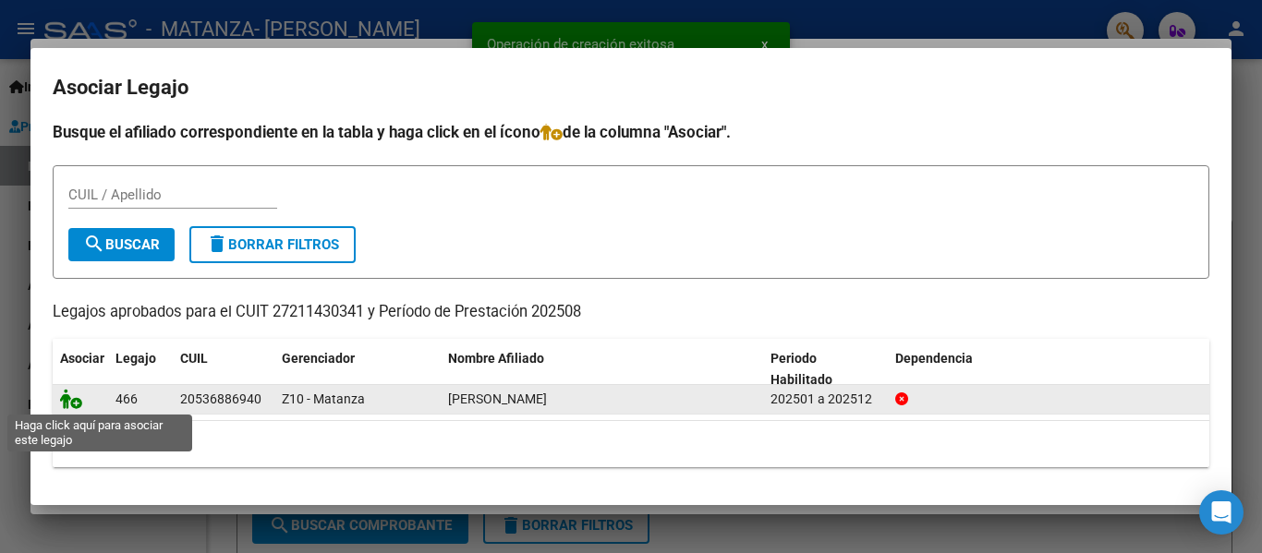
click at [69, 403] on icon at bounding box center [71, 399] width 22 height 20
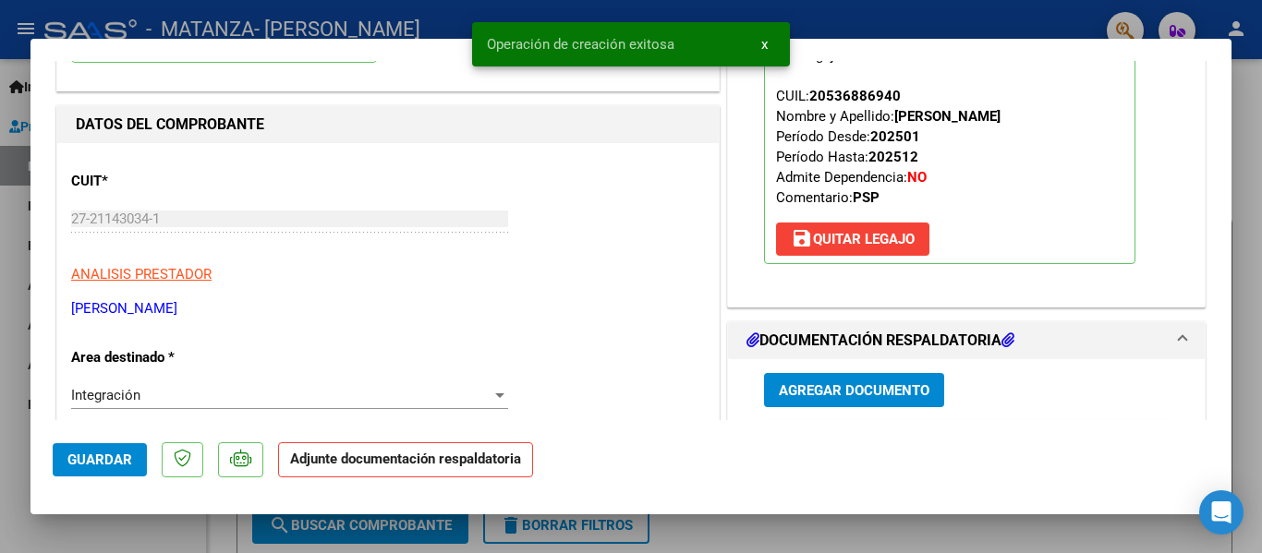
scroll to position [277, 0]
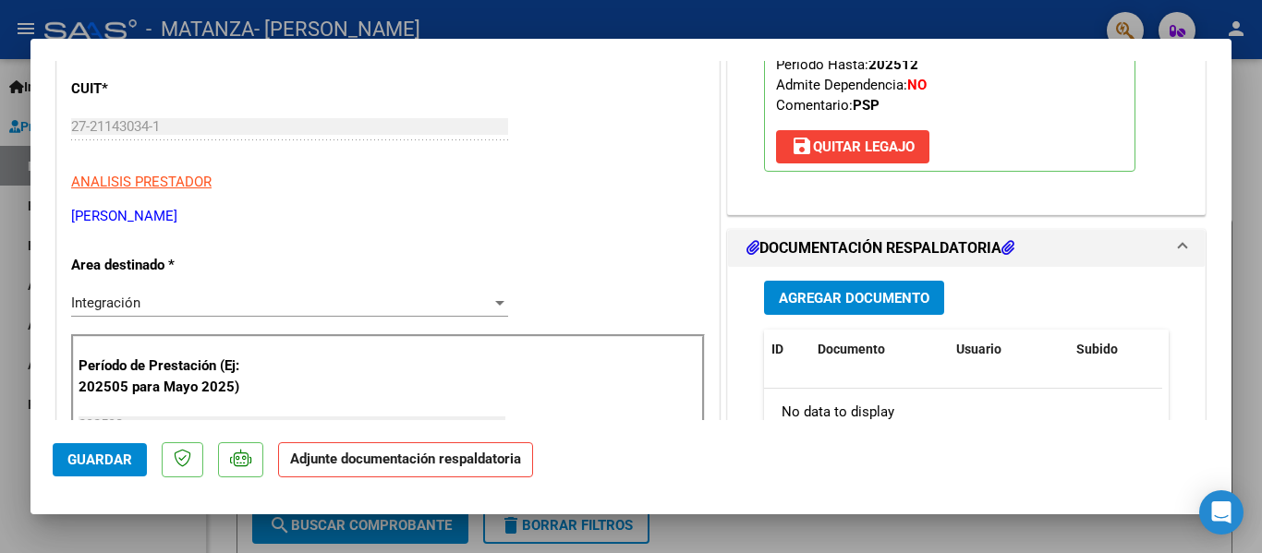
click at [837, 307] on span "Agregar Documento" at bounding box center [854, 298] width 151 height 17
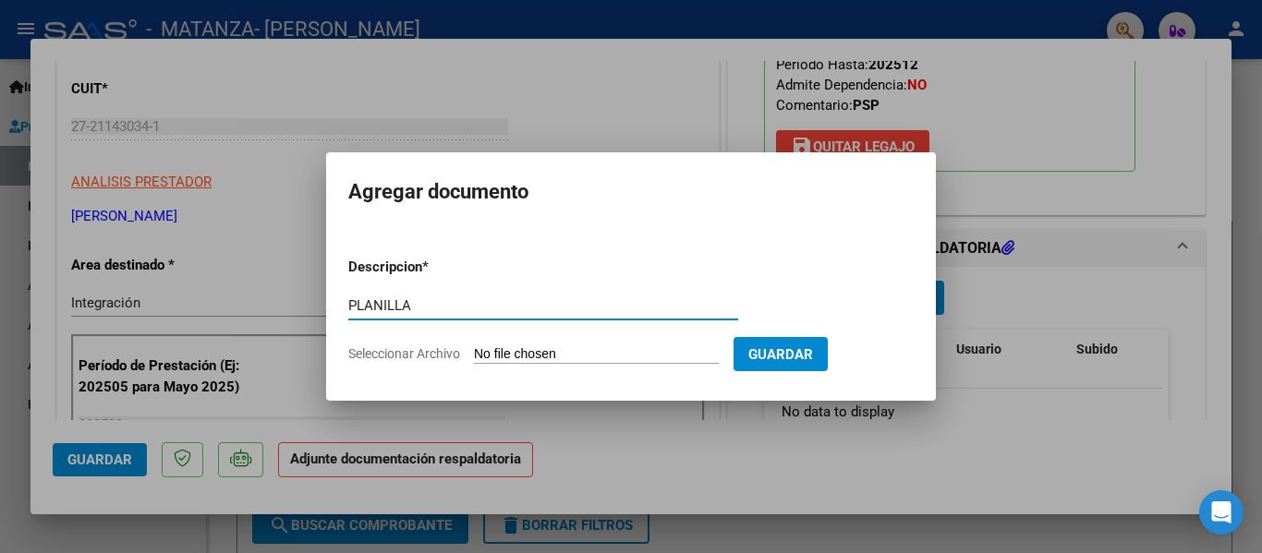
type input "PLANILLA"
click at [609, 355] on input "Seleccionar Archivo" at bounding box center [596, 355] width 245 height 18
type input "C:\fakepath\Page 6.jpg"
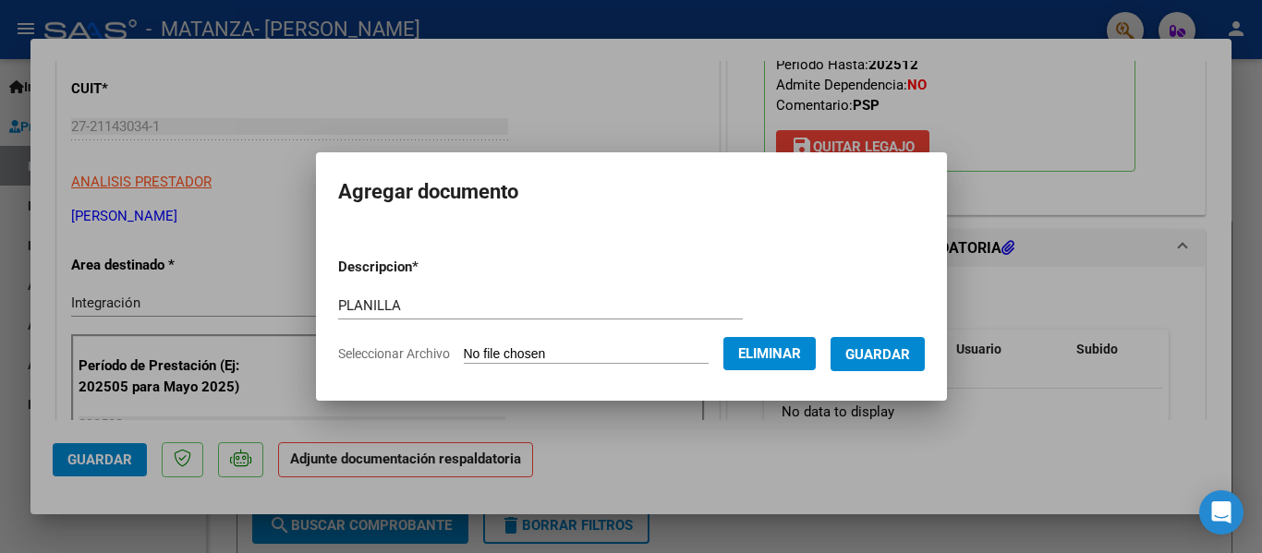
click at [903, 347] on span "Guardar" at bounding box center [877, 354] width 65 height 17
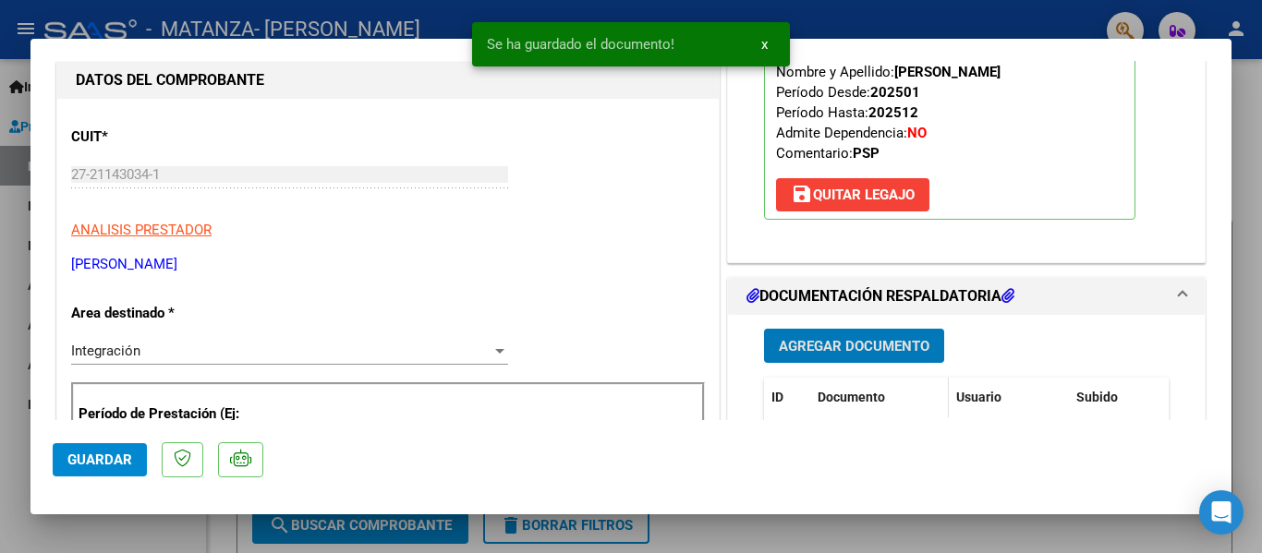
scroll to position [185, 0]
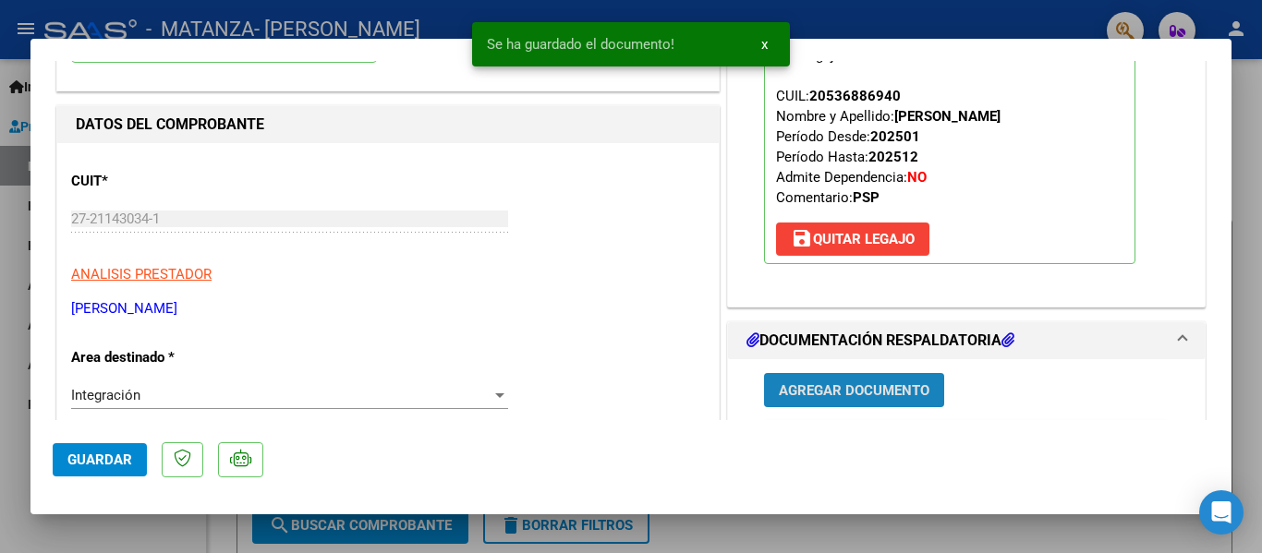
click at [871, 399] on span "Agregar Documento" at bounding box center [854, 390] width 151 height 17
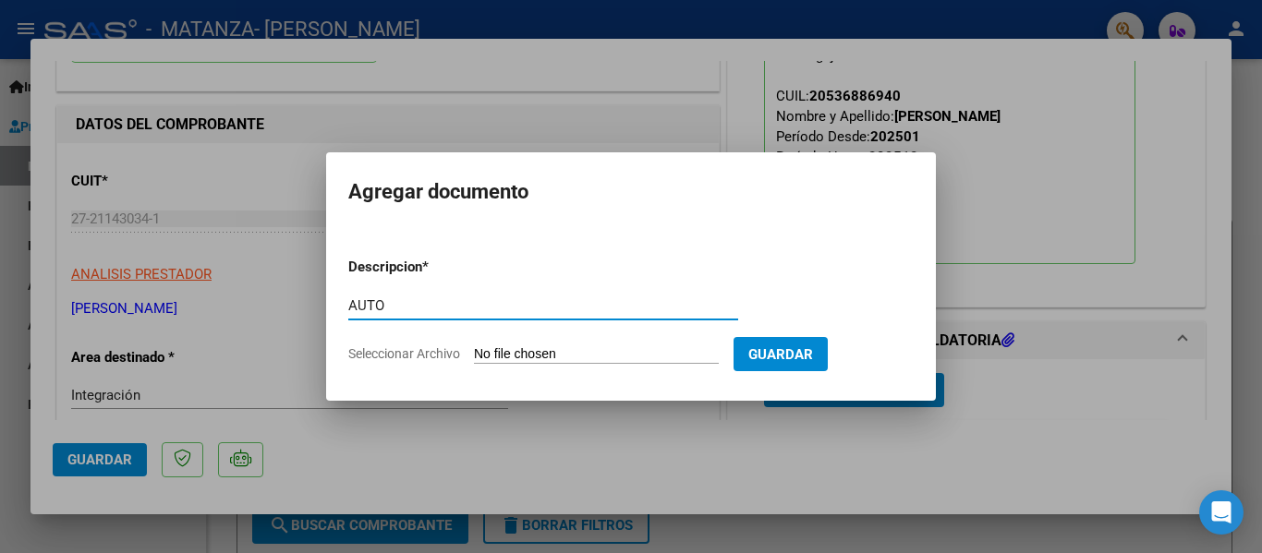
type input "AUTO"
click at [587, 357] on input "Seleccionar Archivo" at bounding box center [596, 355] width 245 height 18
type input "C:\fakepath\27211430341-FACTURA_C-1-657-ANEXO-AUTO.pdf"
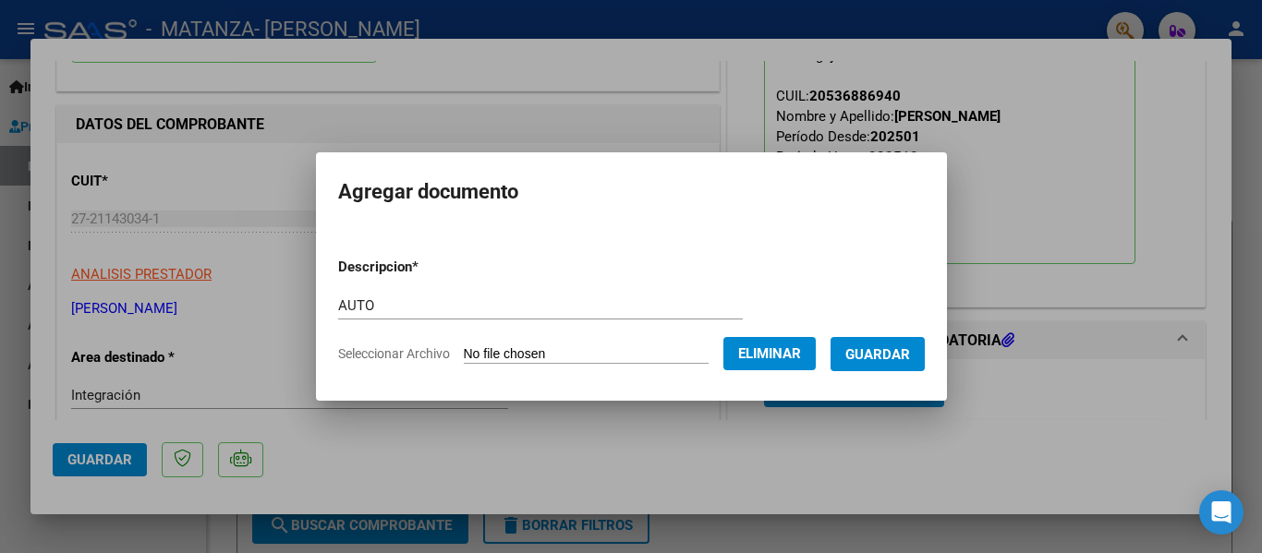
drag, startPoint x: 916, startPoint y: 339, endPoint x: 895, endPoint y: 339, distance: 21.2
click at [915, 339] on button "Guardar" at bounding box center [877, 354] width 94 height 34
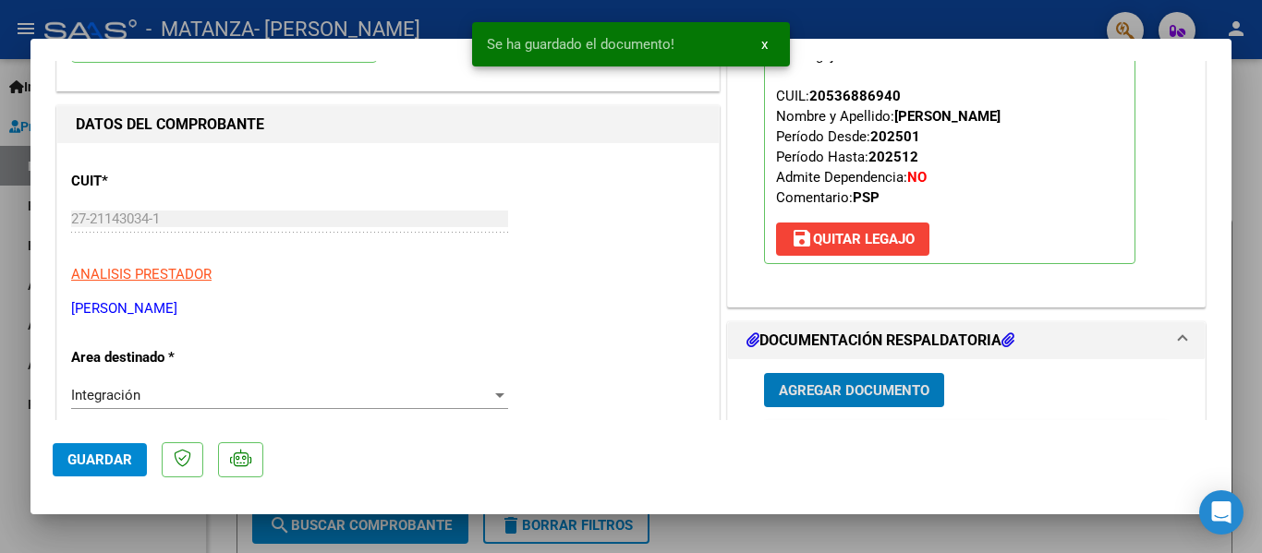
scroll to position [192, 0]
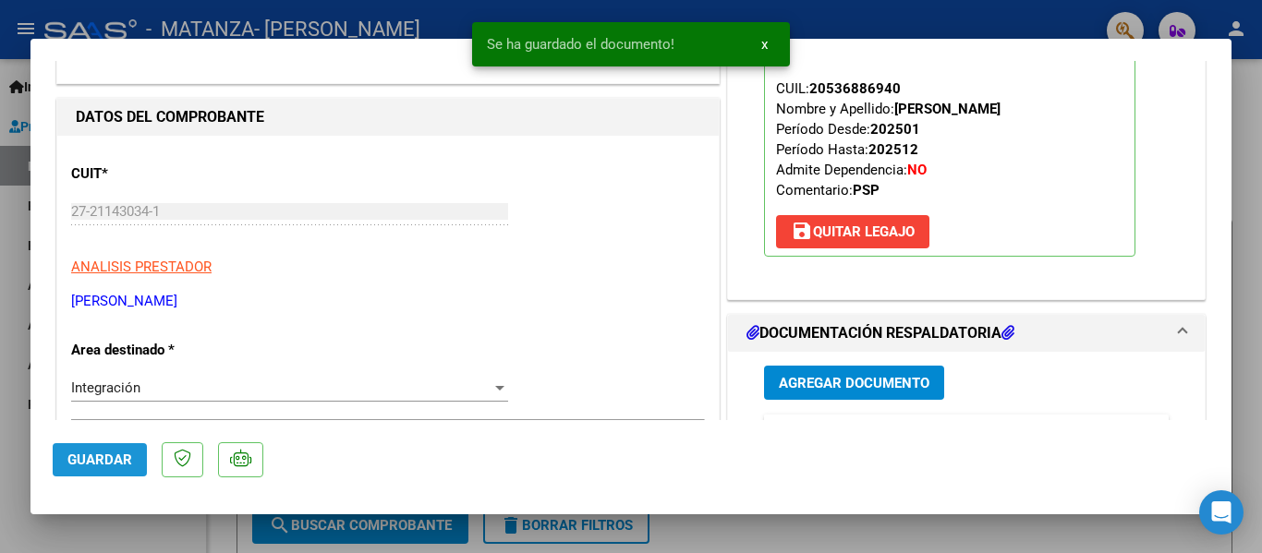
drag, startPoint x: 118, startPoint y: 457, endPoint x: 53, endPoint y: 441, distance: 67.7
click at [117, 457] on span "Guardar" at bounding box center [99, 460] width 65 height 17
click at [0, 463] on div at bounding box center [631, 276] width 1262 height 553
type input "$ 0,00"
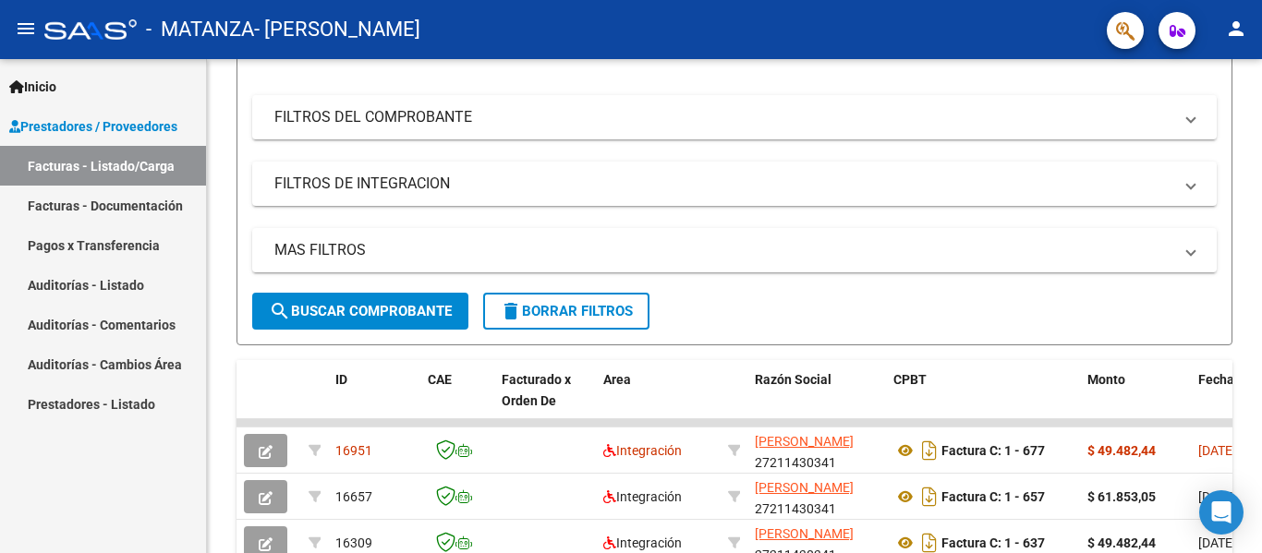
scroll to position [92, 0]
